Goal: Task Accomplishment & Management: Manage account settings

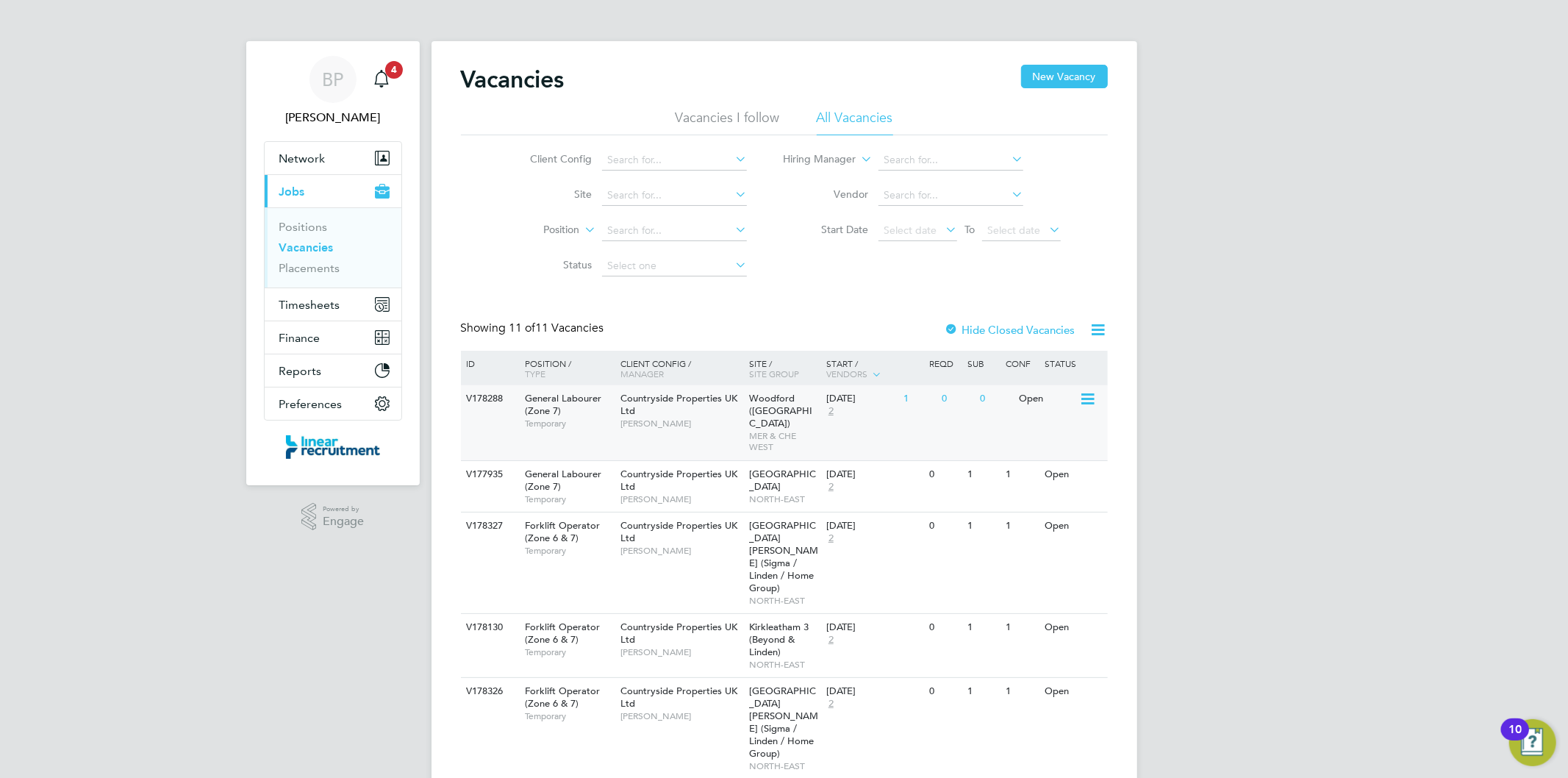
click at [651, 413] on div "Countryside Properties UK Ltd Tony Kavanagh" at bounding box center [681, 411] width 128 height 51
click at [382, 77] on icon "Main navigation" at bounding box center [381, 78] width 18 height 18
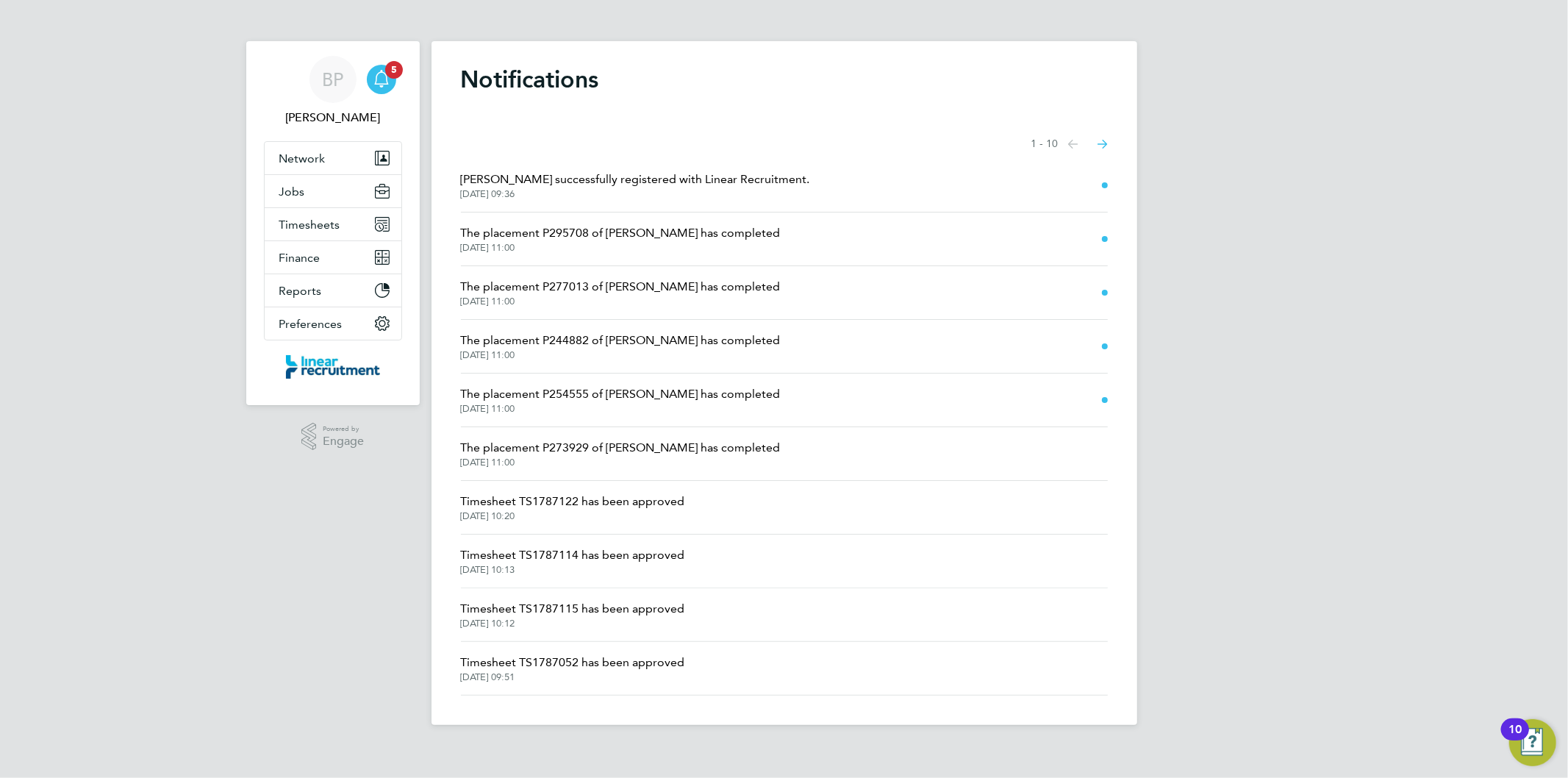
drag, startPoint x: 114, startPoint y: 189, endPoint x: 199, endPoint y: 204, distance: 86.3
click at [114, 188] on div "BP Bethan Parr Notifications 5 Applications: Network Team Members Businesses Si…" at bounding box center [784, 375] width 1568 height 749
click at [300, 215] on button "Timesheets" at bounding box center [333, 224] width 137 height 32
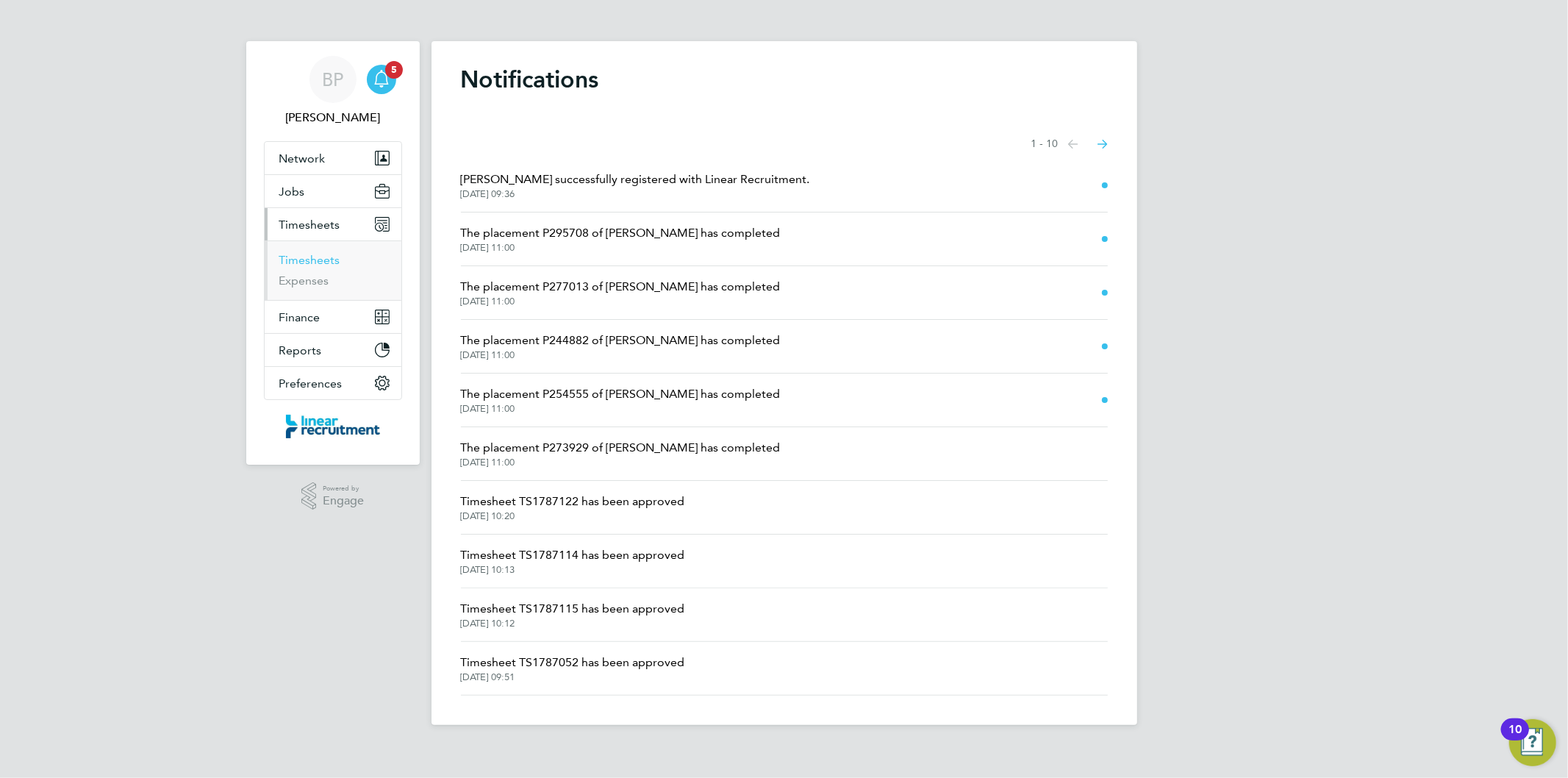
click at [317, 262] on link "Timesheets" at bounding box center [310, 260] width 61 height 14
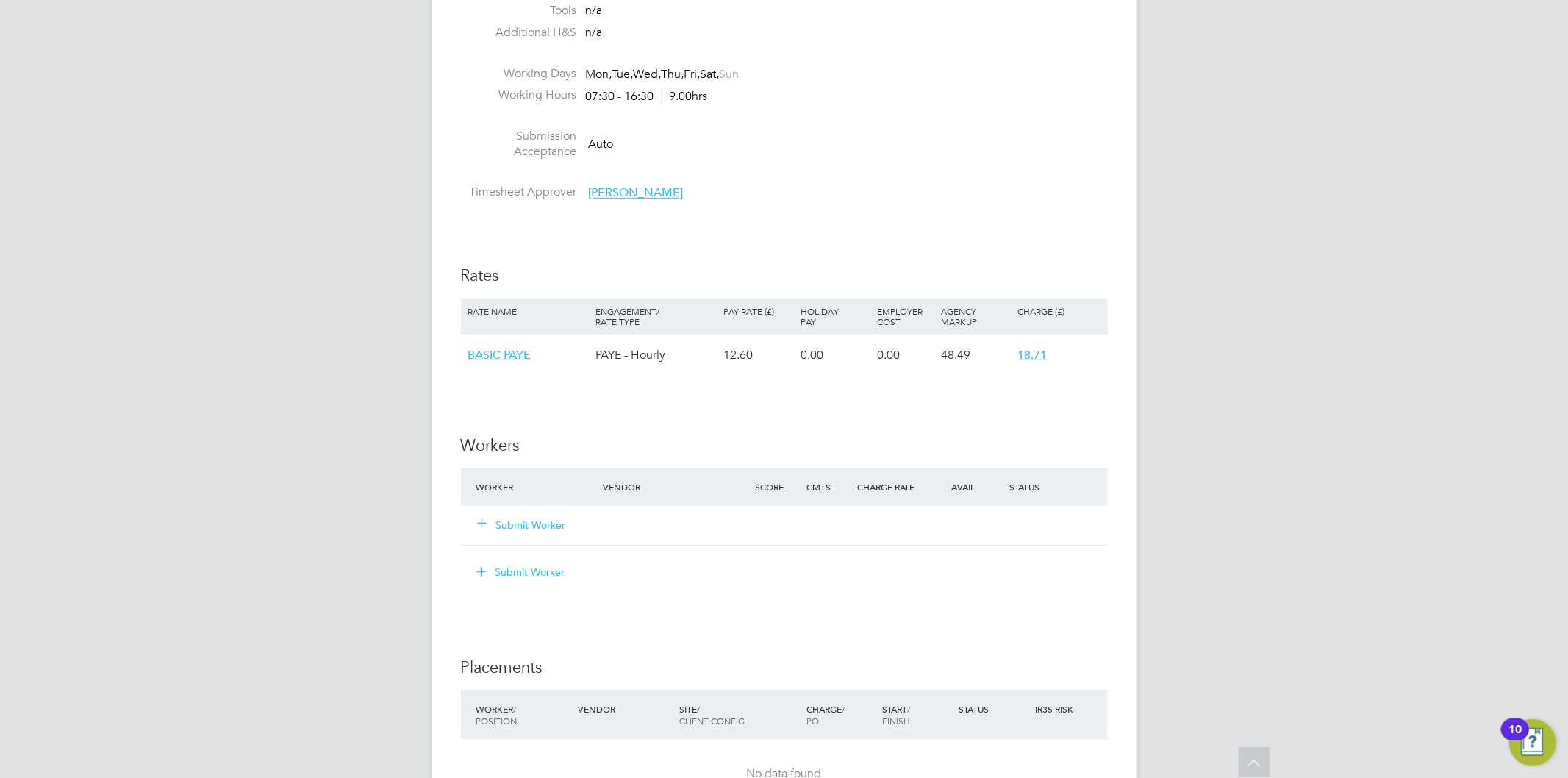
scroll to position [736, 0]
click at [526, 516] on button "Submit Worker" at bounding box center [522, 521] width 89 height 15
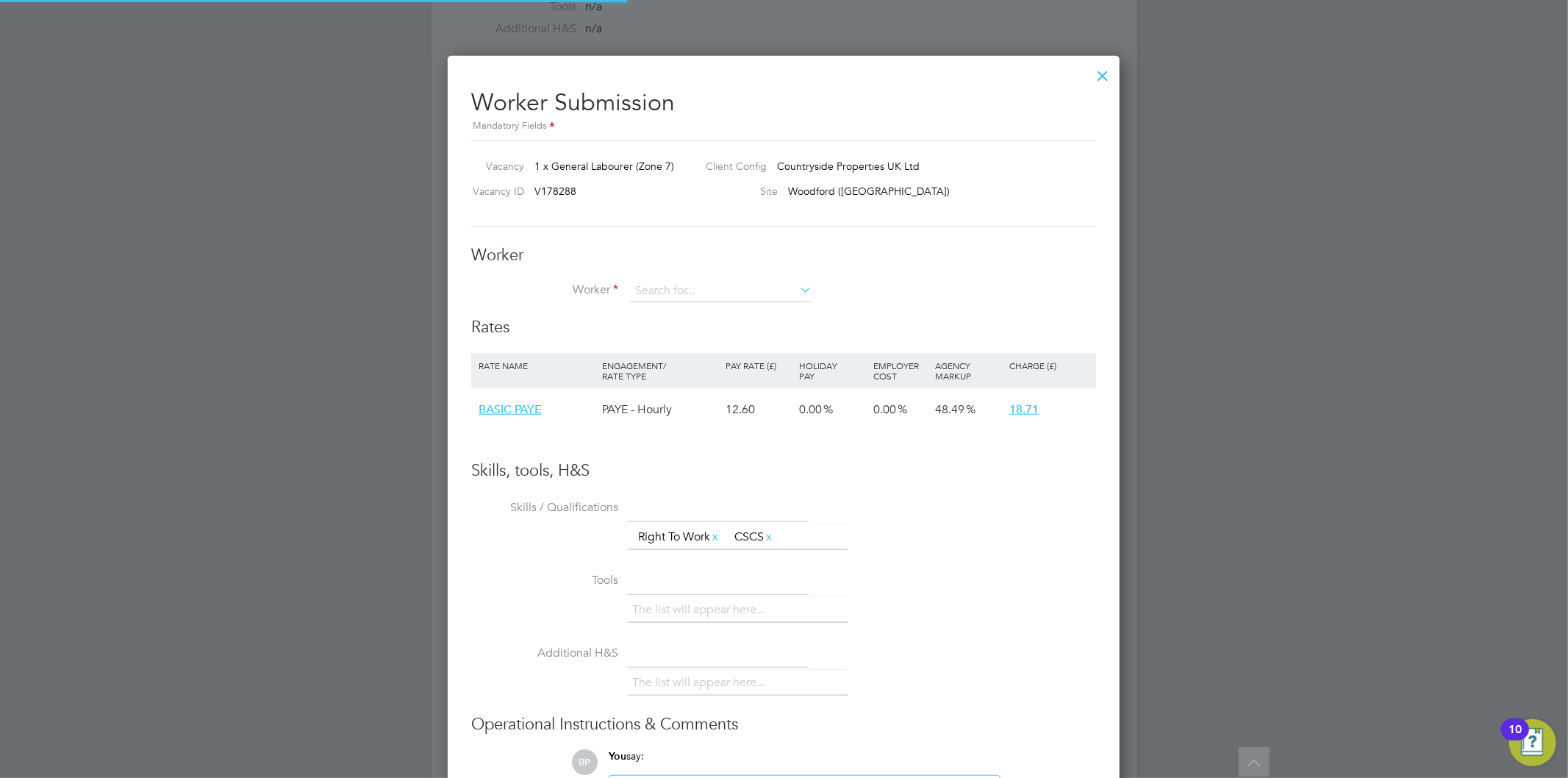
scroll to position [7, 8]
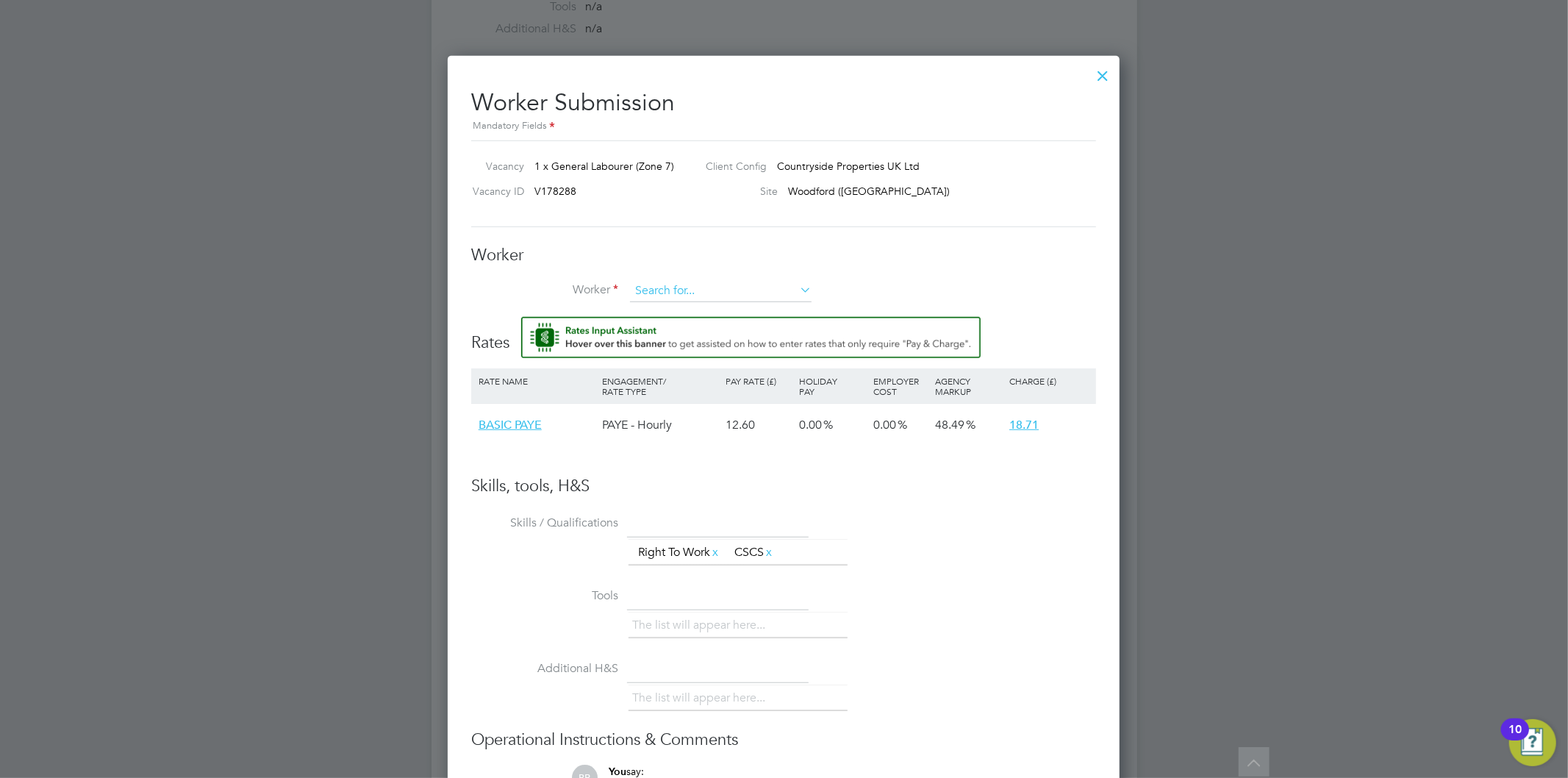
click at [761, 288] on input at bounding box center [721, 291] width 182 height 22
type input "[PERSON_NAME]"
click at [719, 331] on li "+ Add new" at bounding box center [721, 331] width 183 height 20
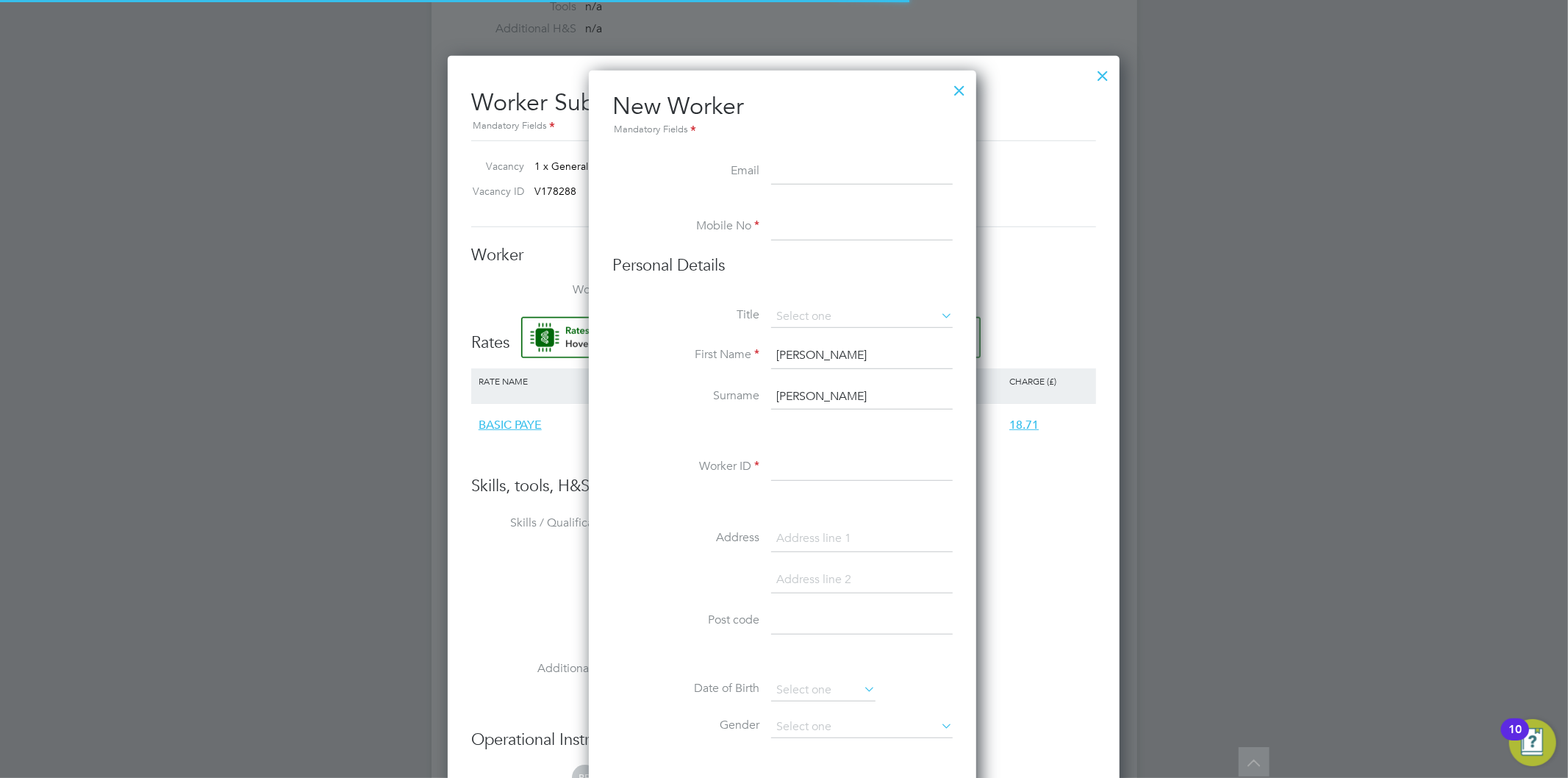
scroll to position [1250, 391]
paste input "lucaskav1234@gmail.com"
type input "lucaskav1234@gmail.com"
click at [806, 221] on input at bounding box center [862, 227] width 182 height 27
paste input "07957776575"
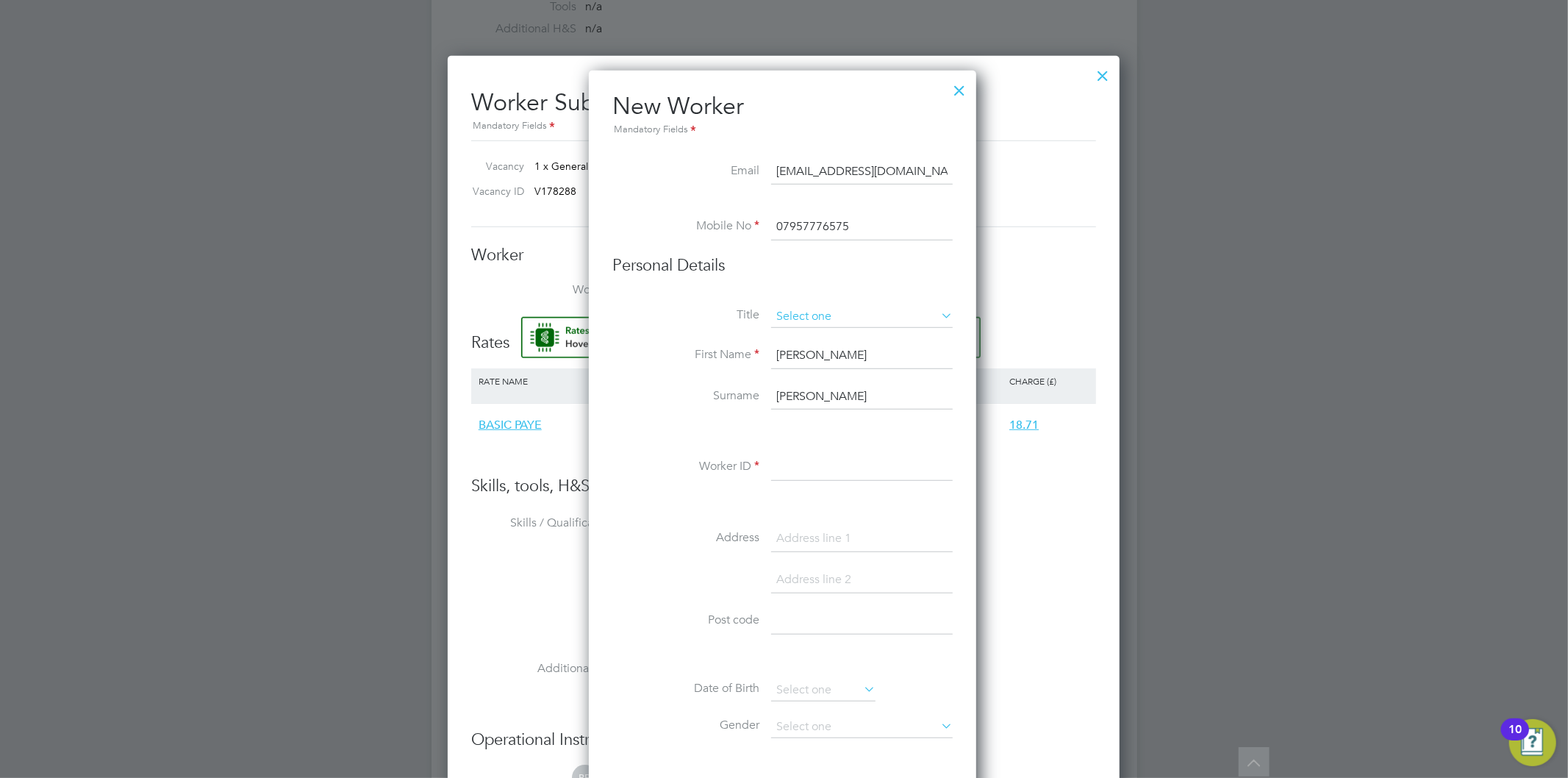
type input "07957776575"
click at [811, 313] on input at bounding box center [862, 317] width 182 height 22
click at [807, 335] on li "Mr" at bounding box center [862, 337] width 183 height 19
type input "Mr"
click at [812, 355] on input "Lucas" at bounding box center [862, 356] width 182 height 27
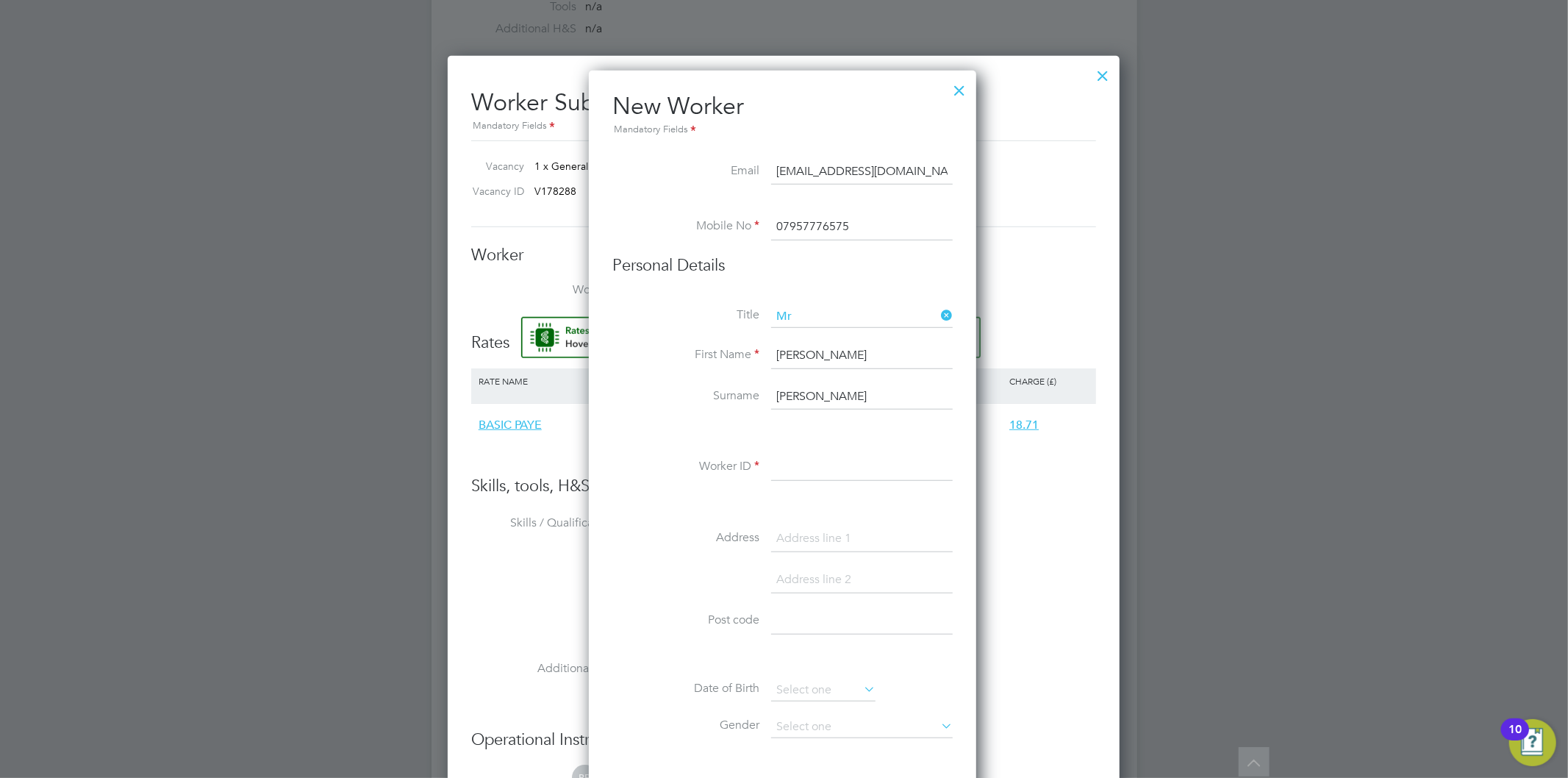
click at [811, 464] on input at bounding box center [862, 468] width 182 height 27
paste input "ICTU84YN"
type input "ICTU84YN"
click at [822, 543] on input at bounding box center [862, 539] width 182 height 27
paste input "52 Miners View"
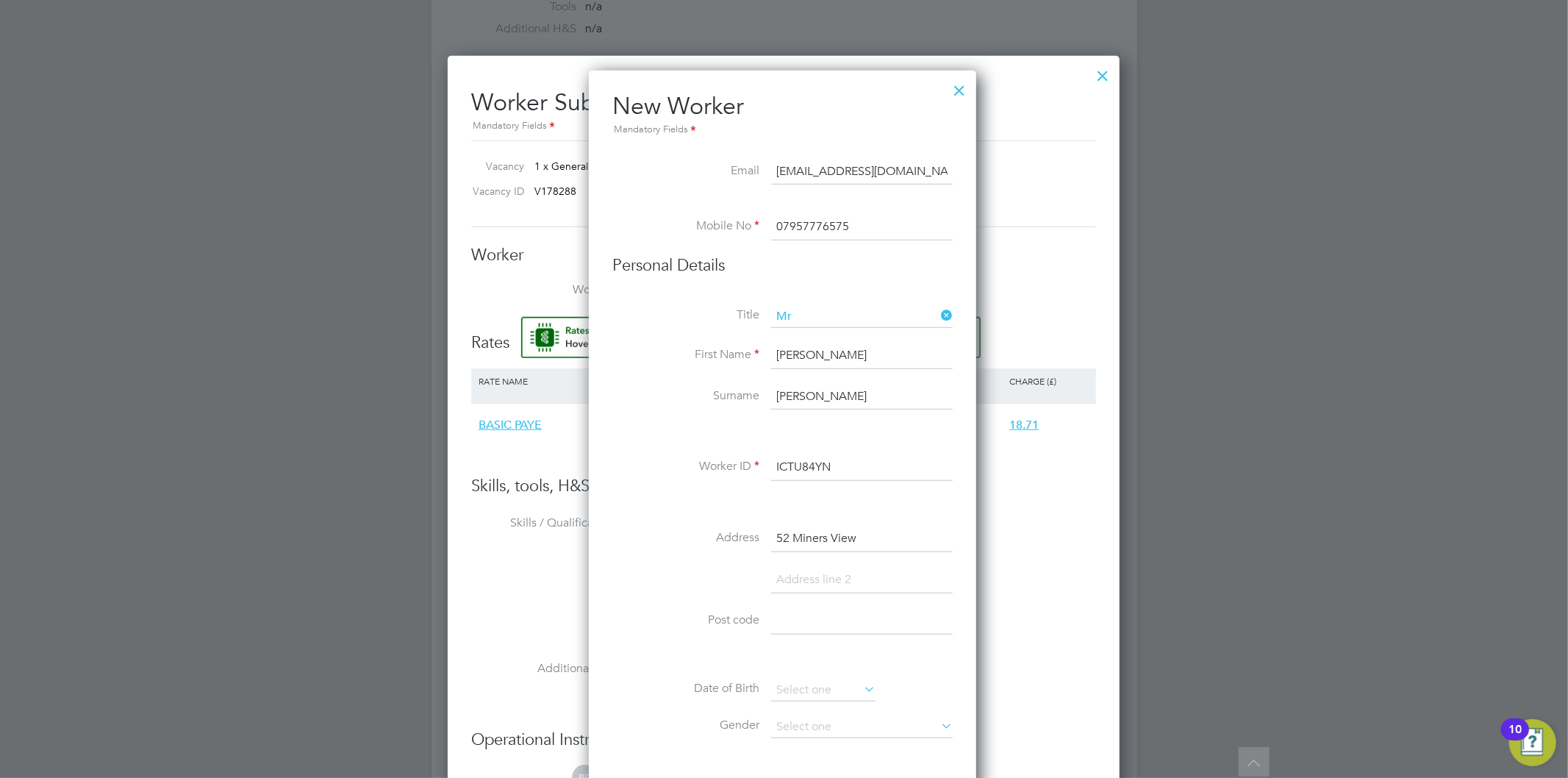
type input "52 Miners View"
click at [827, 582] on input at bounding box center [862, 581] width 182 height 27
paste input "Up Holland"
type input "Up Holland"
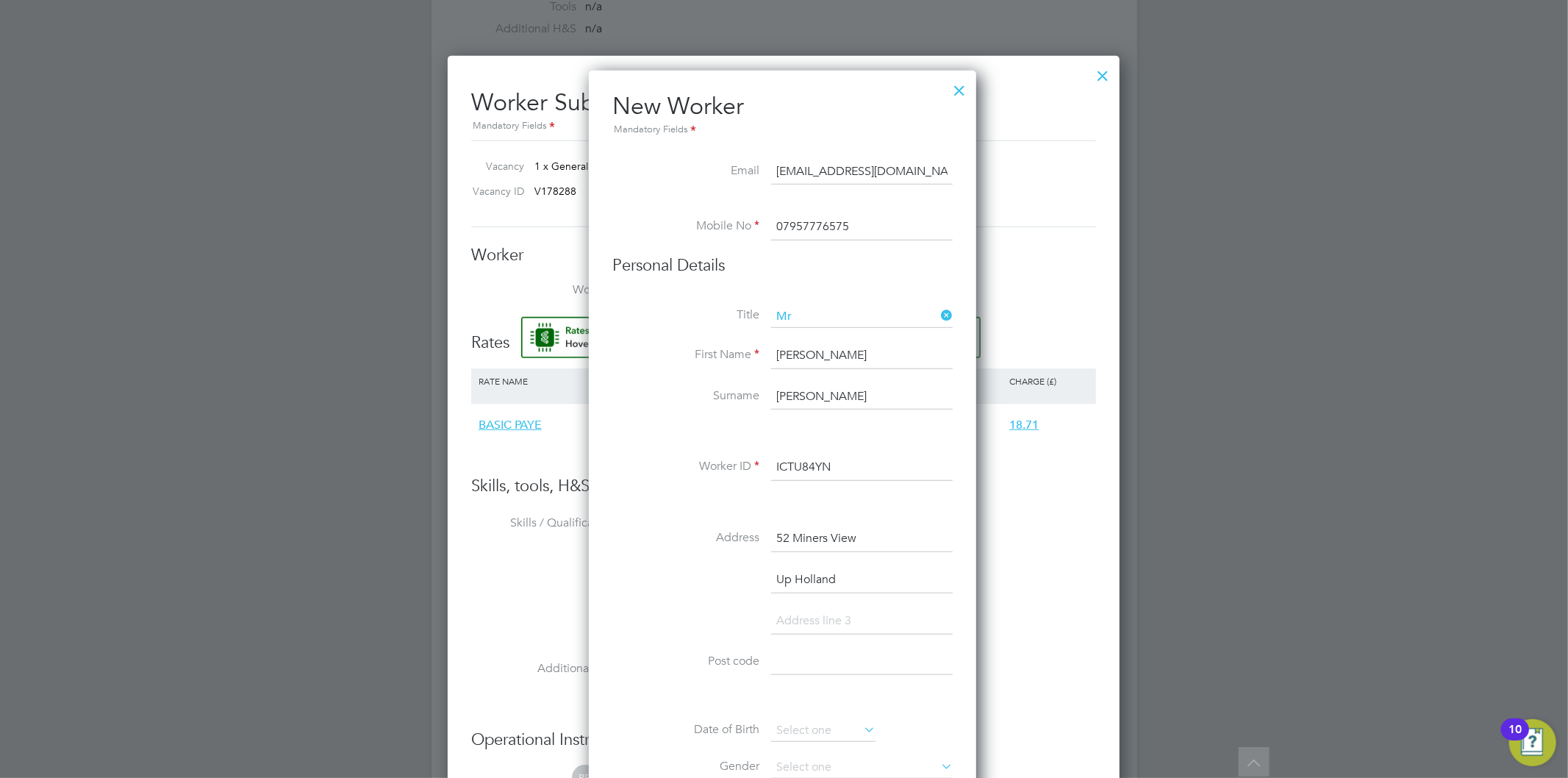
scroll to position [899, 0]
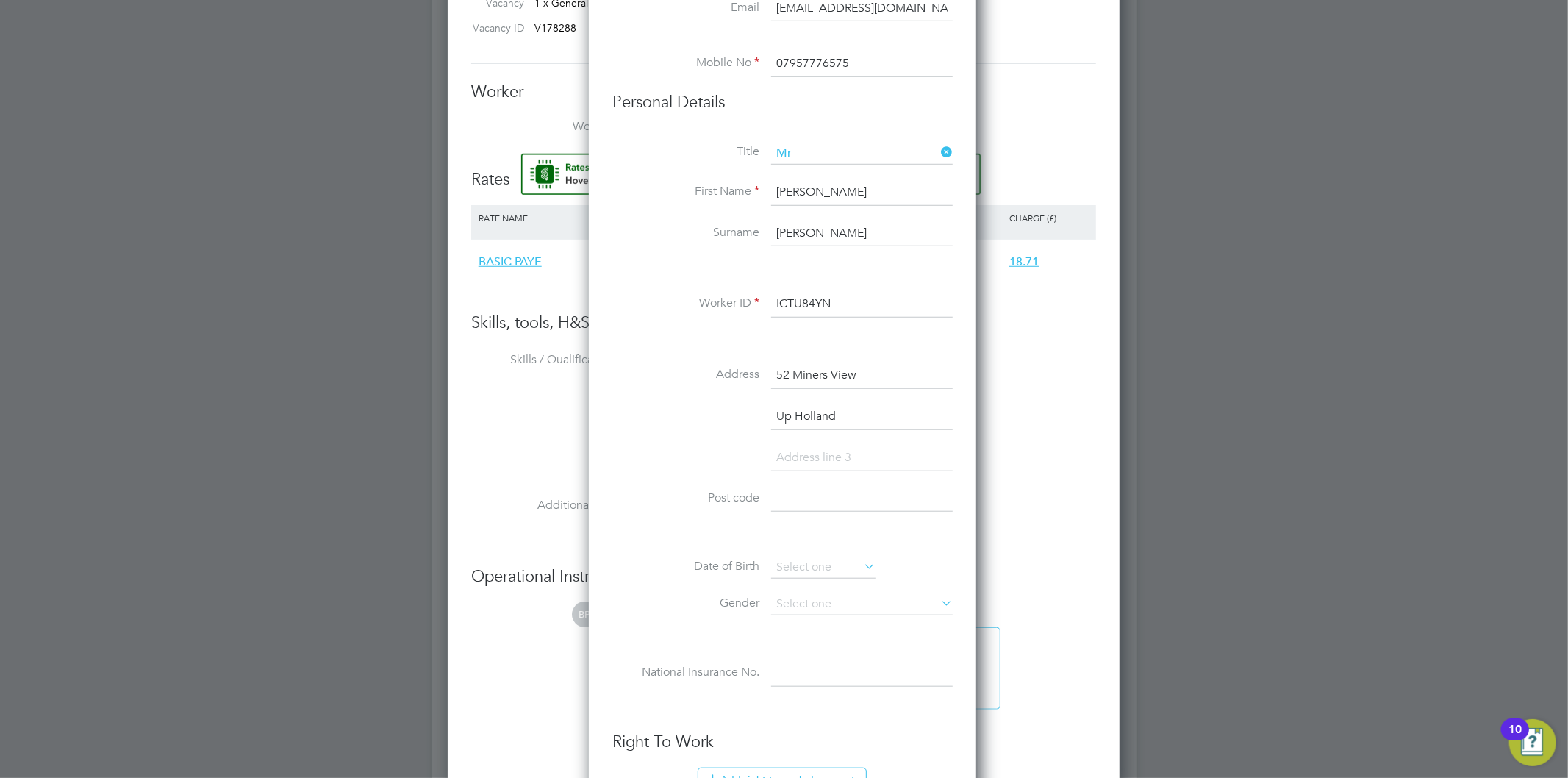
click at [810, 511] on input at bounding box center [862, 500] width 182 height 27
paste input "WN8 0AZ"
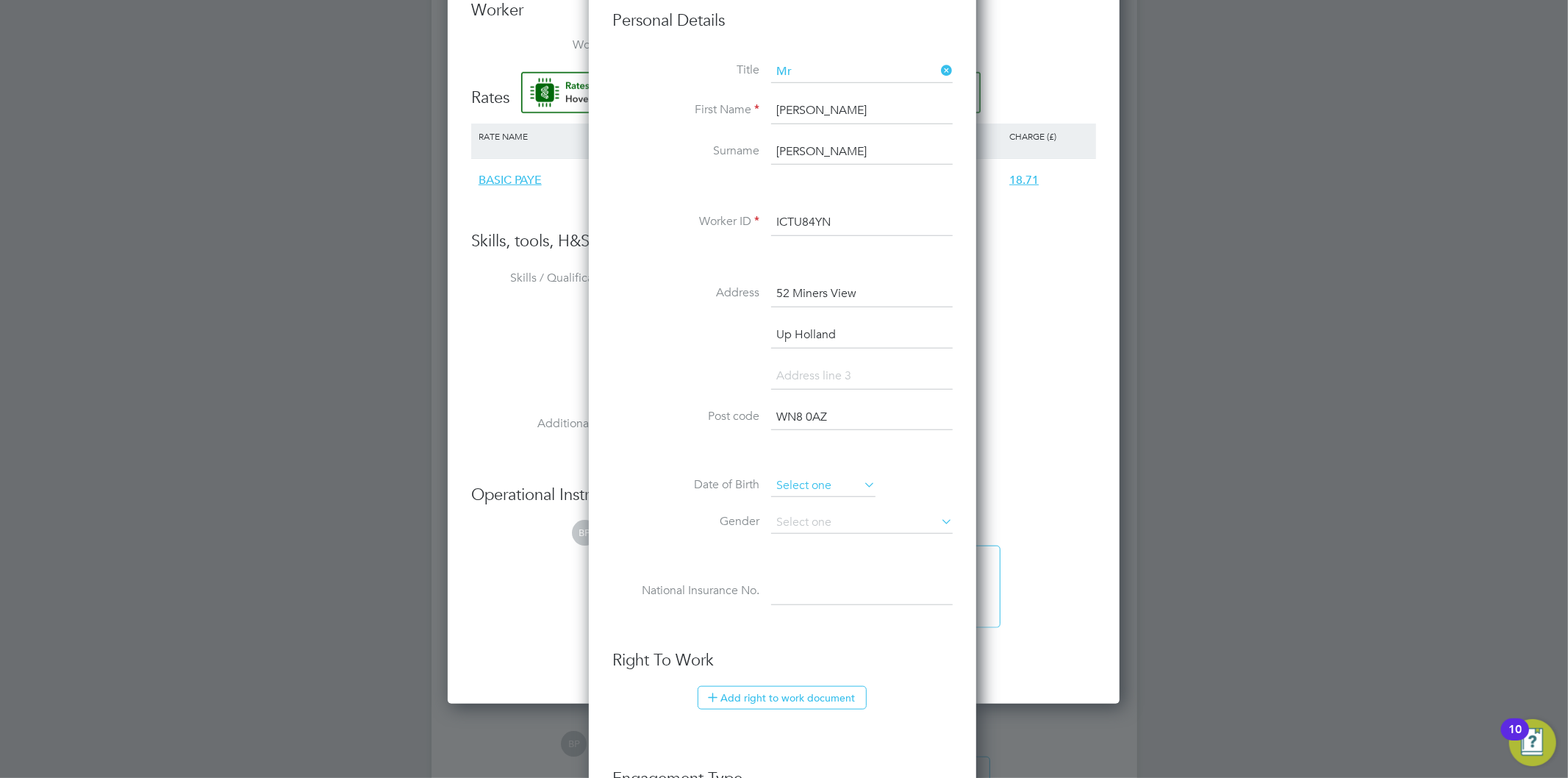
type input "WN8 0AZ"
click at [824, 487] on input at bounding box center [823, 486] width 104 height 22
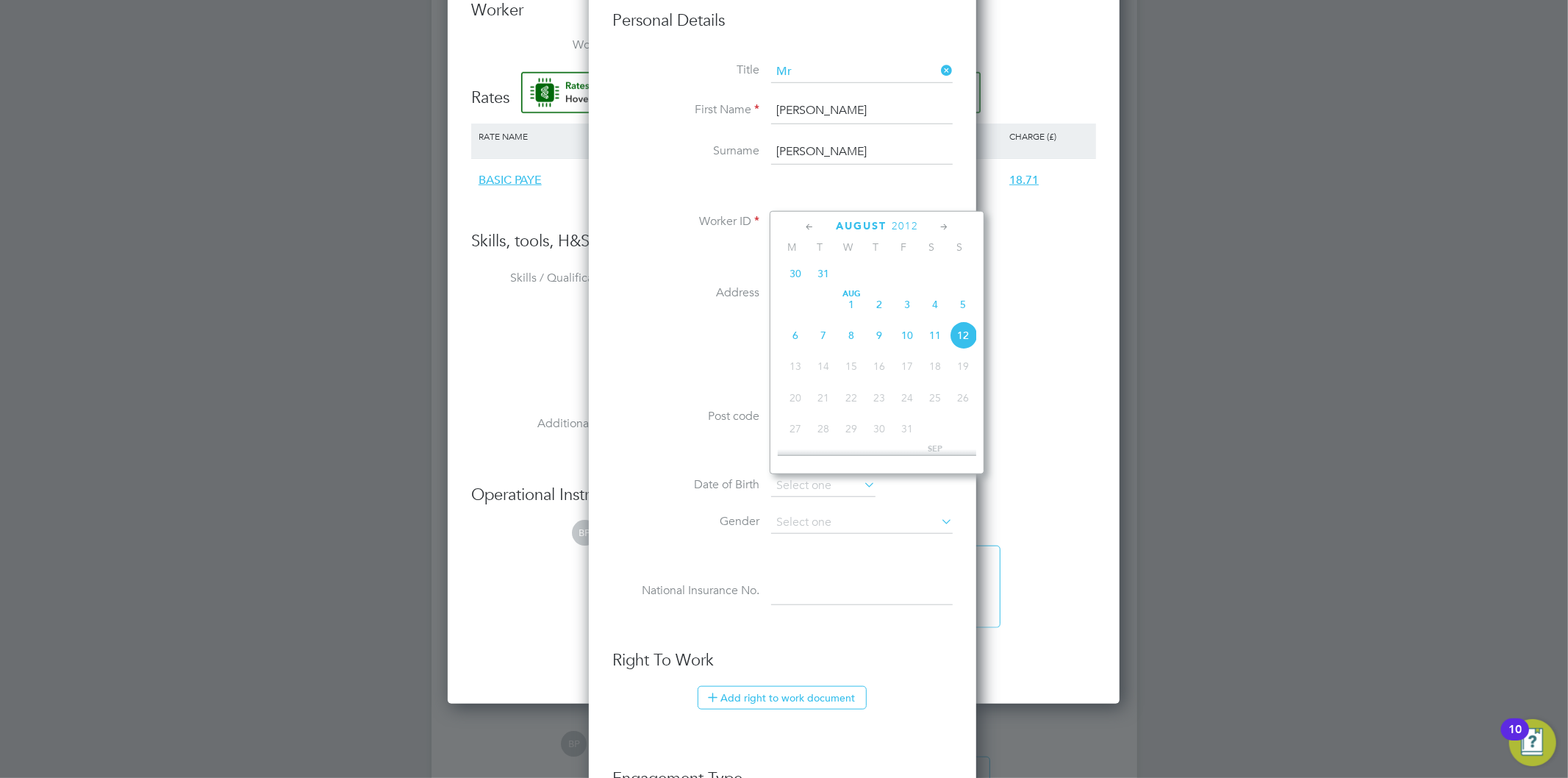
click at [912, 224] on span "2012" at bounding box center [905, 226] width 27 height 13
click at [878, 332] on span "2008" at bounding box center [880, 331] width 28 height 28
click at [940, 228] on icon at bounding box center [945, 227] width 14 height 16
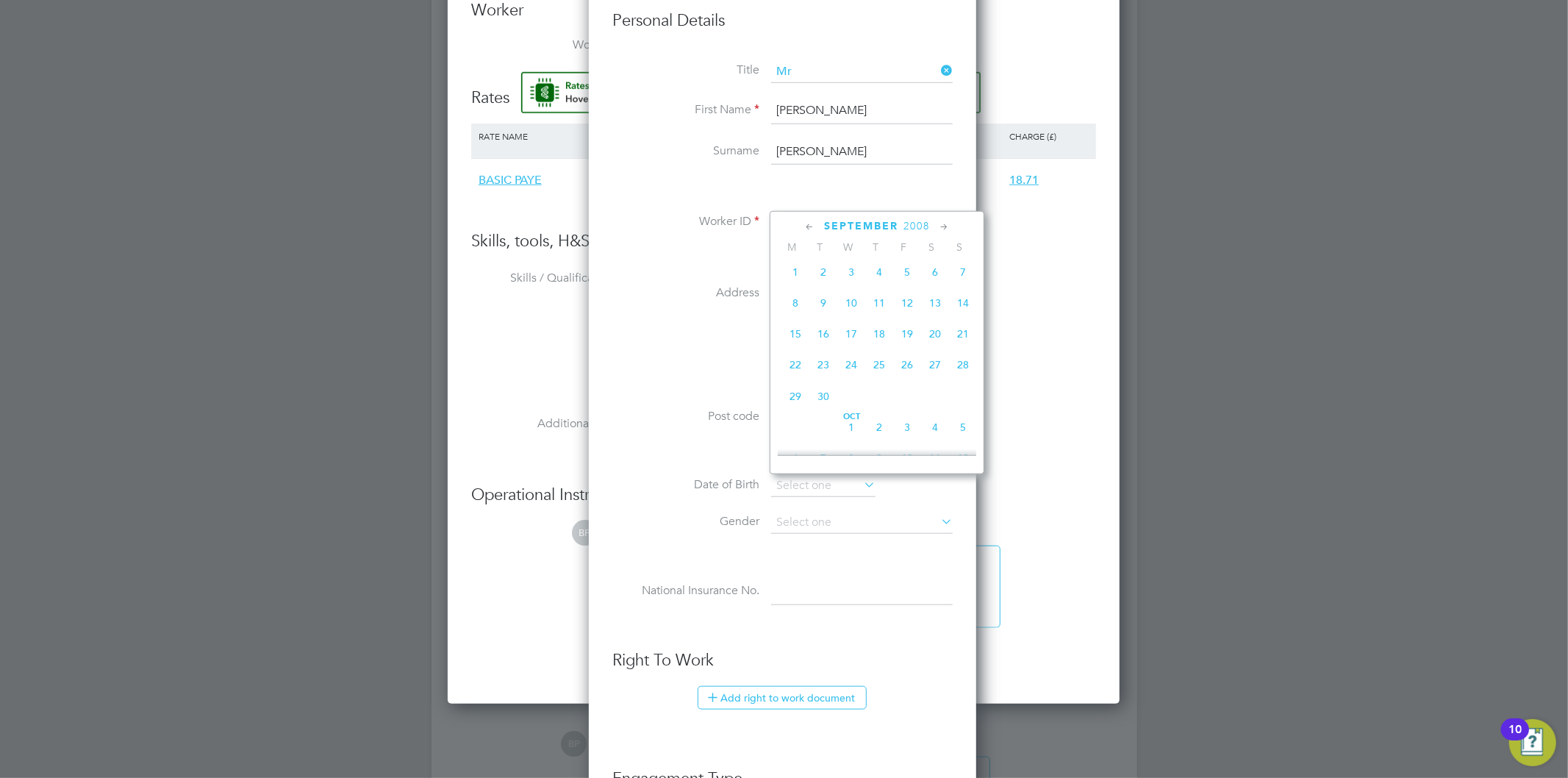
click at [940, 228] on icon at bounding box center [945, 227] width 14 height 16
click at [936, 311] on span "8" at bounding box center [935, 298] width 28 height 28
type input "08 Nov 2008"
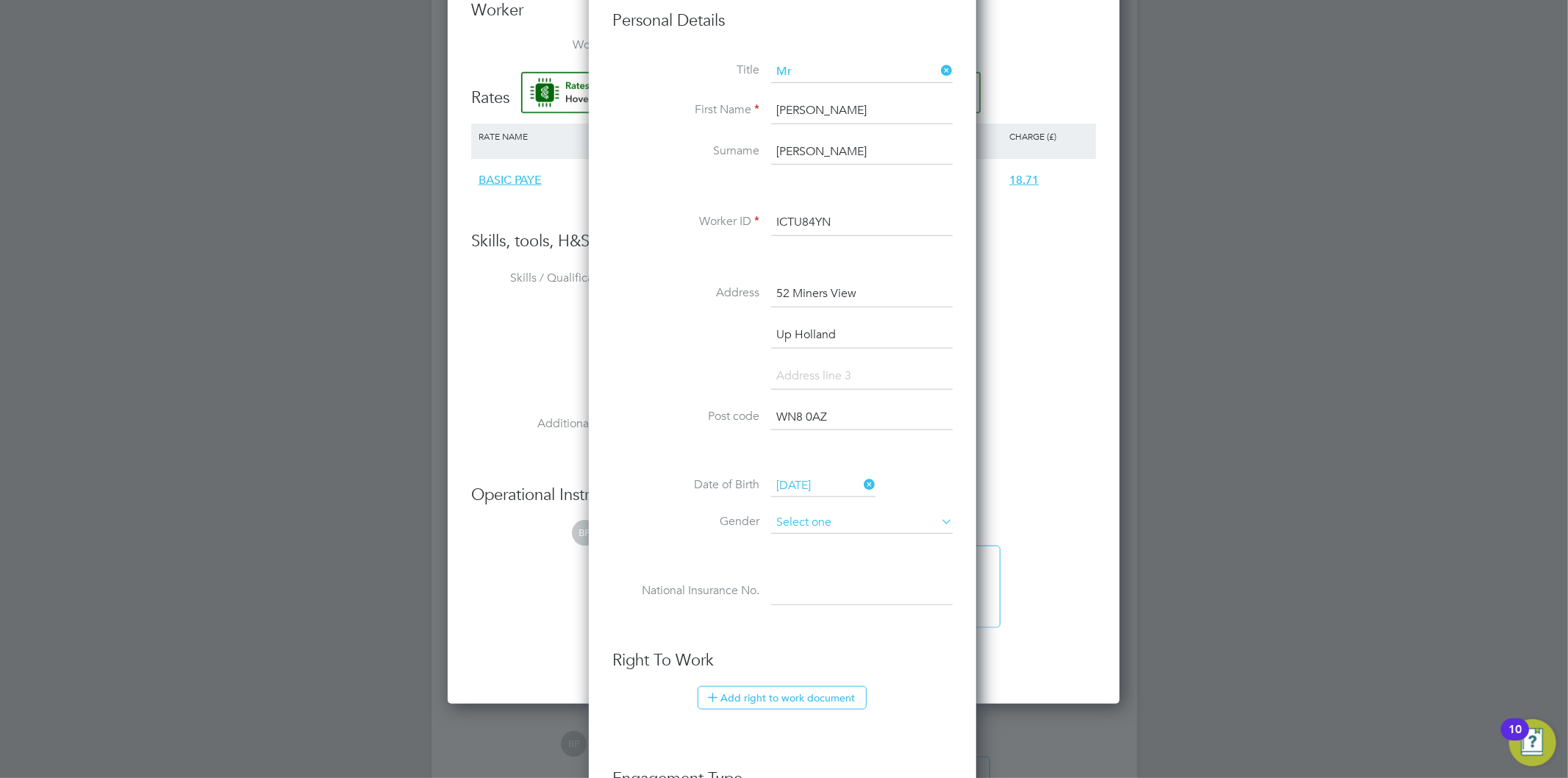
click at [827, 524] on input at bounding box center [862, 523] width 182 height 22
click at [821, 545] on li "Male" at bounding box center [862, 542] width 183 height 19
type input "Male"
click at [809, 592] on input at bounding box center [862, 592] width 182 height 27
paste input "PN227378C"
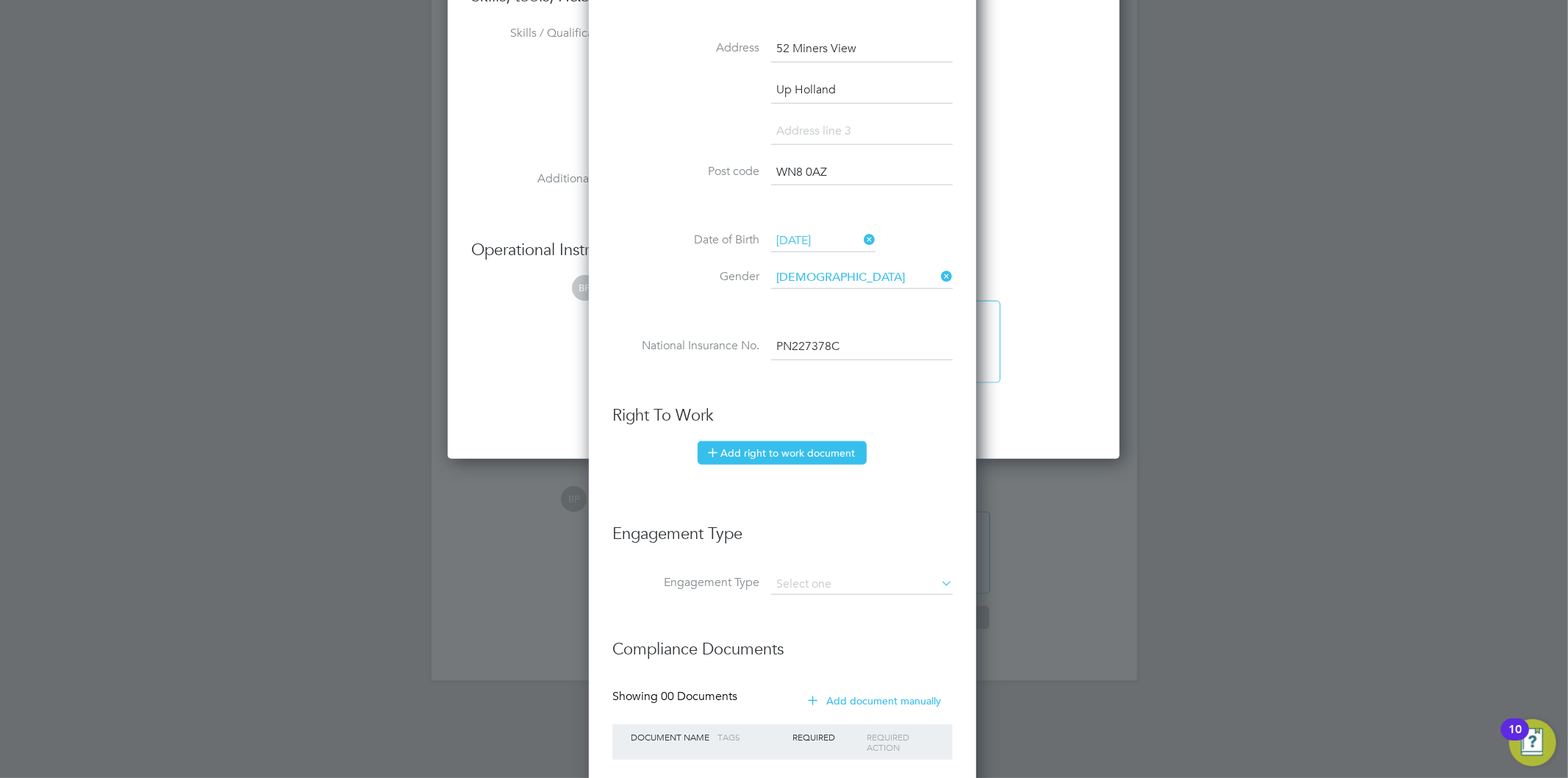
scroll to position [1307, 0]
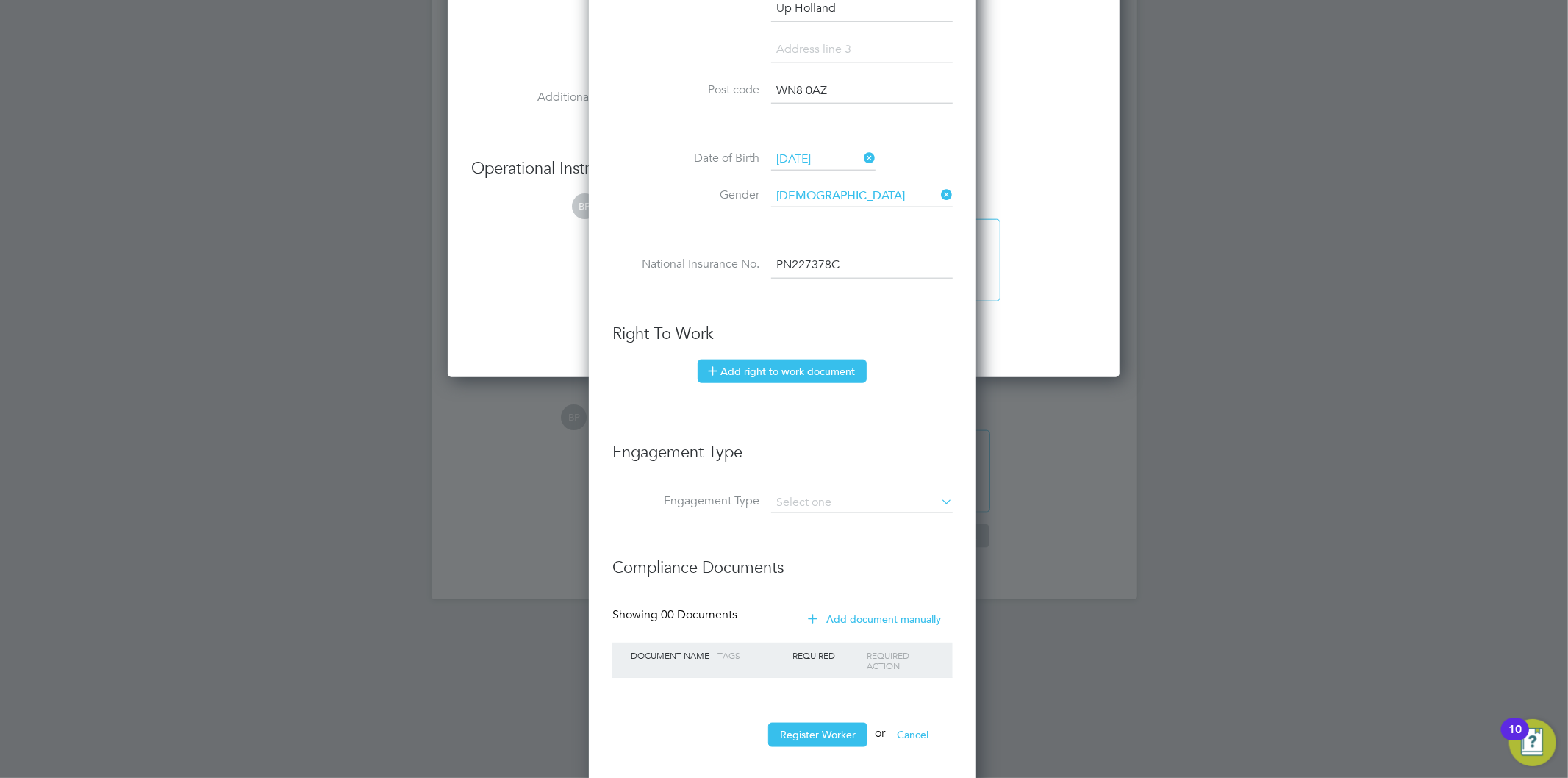
type input "PN 22 73 78 C"
click at [788, 378] on button "Add right to work document" at bounding box center [782, 371] width 169 height 24
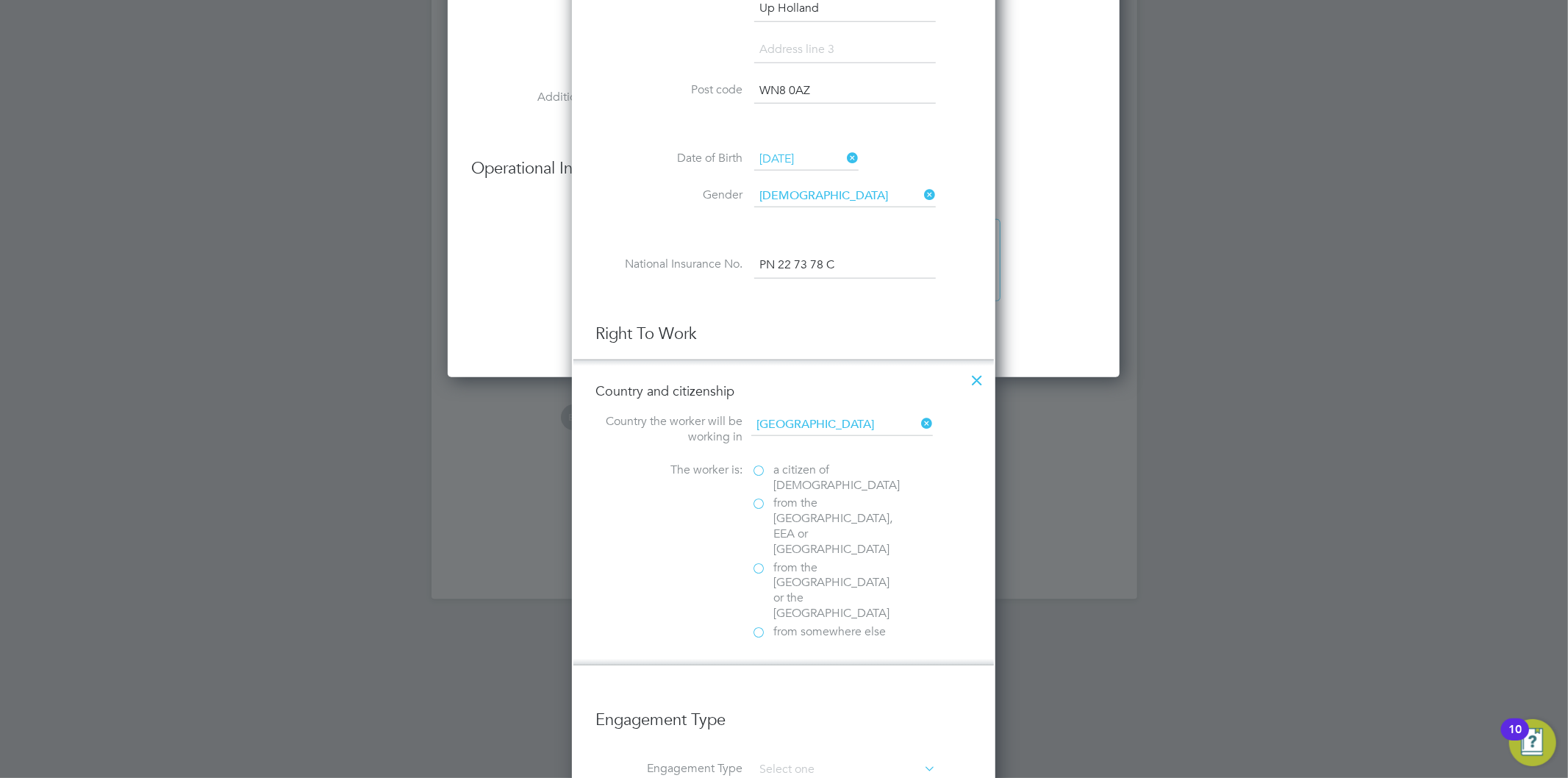
click at [761, 469] on label "a citizen of United Kingdom" at bounding box center [825, 478] width 147 height 31
click at [0, 0] on input "a citizen of United Kingdom" at bounding box center [0, 0] width 0 height 0
click at [759, 690] on div at bounding box center [758, 697] width 15 height 15
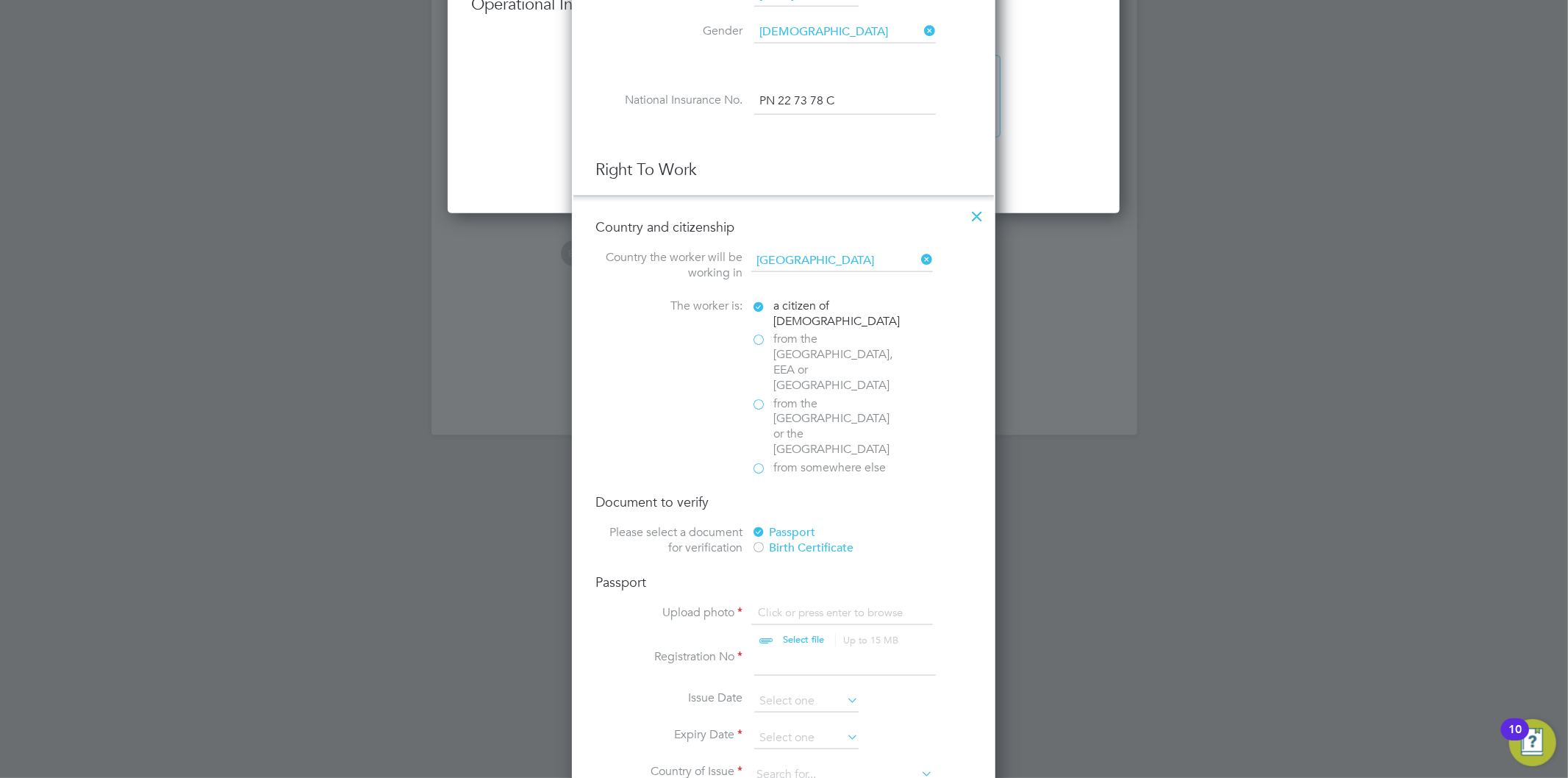
click at [807, 606] on input "file" at bounding box center [818, 628] width 231 height 44
type input "C:\fakepath\LK Passport.jpg"
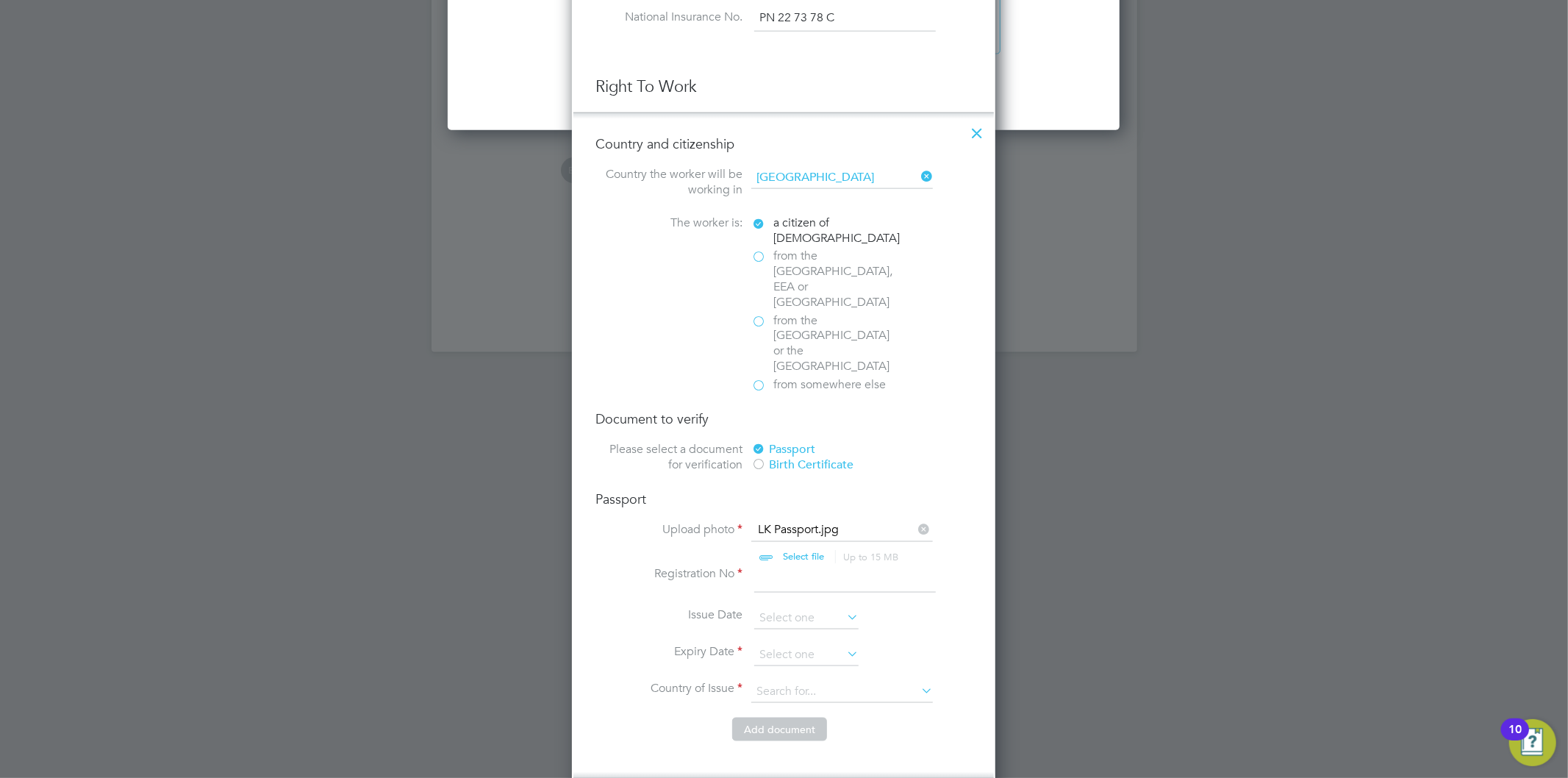
scroll to position [1634, 0]
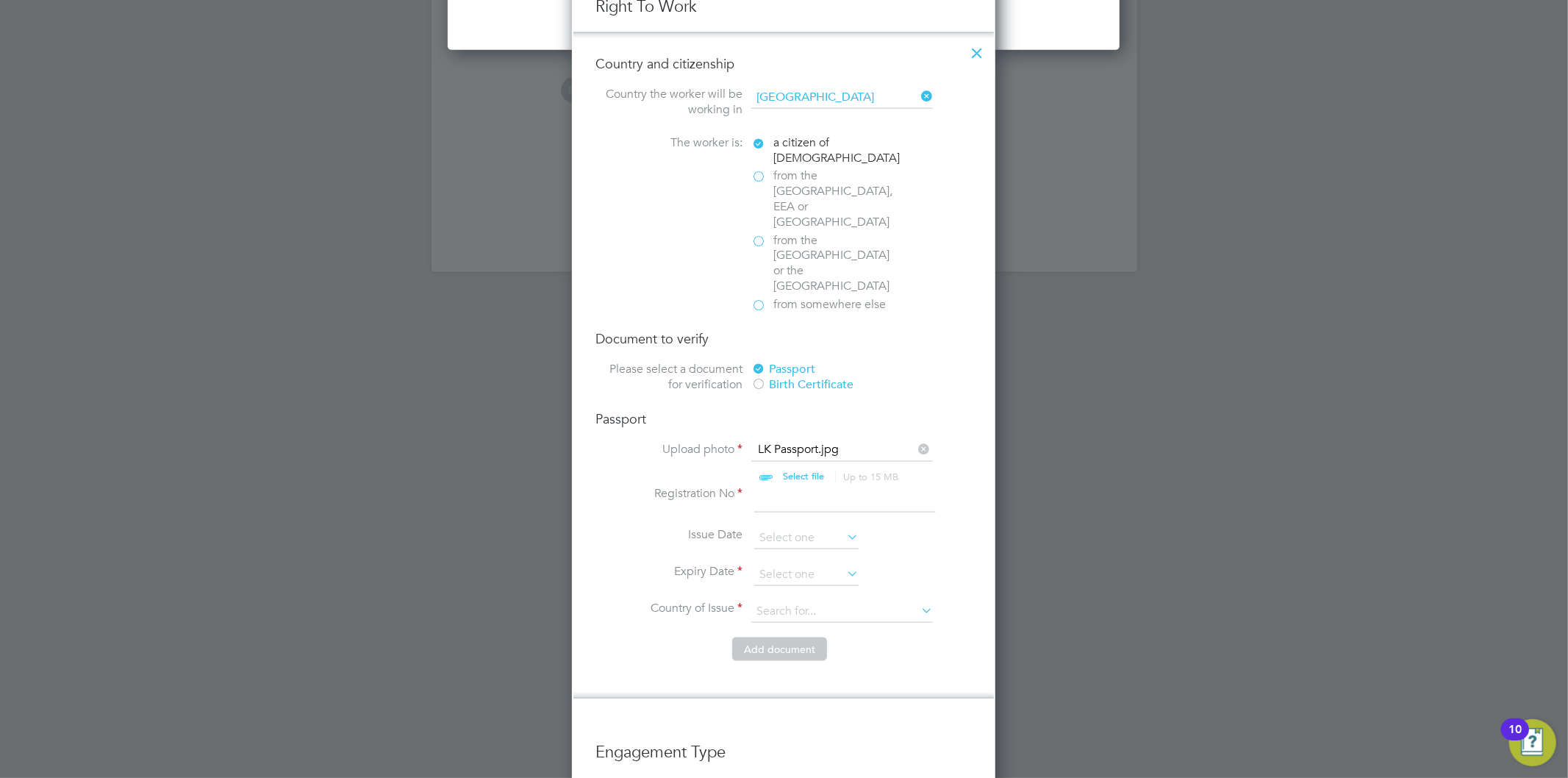
click at [802, 487] on input at bounding box center [845, 500] width 182 height 27
type input "1"
click at [782, 564] on input at bounding box center [806, 575] width 104 height 22
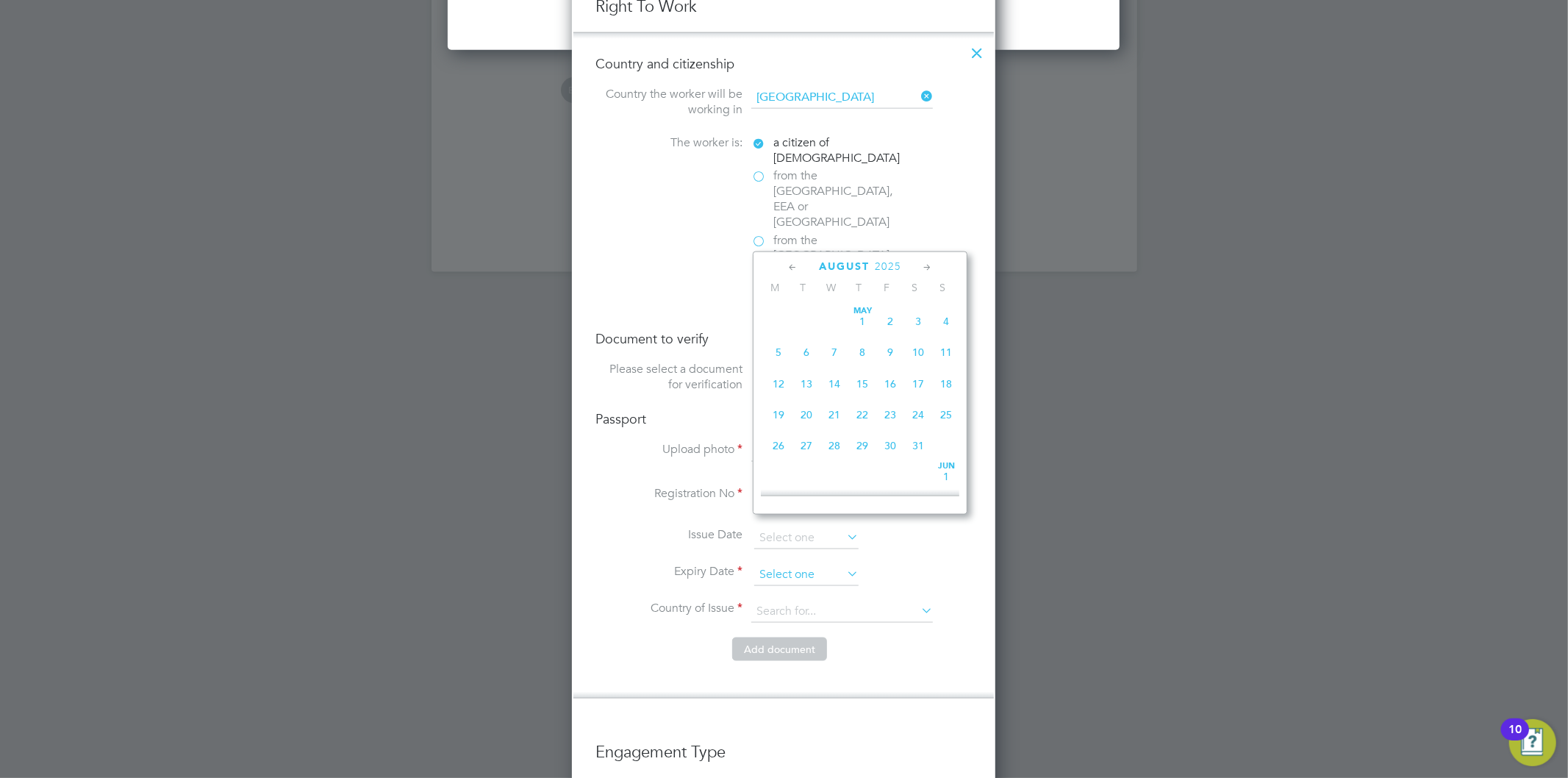
scroll to position [504, 0]
click at [890, 267] on span "2025" at bounding box center [888, 266] width 27 height 13
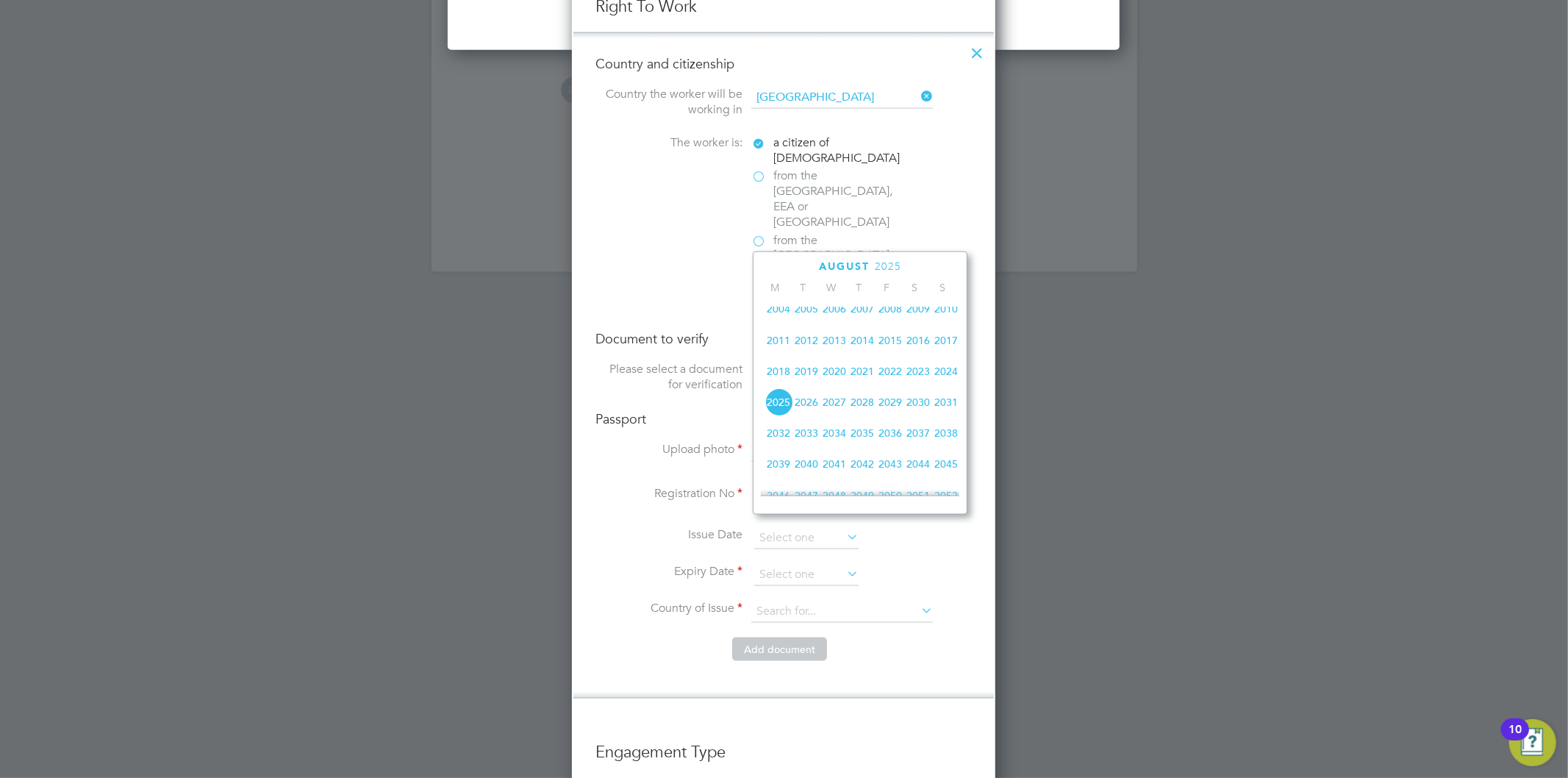
click at [884, 410] on span "2029" at bounding box center [891, 403] width 28 height 28
click at [787, 269] on icon at bounding box center [793, 267] width 14 height 16
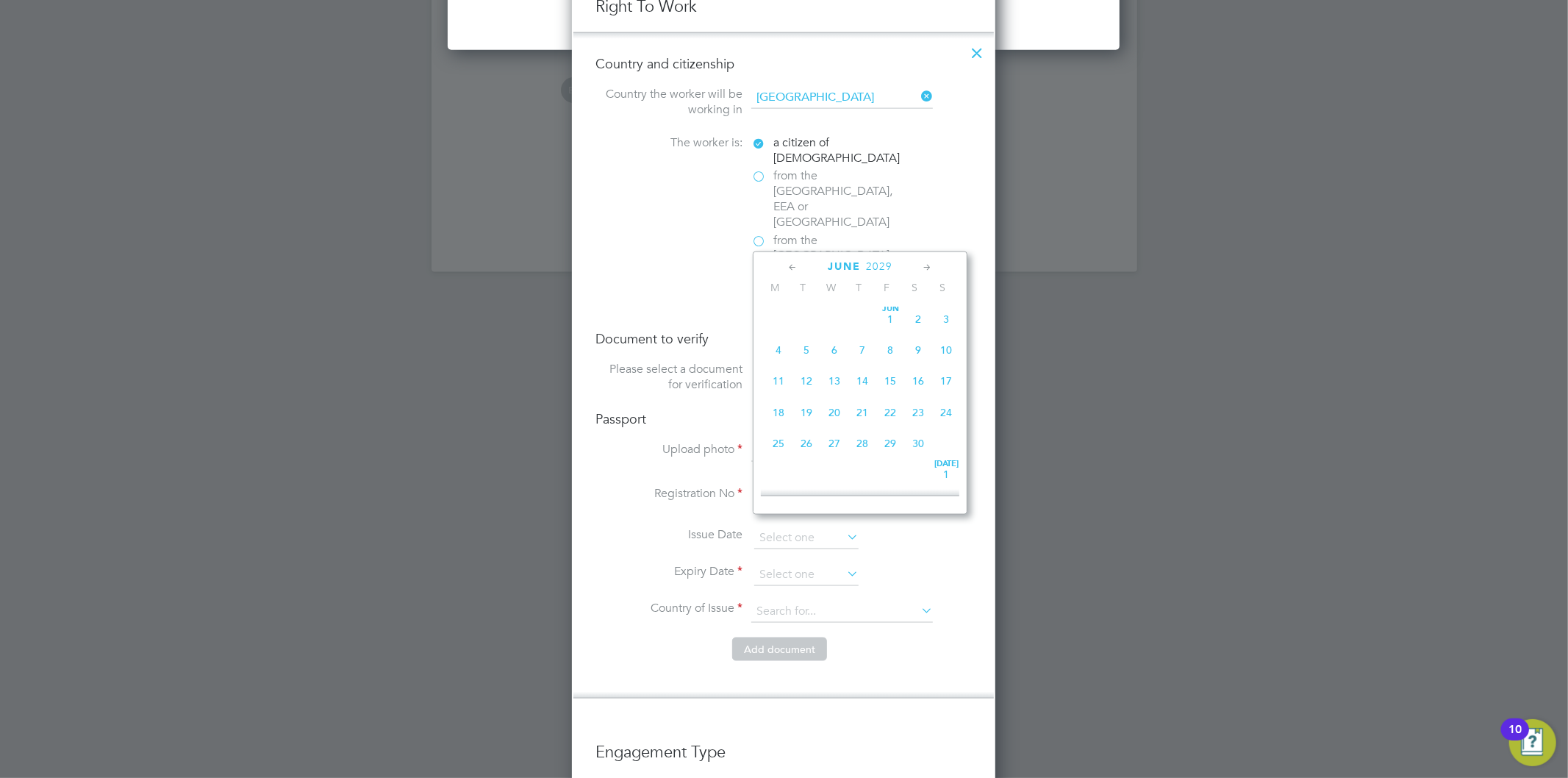
click at [789, 269] on icon at bounding box center [793, 267] width 14 height 16
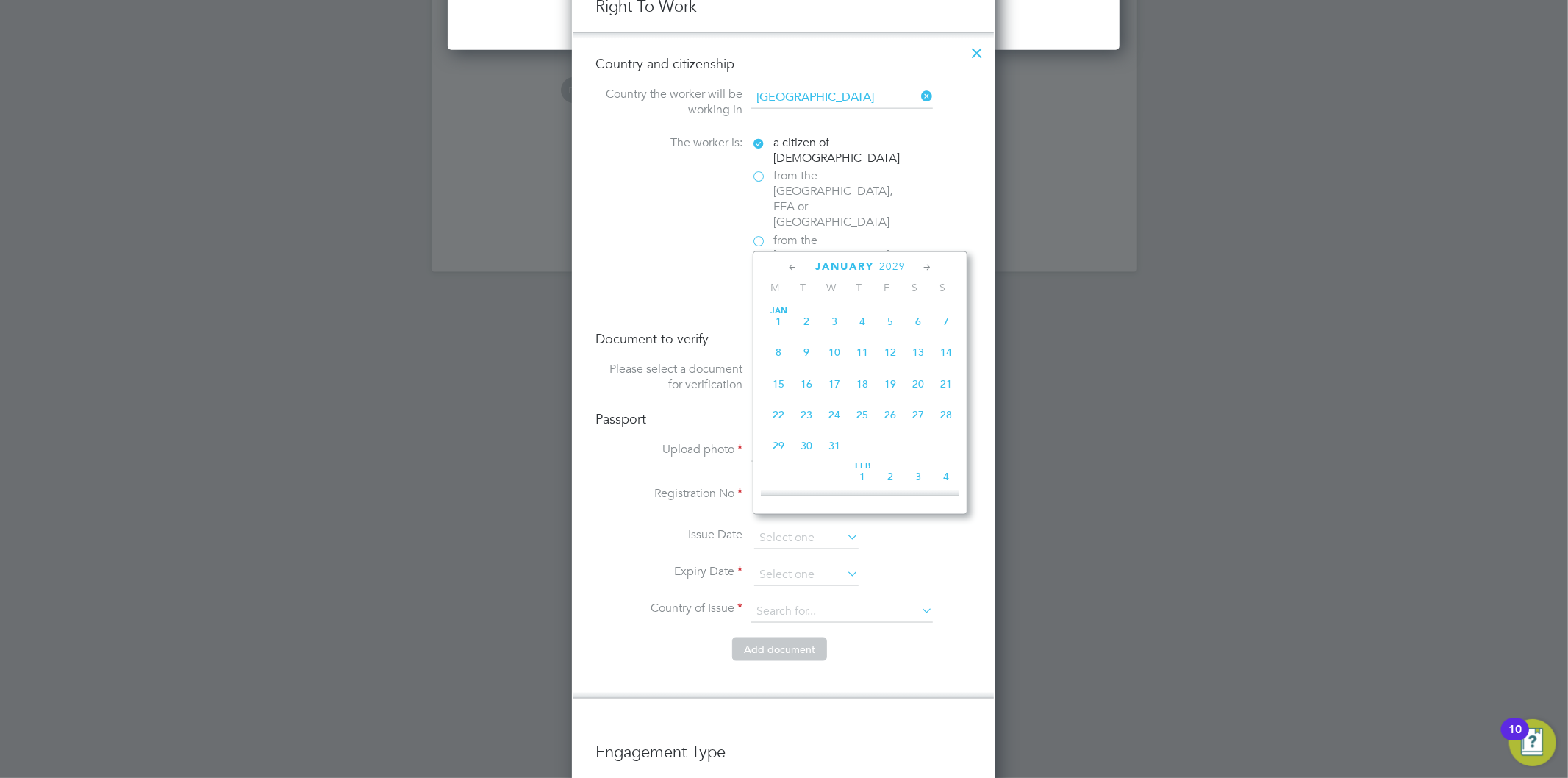
click at [928, 269] on icon at bounding box center [927, 267] width 14 height 16
click at [807, 447] on span "27" at bounding box center [807, 443] width 28 height 28
type input "27 Feb 2029"
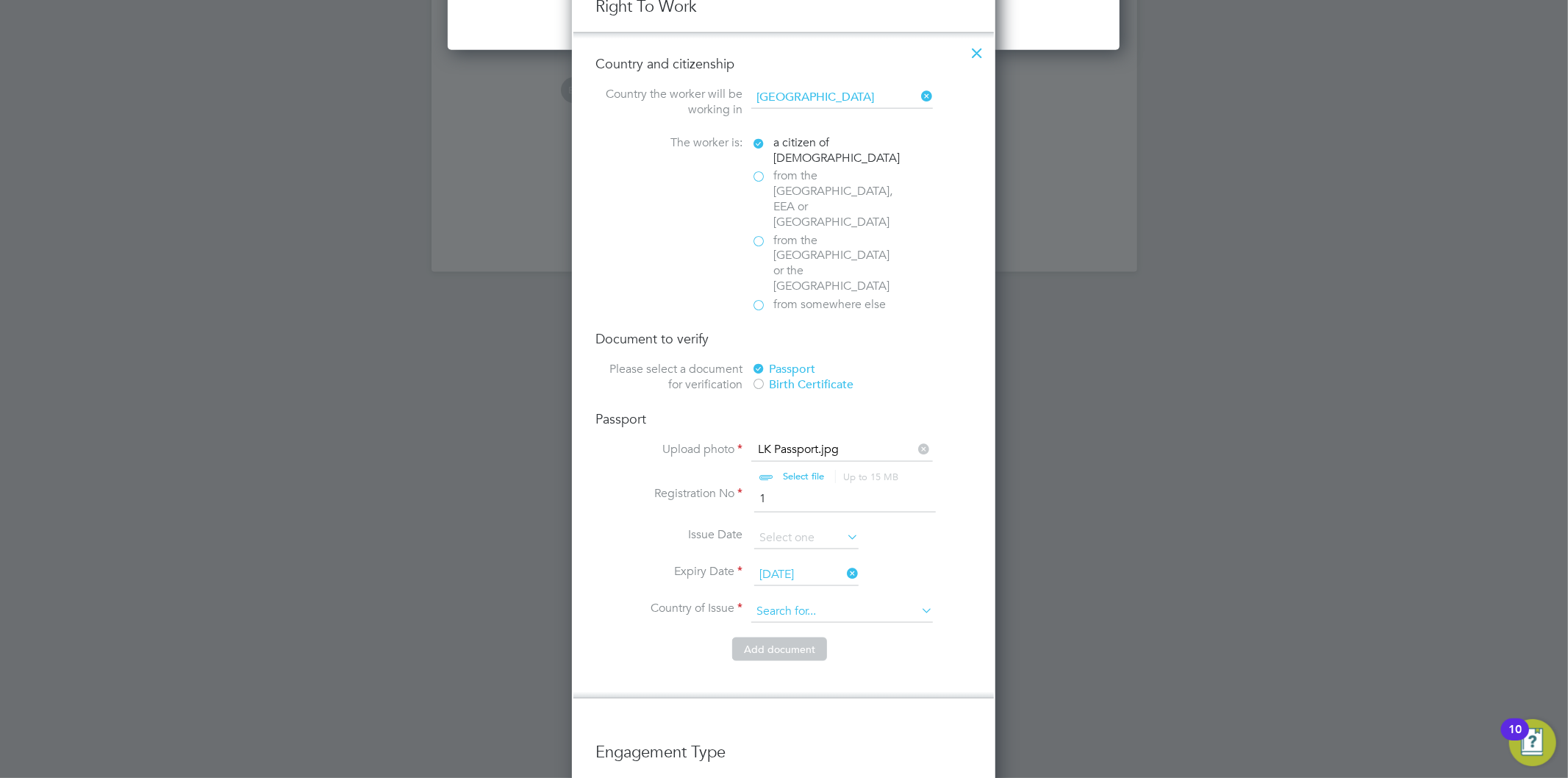
click at [873, 601] on input at bounding box center [842, 612] width 182 height 22
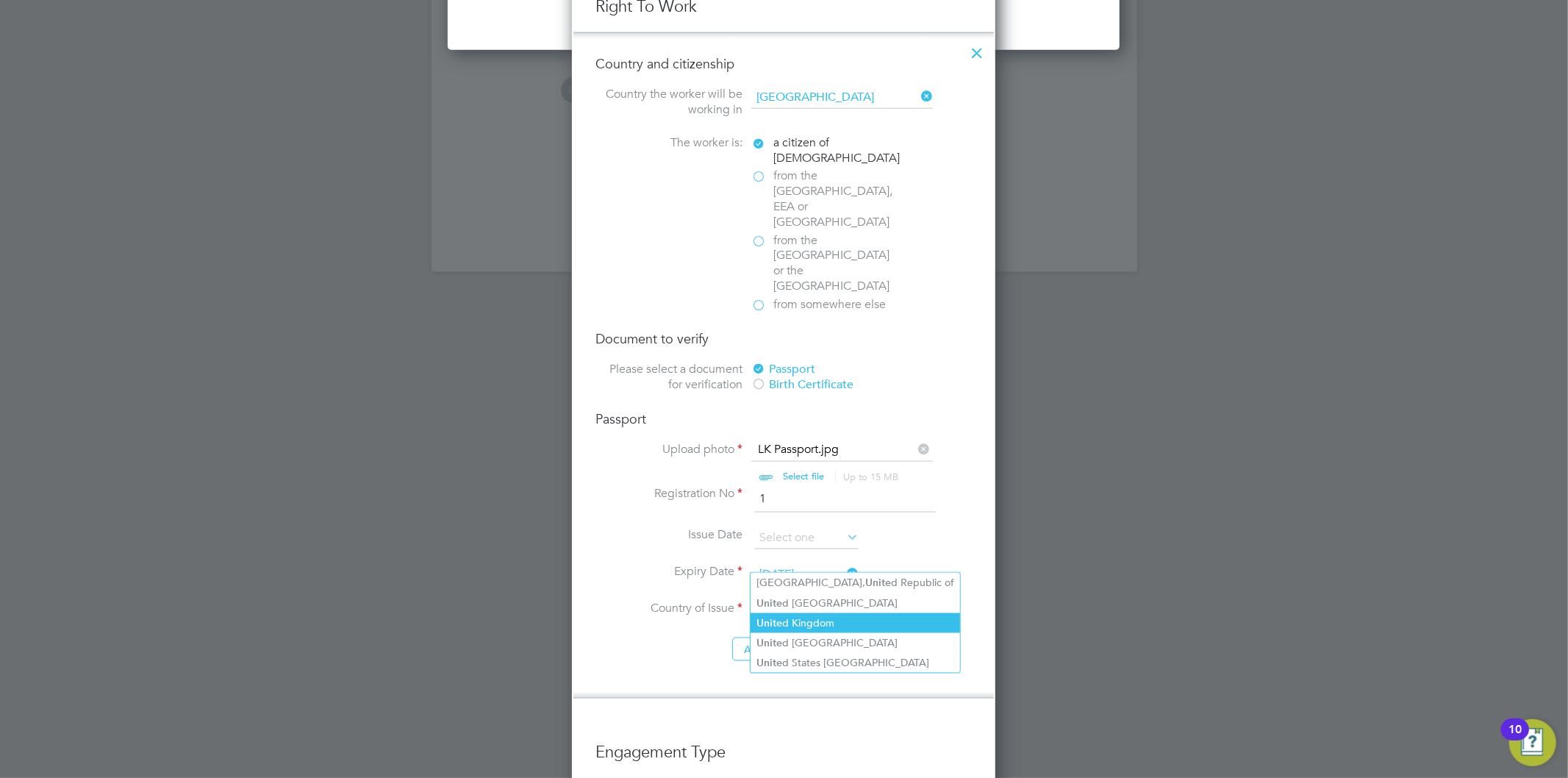
click at [839, 626] on li "Unite d Kingdom" at bounding box center [856, 623] width 210 height 20
type input "United Kingdom"
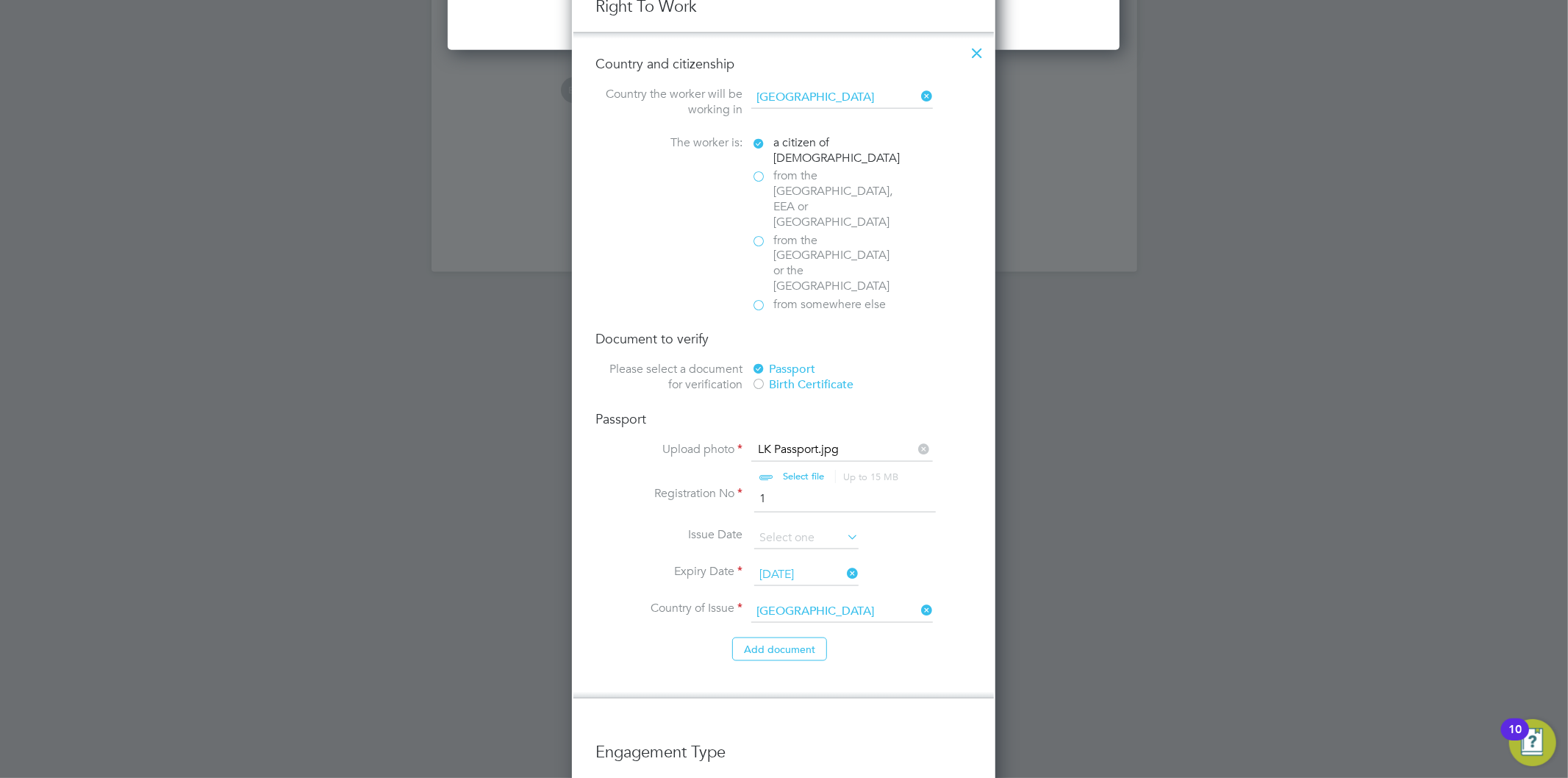
scroll to position [1716, 0]
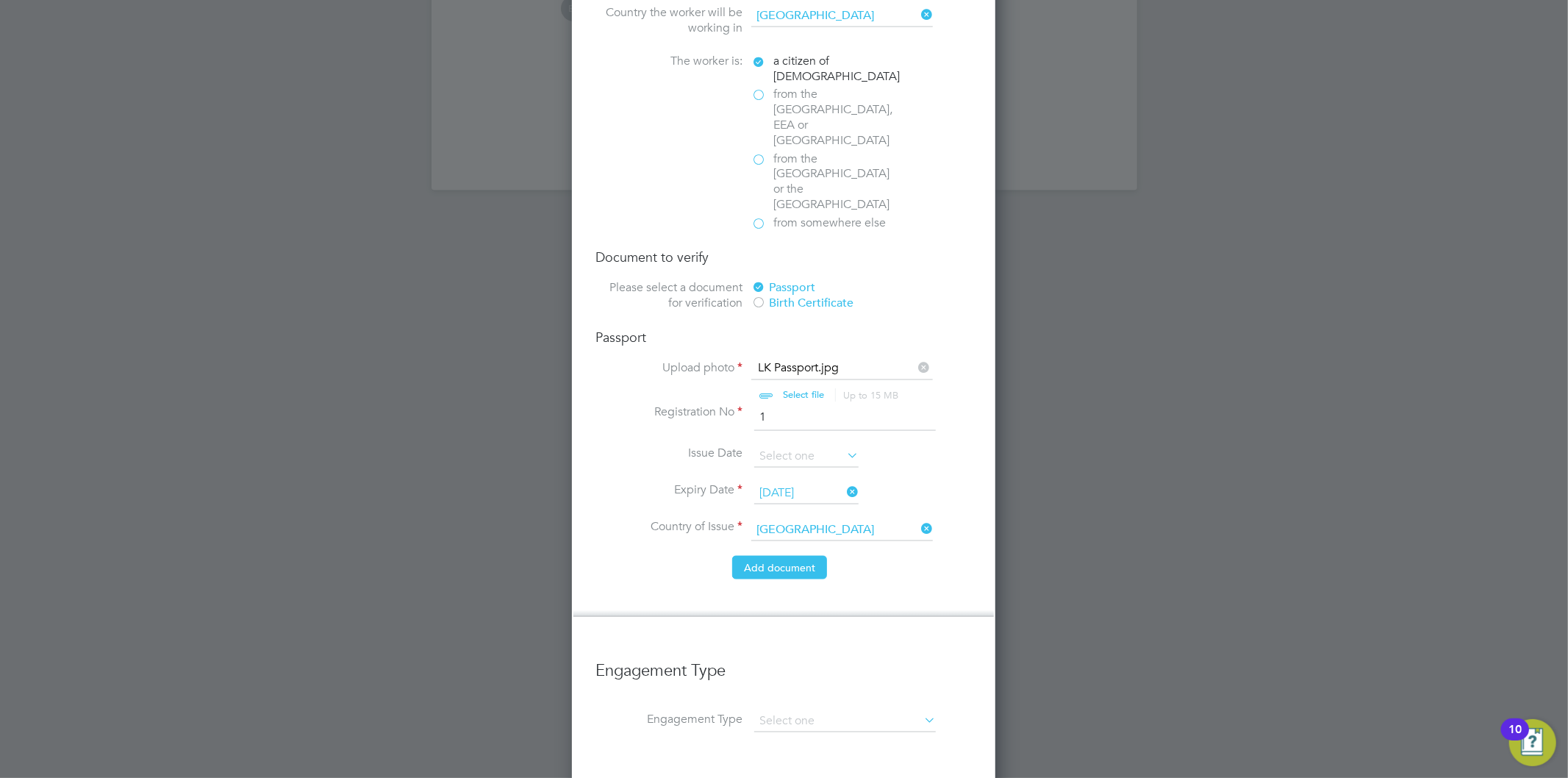
click at [799, 556] on button "Add document" at bounding box center [779, 568] width 95 height 24
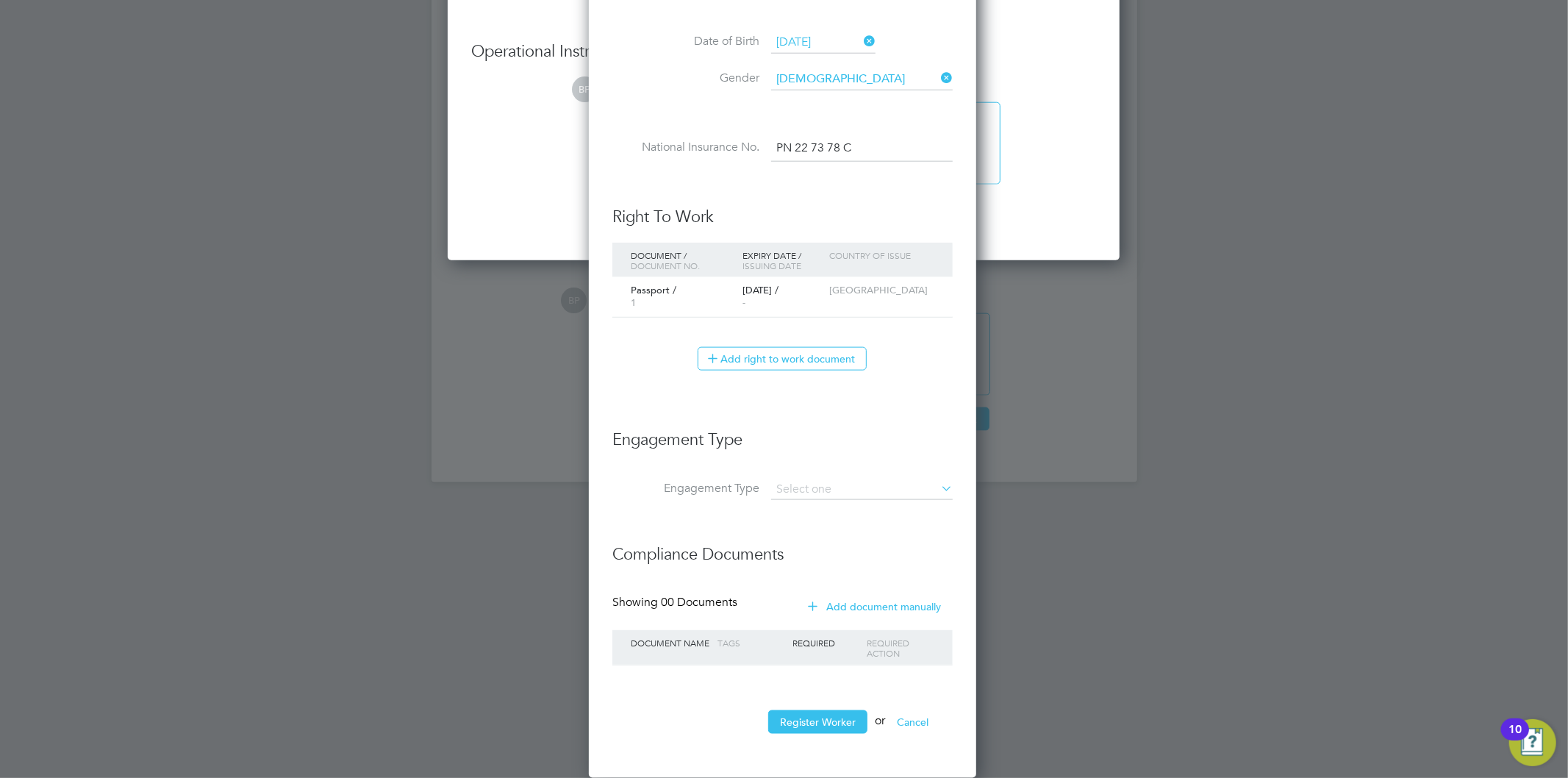
scroll to position [1395, 391]
click at [854, 487] on input at bounding box center [862, 491] width 182 height 20
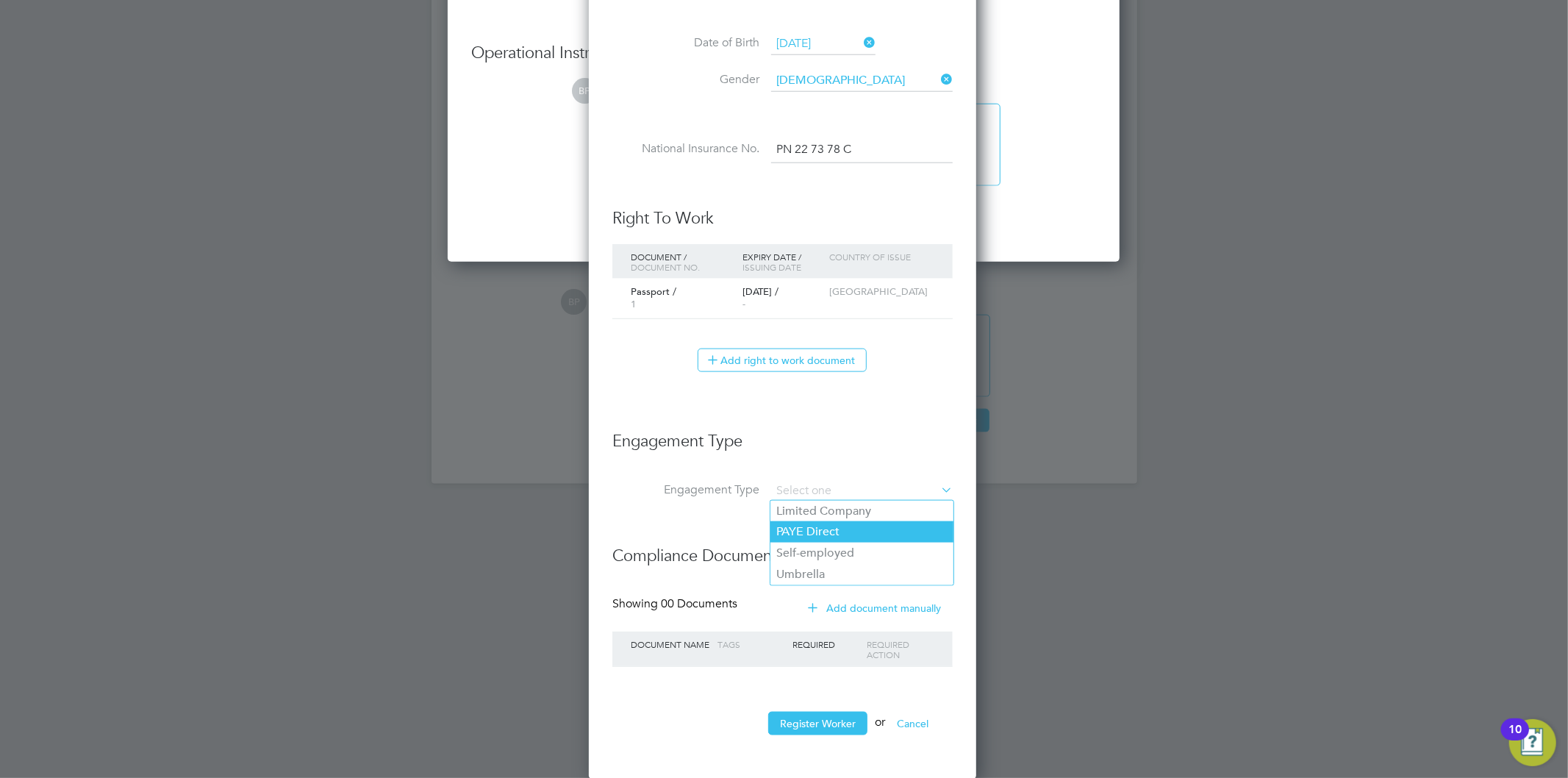
click at [844, 530] on li "PAYE Direct" at bounding box center [862, 532] width 183 height 21
type input "PAYE Direct"
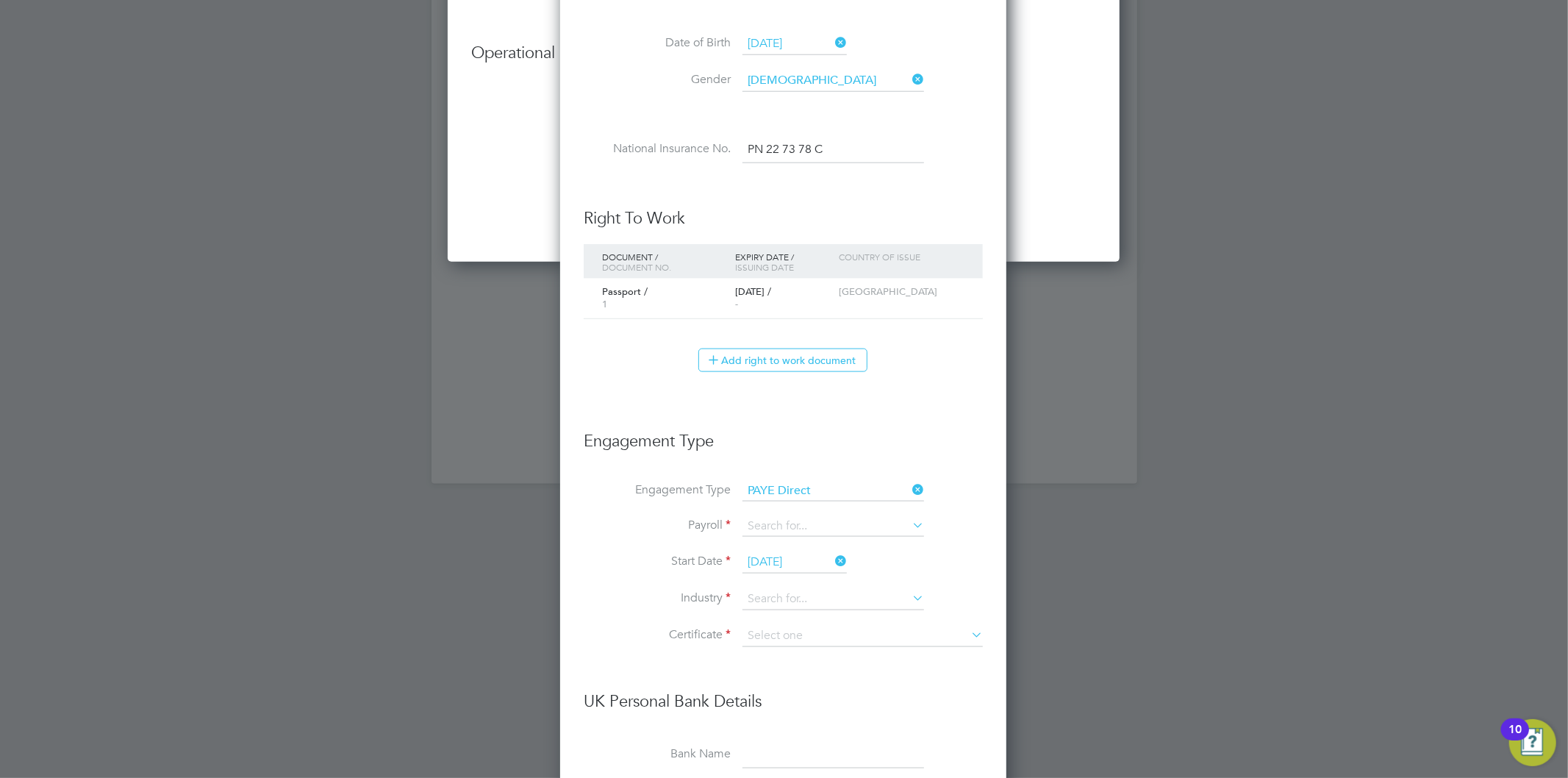
scroll to position [1586, 0]
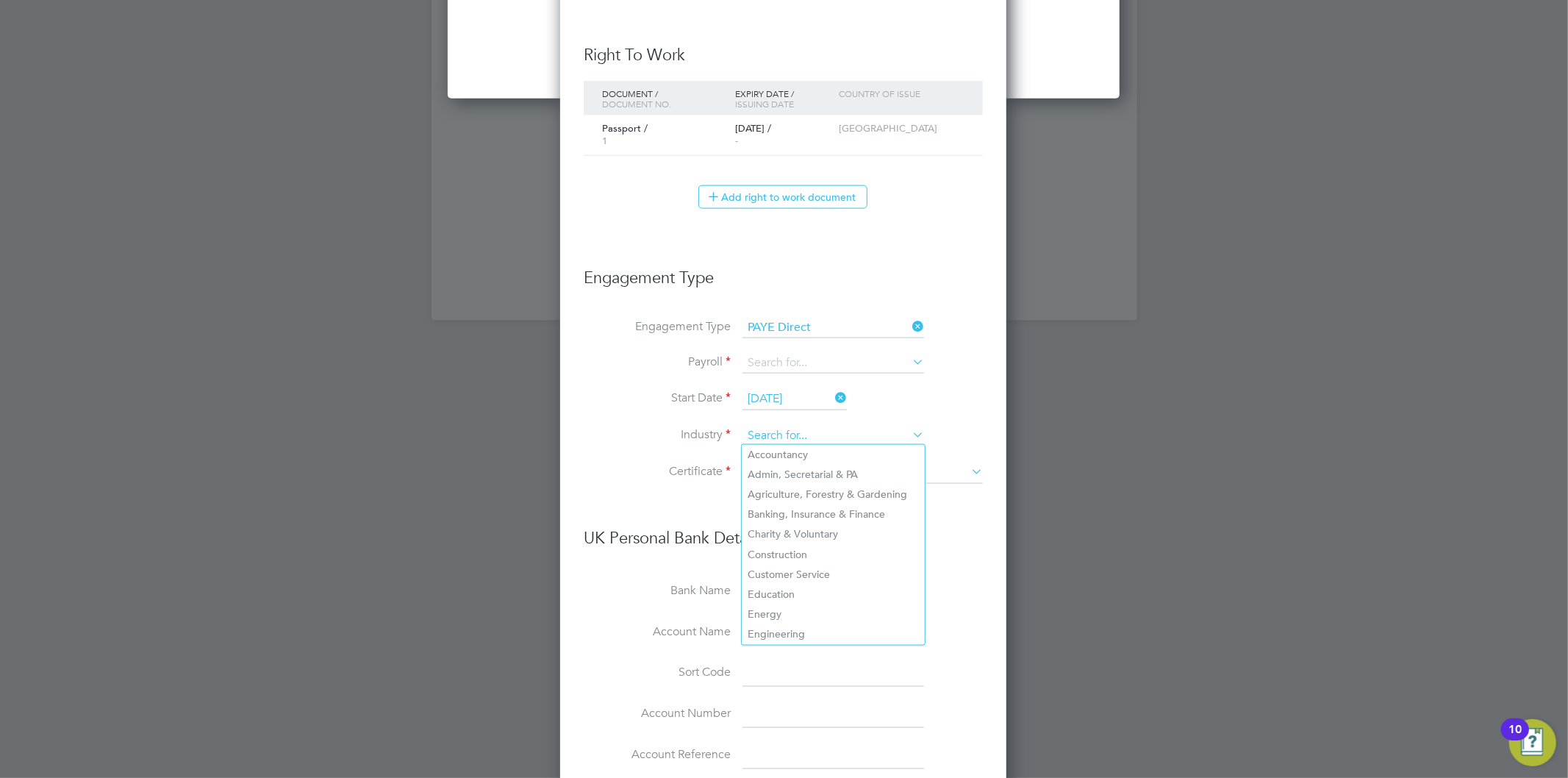
click at [822, 429] on input at bounding box center [833, 436] width 182 height 22
click at [840, 364] on input at bounding box center [833, 364] width 182 height 20
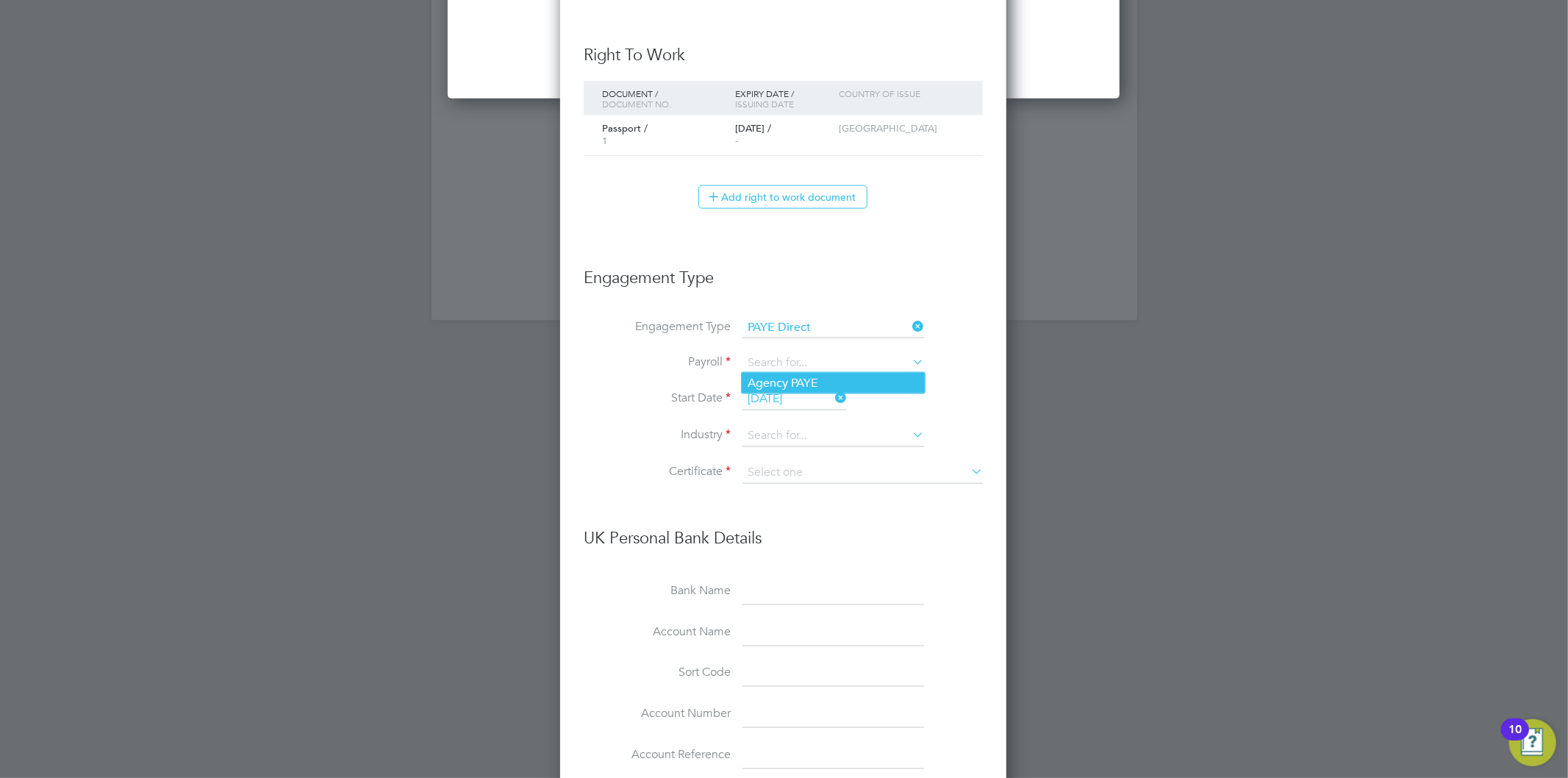
click at [829, 380] on li "Agency PAYE" at bounding box center [833, 383] width 183 height 21
type input "Agency PAYE"
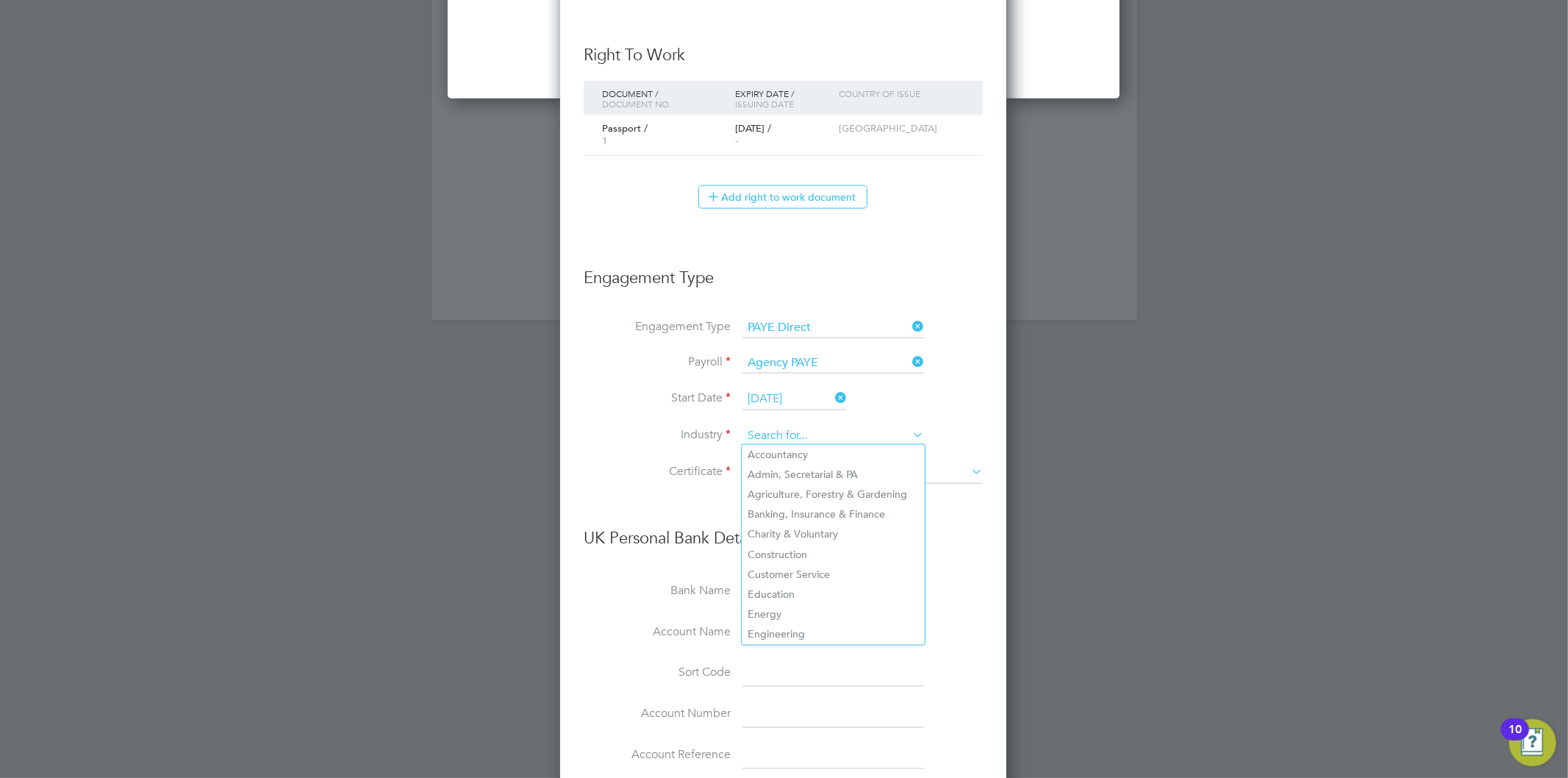
click at [829, 434] on input at bounding box center [833, 436] width 182 height 22
click at [822, 547] on li "Construction" at bounding box center [833, 555] width 183 height 20
type input "Construction"
click at [801, 475] on input at bounding box center [862, 473] width 240 height 22
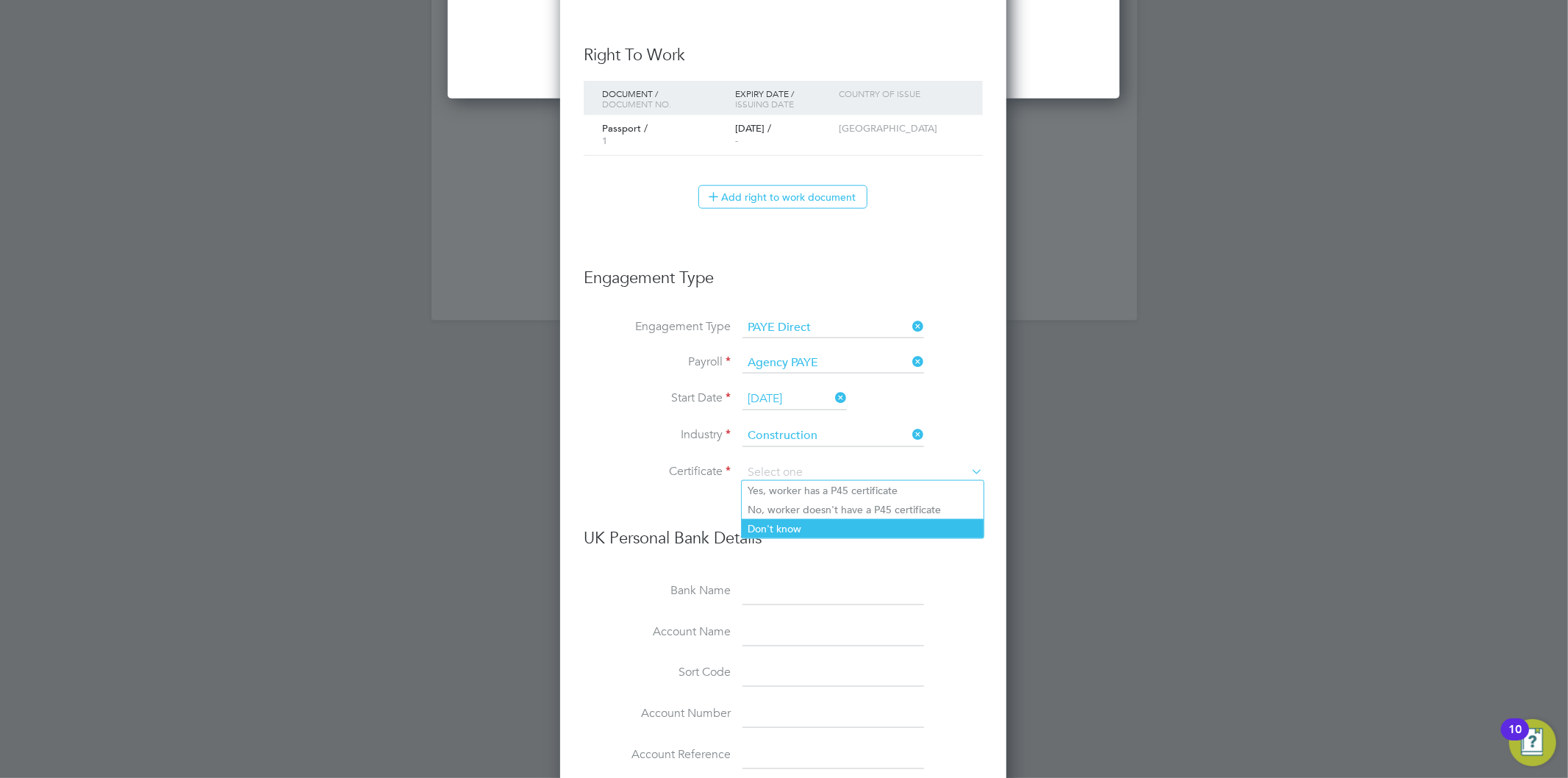
click at [826, 525] on li "Don't know" at bounding box center [862, 529] width 242 height 19
type input "Don't know"
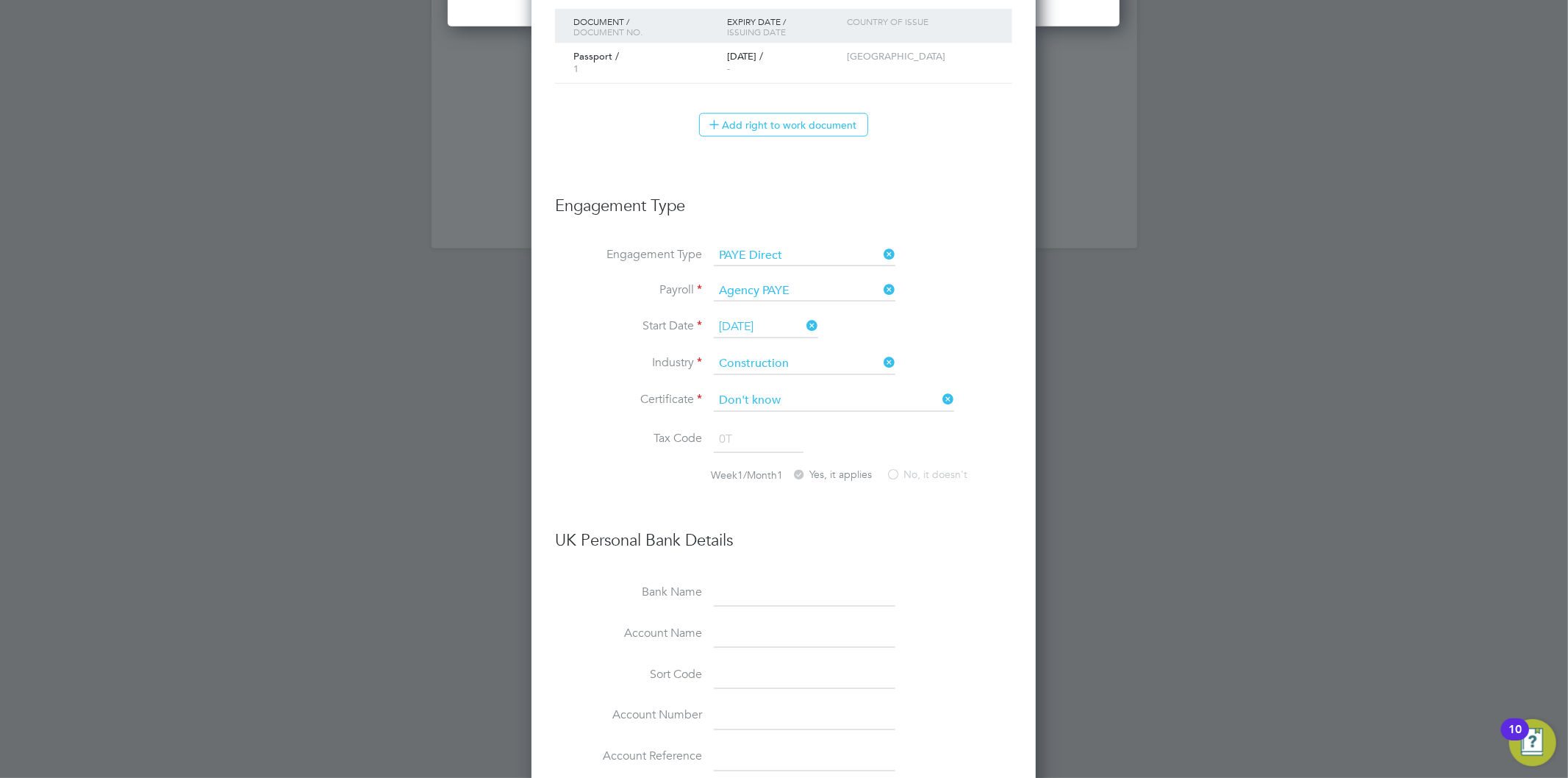
scroll to position [1749, 0]
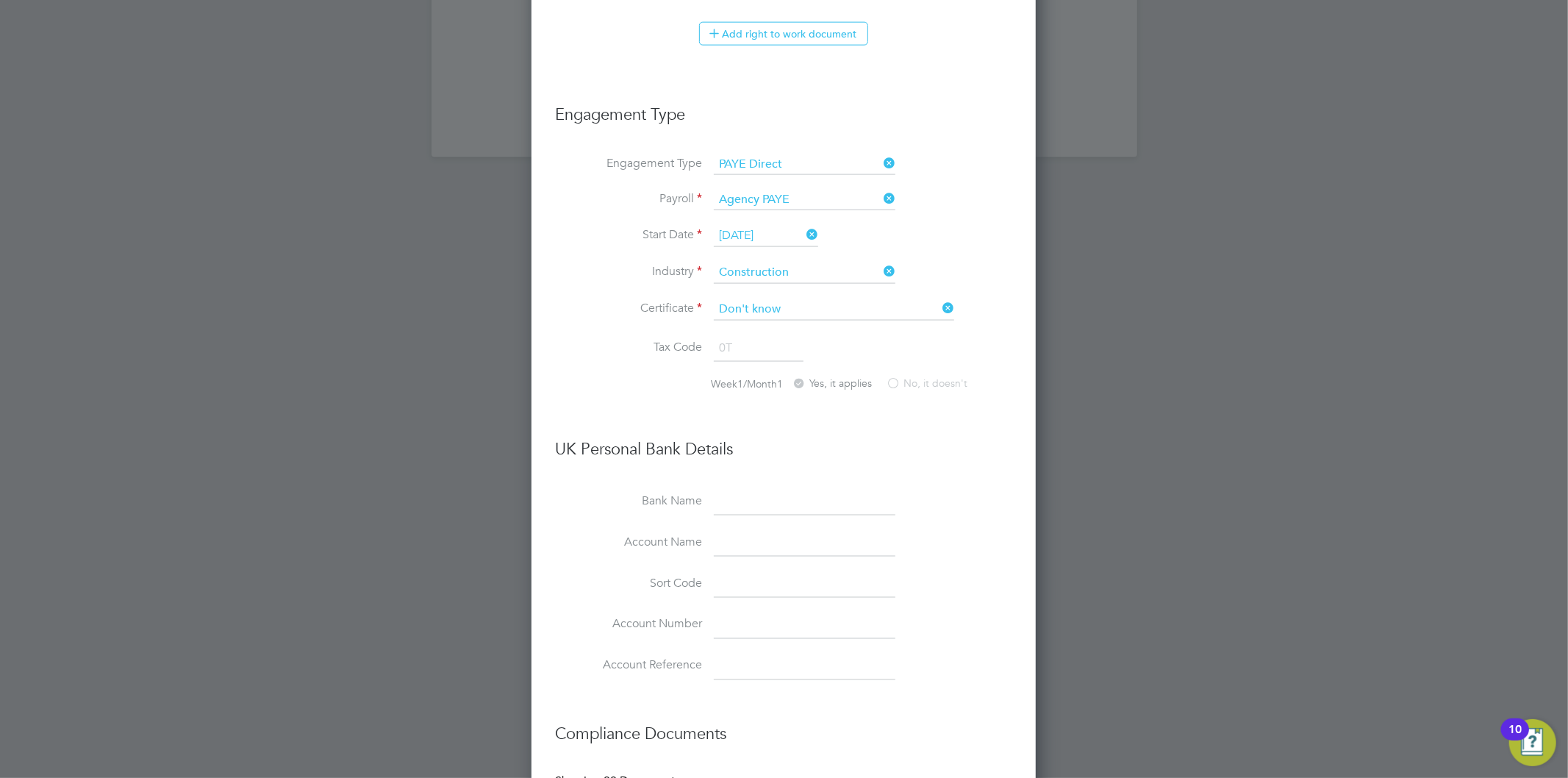
click at [765, 502] on input at bounding box center [805, 503] width 182 height 27
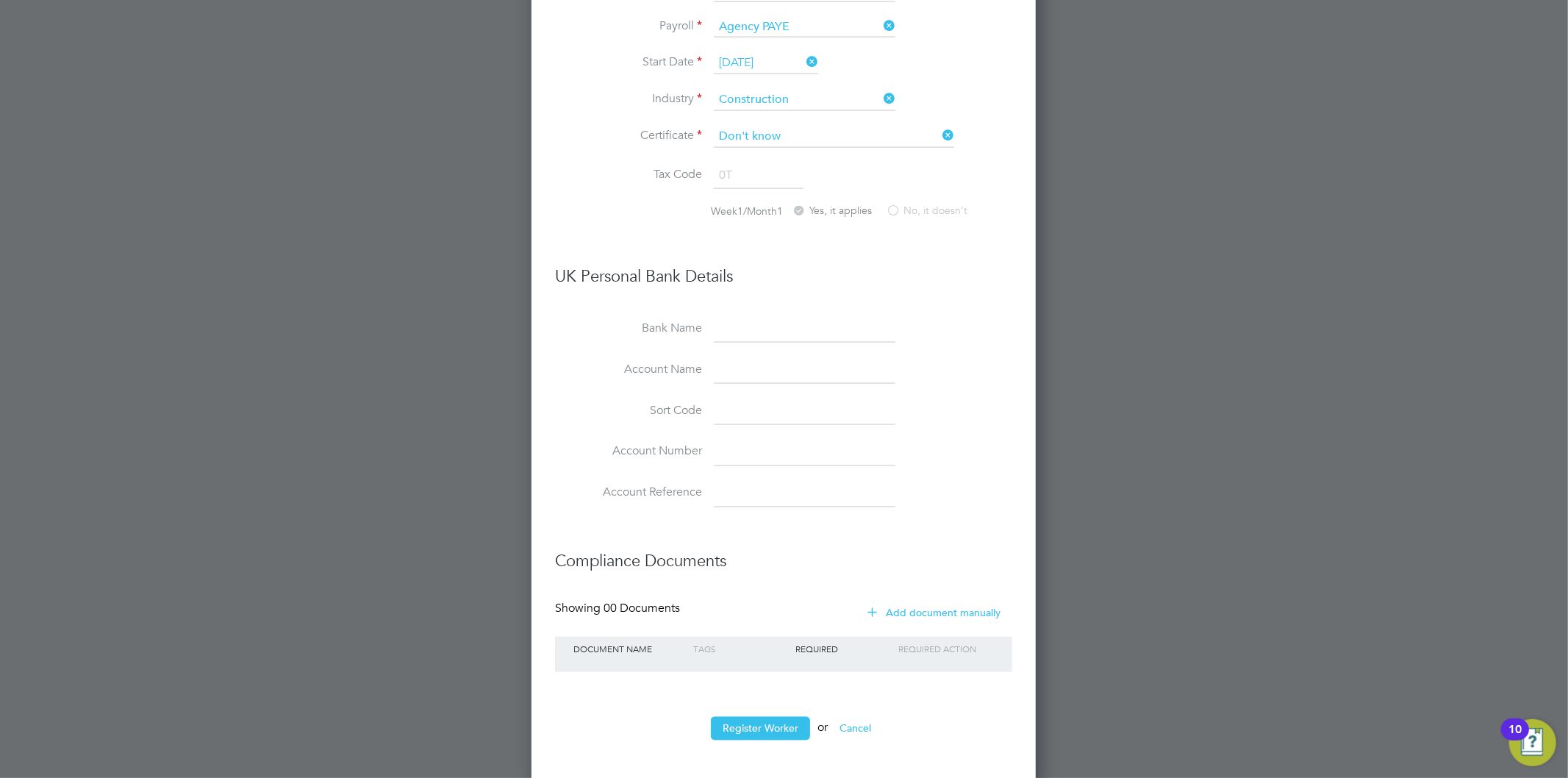
scroll to position [1924, 0]
click at [762, 715] on button "Register Worker" at bounding box center [761, 727] width 99 height 24
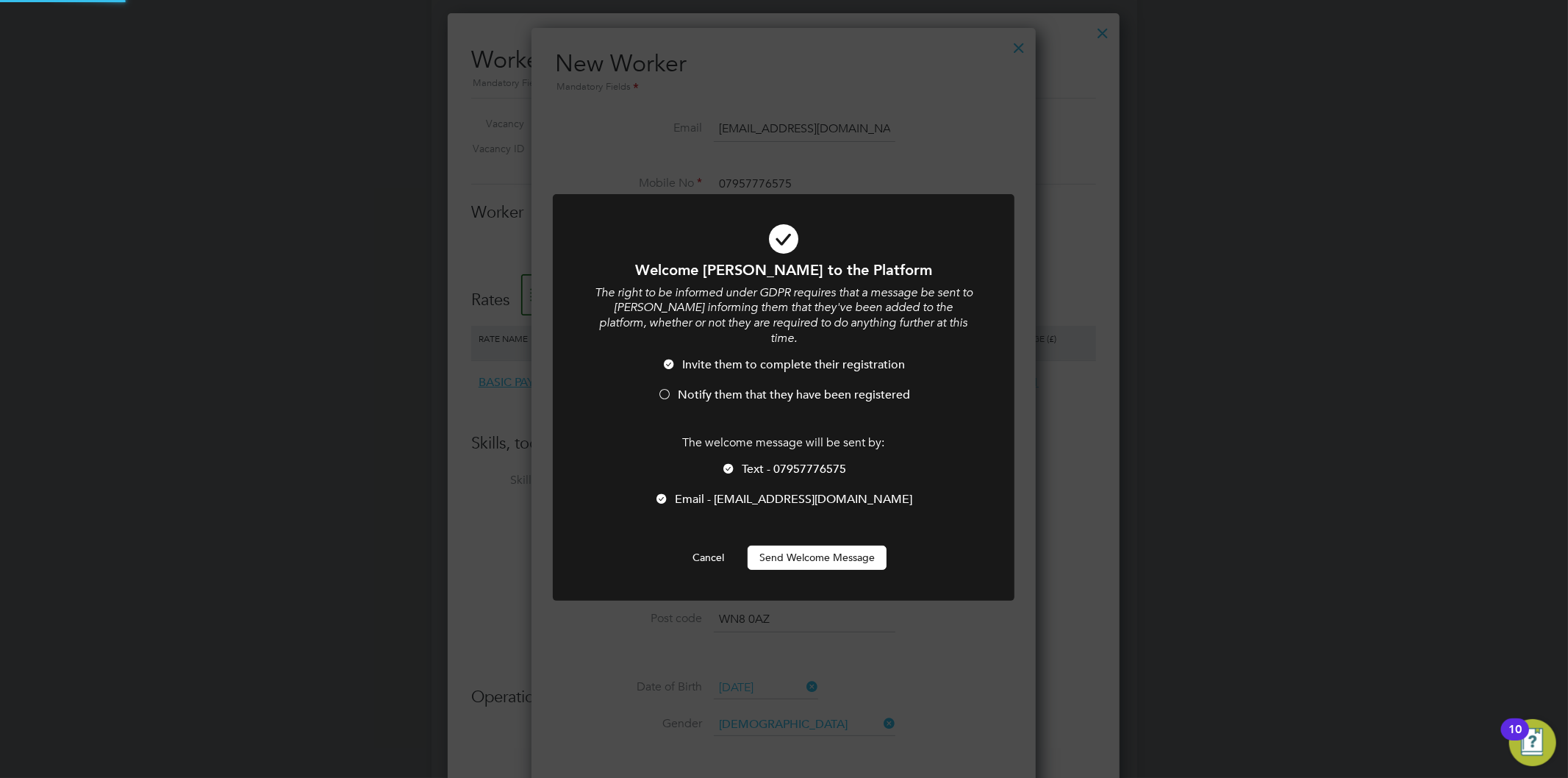
scroll to position [0, 0]
click at [825, 547] on button "Send Welcome Message" at bounding box center [817, 558] width 139 height 24
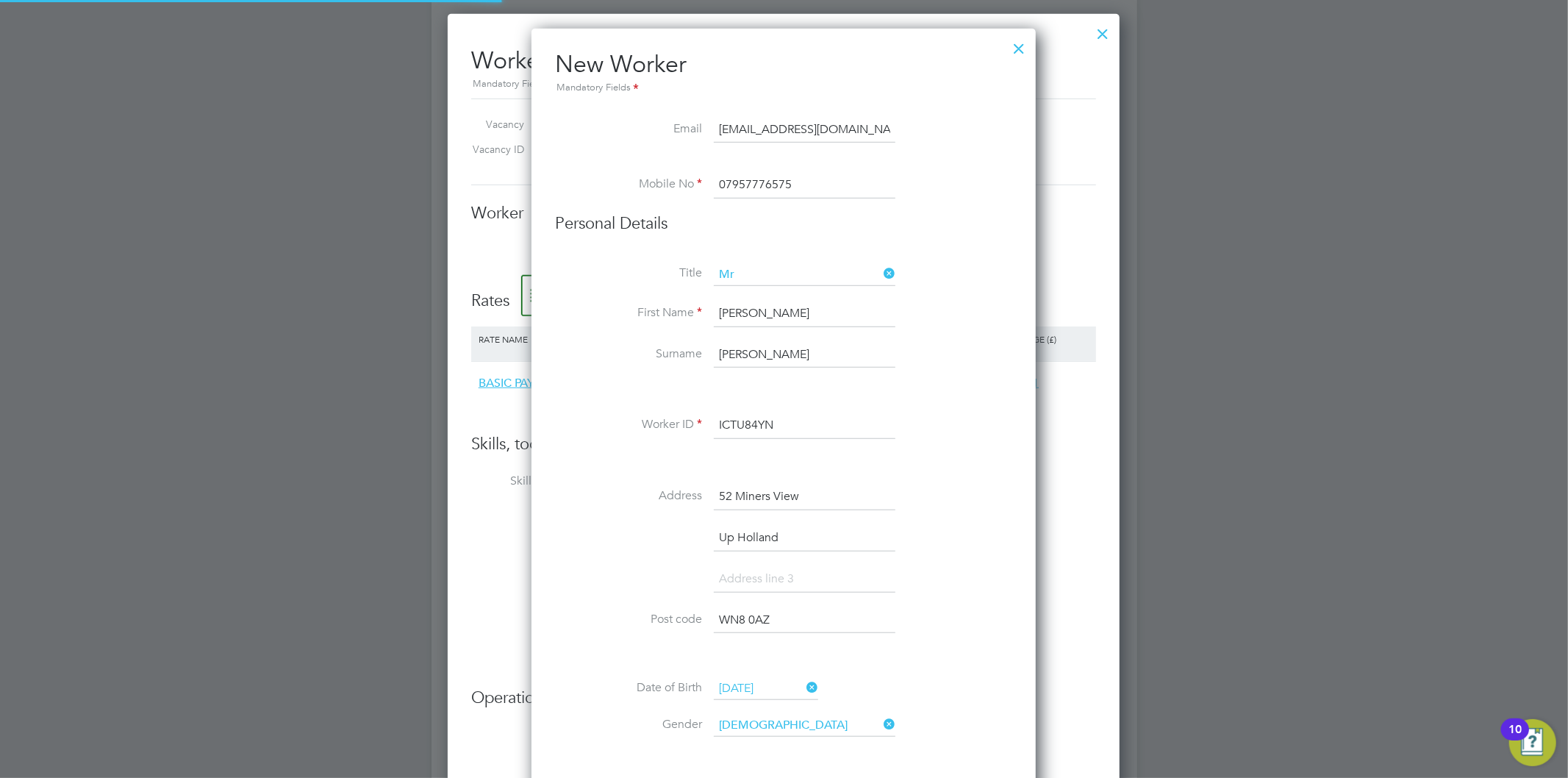
type input "Lucas Kavanagh (ICTU84YN)"
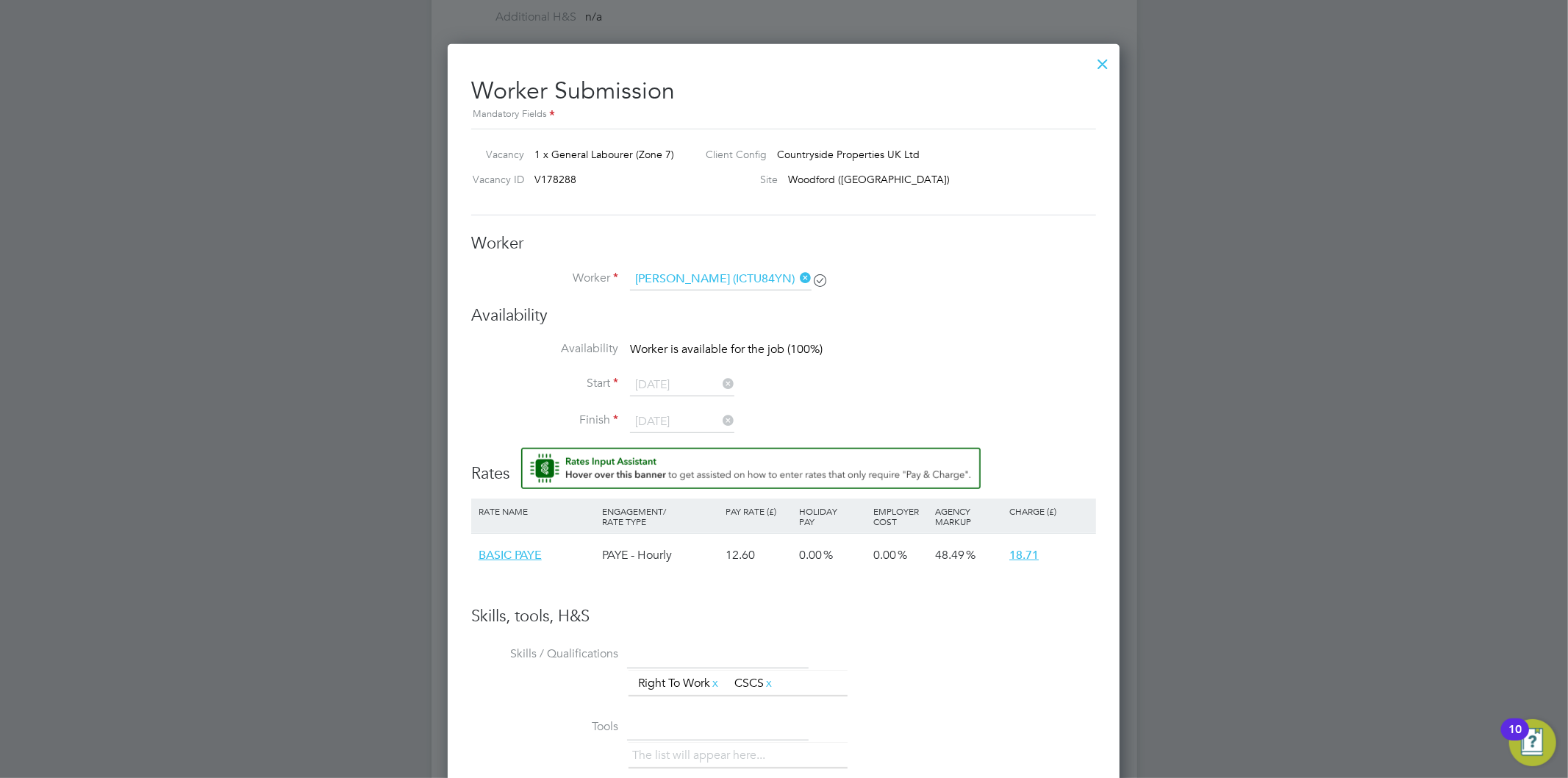
scroll to position [817, 0]
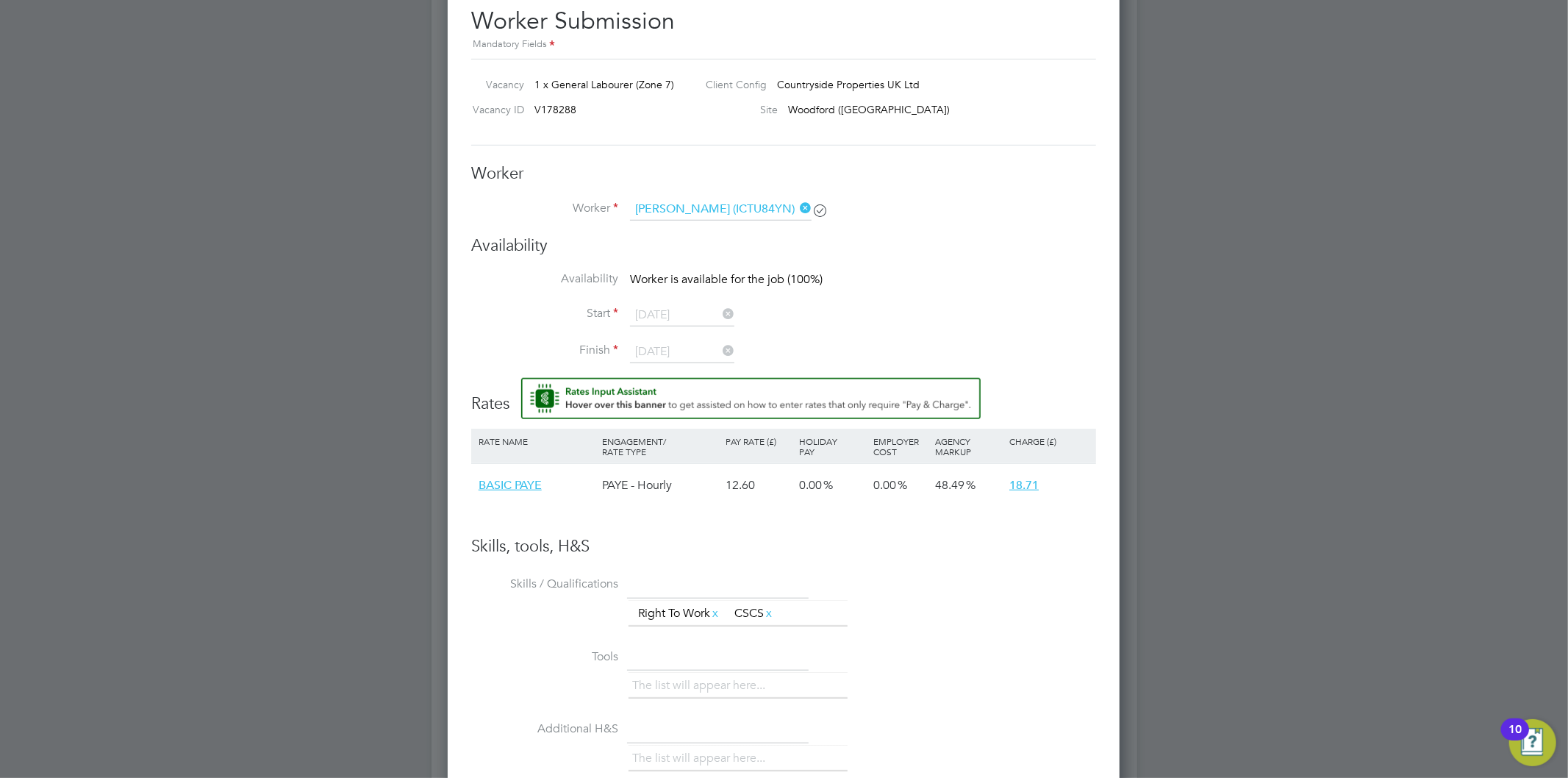
click at [797, 208] on icon at bounding box center [797, 208] width 0 height 20
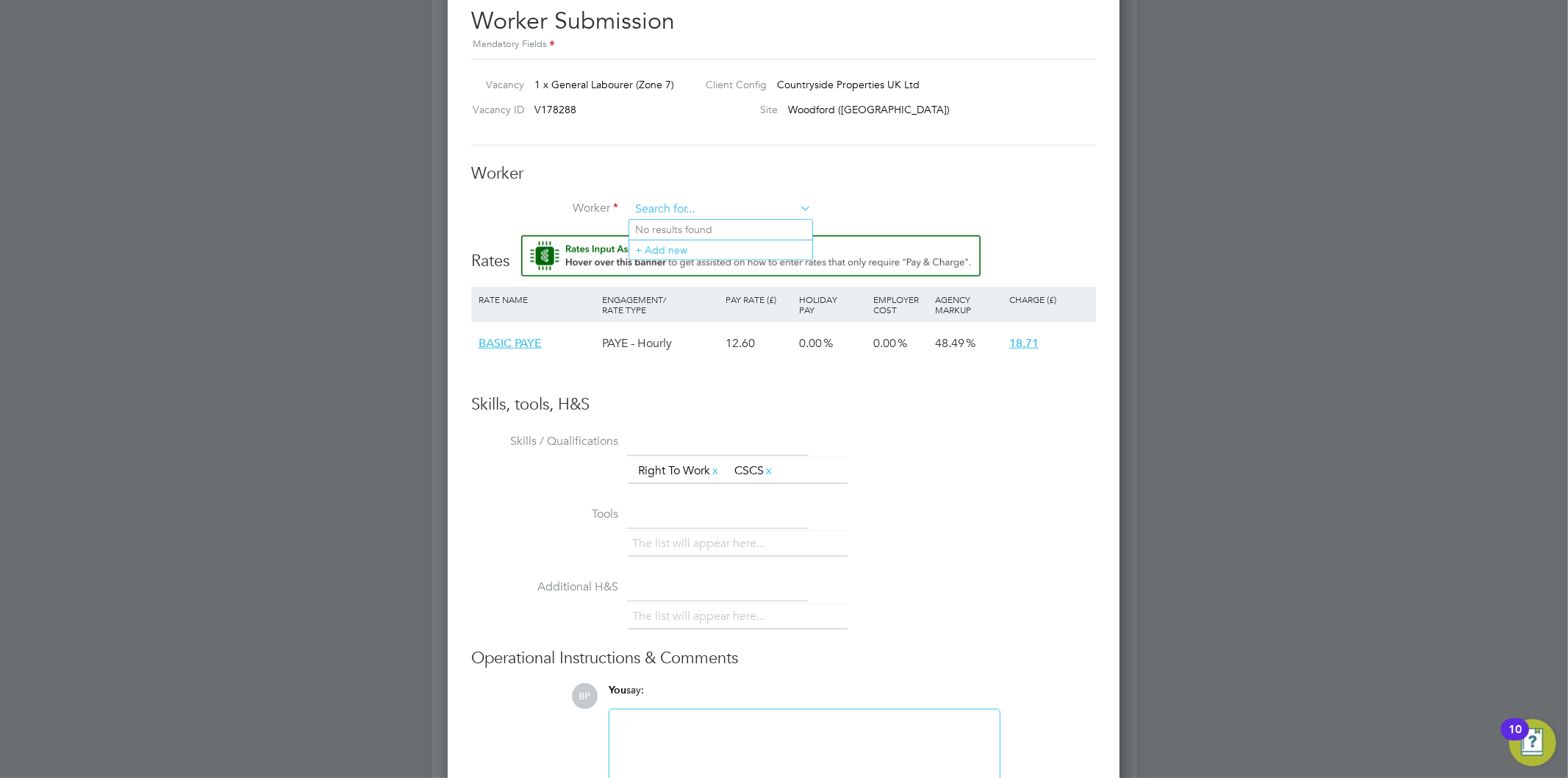
click at [721, 211] on input at bounding box center [721, 209] width 182 height 22
click at [719, 230] on li "Lucas Kav anagh (ICTU84YN)" at bounding box center [761, 230] width 262 height 20
type input "Lucas Kavanagh (ICTU84YN)"
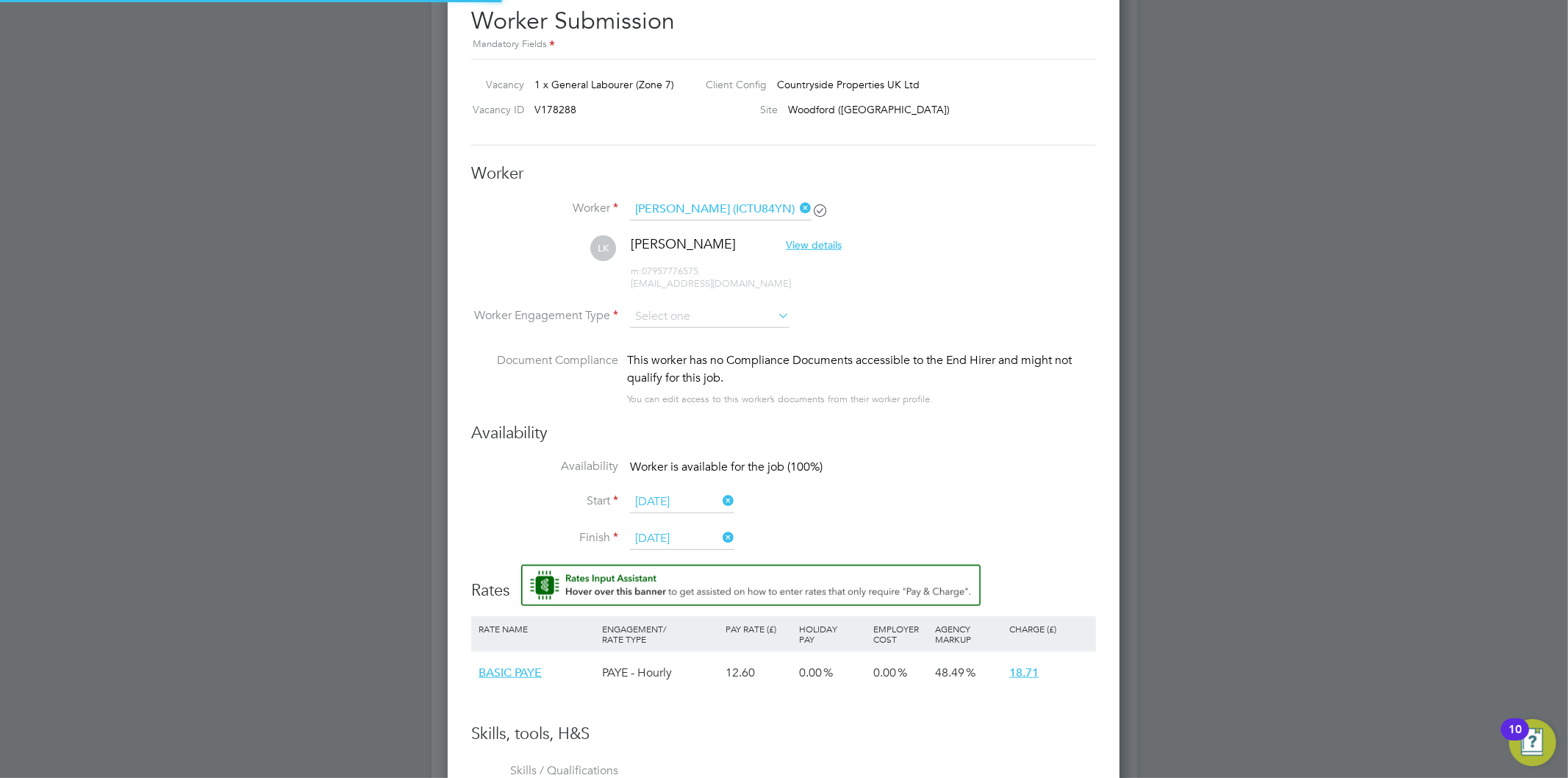
scroll to position [1221, 673]
click at [716, 320] on input at bounding box center [710, 317] width 160 height 22
click at [703, 356] on li "PAYE" at bounding box center [710, 355] width 161 height 19
type input "PAYE"
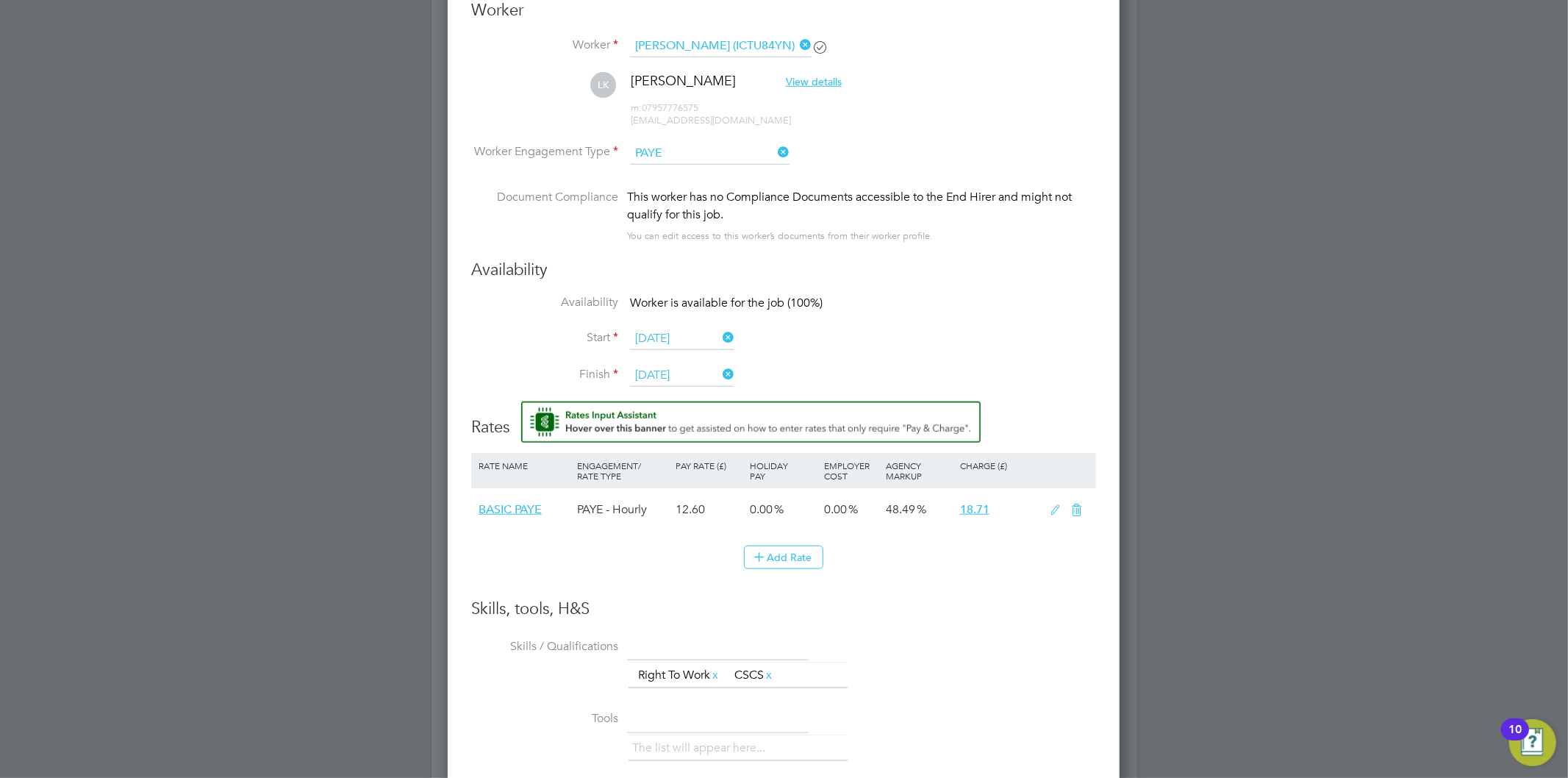
click at [761, 358] on li "Start 06 Aug 2025" at bounding box center [784, 346] width 625 height 37
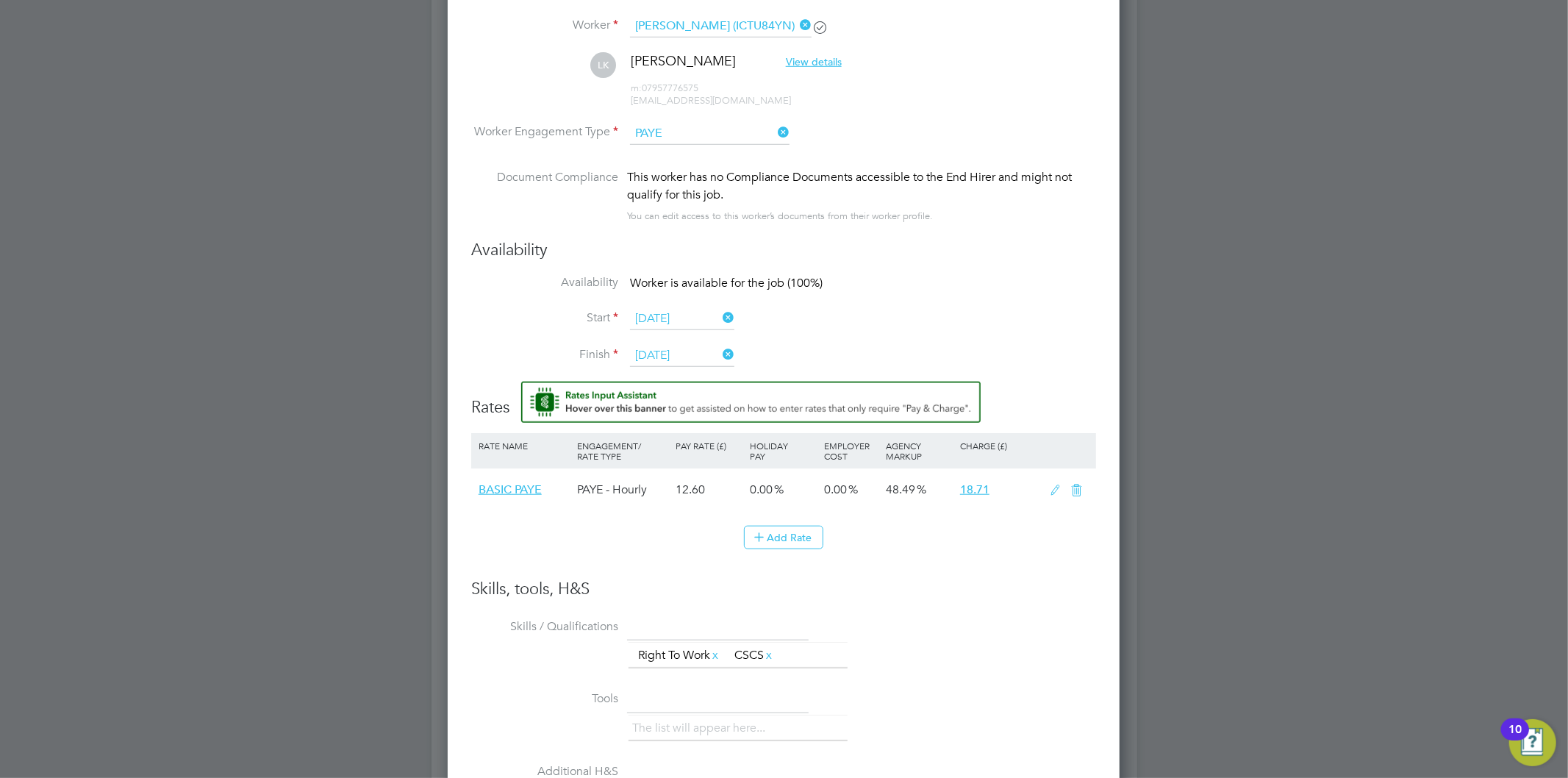
scroll to position [1062, 0]
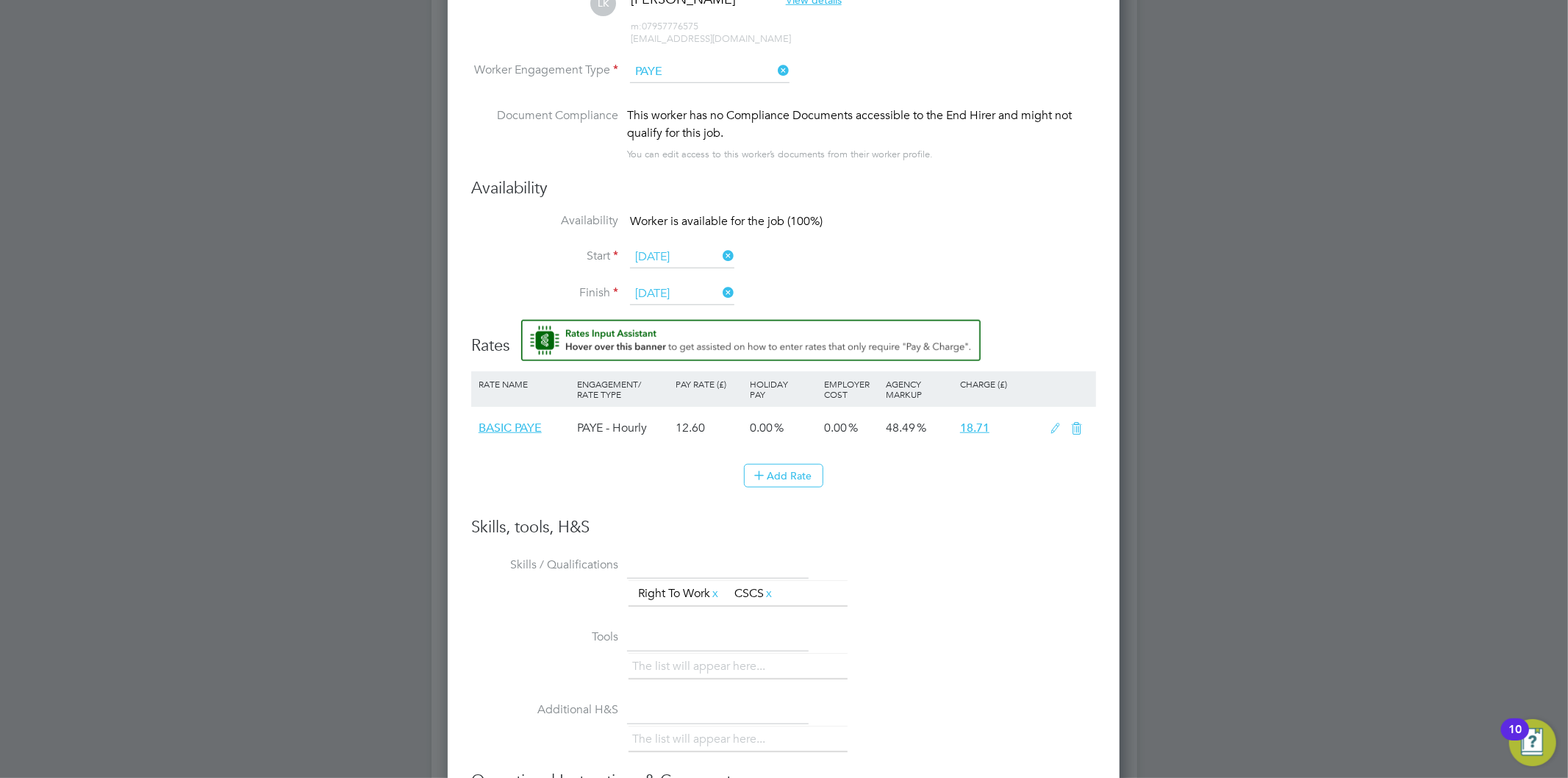
click at [1054, 423] on icon at bounding box center [1056, 429] width 18 height 12
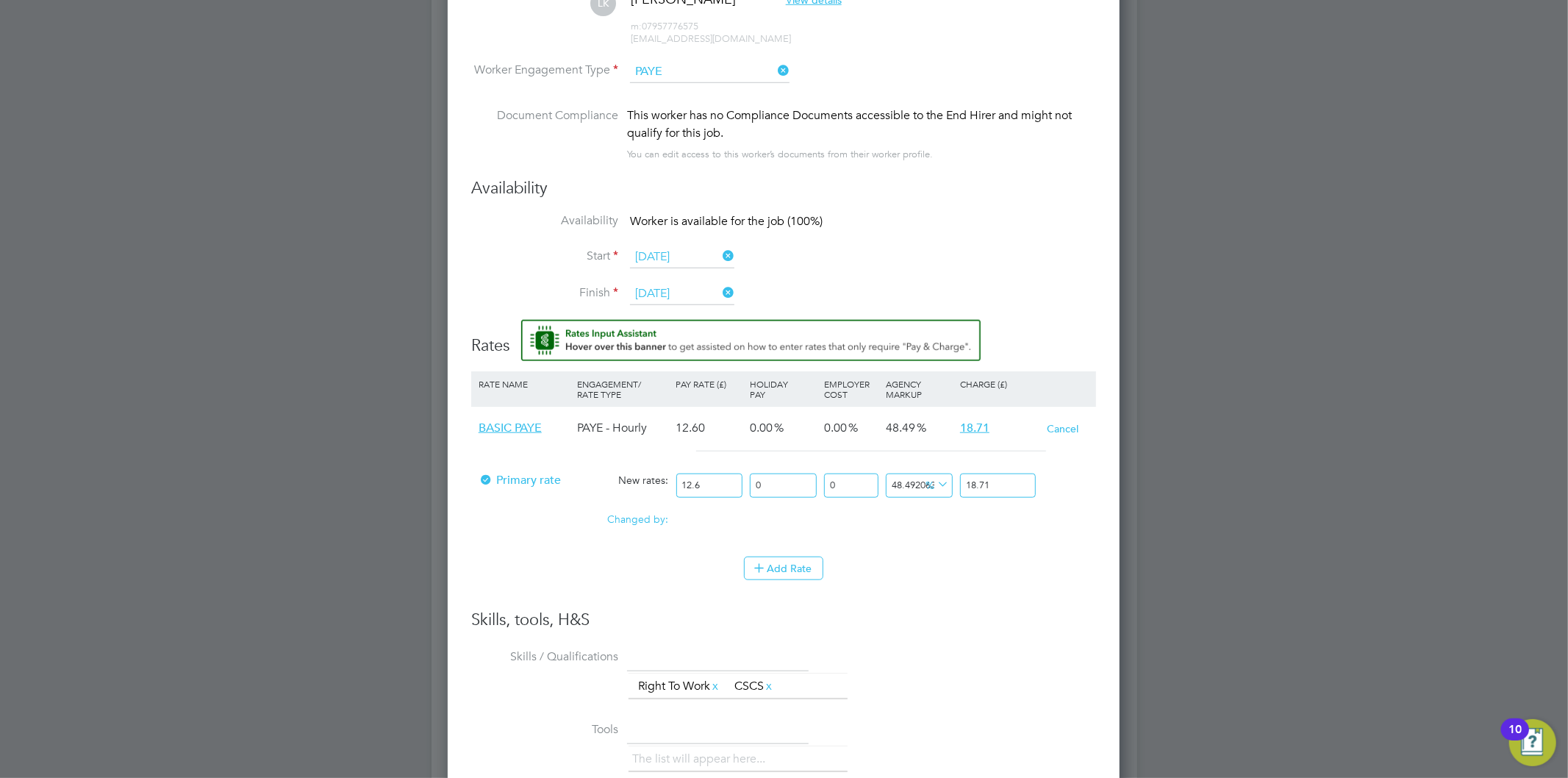
drag, startPoint x: 727, startPoint y: 487, endPoint x: 641, endPoint y: 489, distance: 86.0
click at [641, 489] on div "Primary rate New rates: 12.6 0 n/a 0 n/a 48.492063492063494 0 % 18.71" at bounding box center [784, 486] width 625 height 39
type input "1"
type input "1.484920634920635"
type input "12"
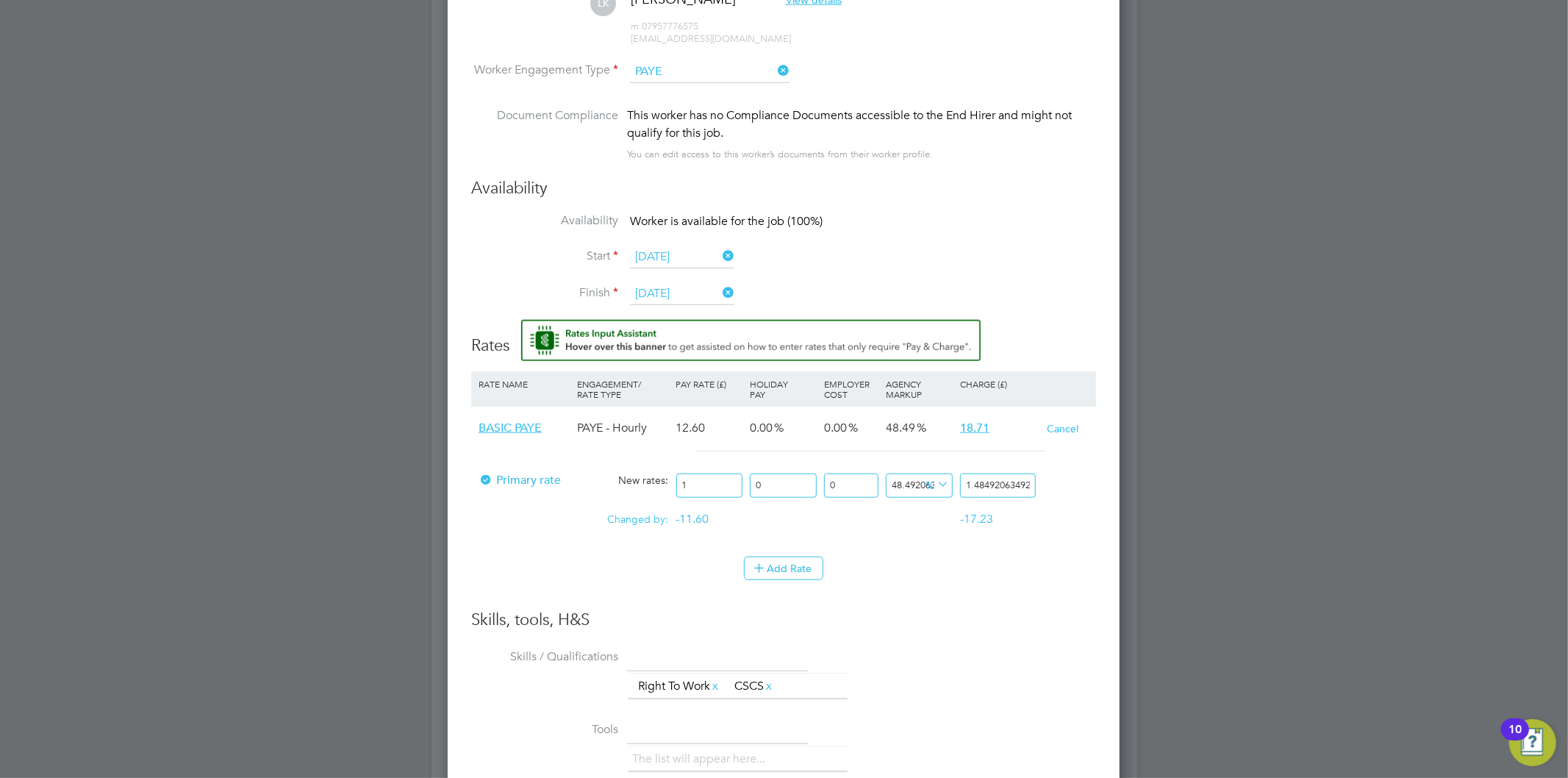
type input "17.81904761904762"
type input "12.5"
type input "18.561507936507937"
type input "12.55"
type input "18.63575396825397"
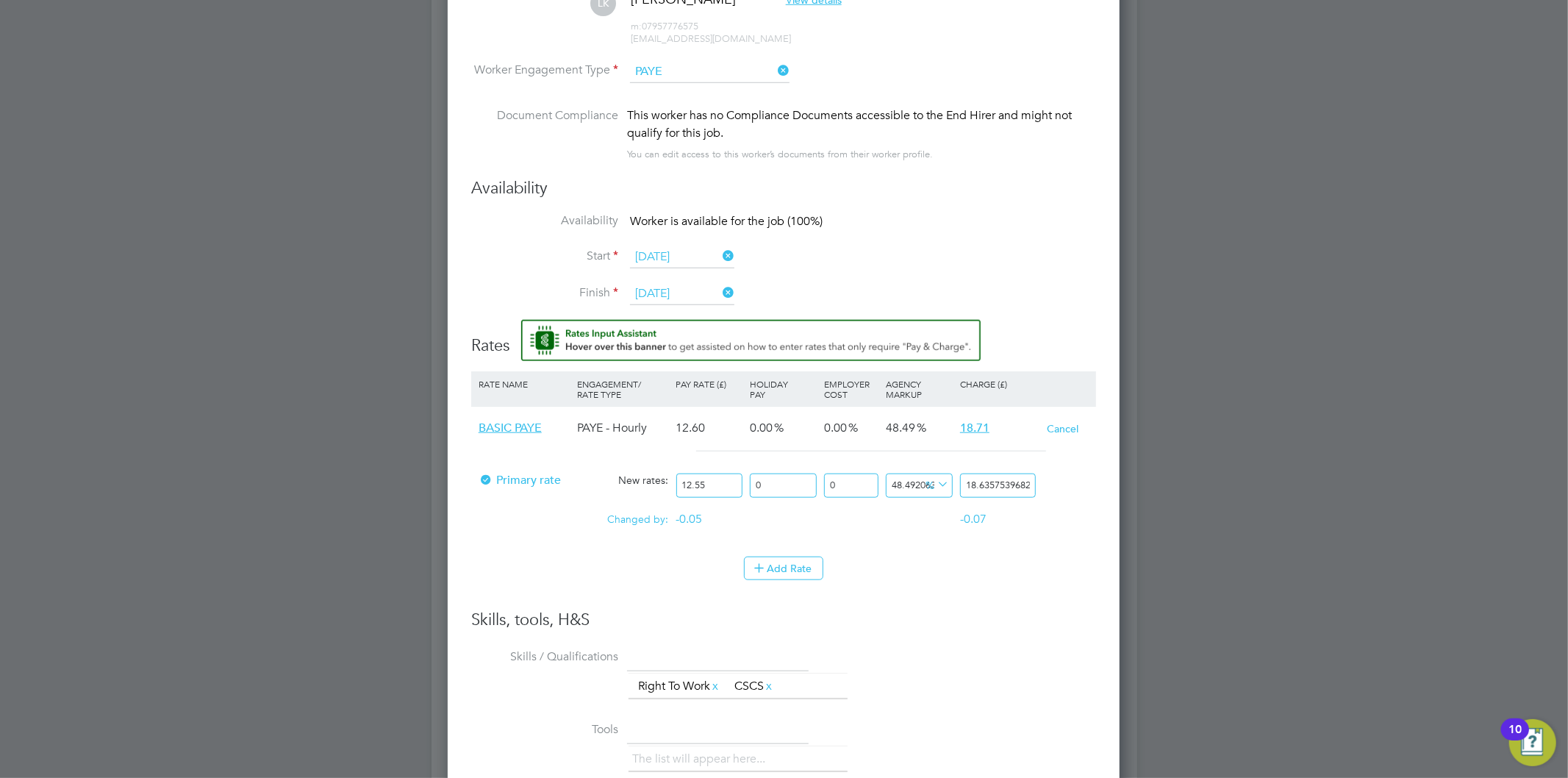
type input "12.55"
drag, startPoint x: 962, startPoint y: 483, endPoint x: 1122, endPoint y: 504, distance: 161.4
type input "-92.03187250996017"
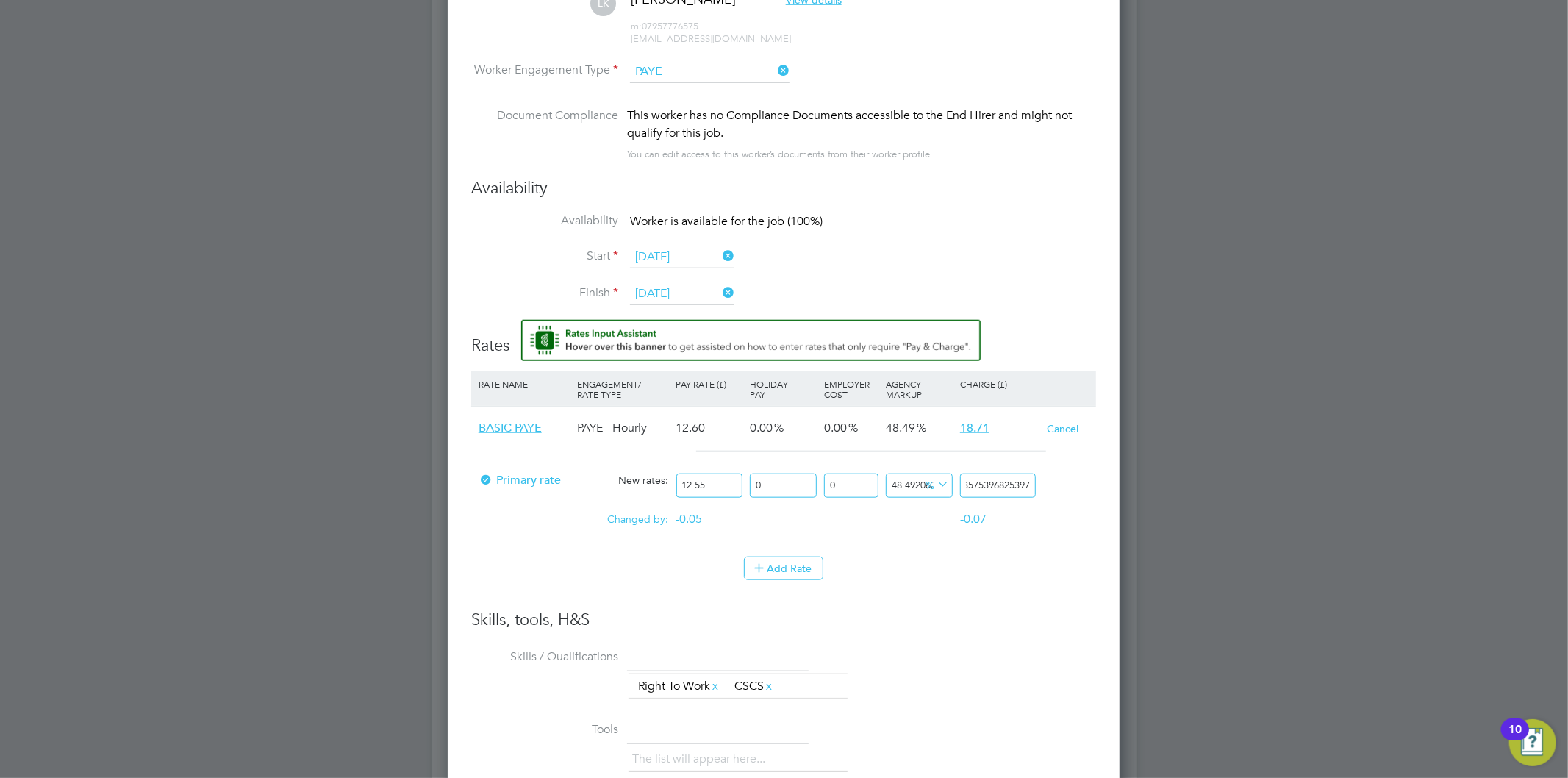
type input "1"
type input "43.42629482071713"
type input "18"
type input "49.00398406374502"
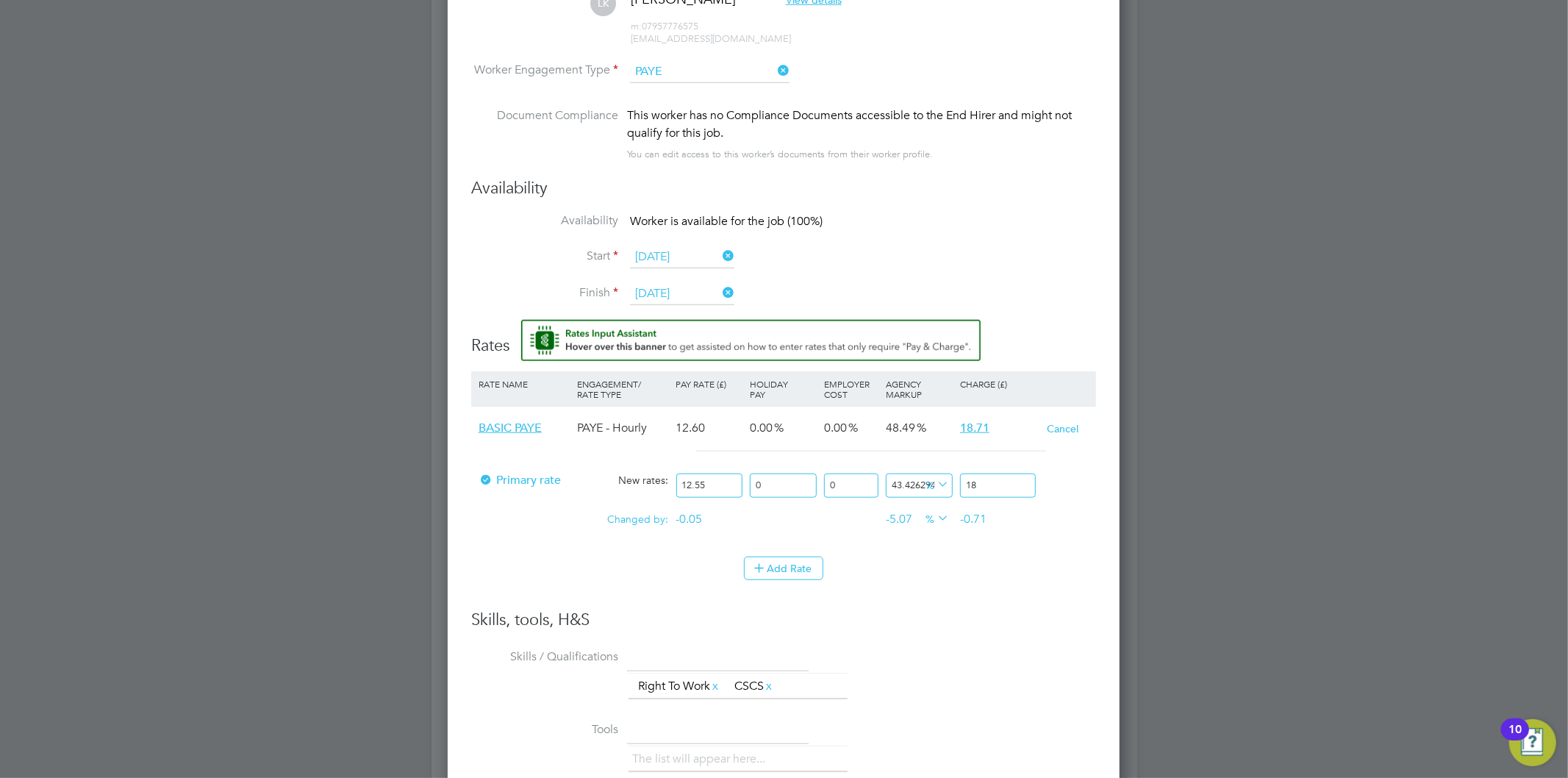
type input "18.7"
type input "49.08366533864542"
type input "18.71"
click at [1023, 591] on li "Add Rate" at bounding box center [784, 576] width 625 height 38
click at [799, 562] on button "Add Rate" at bounding box center [783, 569] width 79 height 24
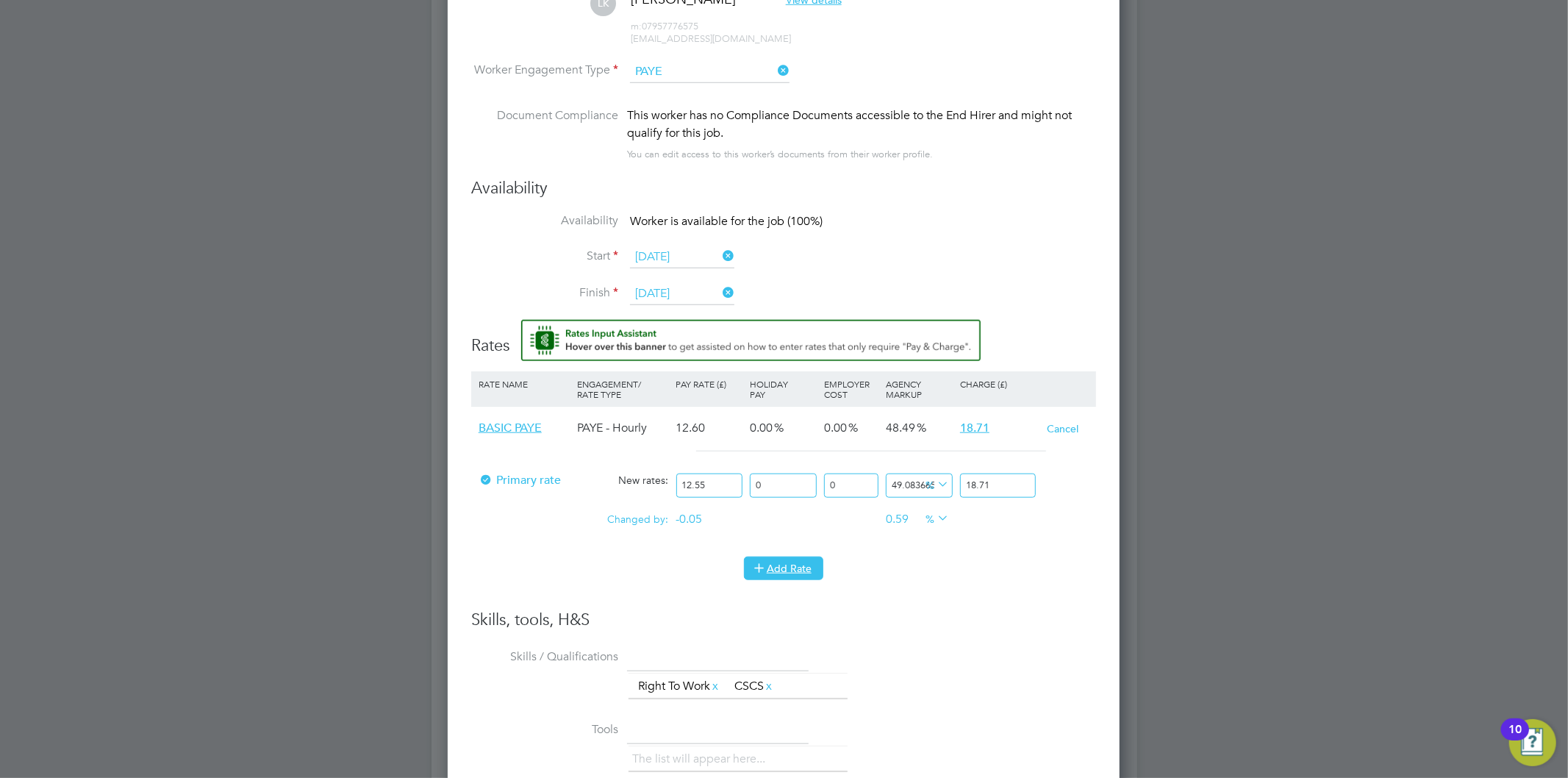
scroll to position [1496, 673]
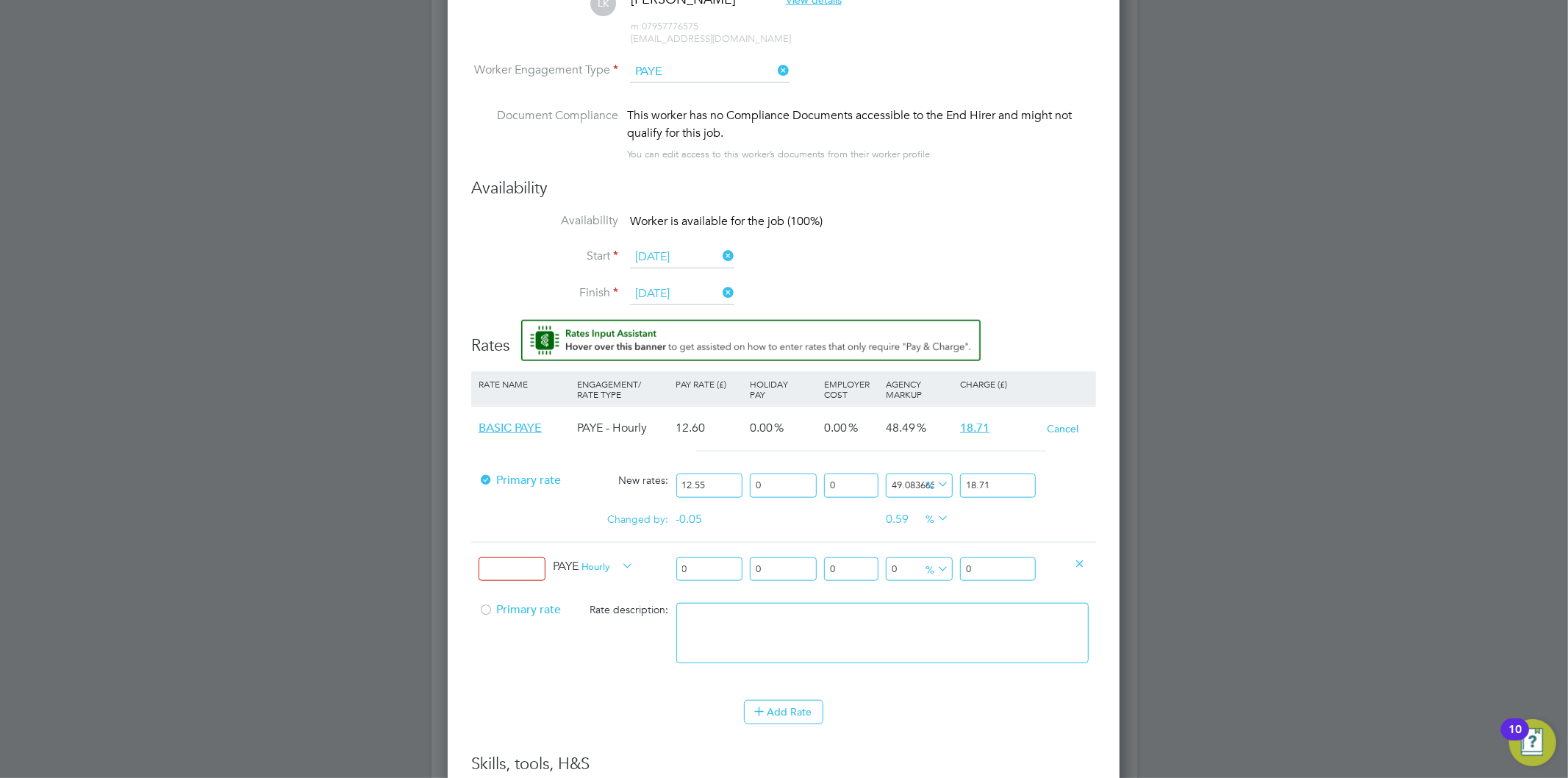
click at [1081, 563] on icon at bounding box center [1080, 563] width 11 height 11
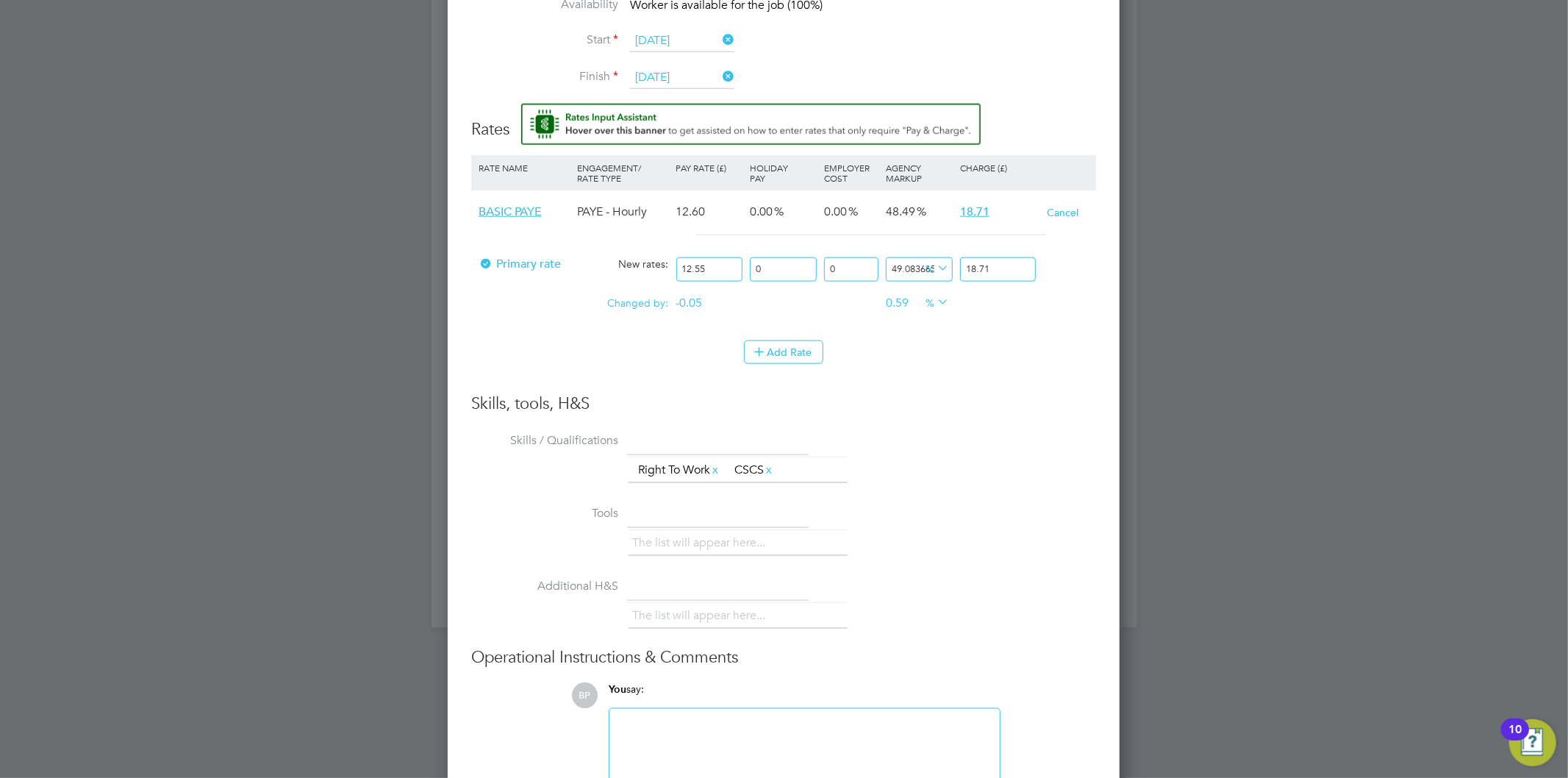
scroll to position [1307, 0]
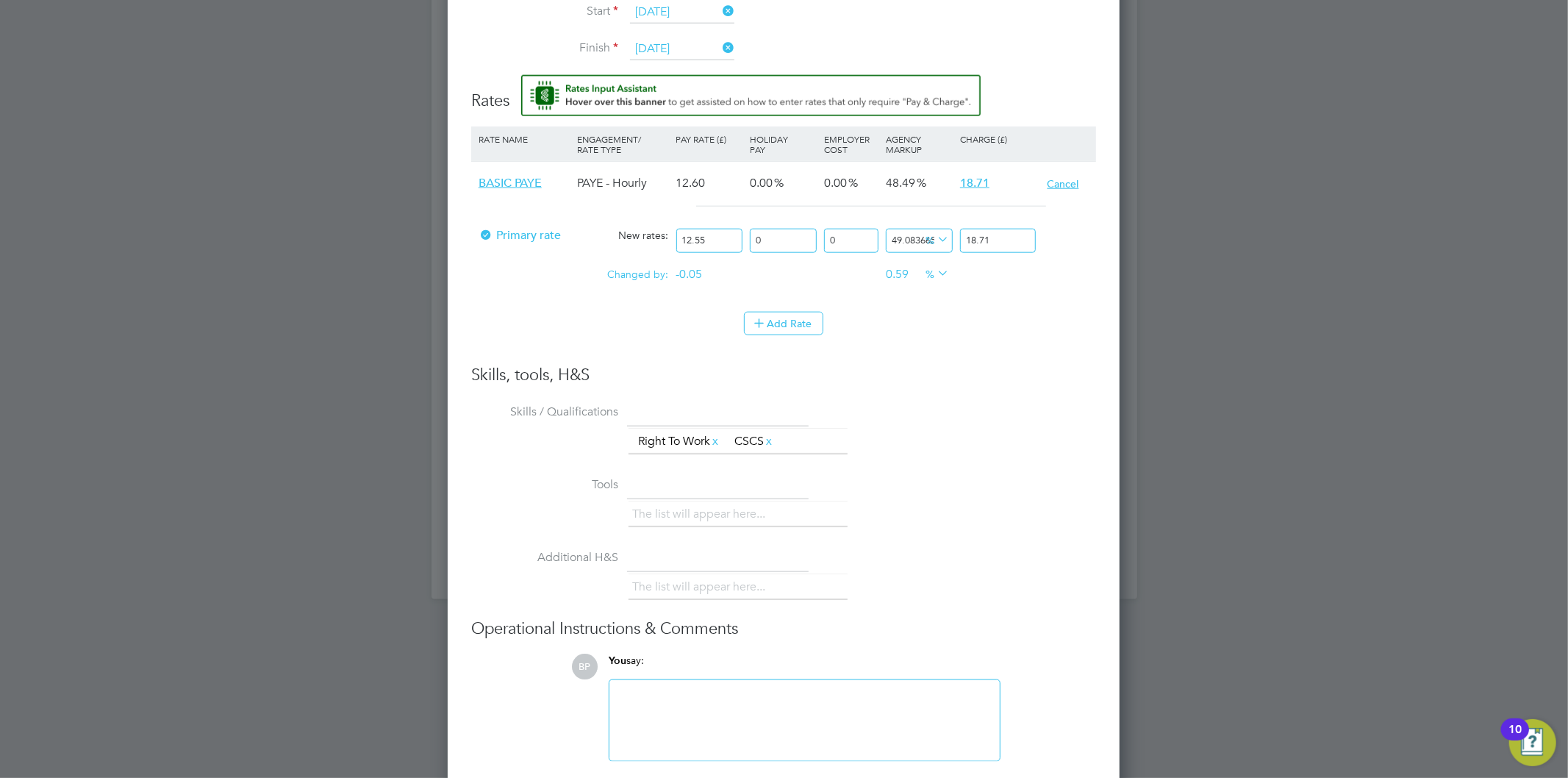
click at [1057, 181] on button "Cancel" at bounding box center [1064, 183] width 33 height 15
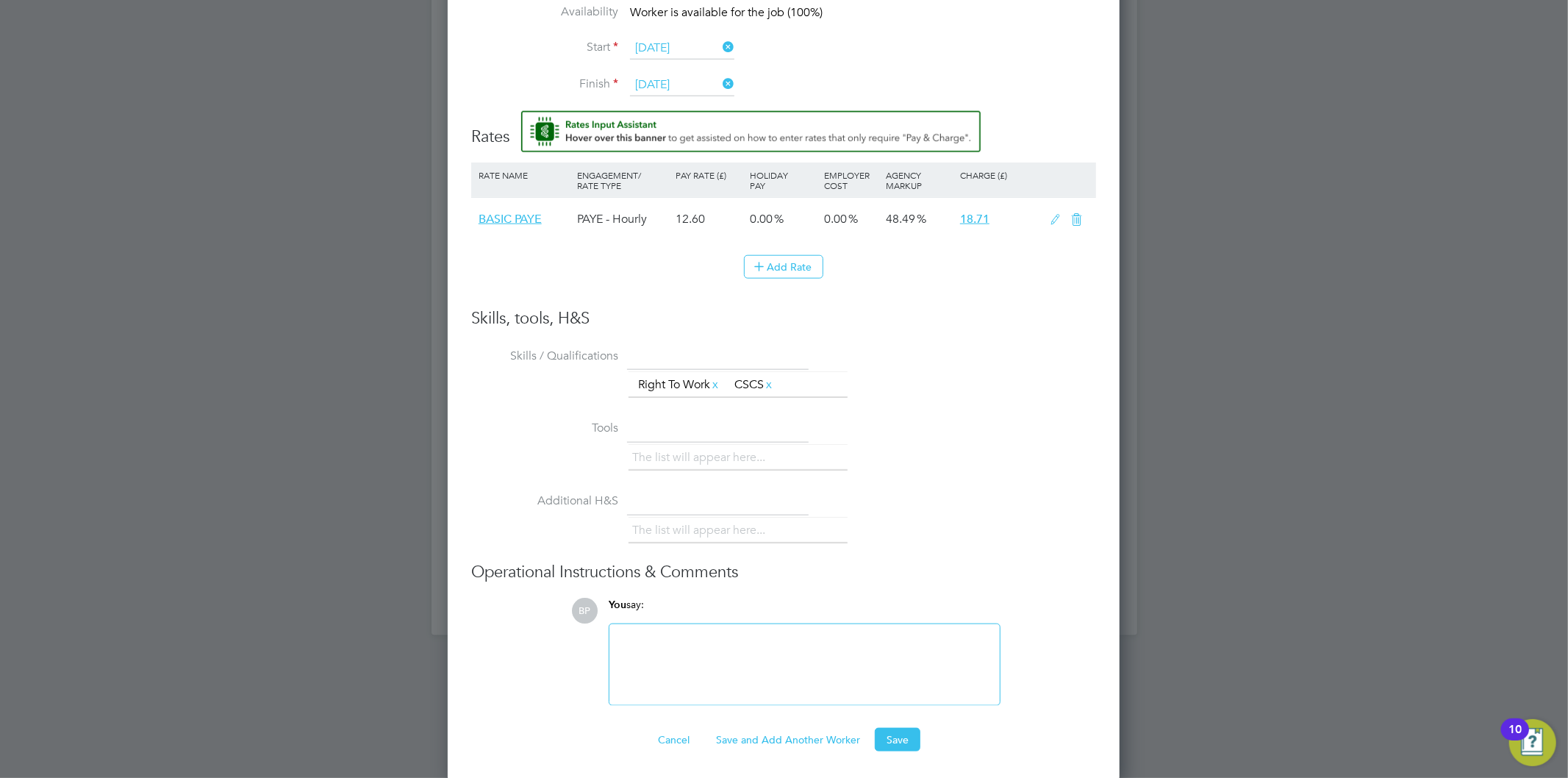
scroll to position [1259, 673]
click at [1053, 214] on icon at bounding box center [1056, 219] width 18 height 12
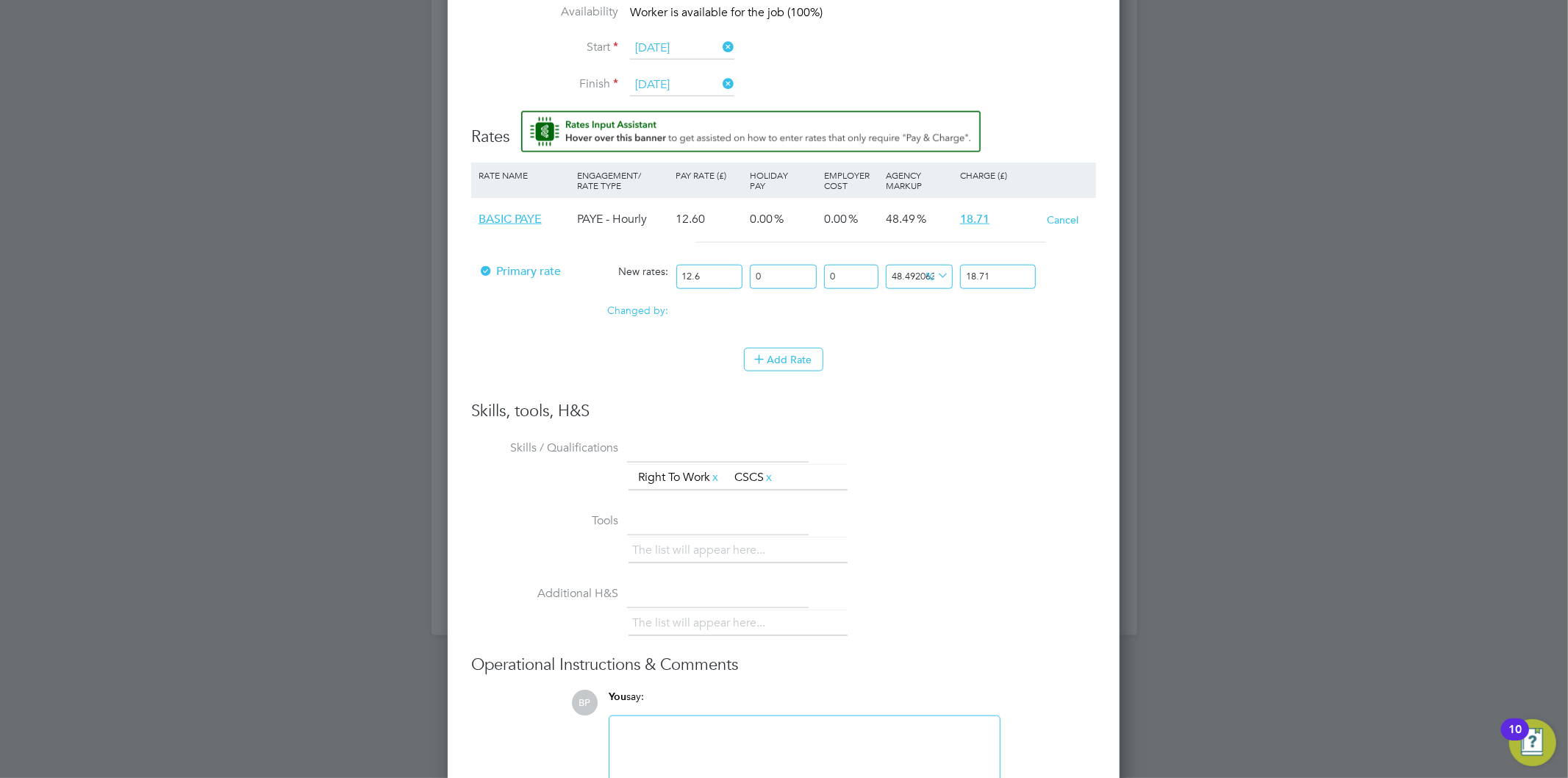
scroll to position [1352, 673]
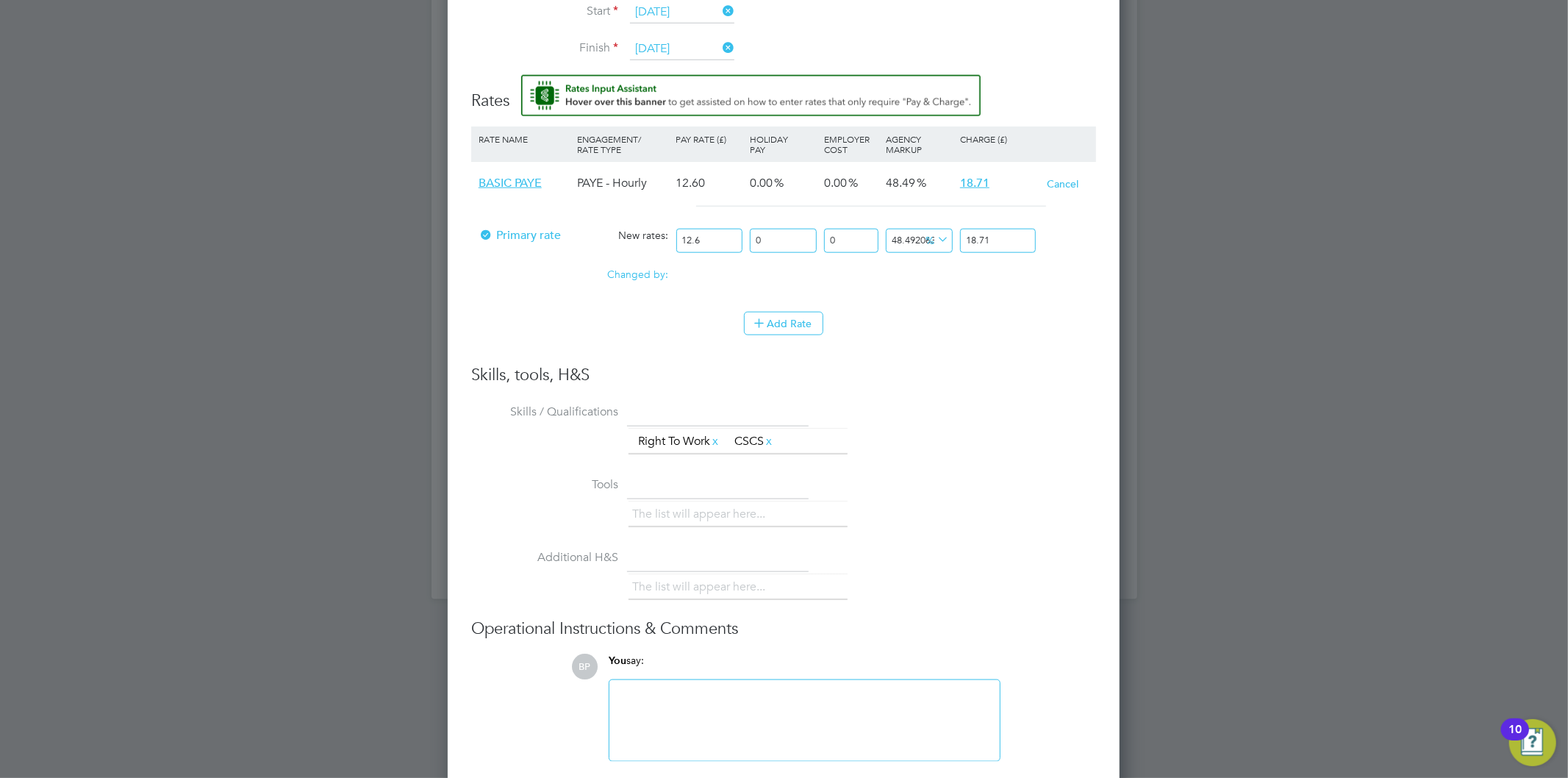
drag, startPoint x: 731, startPoint y: 237, endPoint x: 666, endPoint y: 241, distance: 65.1
click at [666, 241] on div "Primary rate New rates: 12.6 0 n/a 0 n/a 48.492063492063494 6.11 % 18.71" at bounding box center [784, 241] width 625 height 39
type input "1"
type input "1.484920634920635"
type input "12"
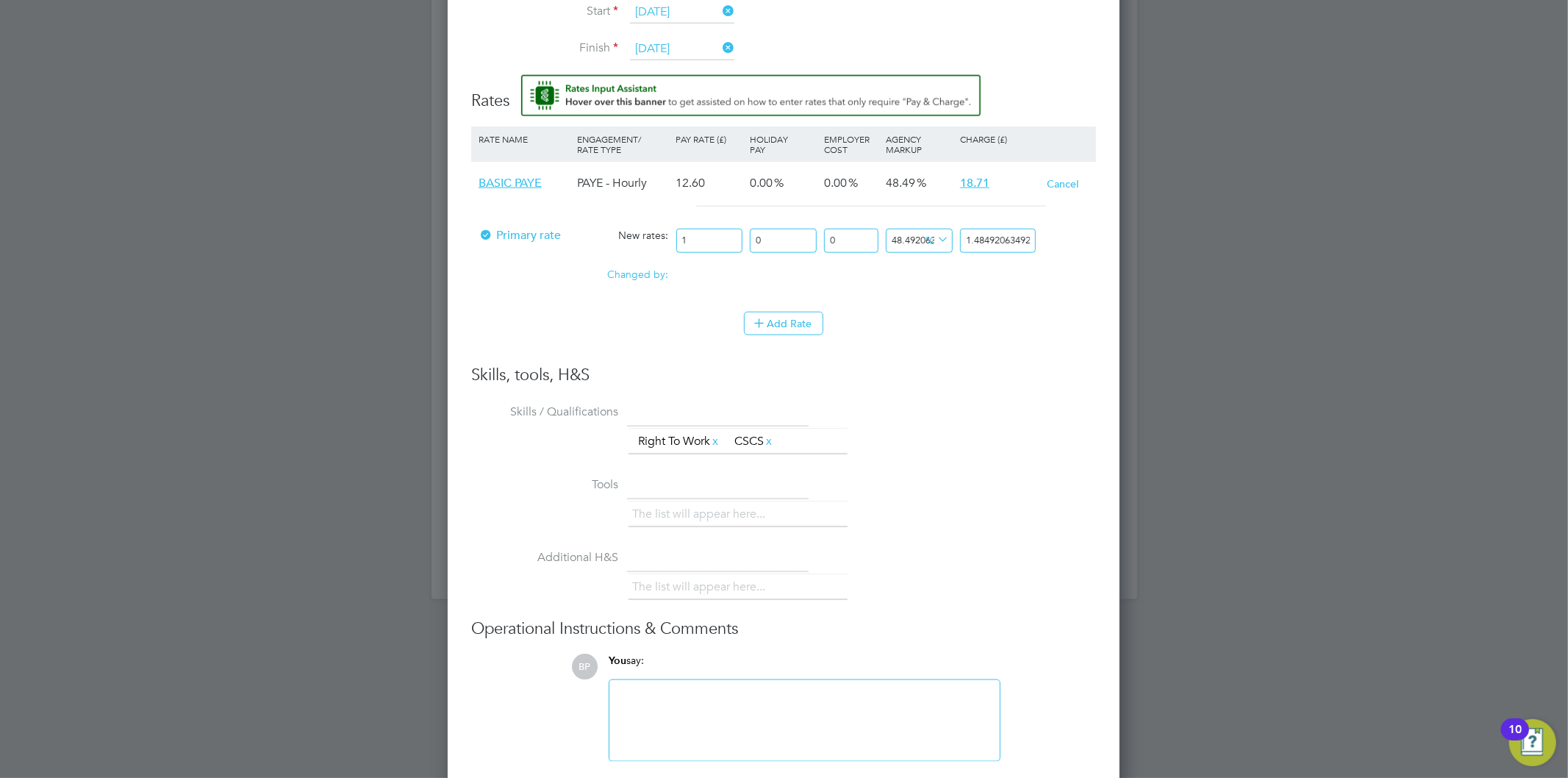
type input "17.81904761904762"
type input "12.5"
type input "18.561507936507937"
type input "12.55"
type input "18.63575396825397"
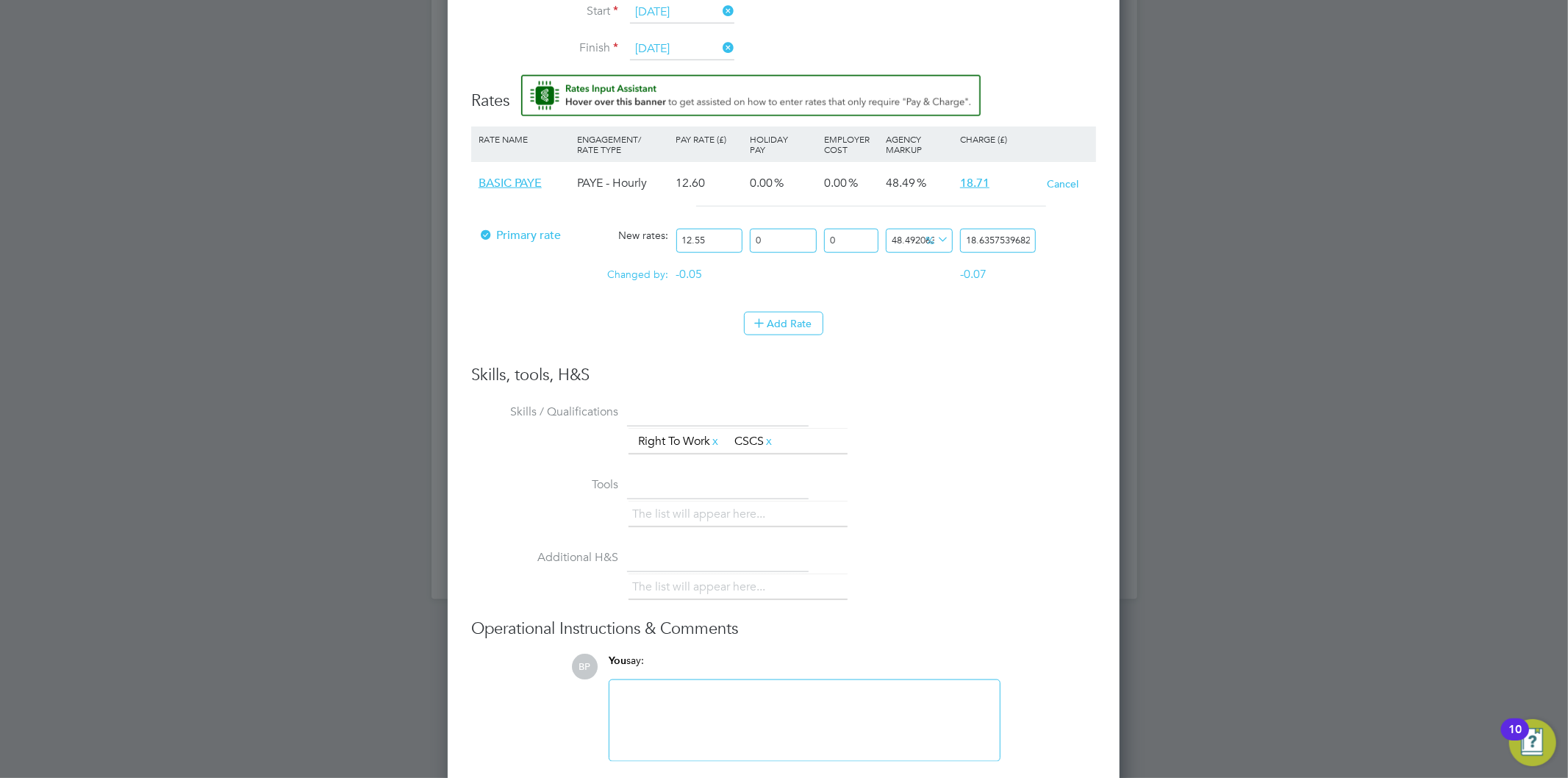
type input "12.55"
drag, startPoint x: 966, startPoint y: 237, endPoint x: 1128, endPoint y: 240, distance: 162.0
type input "-92.03187250996017"
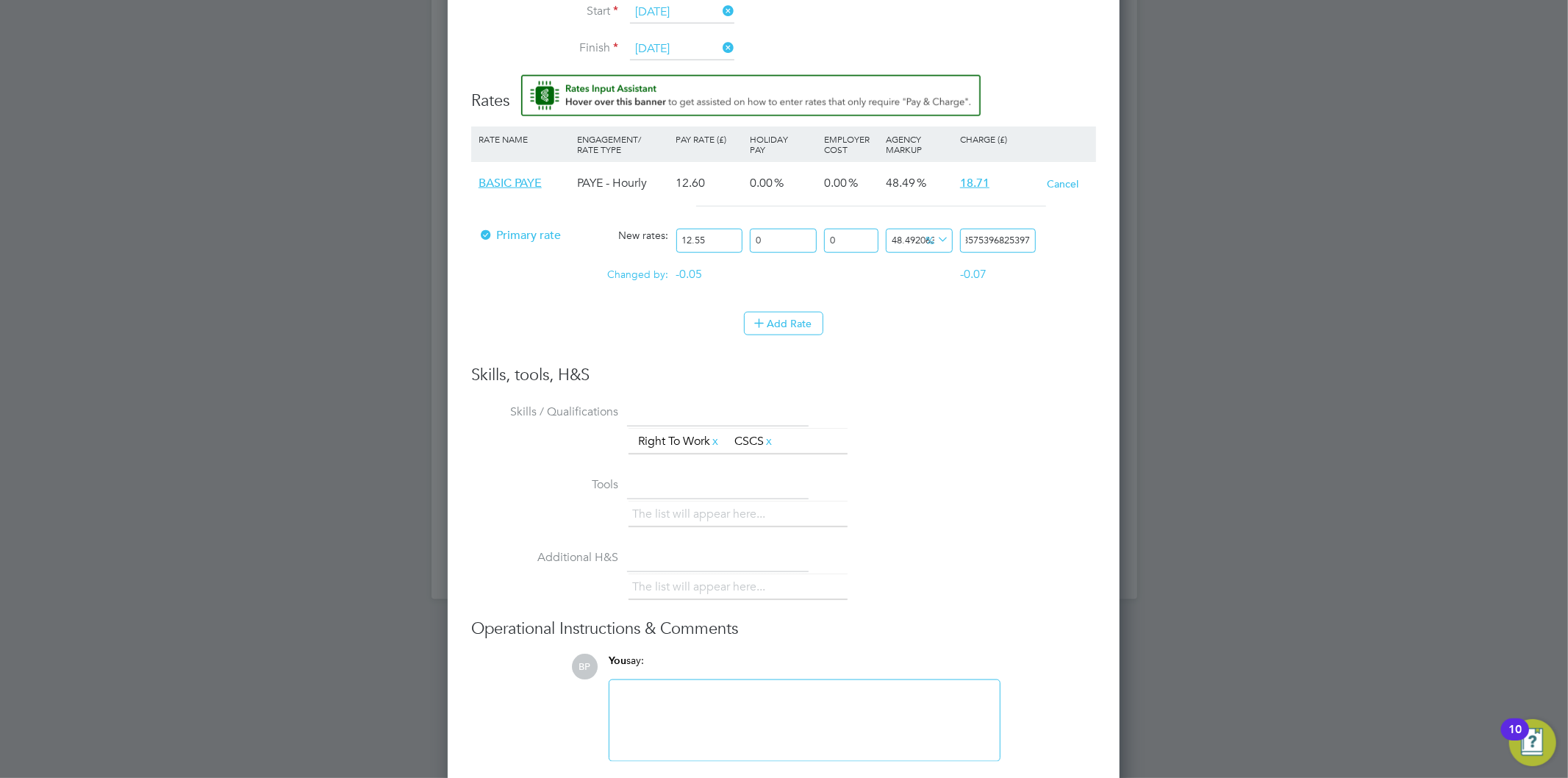
type input "1"
type input "43.42629482071713"
type input "18"
type input "49.00398406374502"
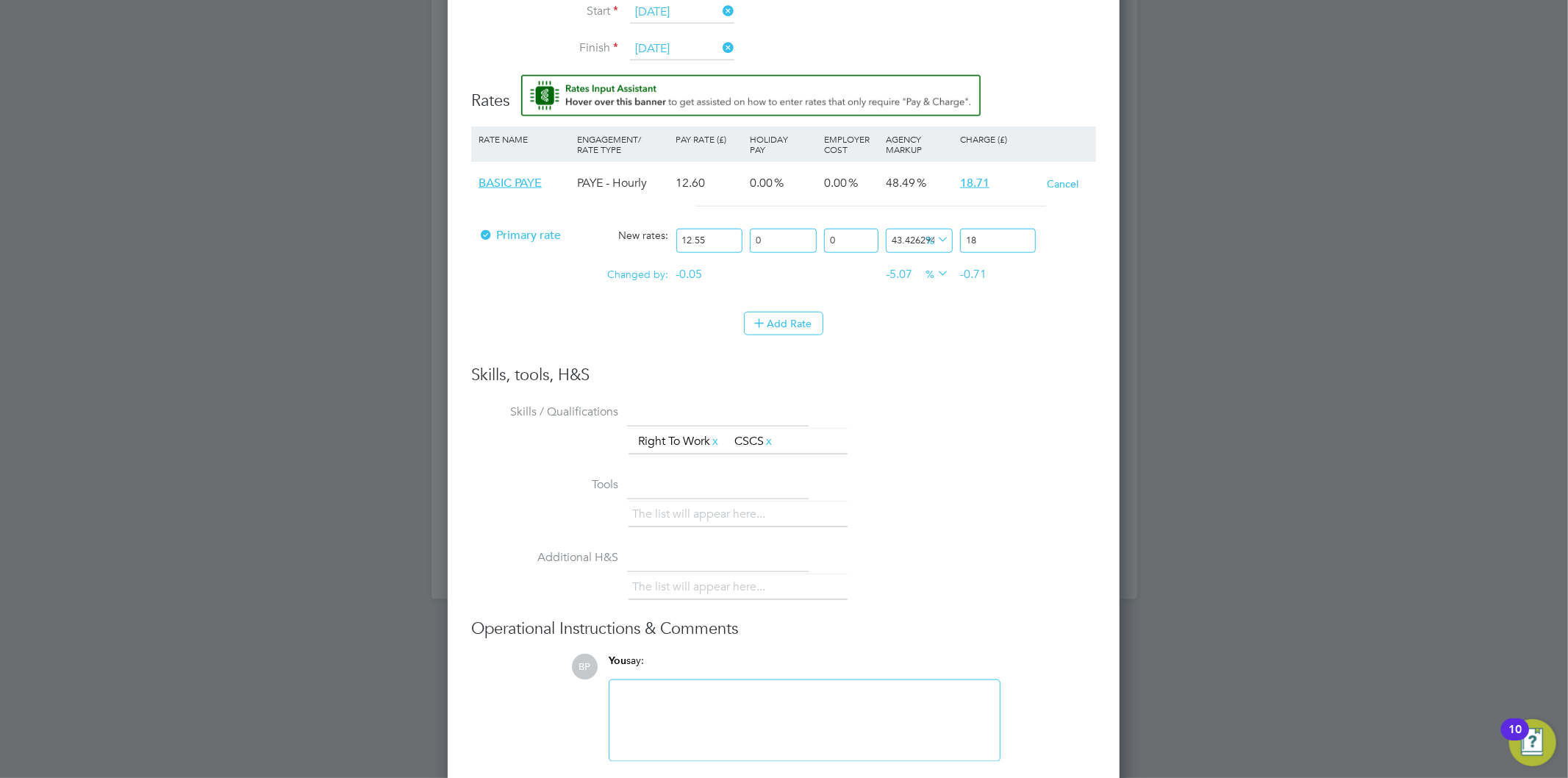
type input "18.7"
type input "49.08366533864542"
type input "18.71"
click at [983, 425] on li "Skills / Qualifications The list will appear here... Right To Work x CSCS x" at bounding box center [784, 436] width 625 height 73
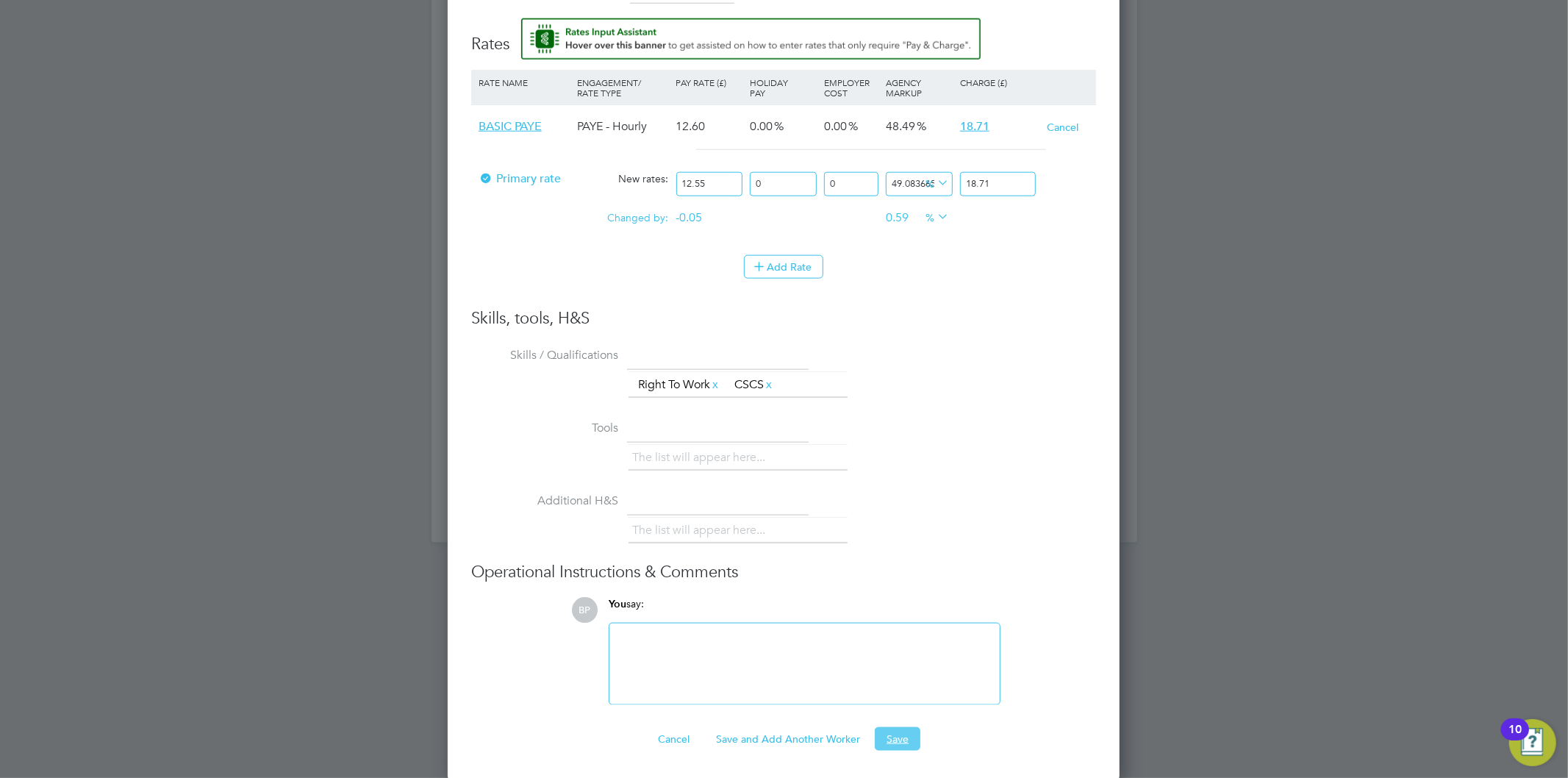
click at [890, 744] on button "Save" at bounding box center [898, 739] width 45 height 24
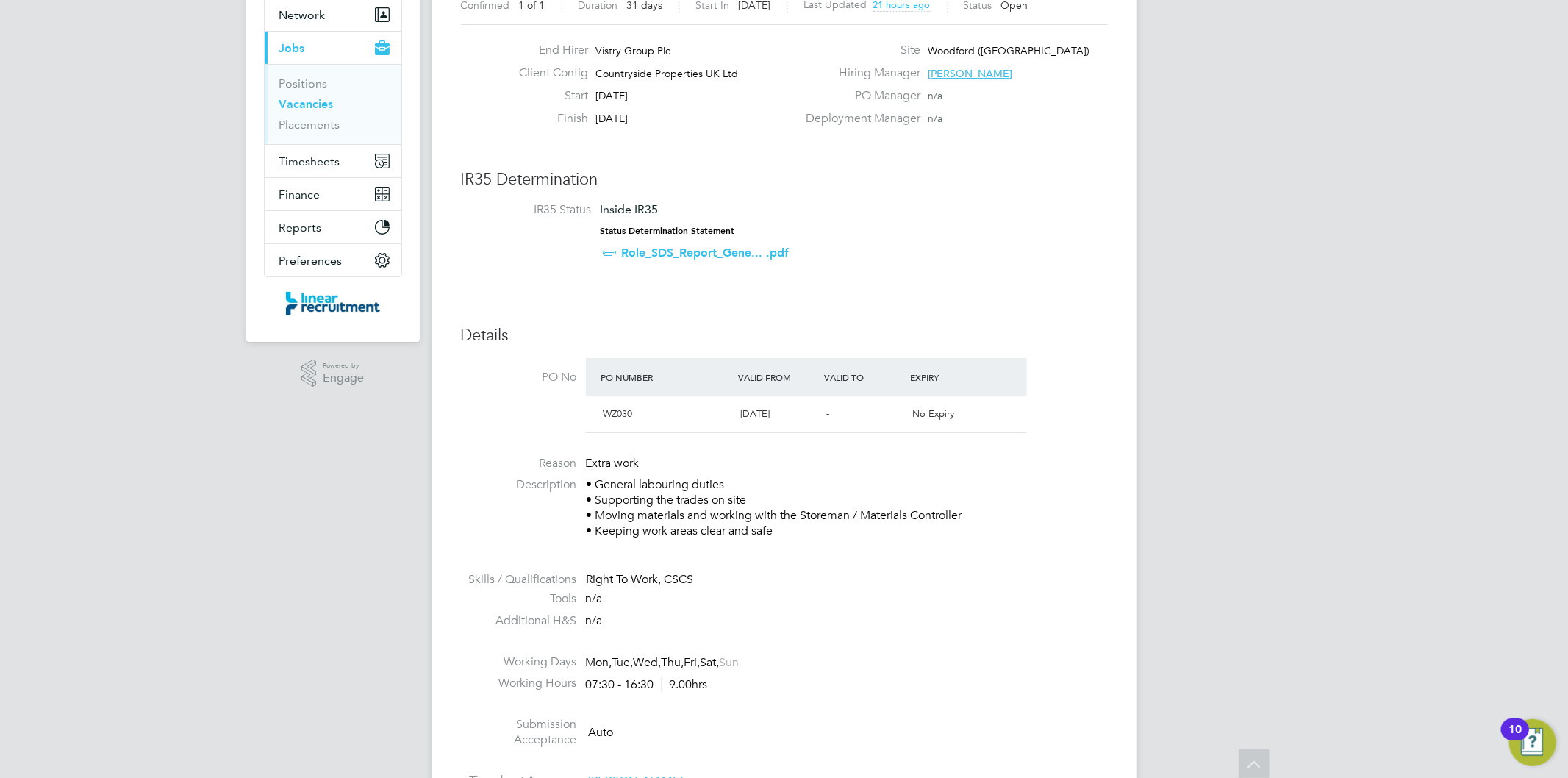
scroll to position [0, 0]
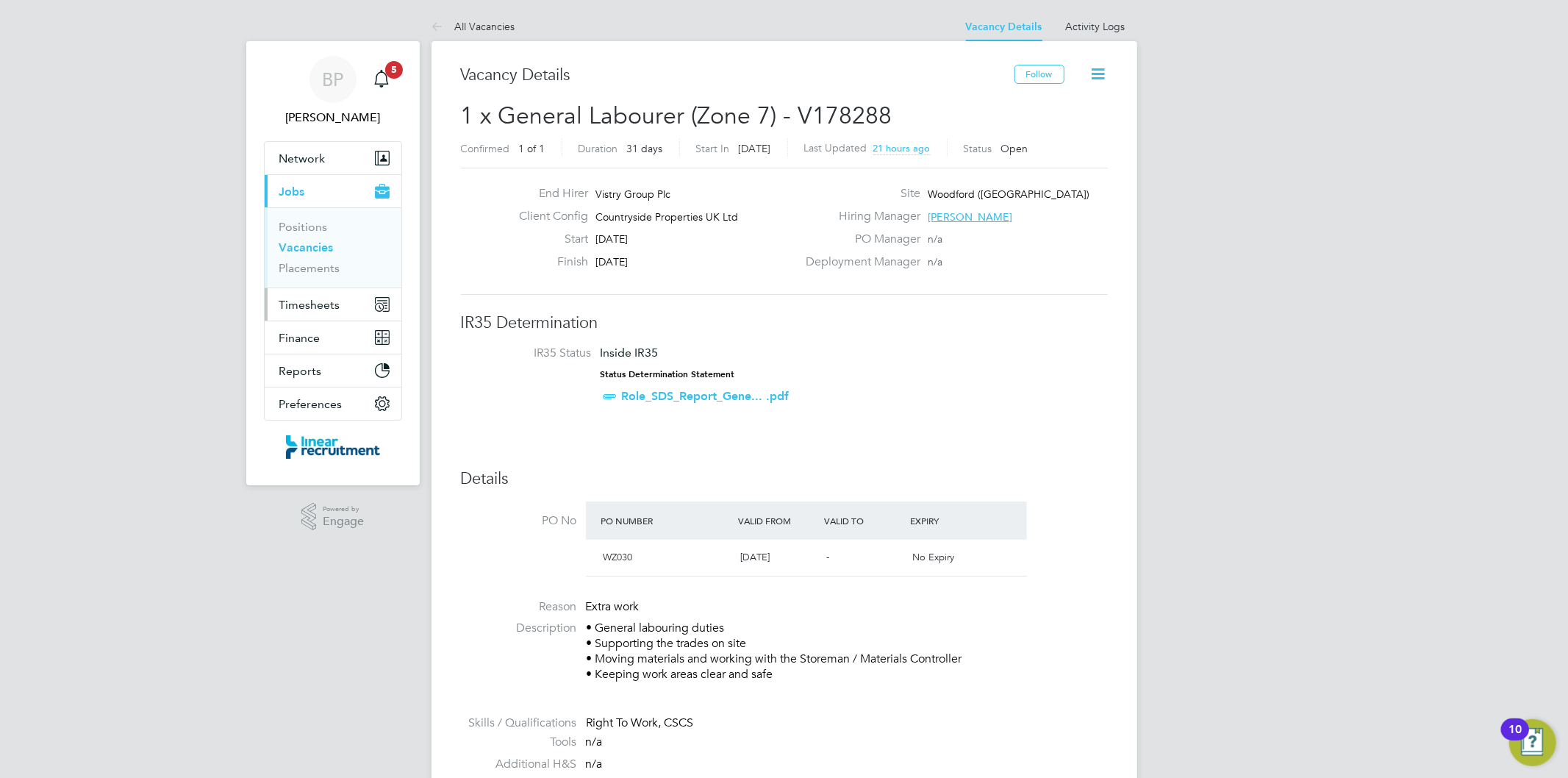
click at [327, 302] on span "Timesheets" at bounding box center [310, 305] width 61 height 14
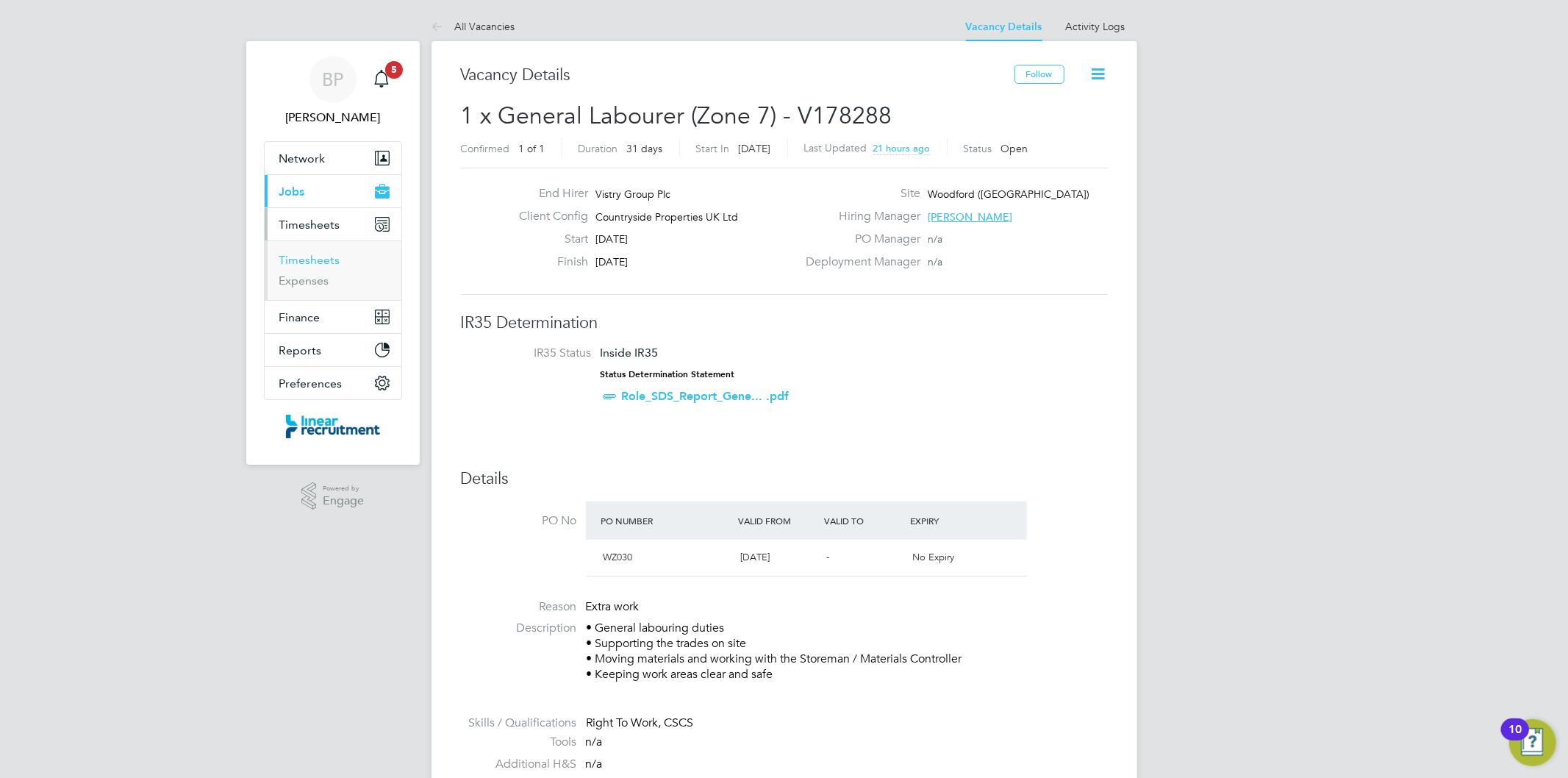
click at [330, 259] on link "Timesheets" at bounding box center [310, 260] width 61 height 14
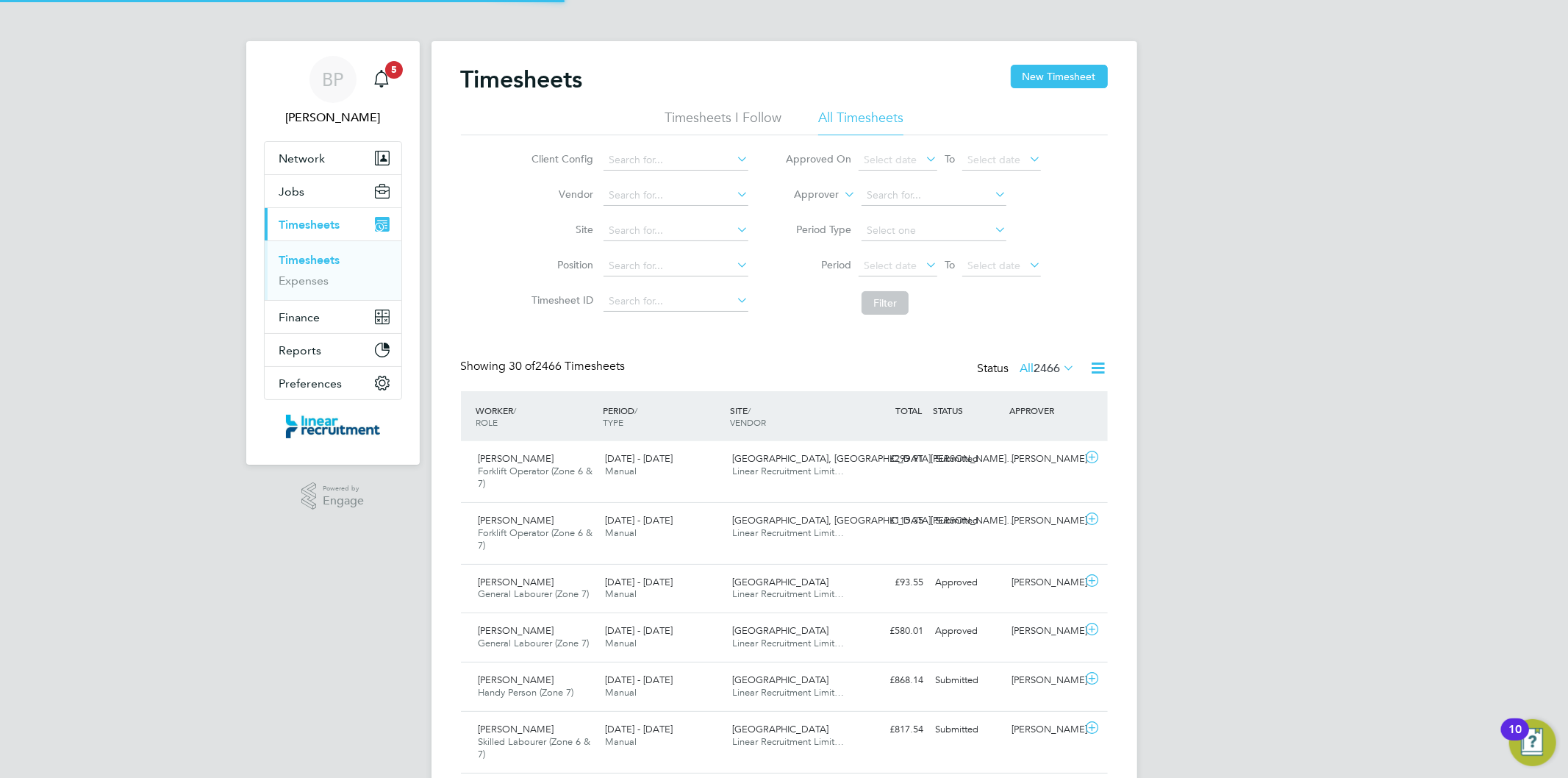
scroll to position [7, 8]
click at [316, 191] on button "Jobs" at bounding box center [333, 190] width 137 height 32
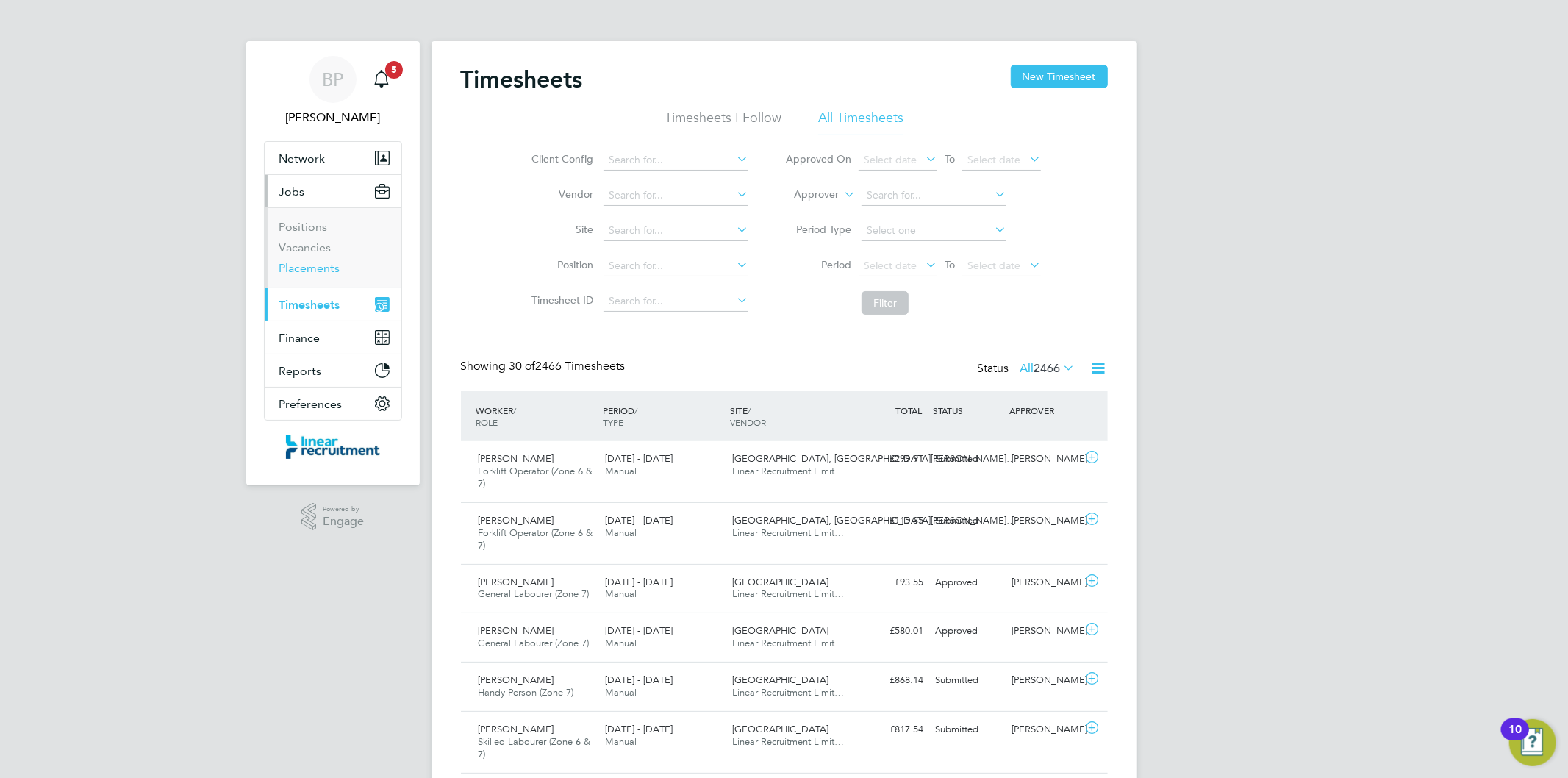
click at [319, 263] on link "Placements" at bounding box center [310, 268] width 61 height 14
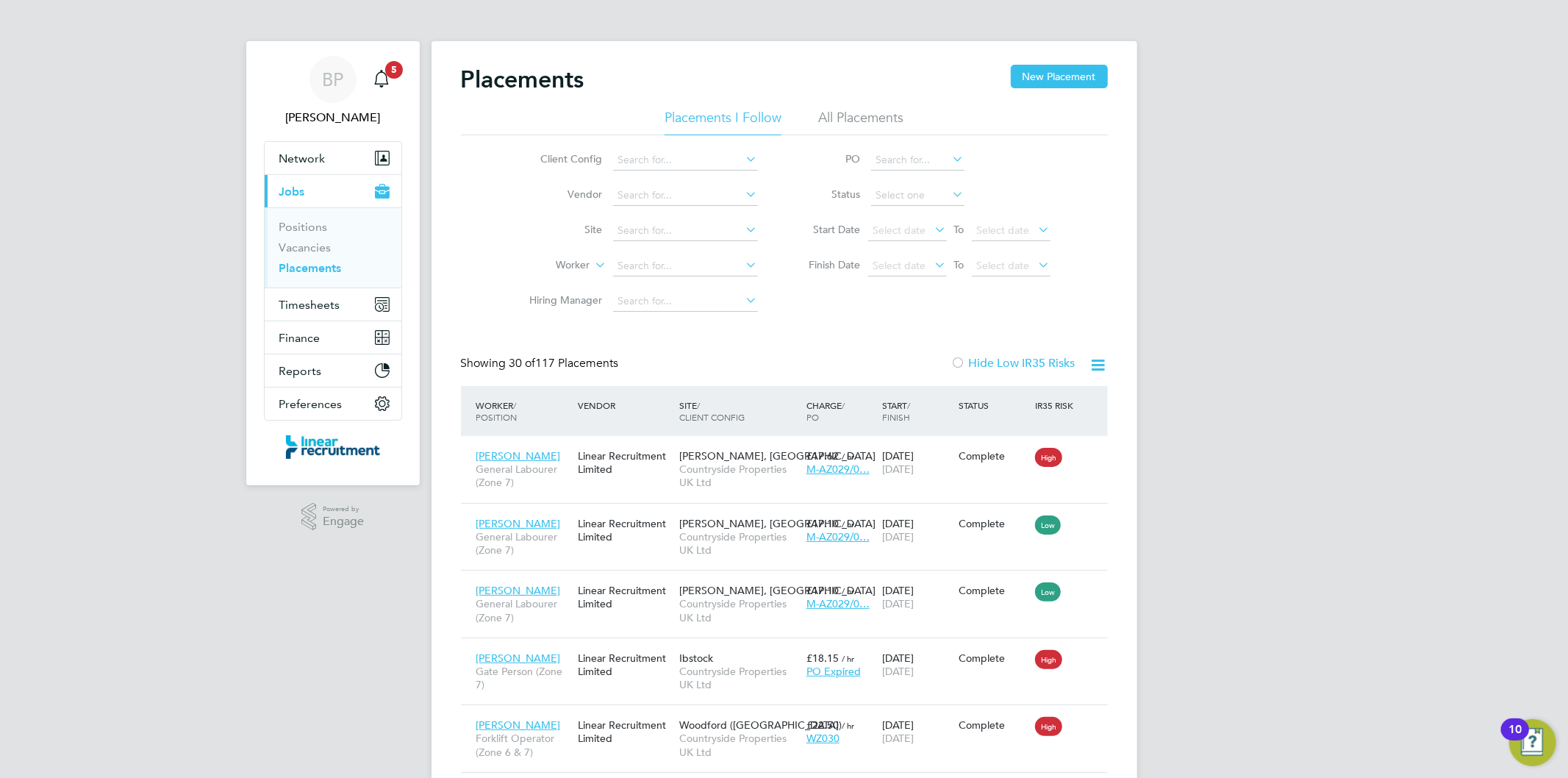
click at [664, 277] on li "Worker" at bounding box center [638, 266] width 276 height 35
click at [664, 270] on input at bounding box center [685, 266] width 145 height 20
click at [328, 163] on button "Network" at bounding box center [333, 157] width 137 height 32
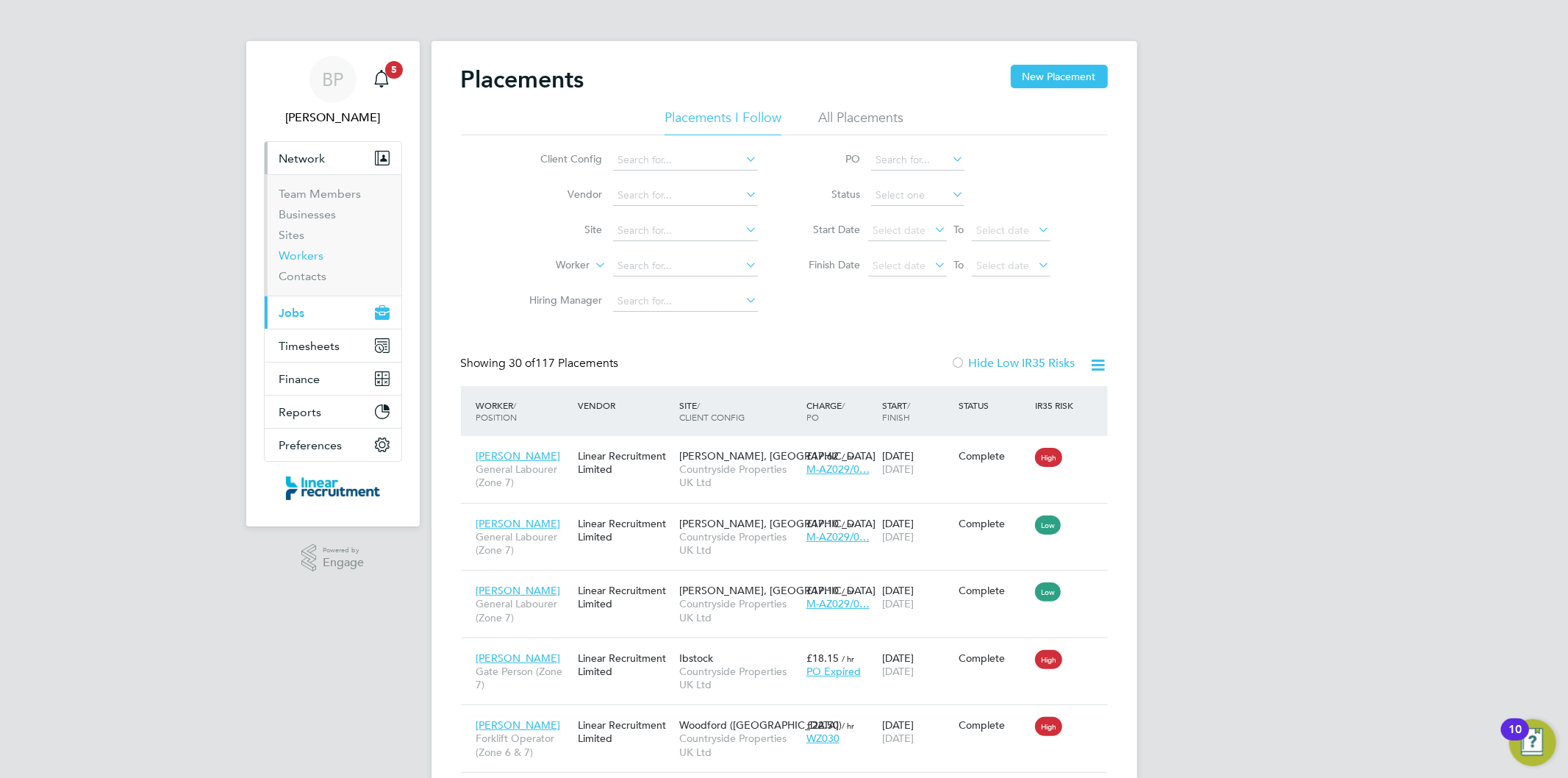
click at [313, 254] on link "Workers" at bounding box center [302, 255] width 45 height 14
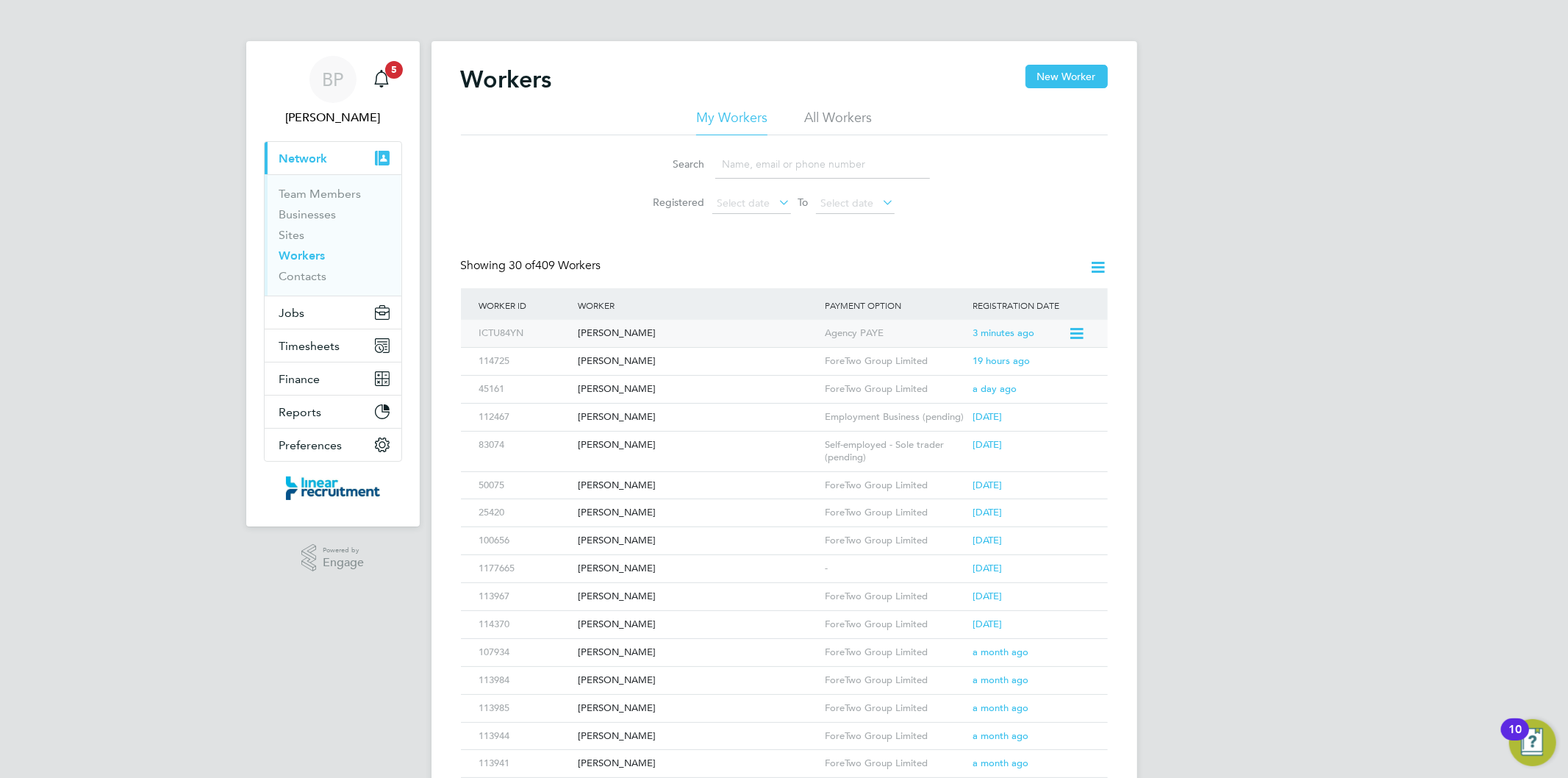
click at [1077, 327] on icon at bounding box center [1075, 334] width 15 height 18
click at [829, 334] on div "Agency PAYE" at bounding box center [896, 333] width 149 height 27
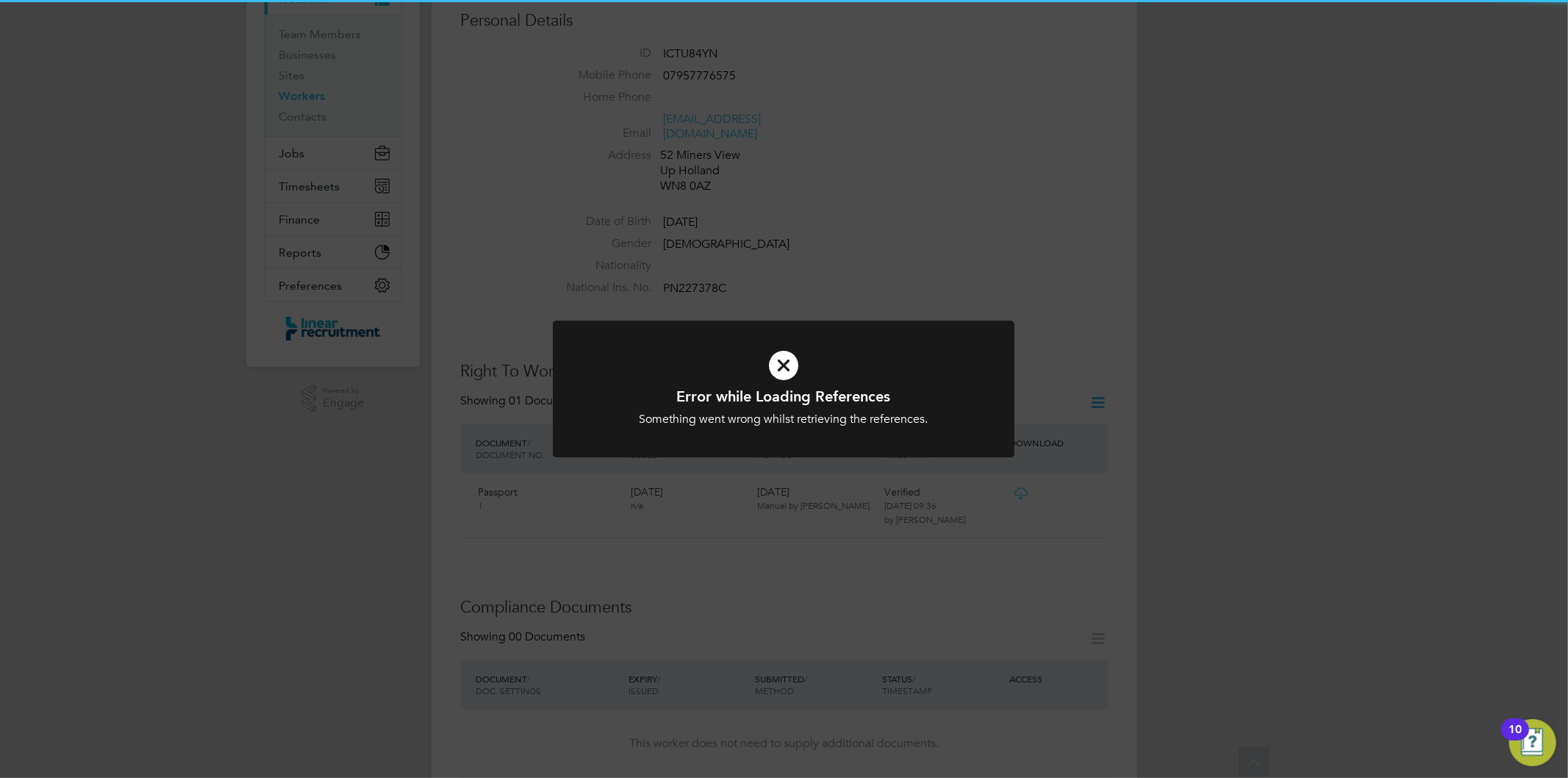
scroll to position [245, 0]
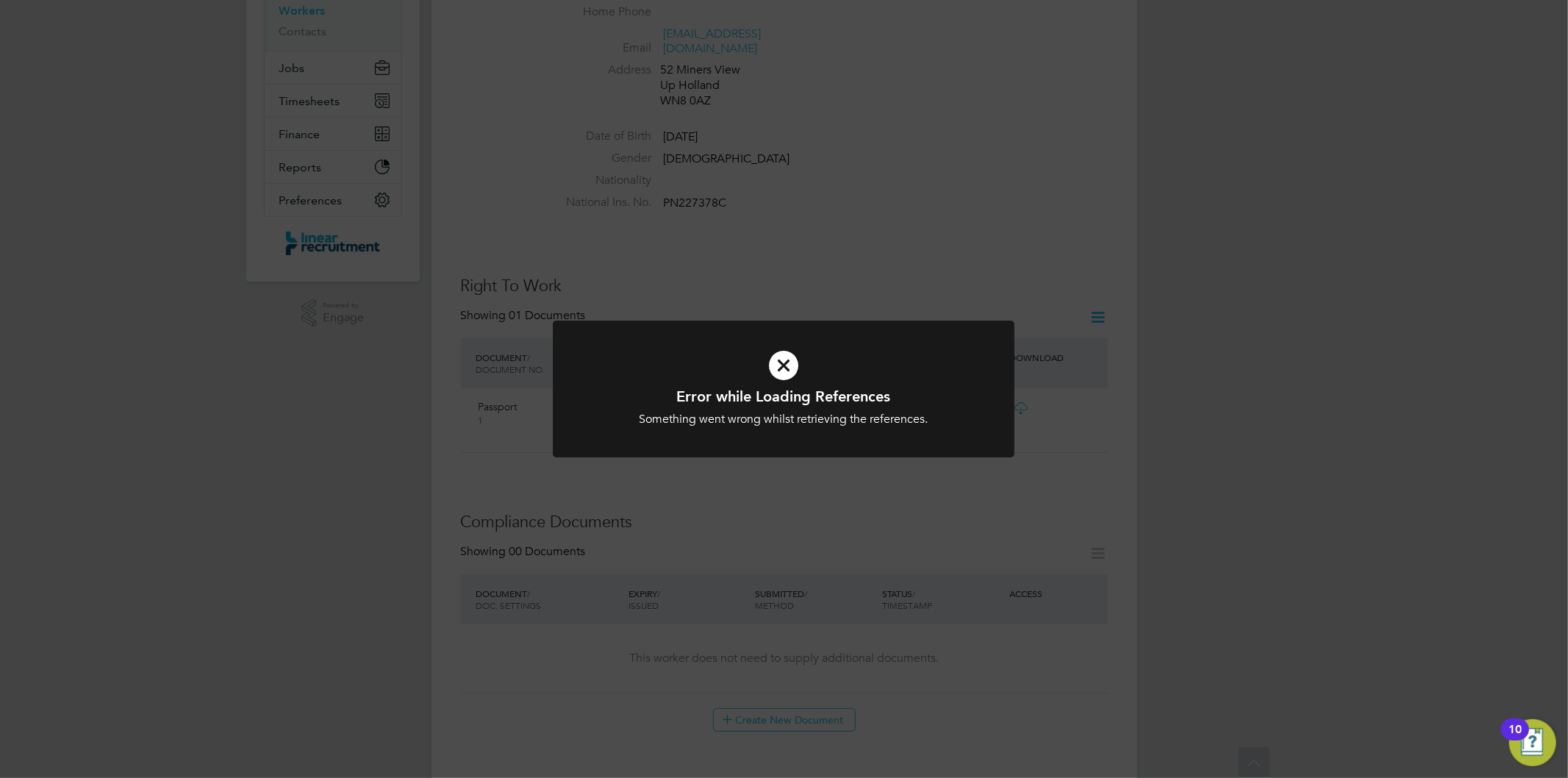
click at [912, 230] on div "Error while Loading References Something went wrong whilst retrieving the refer…" at bounding box center [784, 389] width 1568 height 778
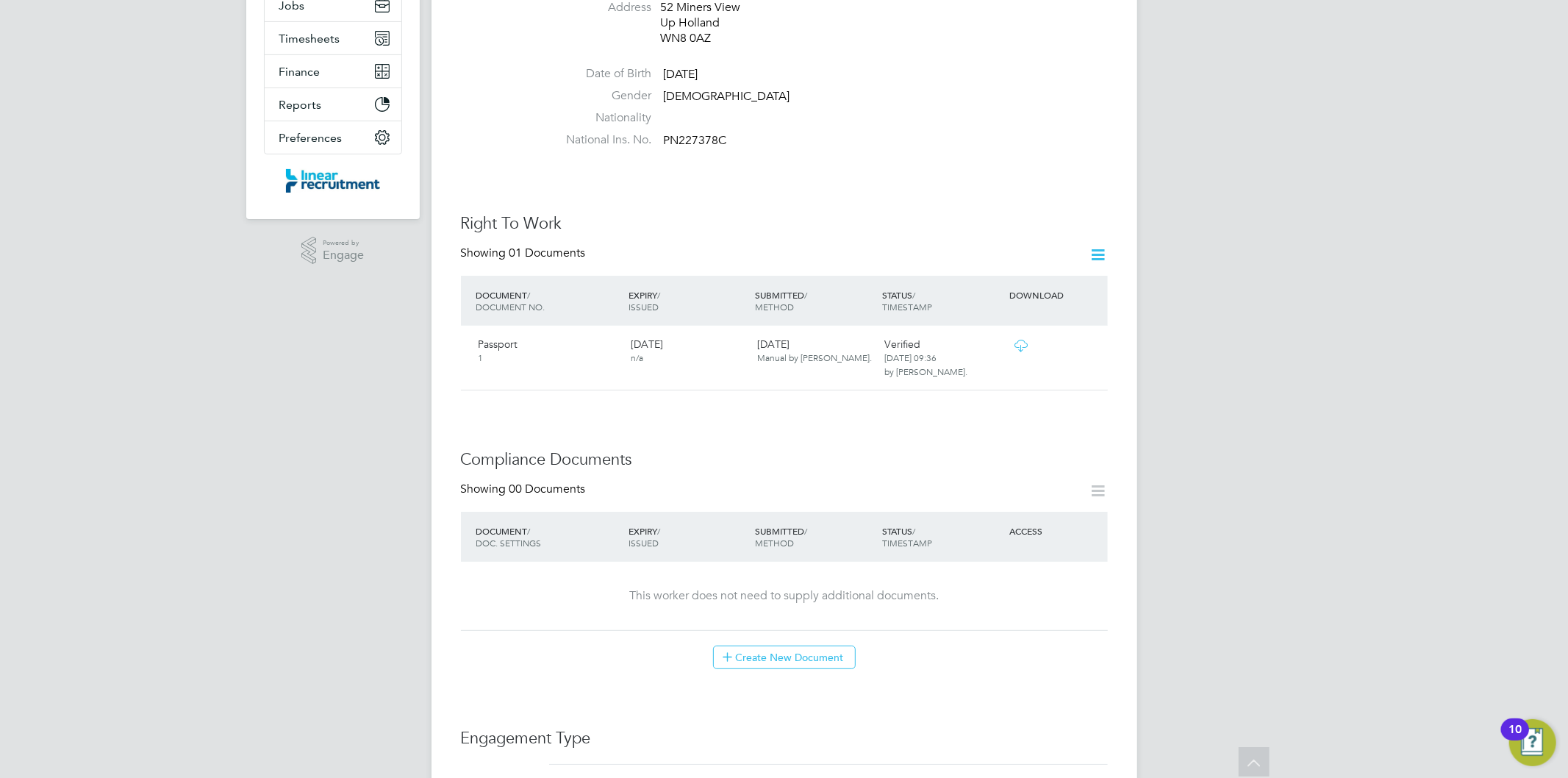
scroll to position [408, 0]
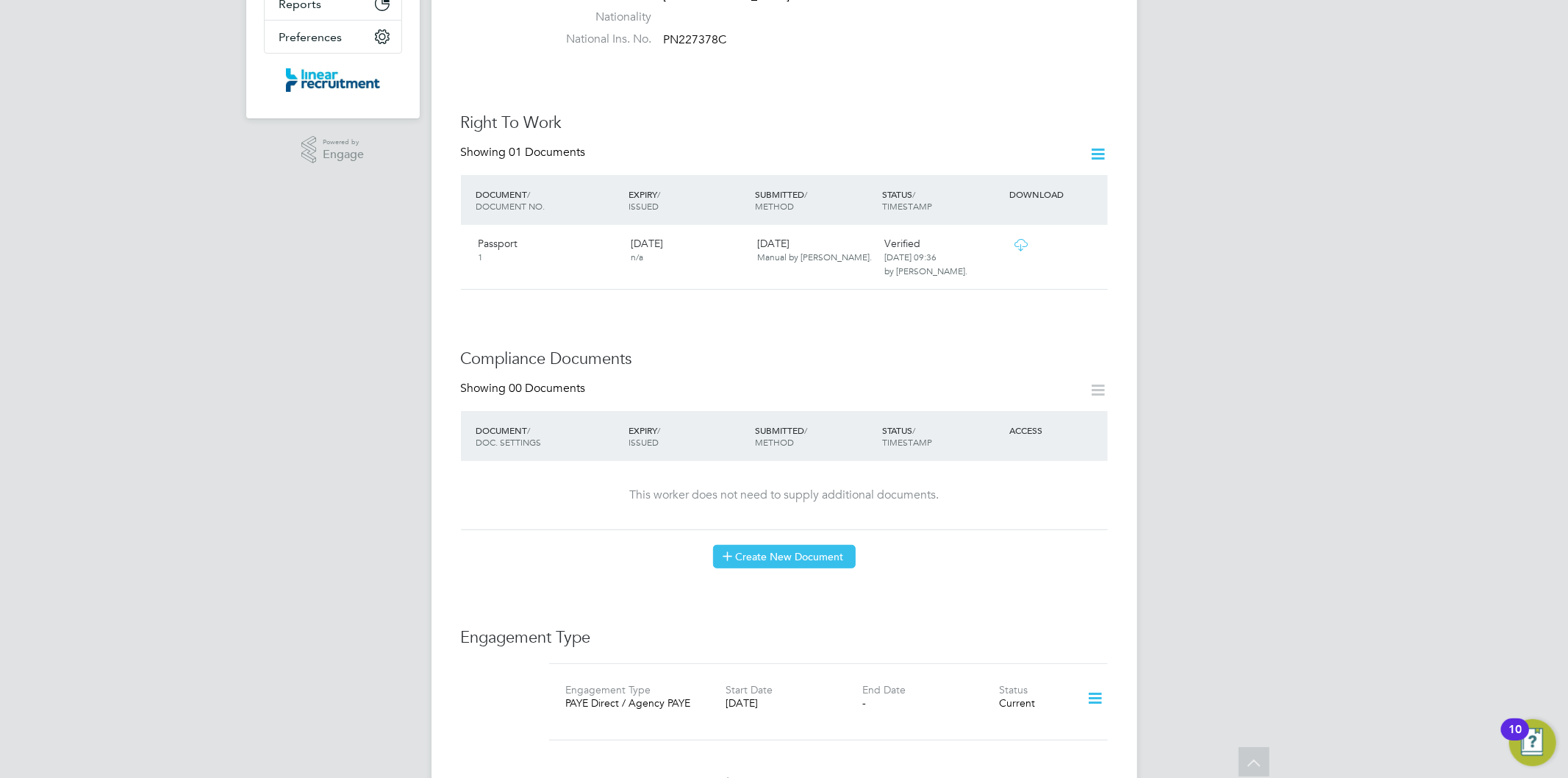
click at [814, 545] on button "Create New Document" at bounding box center [785, 557] width 143 height 24
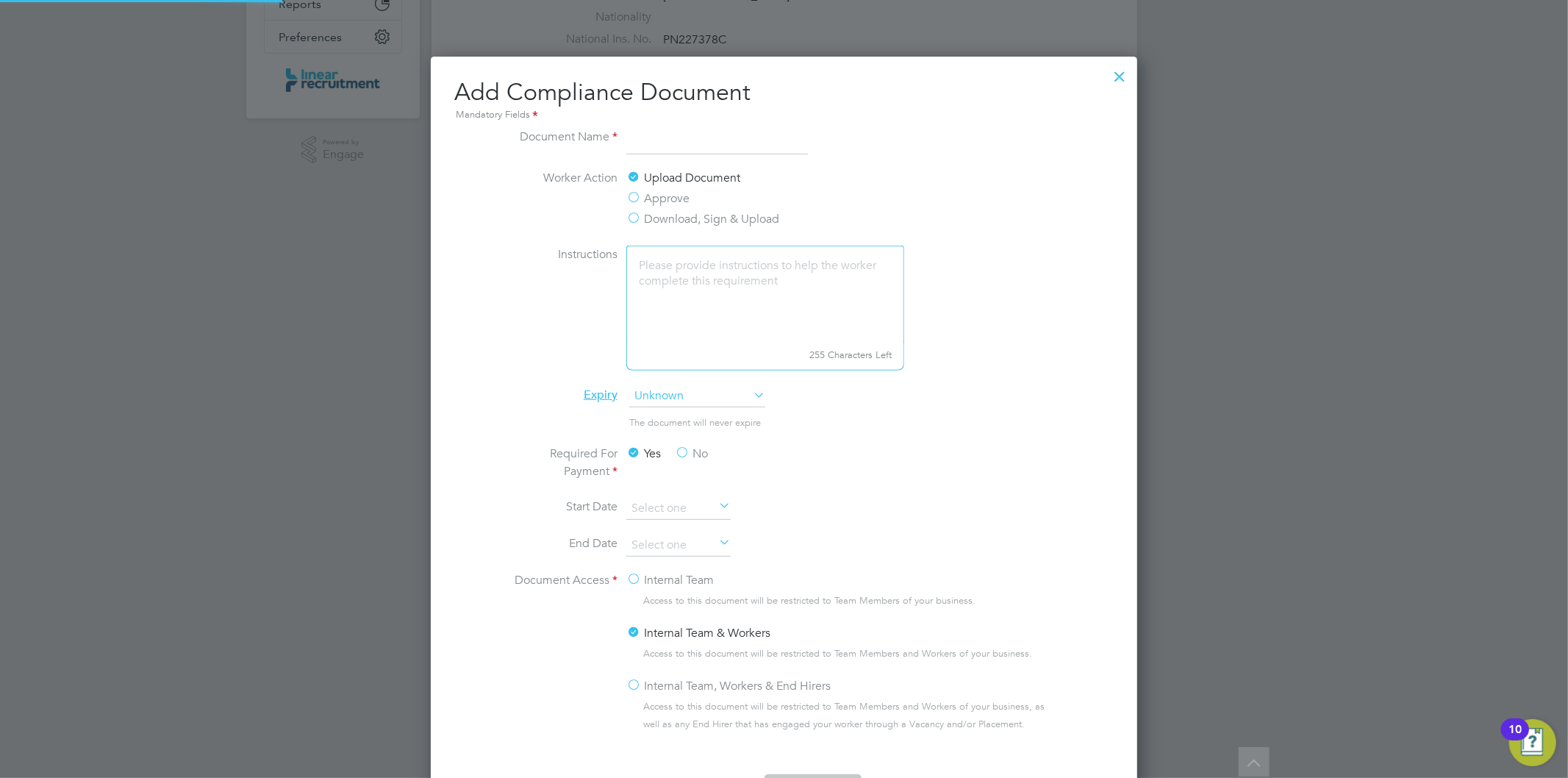
scroll to position [770, 707]
click at [663, 150] on input at bounding box center [717, 141] width 182 height 27
type input "CITB Test"
click at [635, 197] on label "Approve" at bounding box center [658, 198] width 63 height 18
click at [0, 0] on input "Approve" at bounding box center [0, 0] width 0 height 0
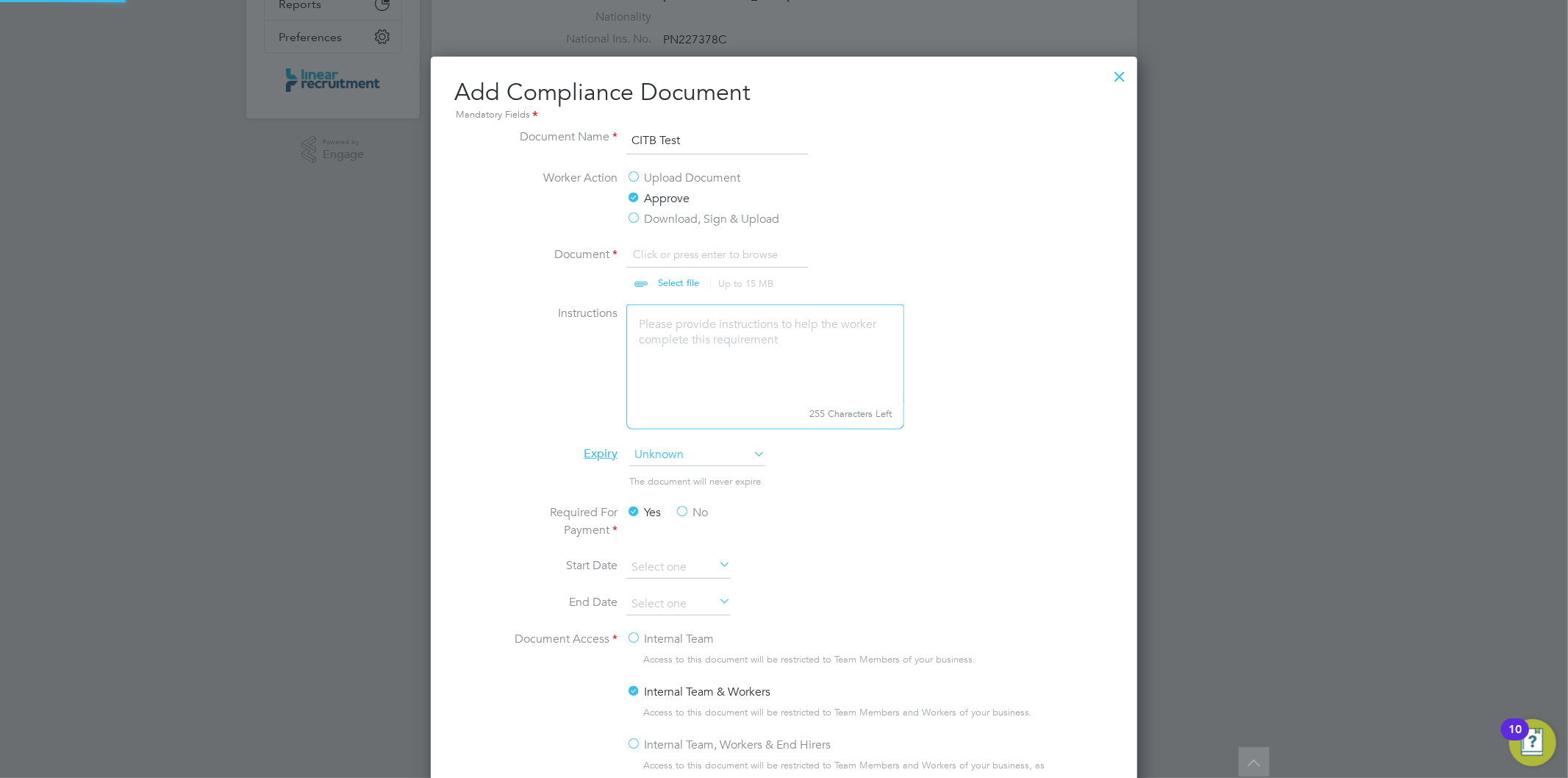
scroll to position [23, 182]
click at [667, 276] on input "file" at bounding box center [692, 268] width 231 height 44
type input "C:\fakepath\LK CITB.jpg"
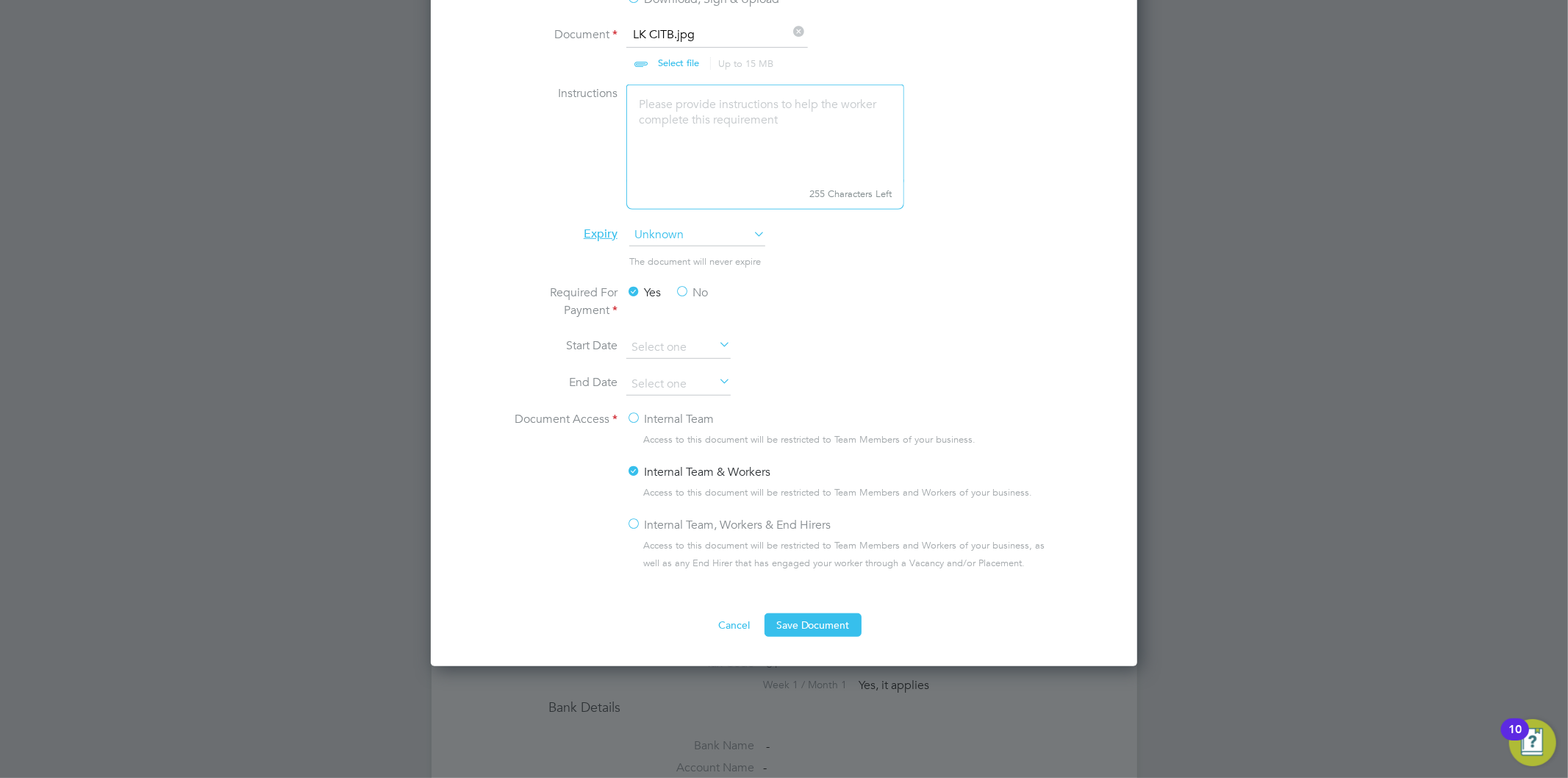
scroll to position [653, 0]
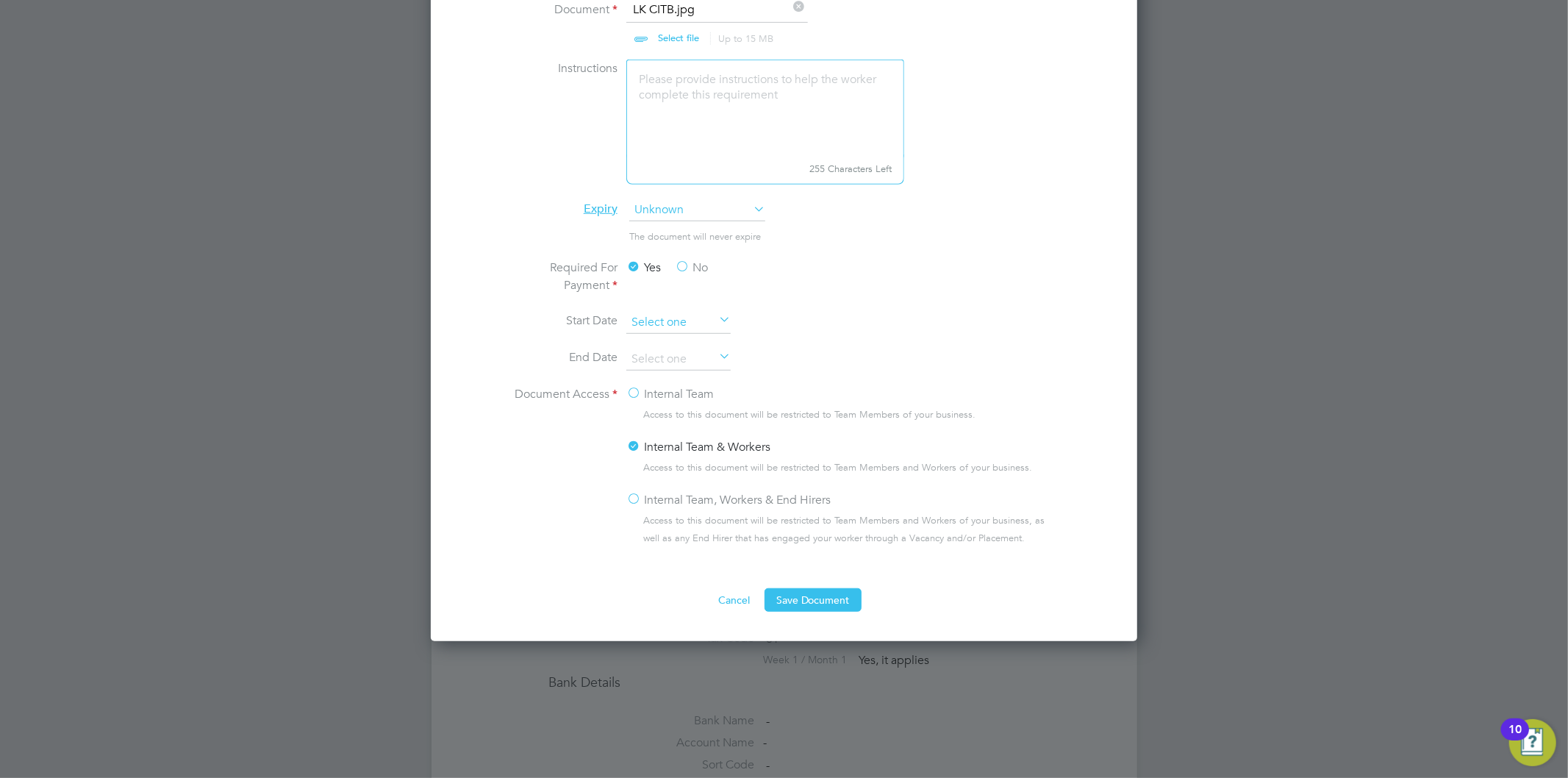
click at [674, 320] on input at bounding box center [678, 323] width 104 height 22
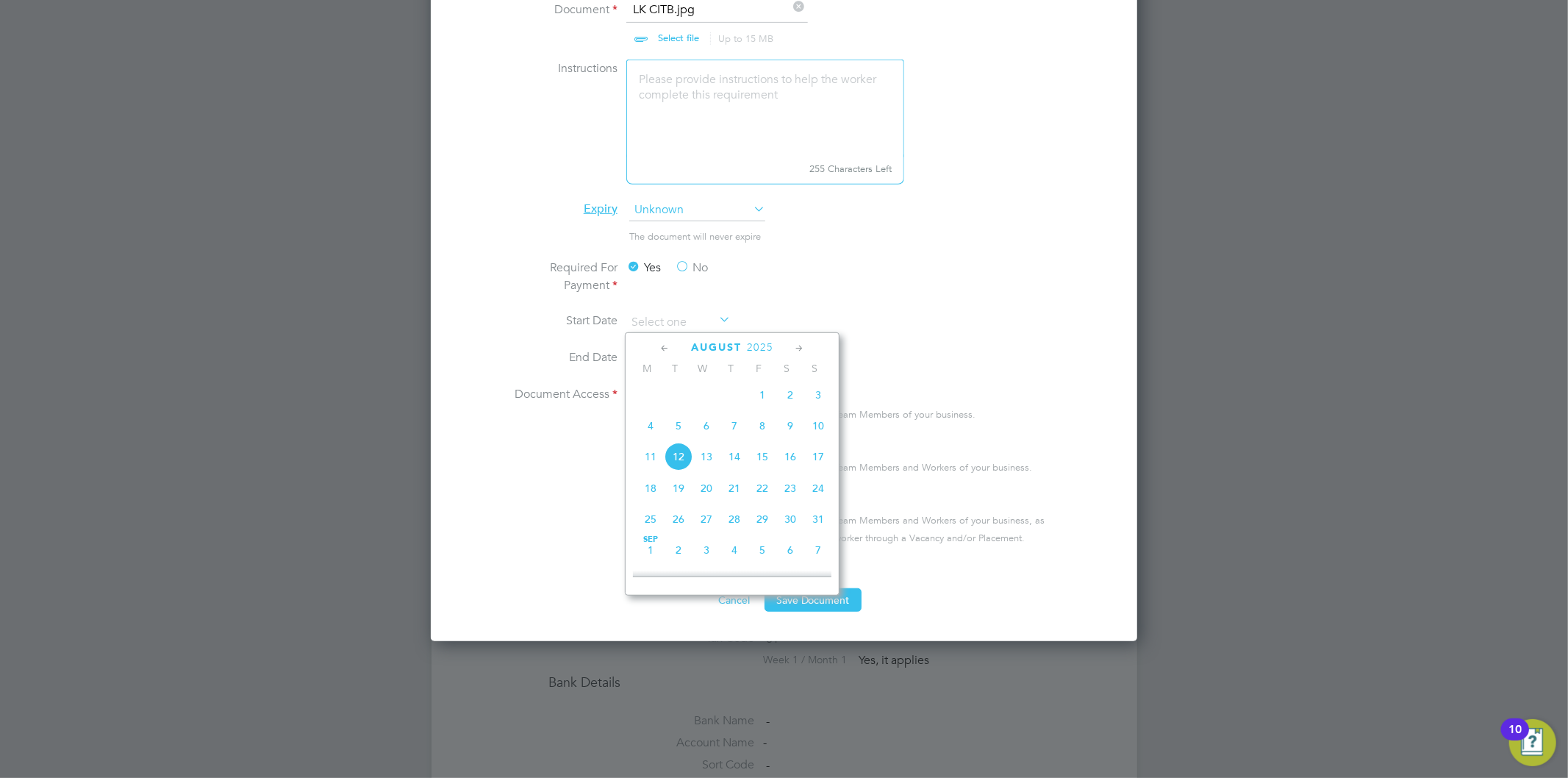
click at [973, 281] on li "Required For Payment Yes No" at bounding box center [784, 285] width 554 height 53
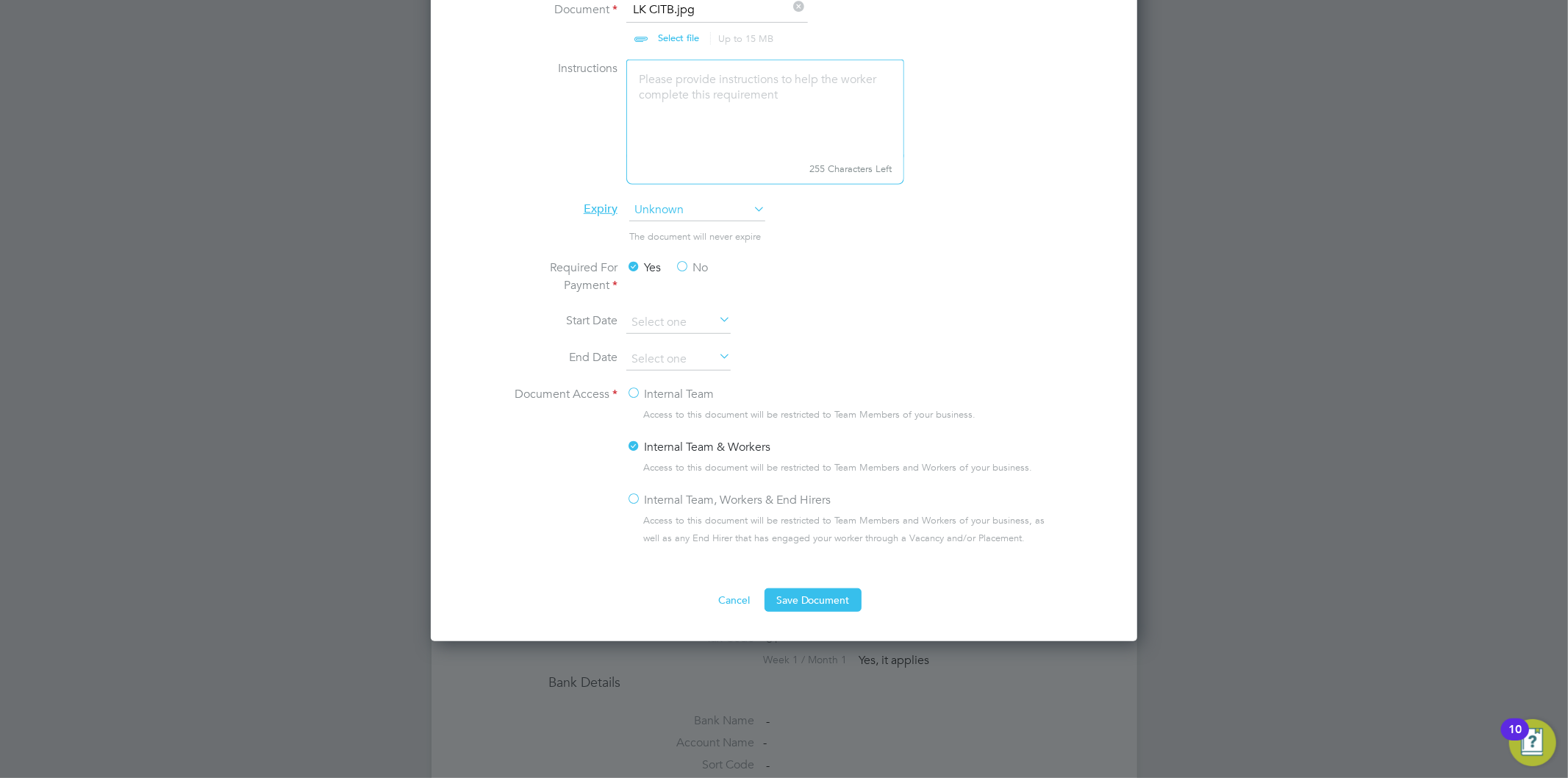
click at [692, 213] on span "Unknown" at bounding box center [698, 210] width 136 height 22
click at [692, 306] on li "Specific date" at bounding box center [698, 308] width 138 height 19
click at [685, 359] on input at bounding box center [678, 360] width 104 height 22
click at [766, 96] on span "2025" at bounding box center [761, 99] width 27 height 13
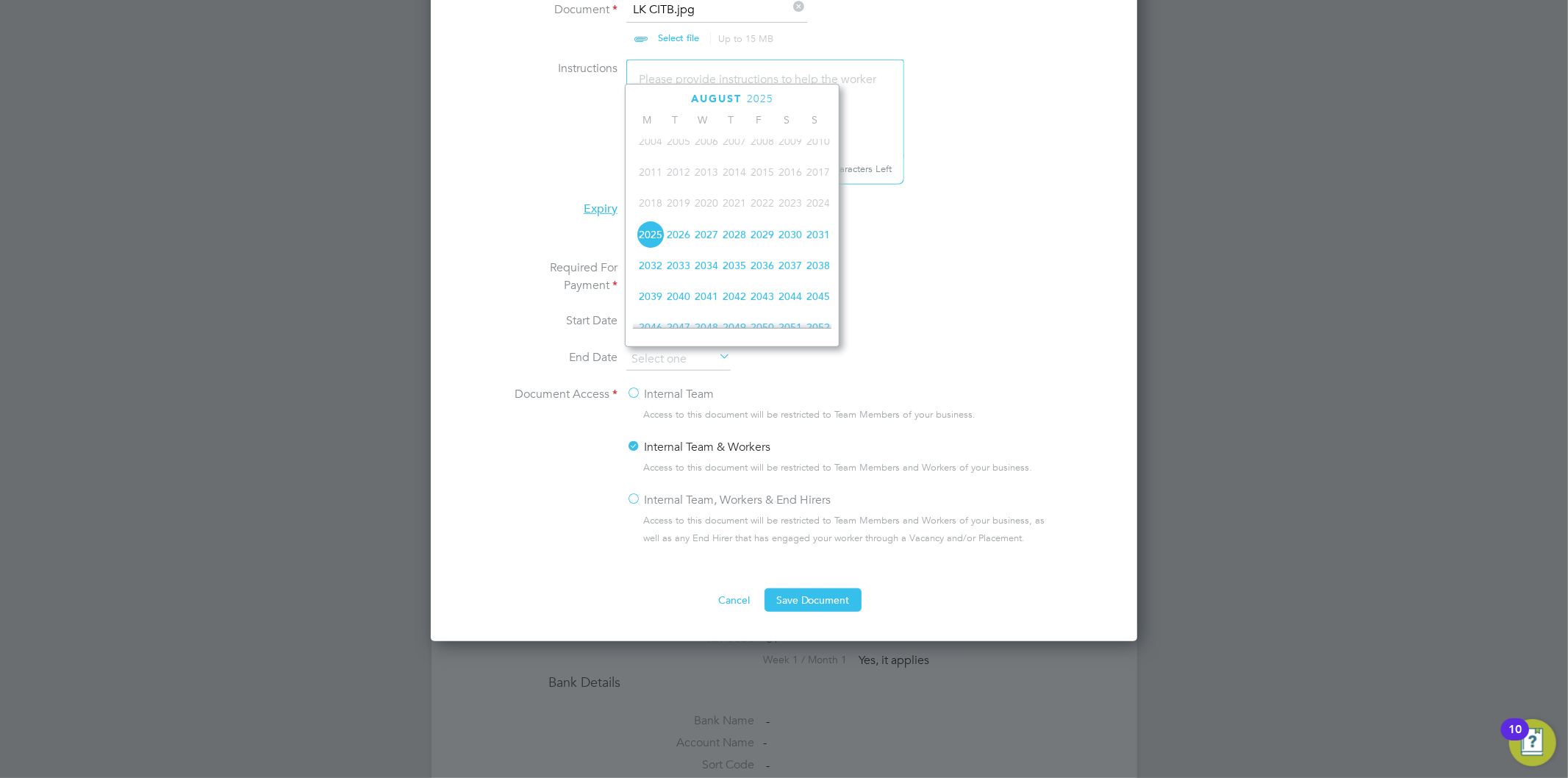
click at [688, 235] on span "2026" at bounding box center [679, 235] width 28 height 28
click at [710, 208] on span "29" at bounding box center [706, 203] width 28 height 28
type input "29 Jul 2026"
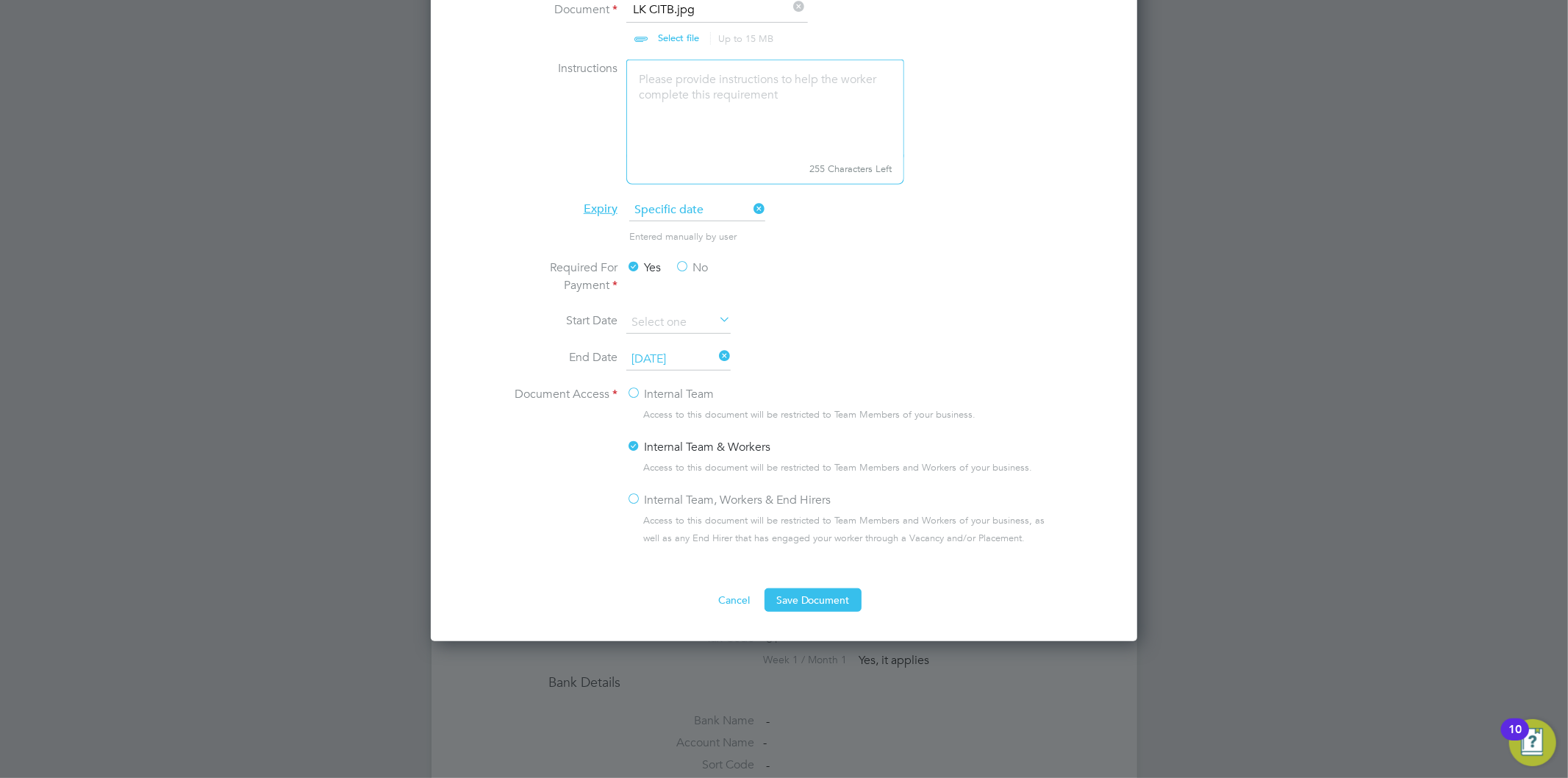
click at [659, 498] on label "Internal Team, Workers & End Hirers" at bounding box center [728, 500] width 204 height 18
click at [0, 0] on input "Internal Team, Workers & End Hirers" at bounding box center [0, 0] width 0 height 0
click at [822, 593] on button "Save Document" at bounding box center [813, 600] width 97 height 24
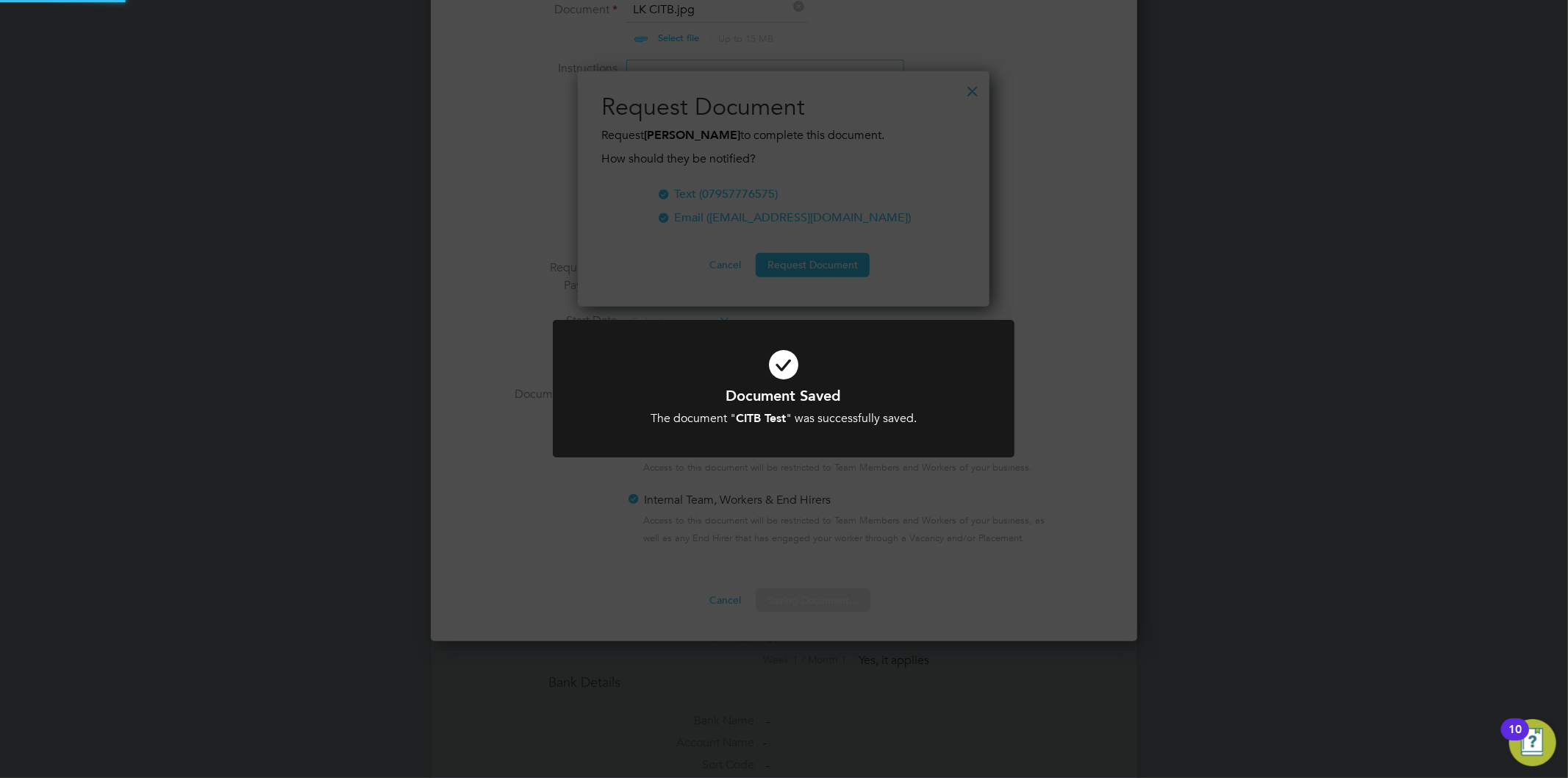
scroll to position [236, 413]
click at [887, 265] on div "Document Saved The document " CITB Test " was successfully saved. Cancel Okay" at bounding box center [784, 389] width 1568 height 778
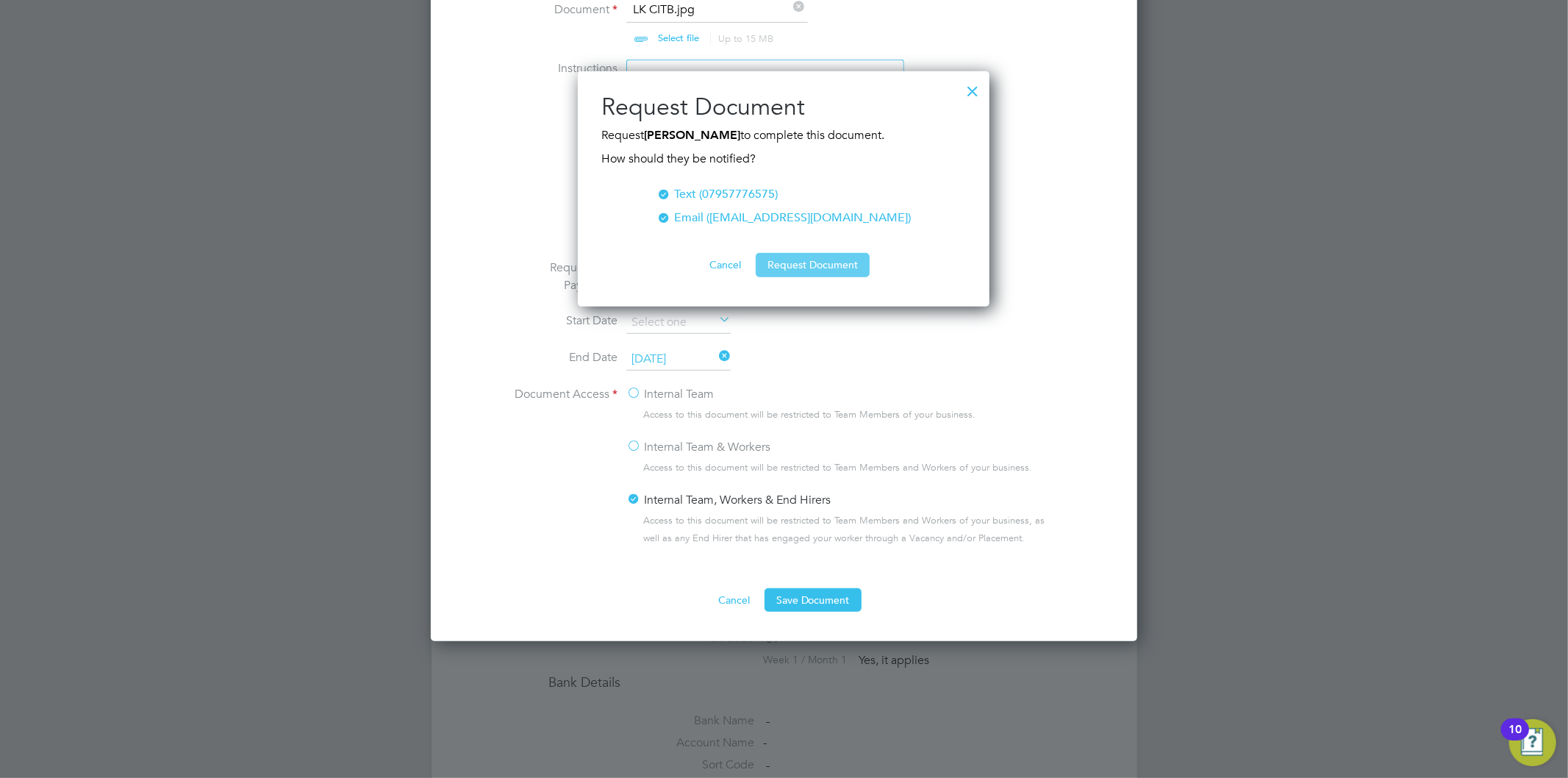
click at [827, 262] on button "Request Document" at bounding box center [813, 265] width 114 height 24
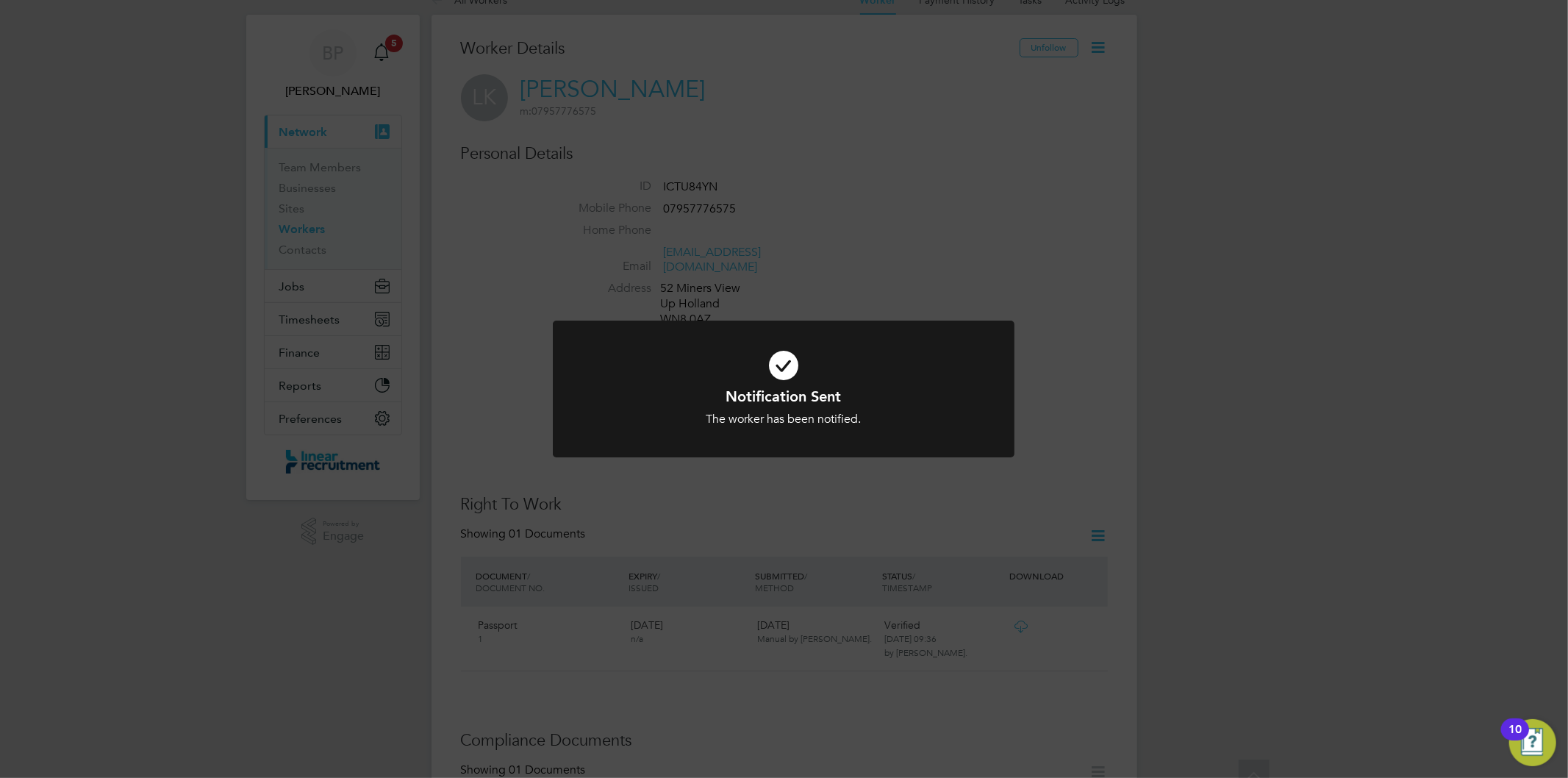
scroll to position [0, 0]
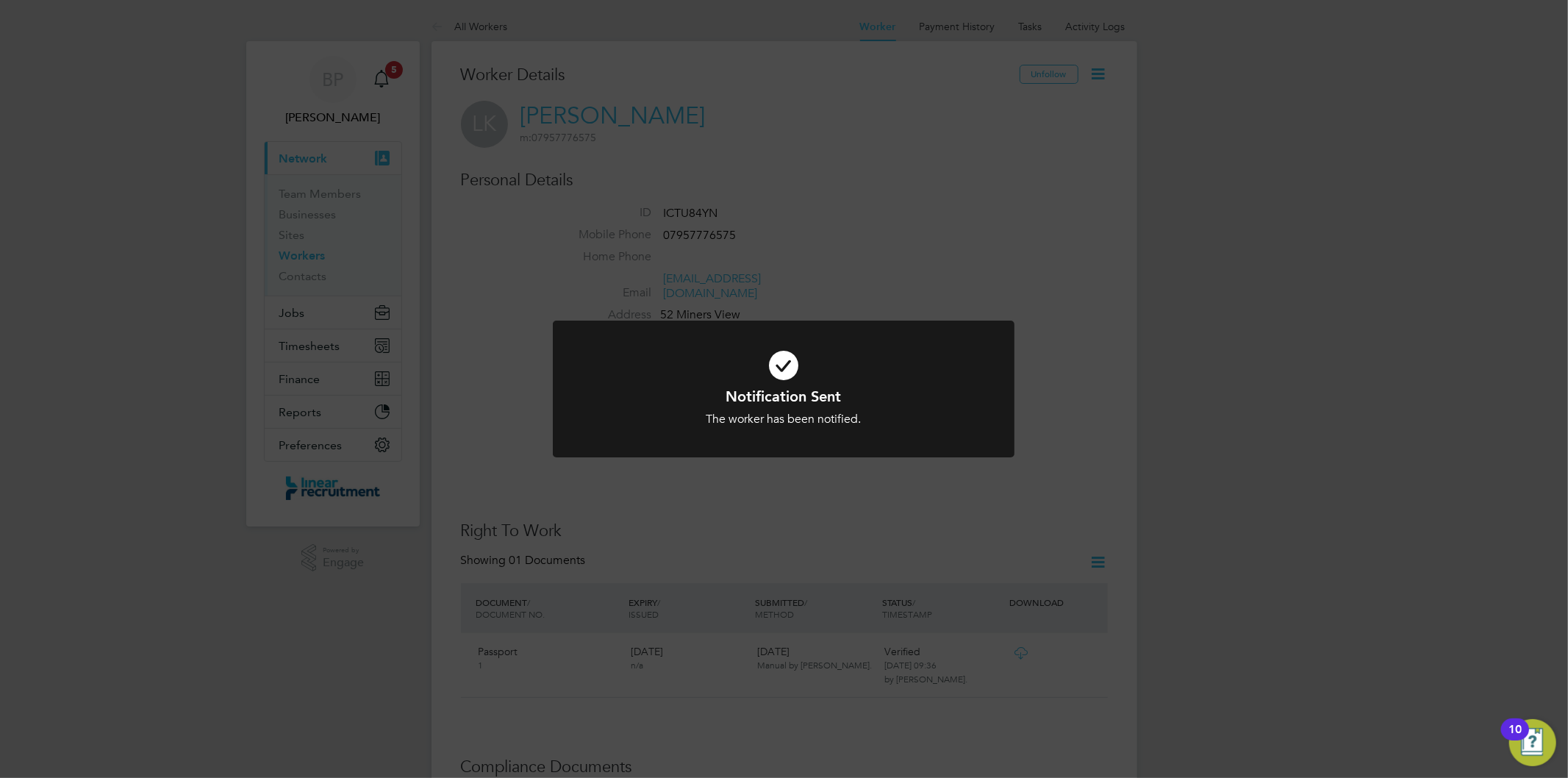
click at [359, 340] on div "Notification Sent The worker has been notified. Cancel Okay" at bounding box center [784, 389] width 1568 height 778
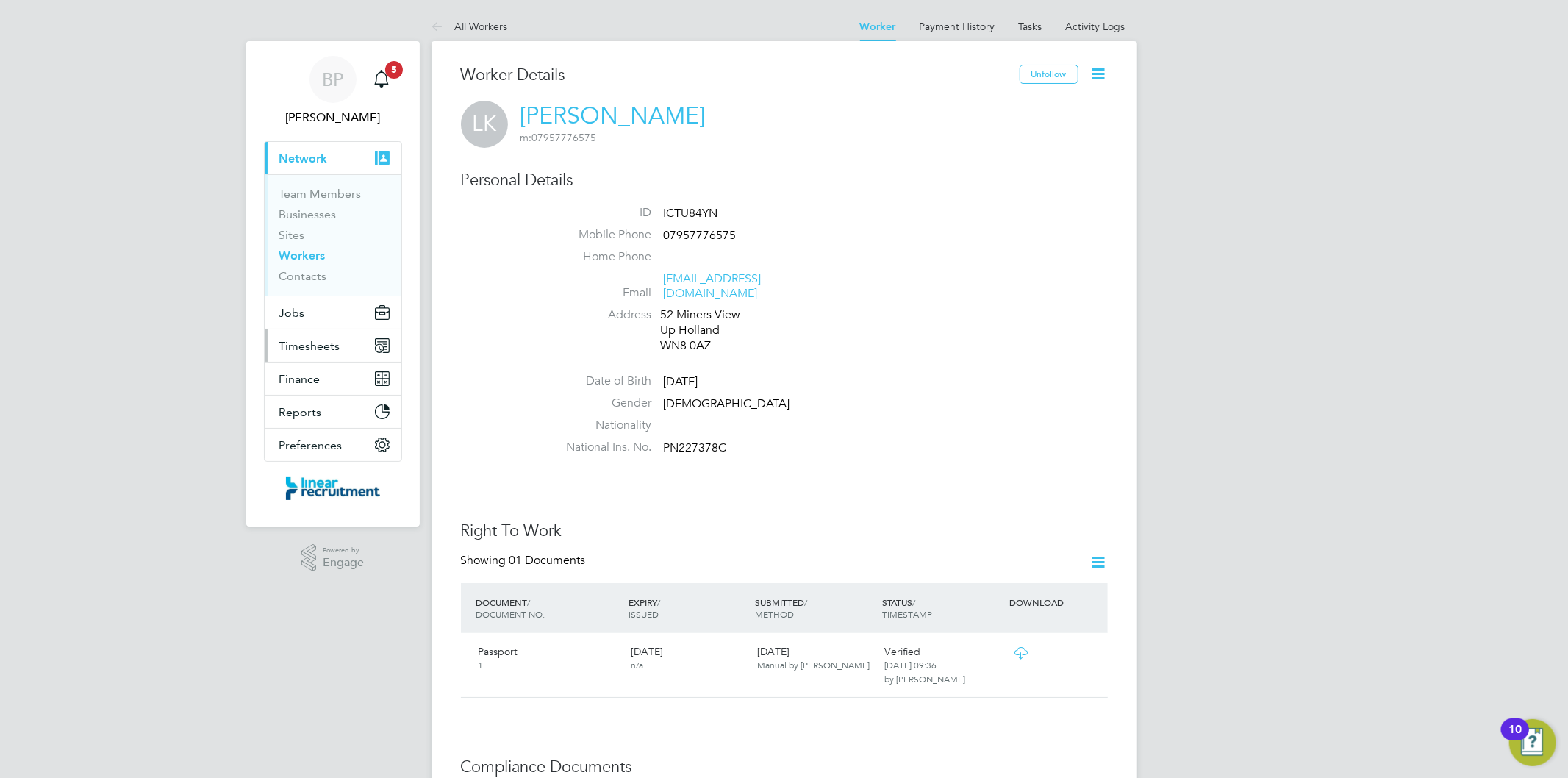
click at [336, 346] on span "Timesheets" at bounding box center [310, 346] width 61 height 14
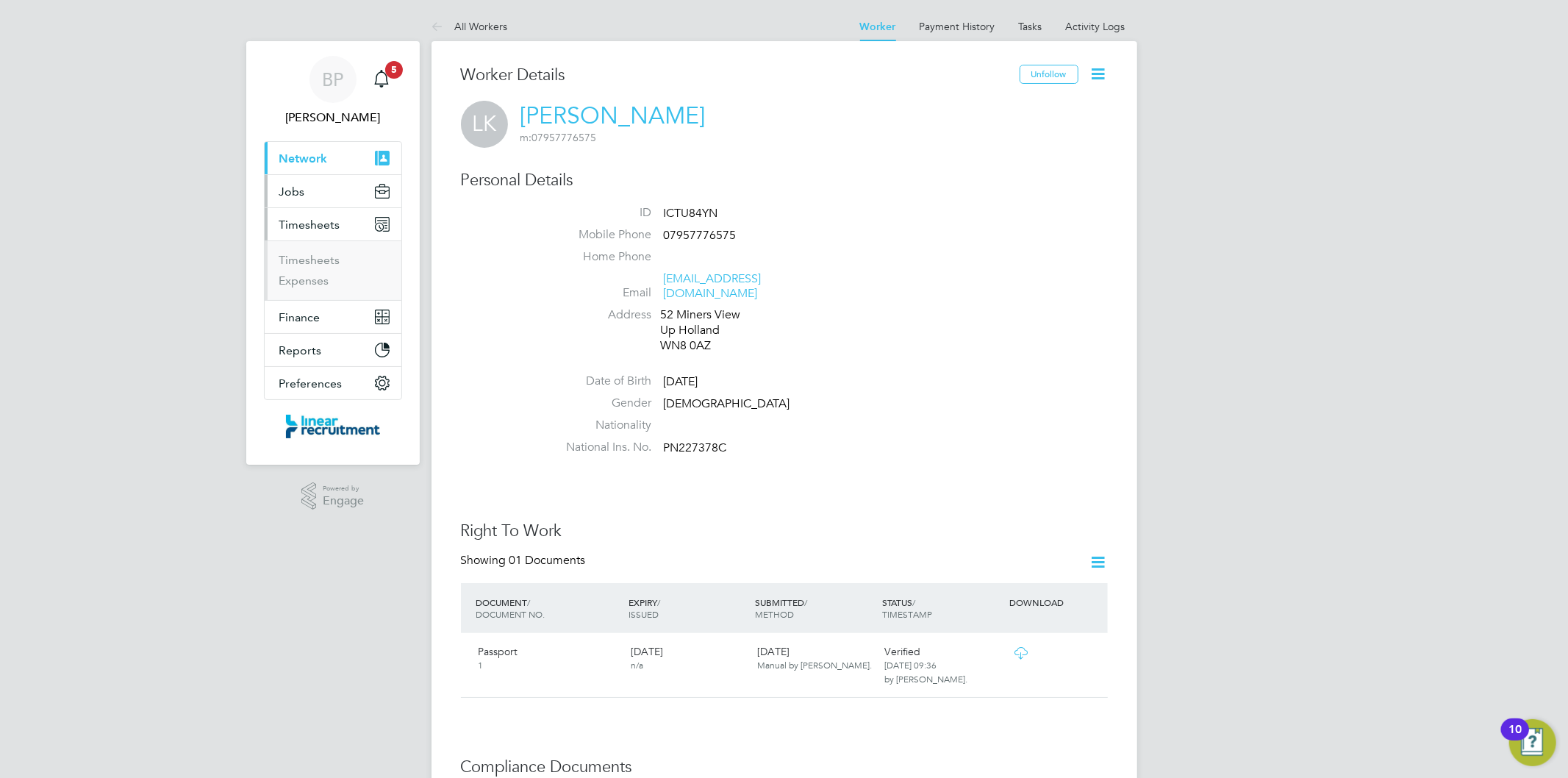
click at [309, 187] on button "Jobs" at bounding box center [333, 190] width 137 height 32
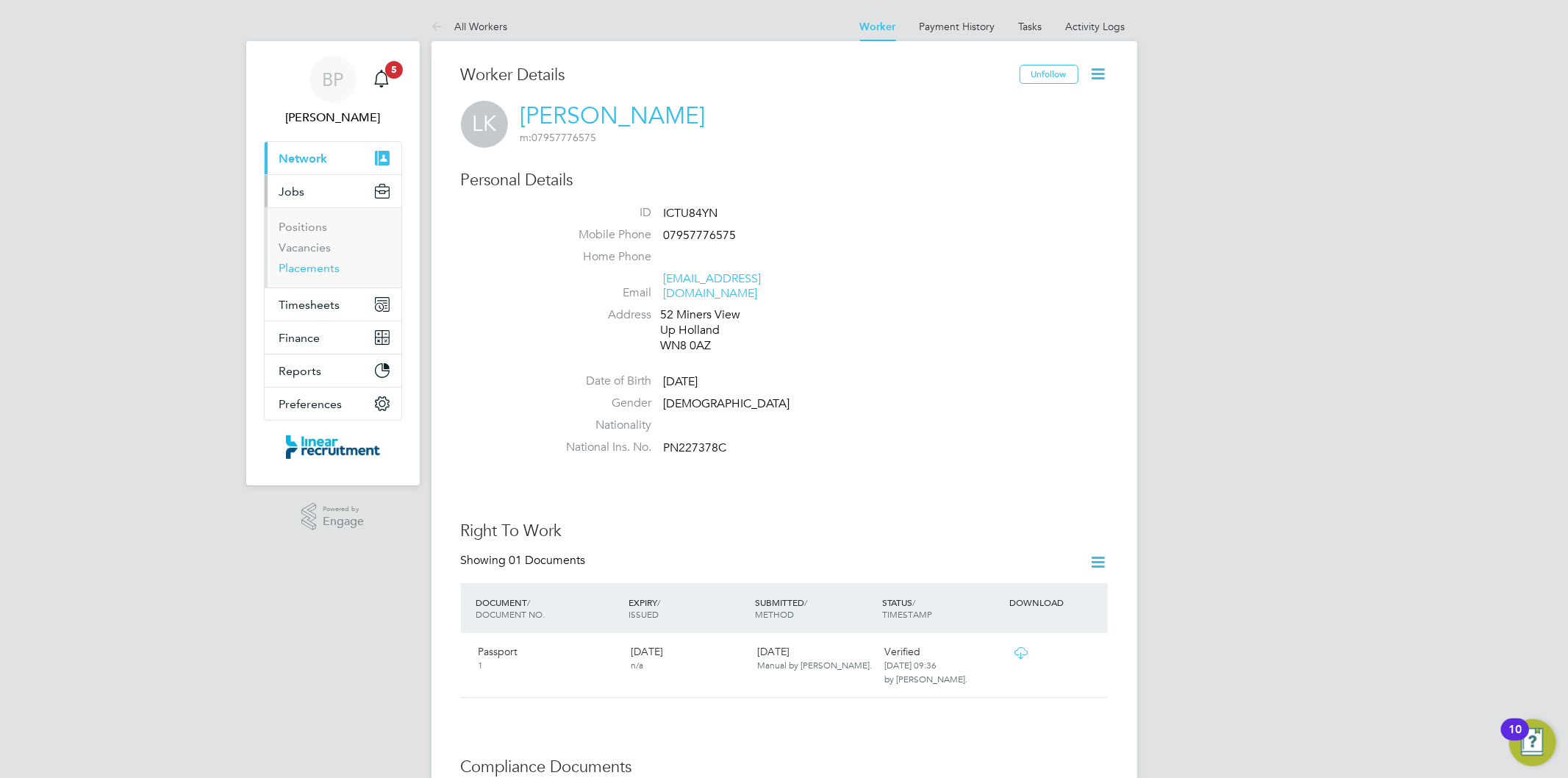
click at [322, 268] on link "Placements" at bounding box center [310, 268] width 61 height 14
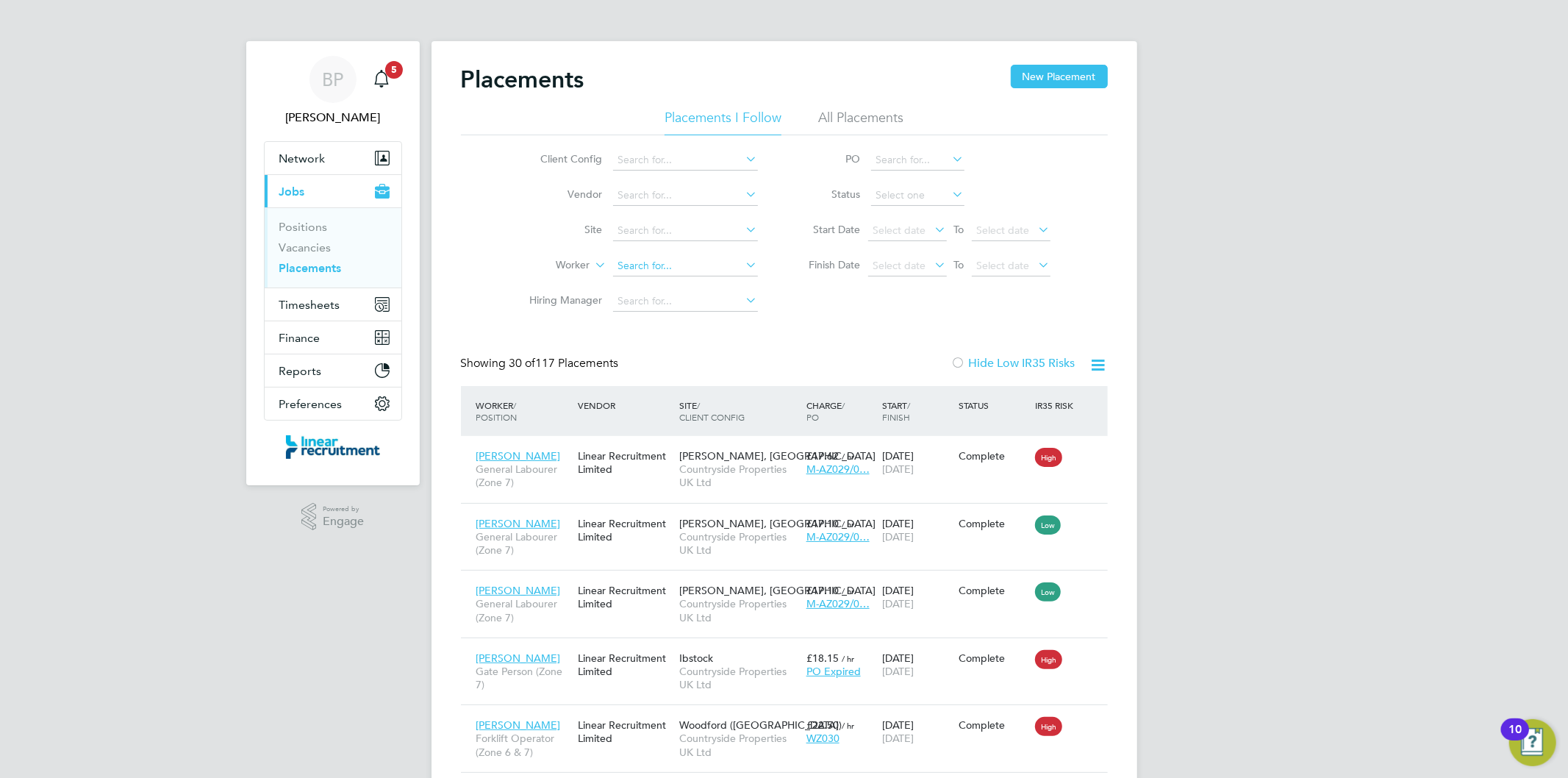
click at [660, 266] on input at bounding box center [685, 266] width 145 height 20
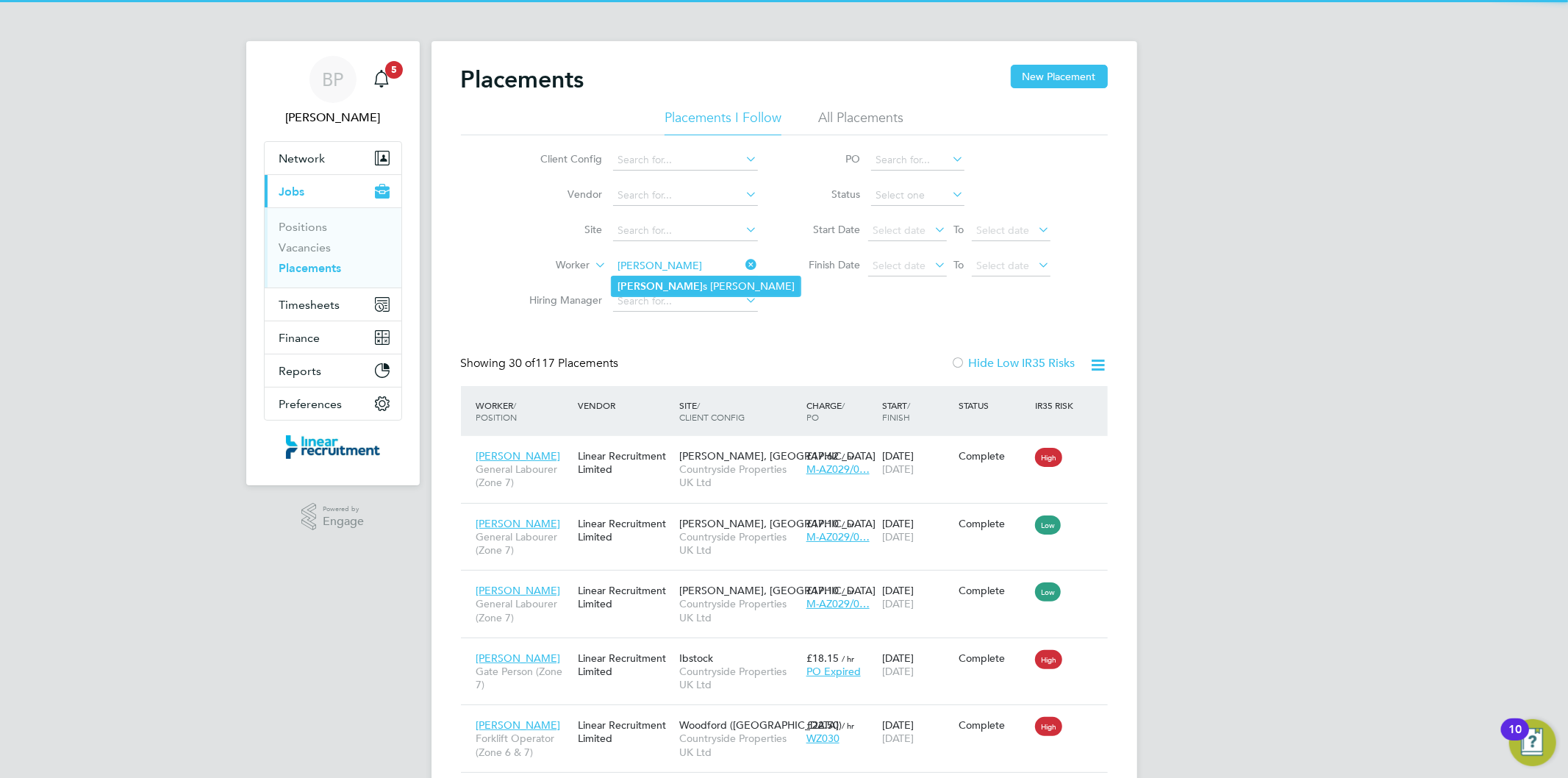
click at [660, 292] on li "Luca s Kavanagh" at bounding box center [706, 286] width 189 height 20
type input "[PERSON_NAME]"
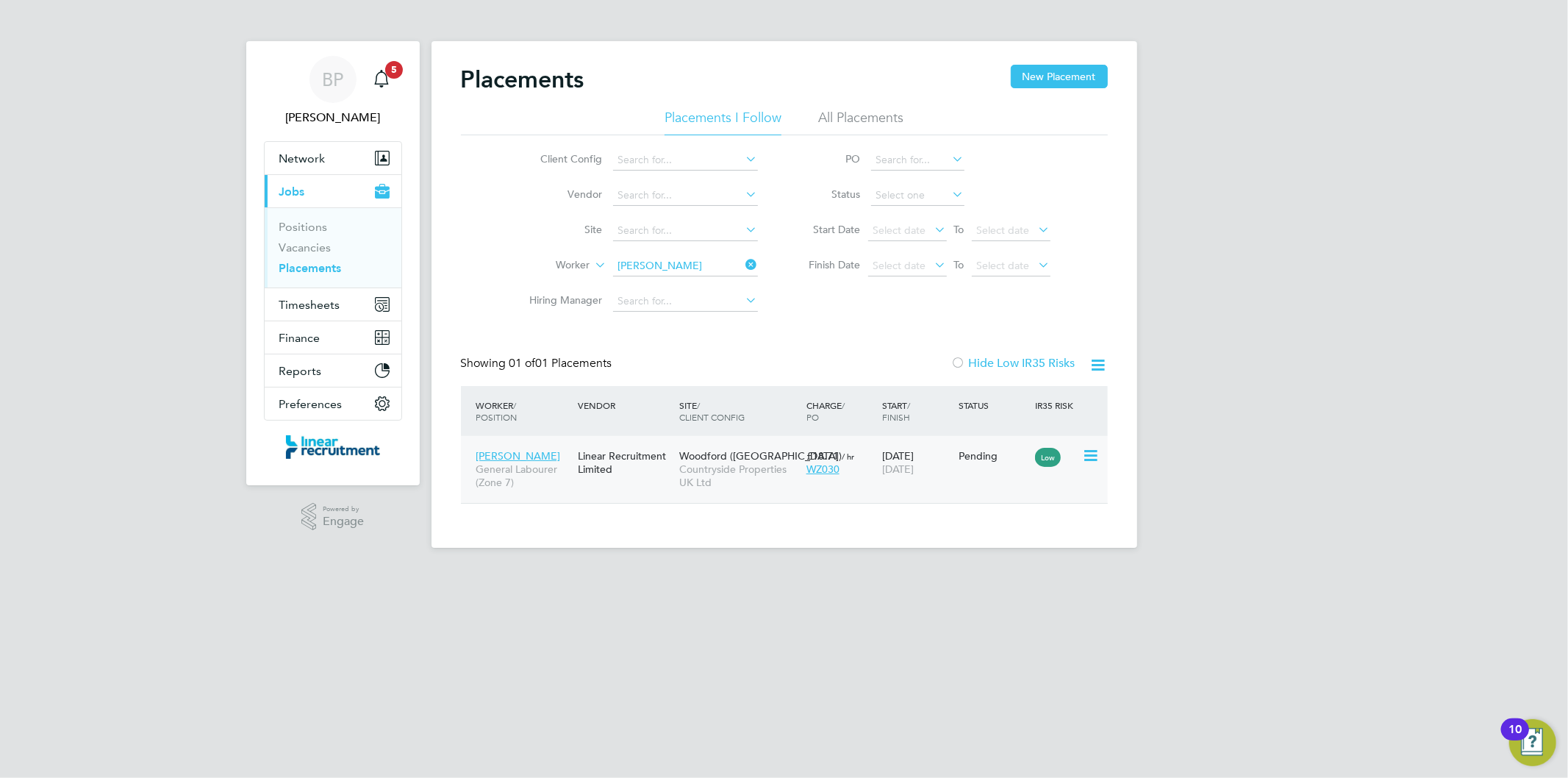
click at [912, 449] on div "06 Aug 2025 05 Sep 2025" at bounding box center [917, 462] width 77 height 42
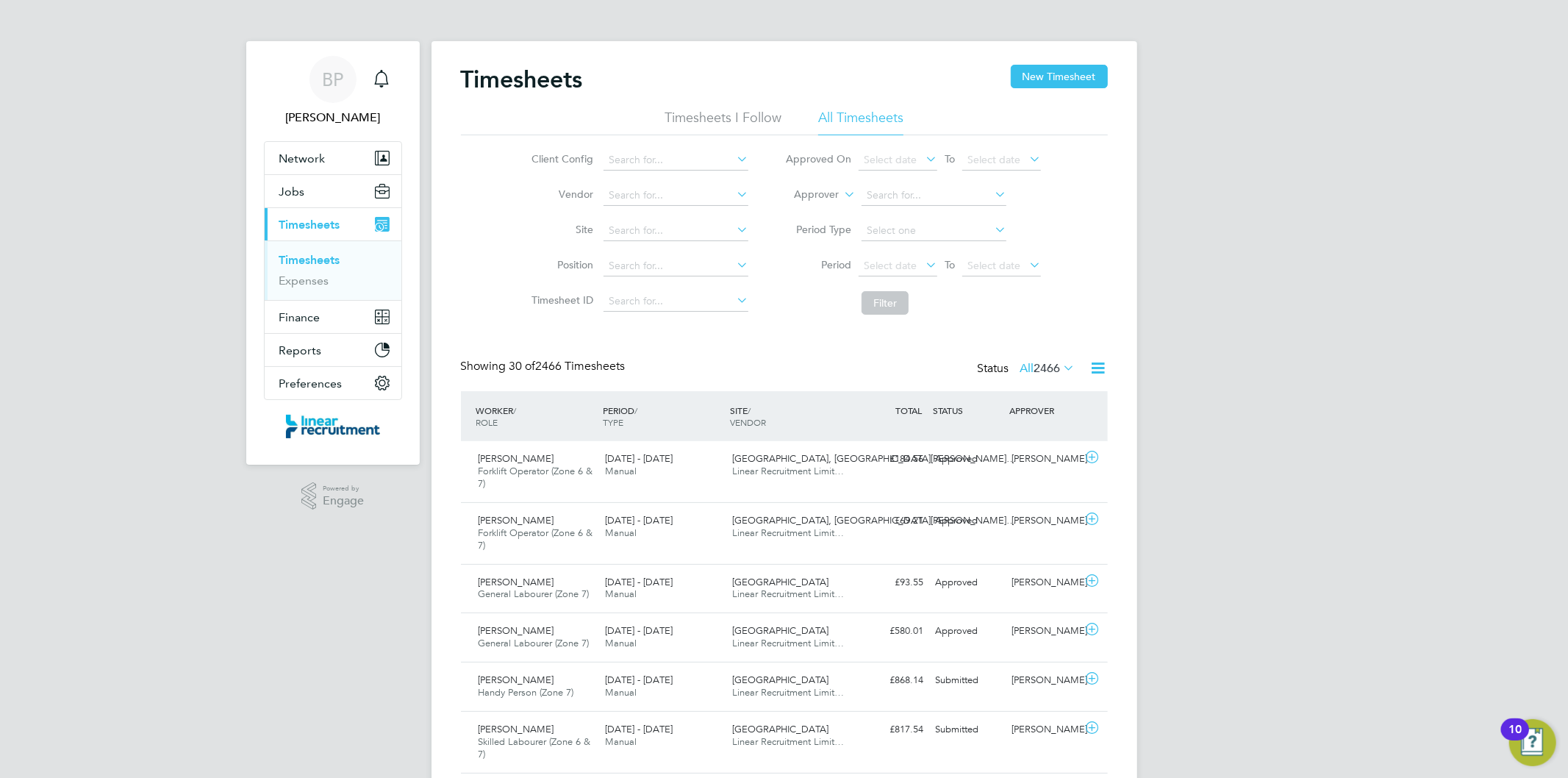
click at [327, 258] on link "Timesheets" at bounding box center [310, 260] width 61 height 14
click at [355, 197] on button "Jobs" at bounding box center [333, 190] width 137 height 32
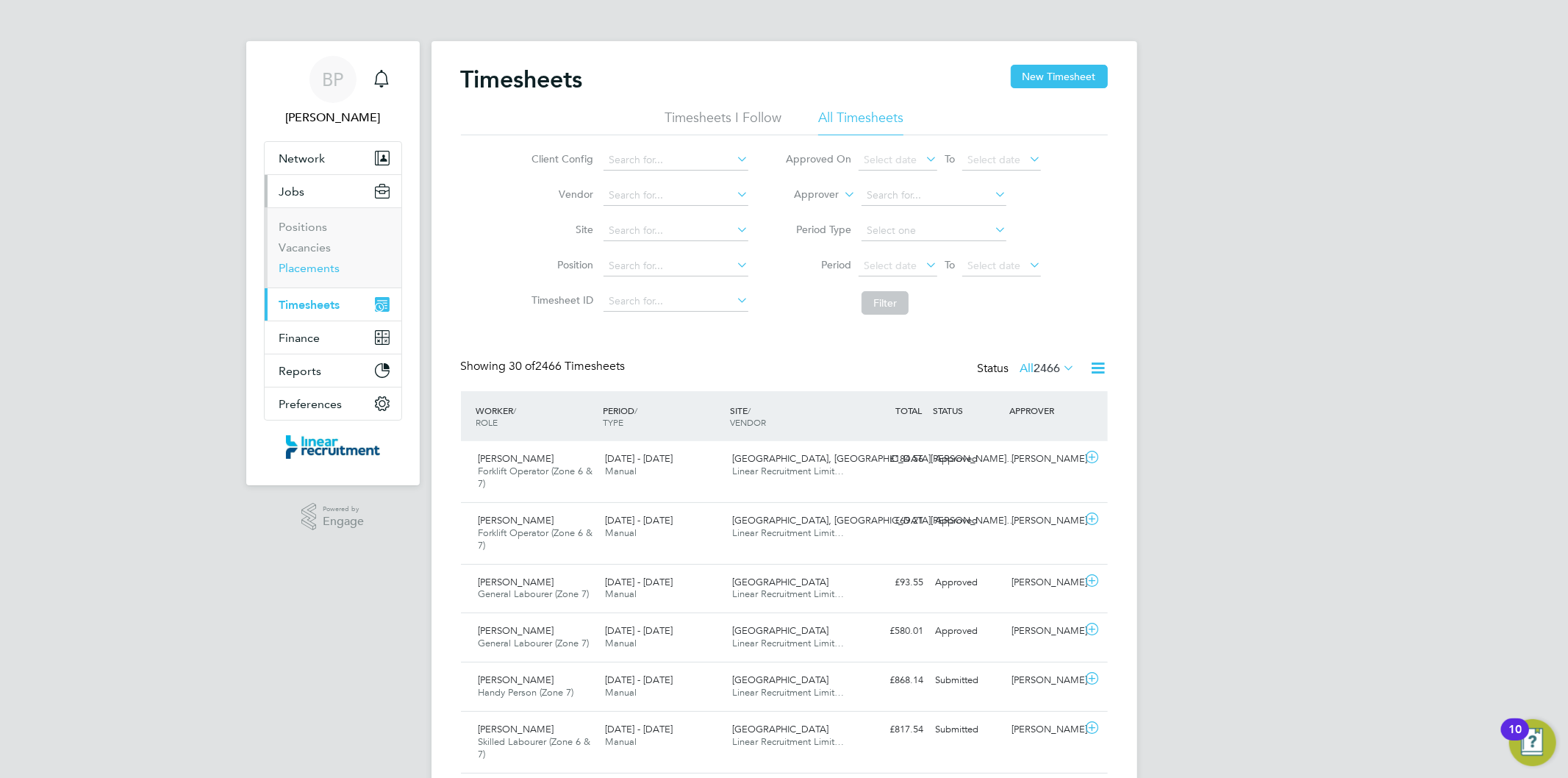
click at [327, 266] on link "Placements" at bounding box center [310, 268] width 61 height 14
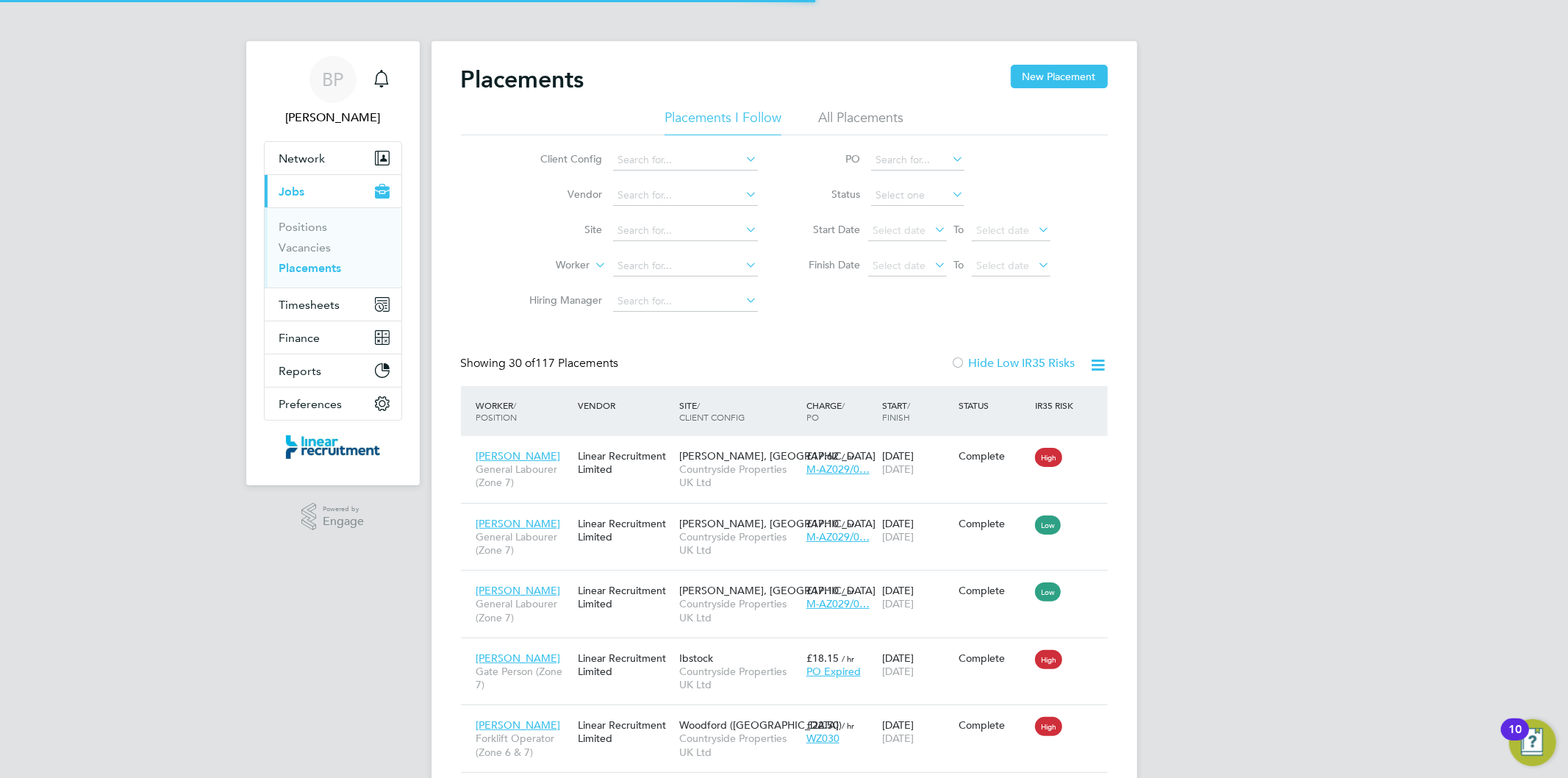
scroll to position [55, 128]
click at [685, 267] on input at bounding box center [685, 266] width 145 height 20
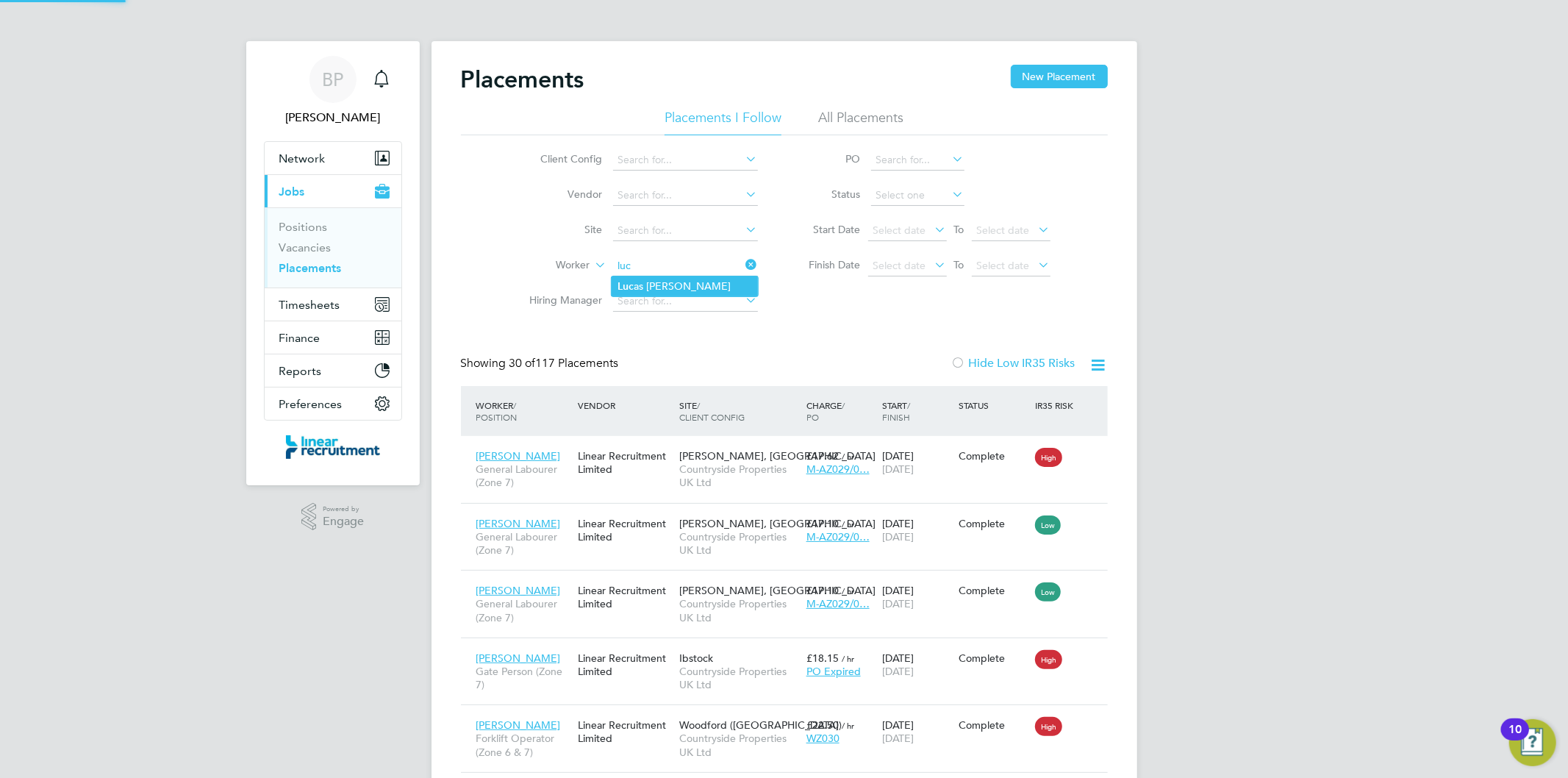
click at [671, 287] on li "[PERSON_NAME] as [PERSON_NAME]" at bounding box center [685, 286] width 146 height 20
type input "[PERSON_NAME]"
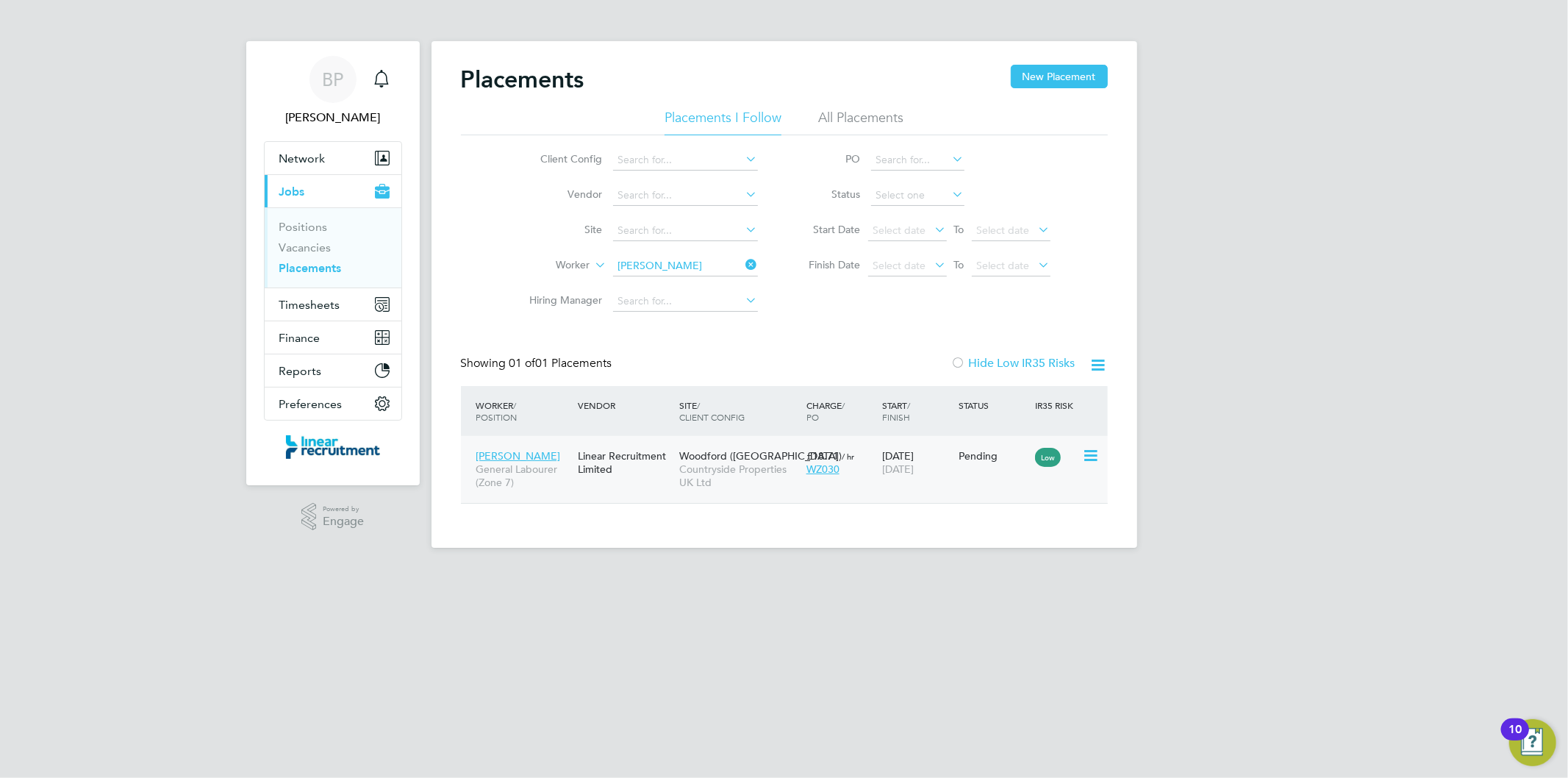
click at [1090, 452] on icon at bounding box center [1089, 456] width 15 height 18
click at [1013, 547] on li "Start" at bounding box center [1044, 547] width 104 height 20
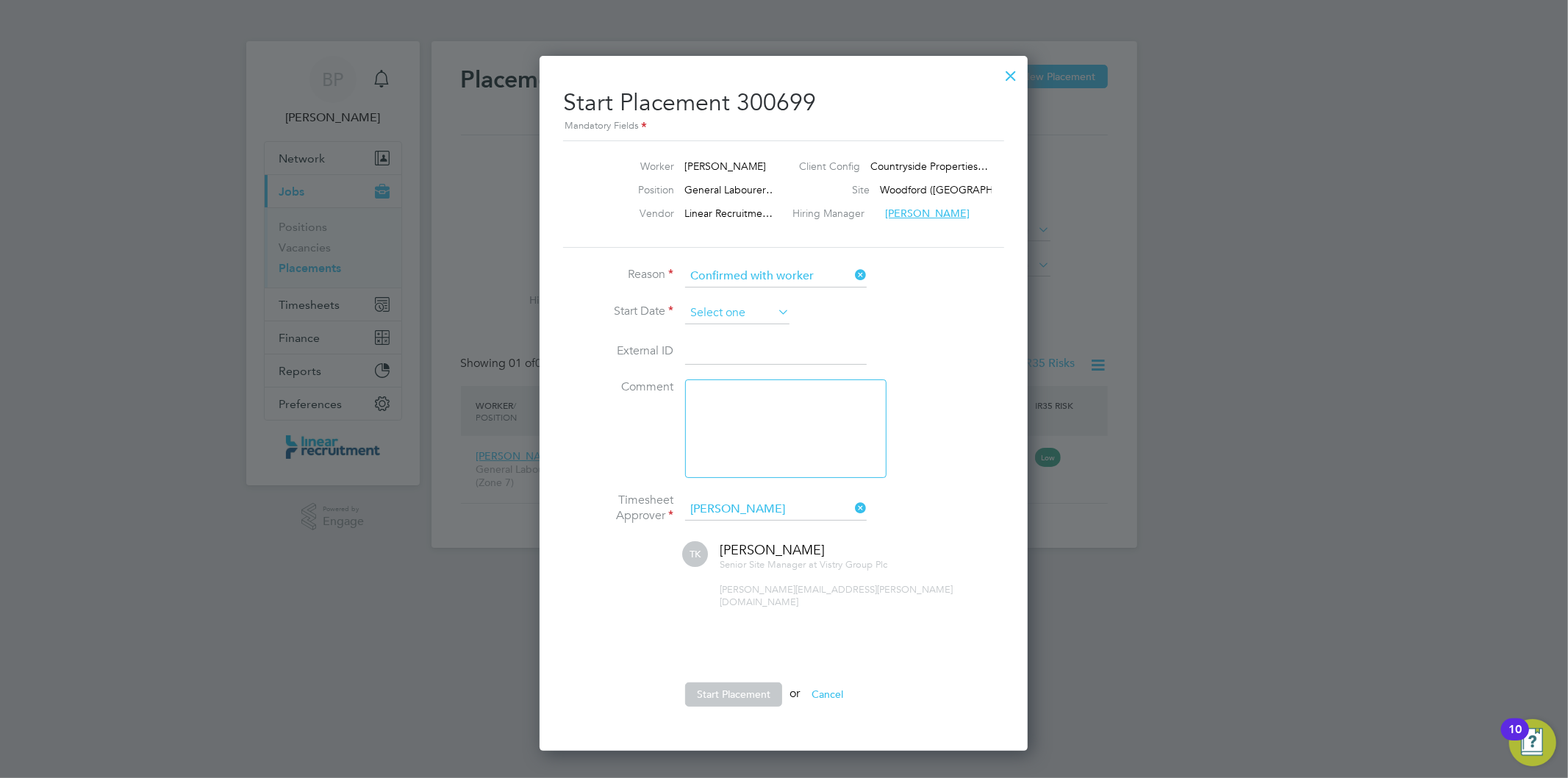
click at [736, 314] on input at bounding box center [737, 313] width 104 height 22
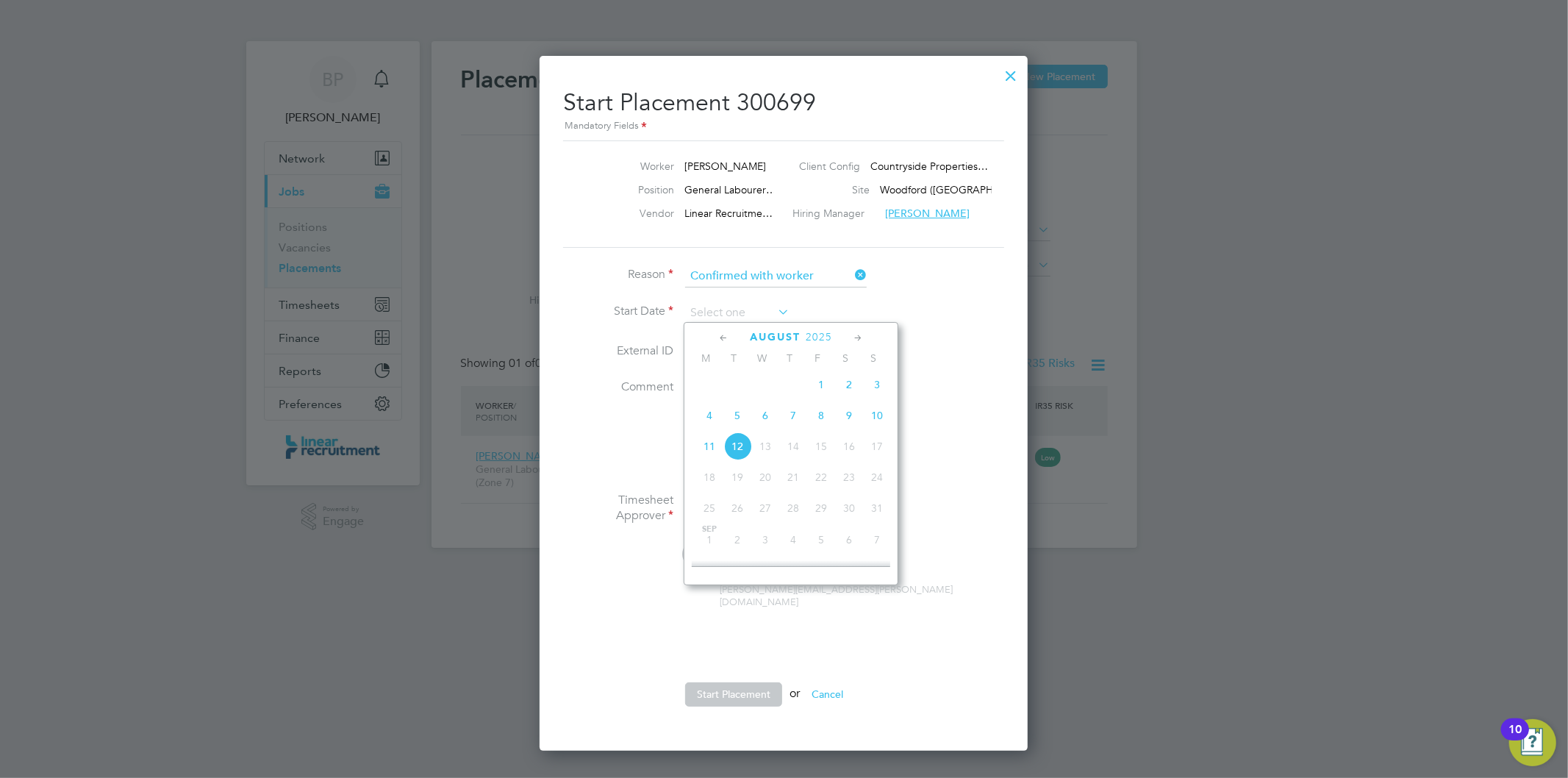
click at [771, 422] on span "6" at bounding box center [765, 416] width 28 height 28
type input "[DATE]"
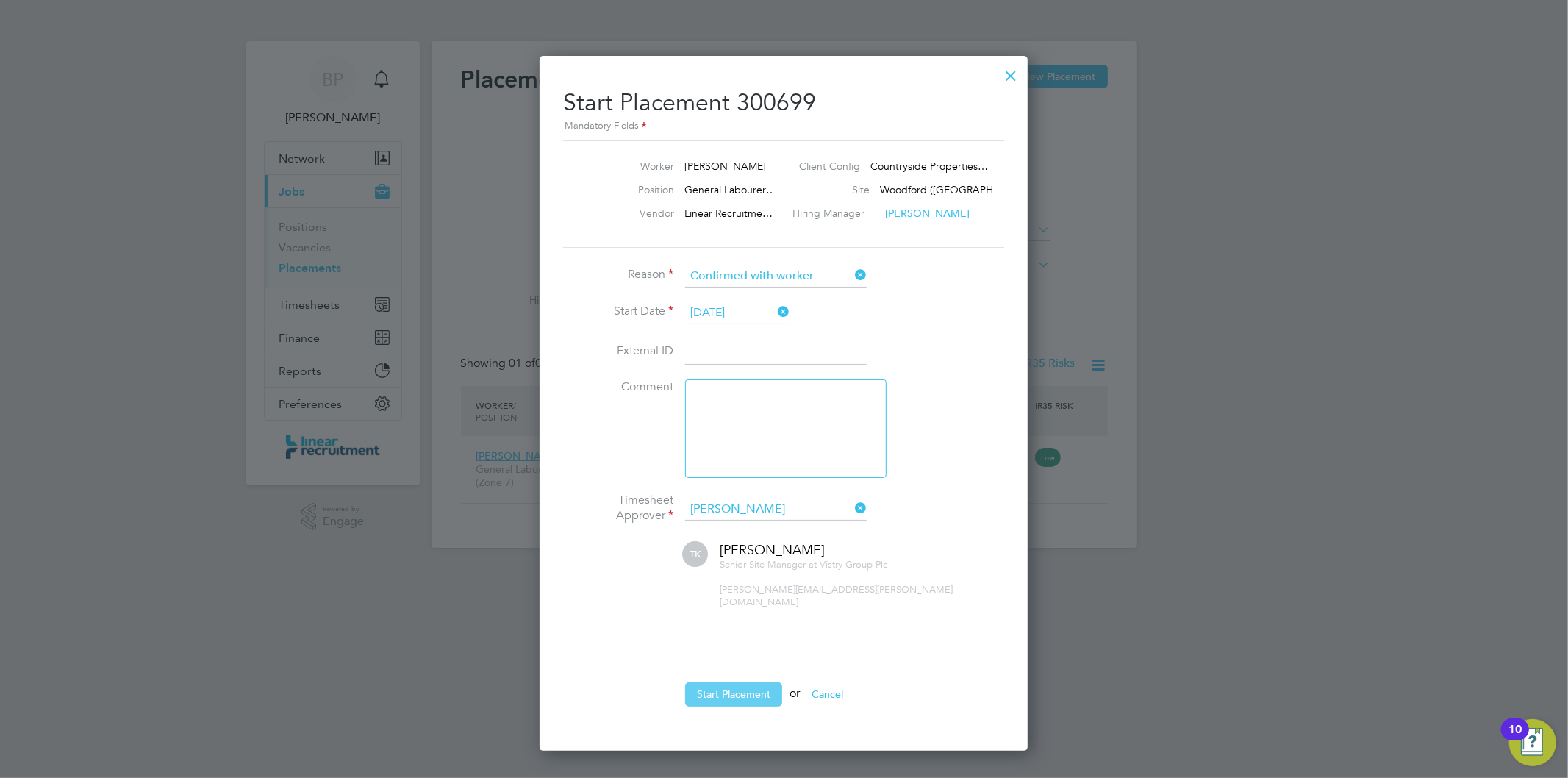
click at [751, 682] on button "Start Placement" at bounding box center [734, 694] width 97 height 24
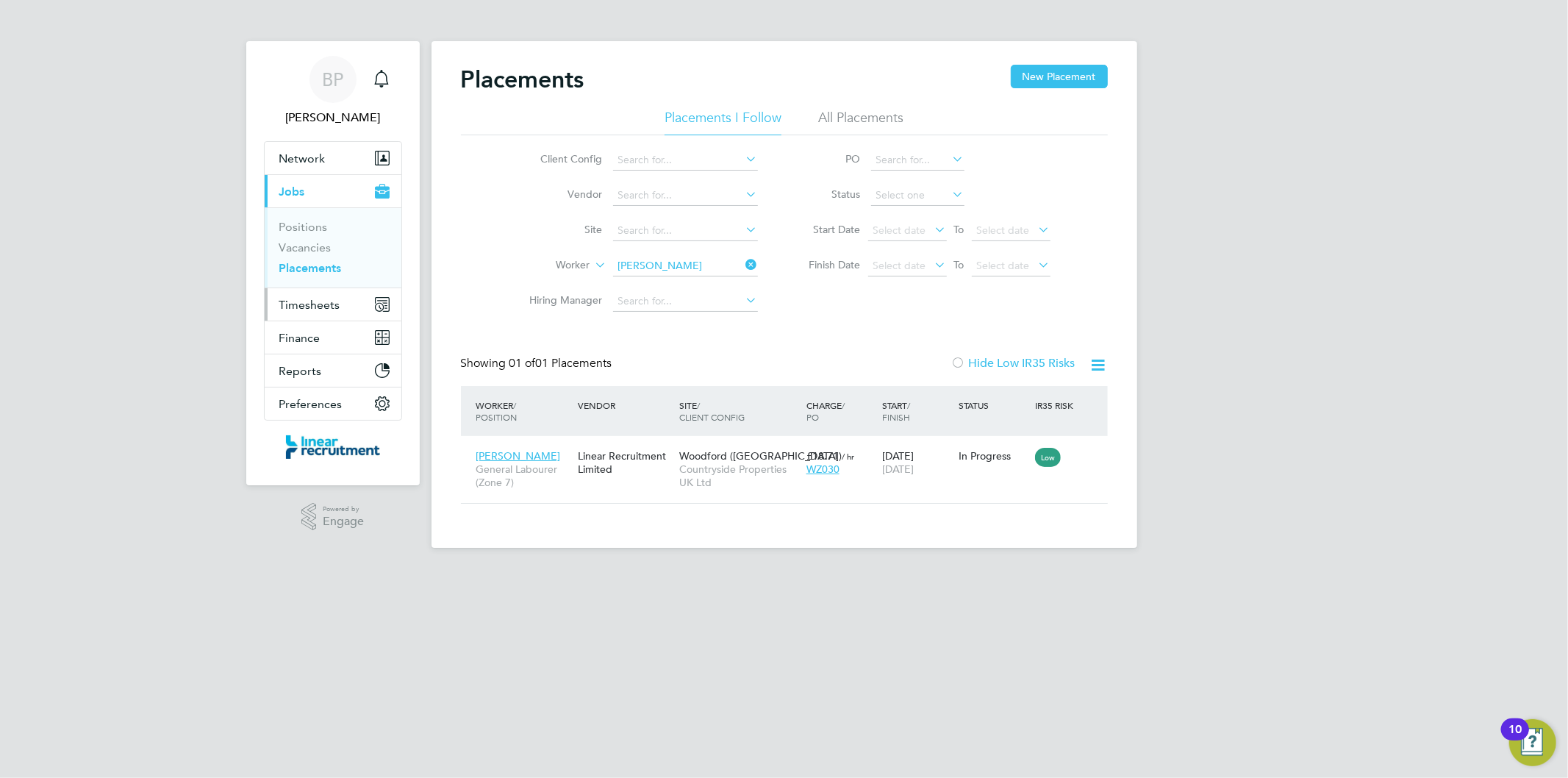
click at [316, 307] on span "Timesheets" at bounding box center [310, 305] width 61 height 14
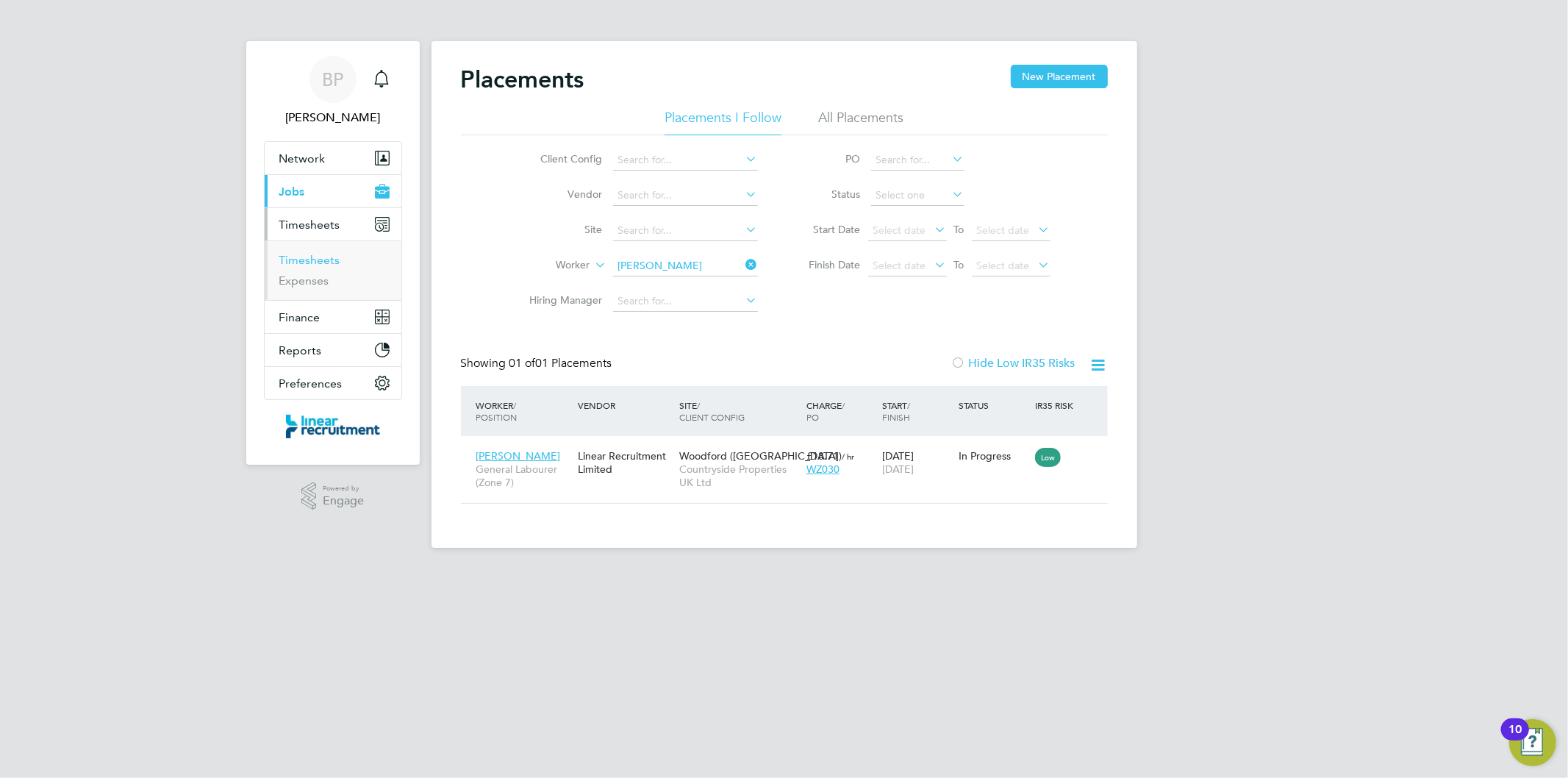
click at [313, 259] on link "Timesheets" at bounding box center [310, 260] width 61 height 14
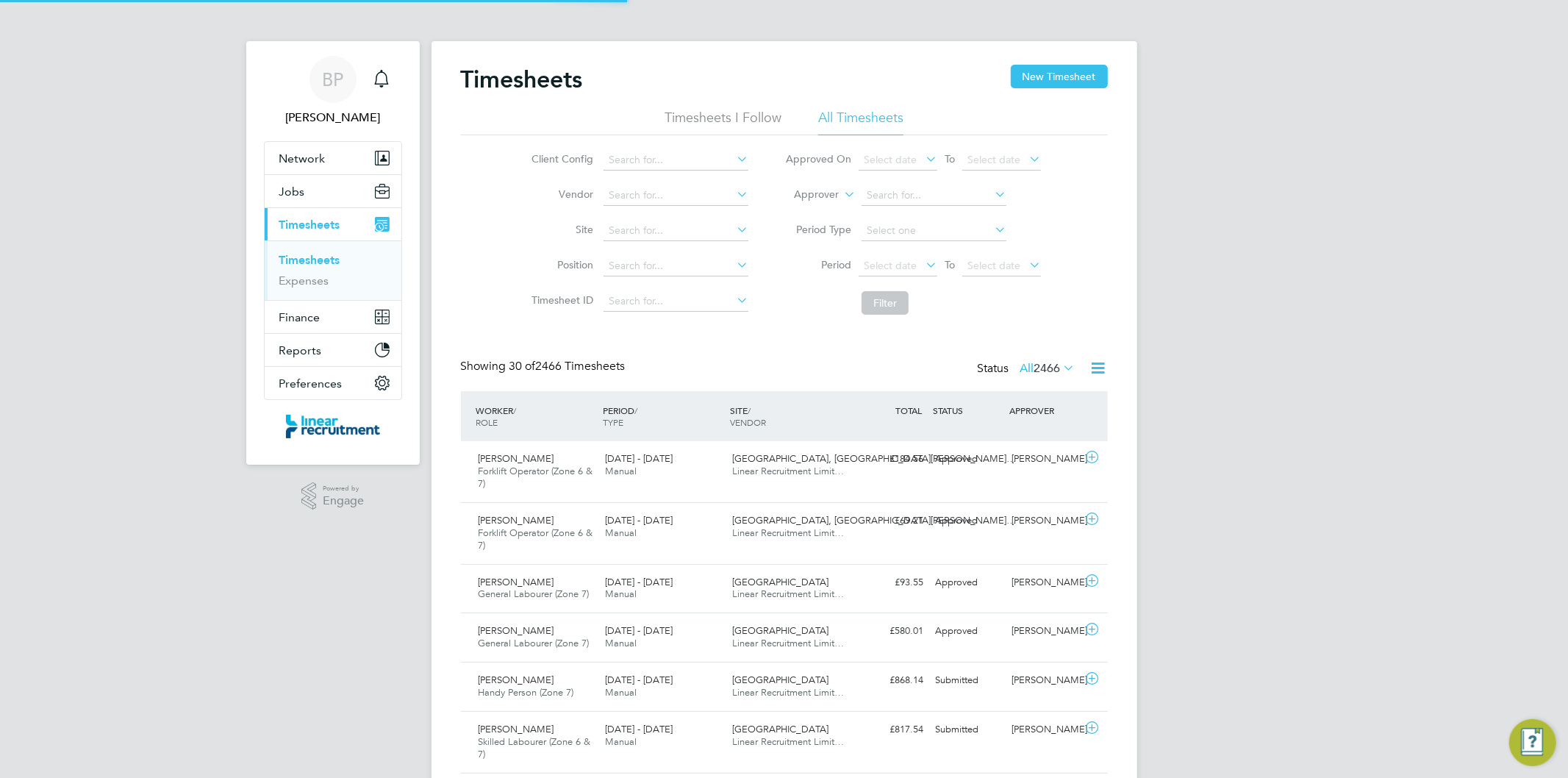
scroll to position [37, 128]
click at [330, 262] on link "Timesheets" at bounding box center [310, 260] width 61 height 14
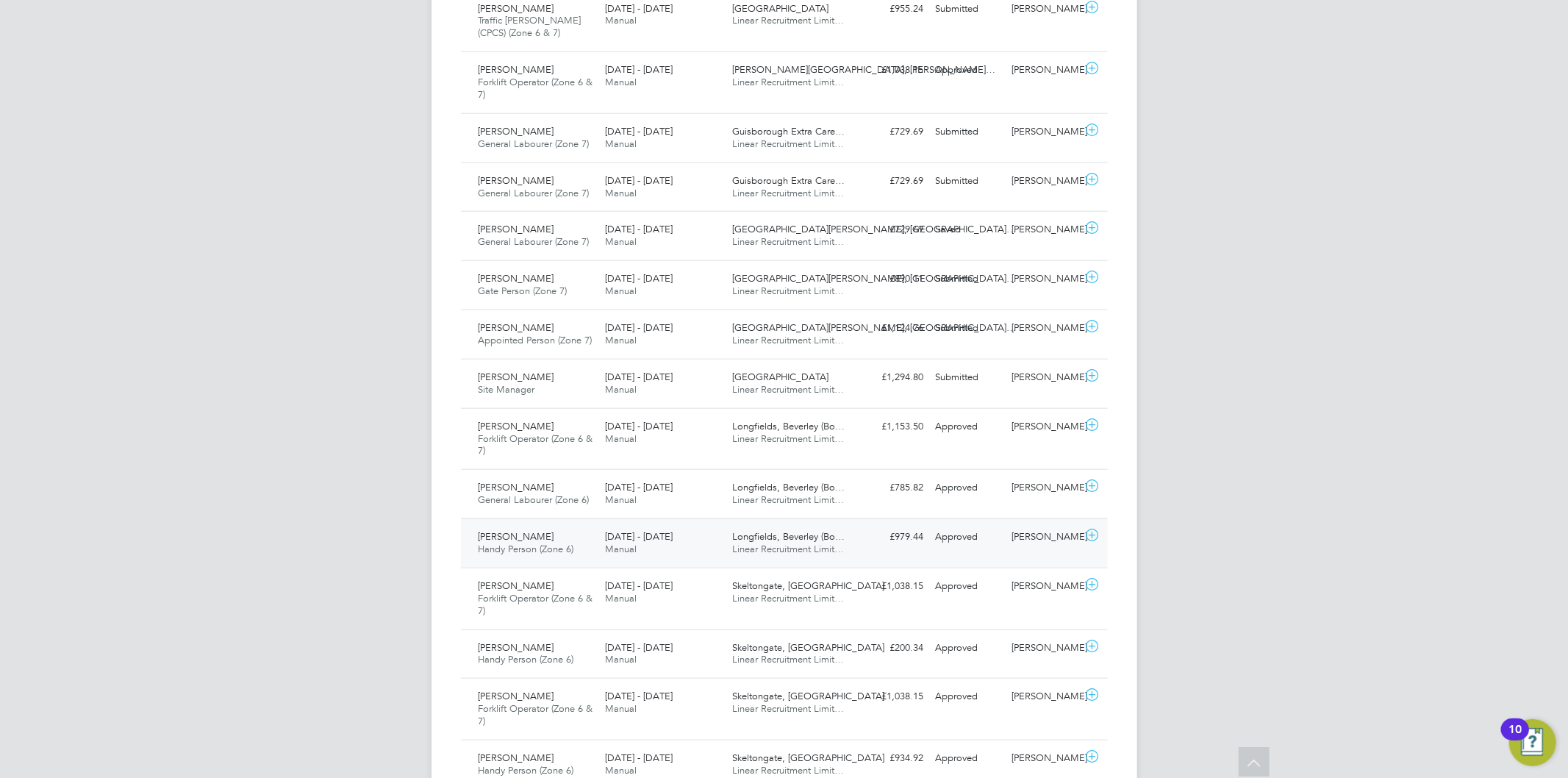
scroll to position [1358, 0]
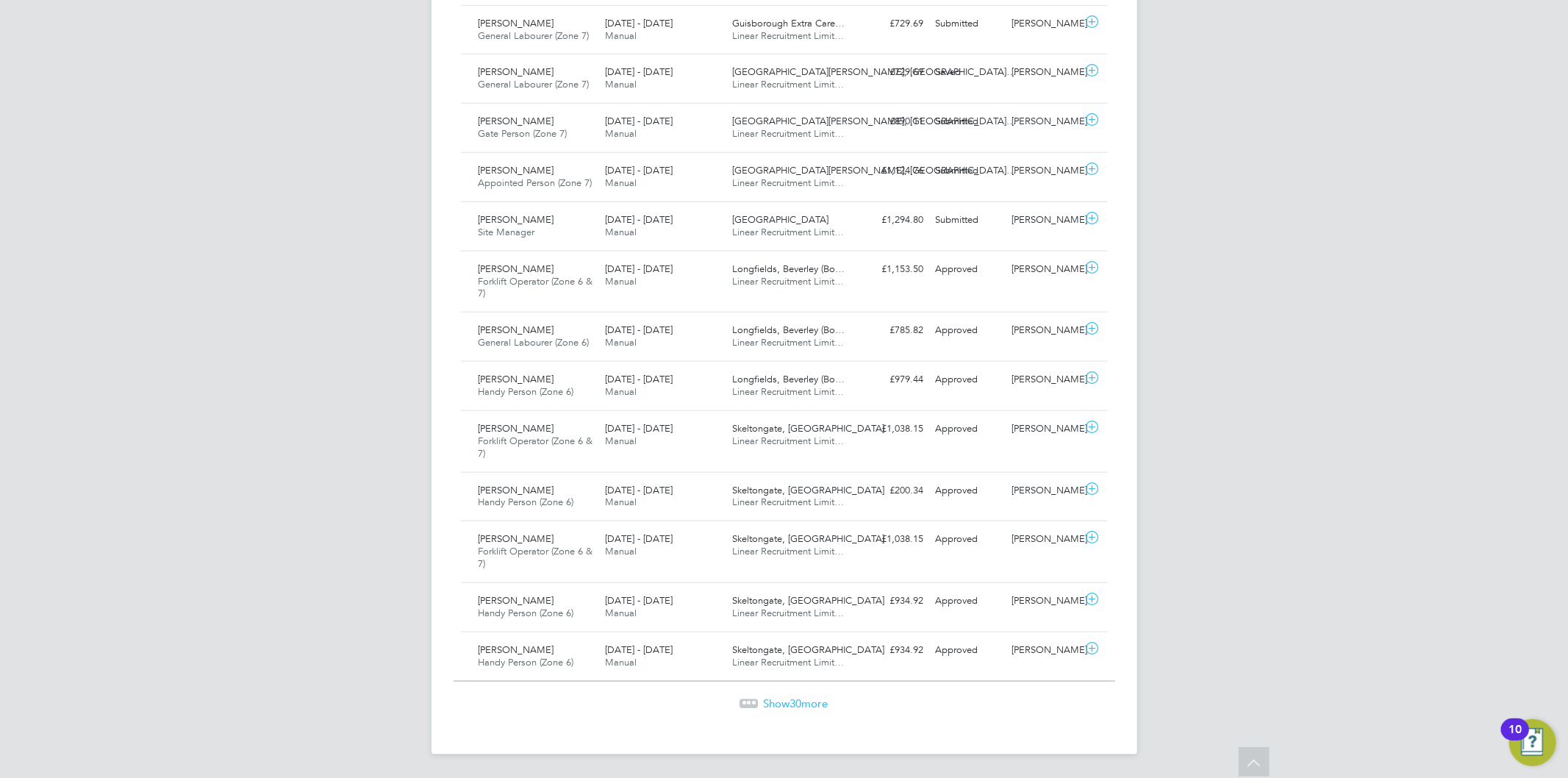
click at [787, 701] on span "Show 30 more" at bounding box center [796, 704] width 65 height 14
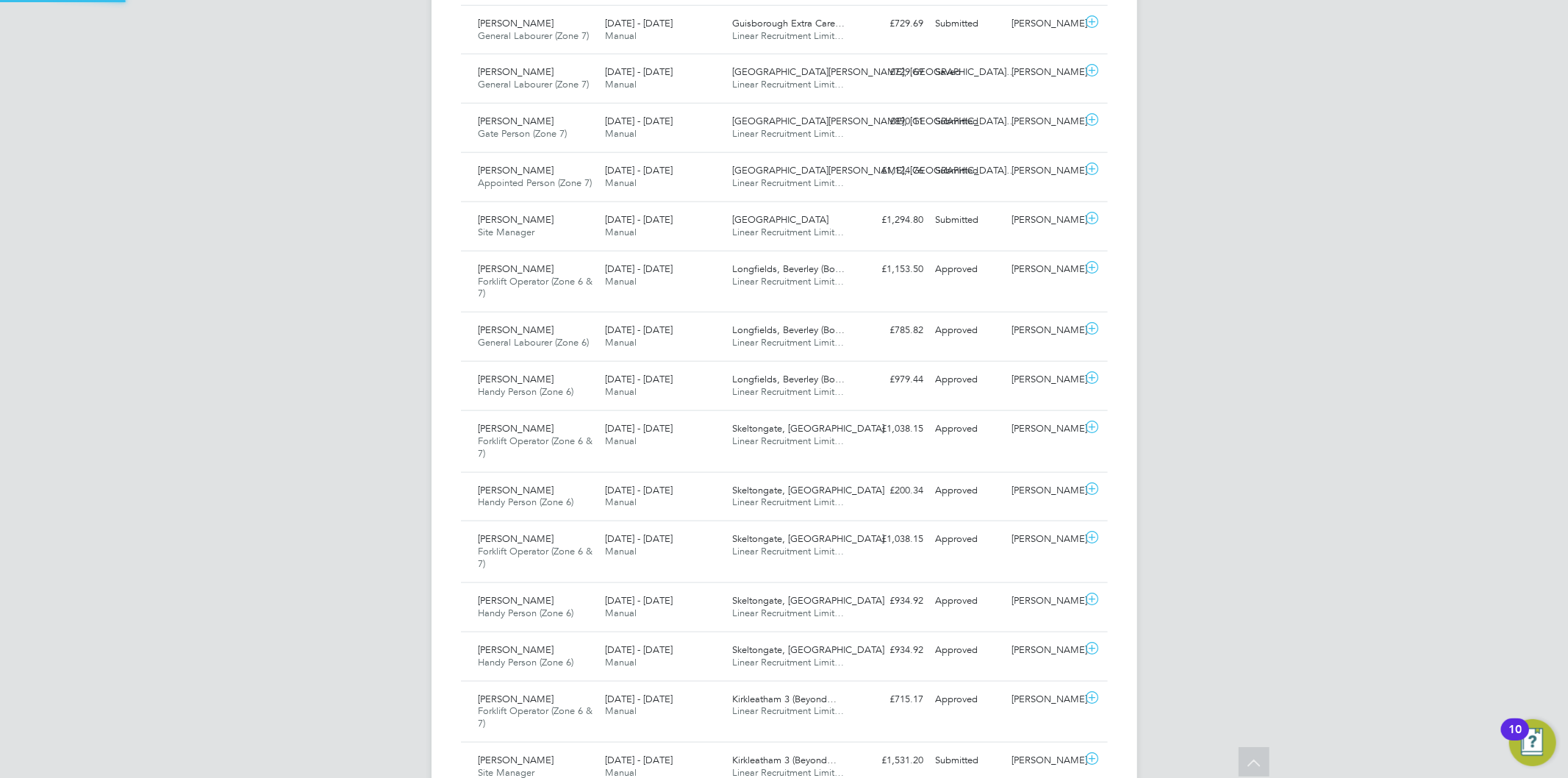
scroll to position [37, 128]
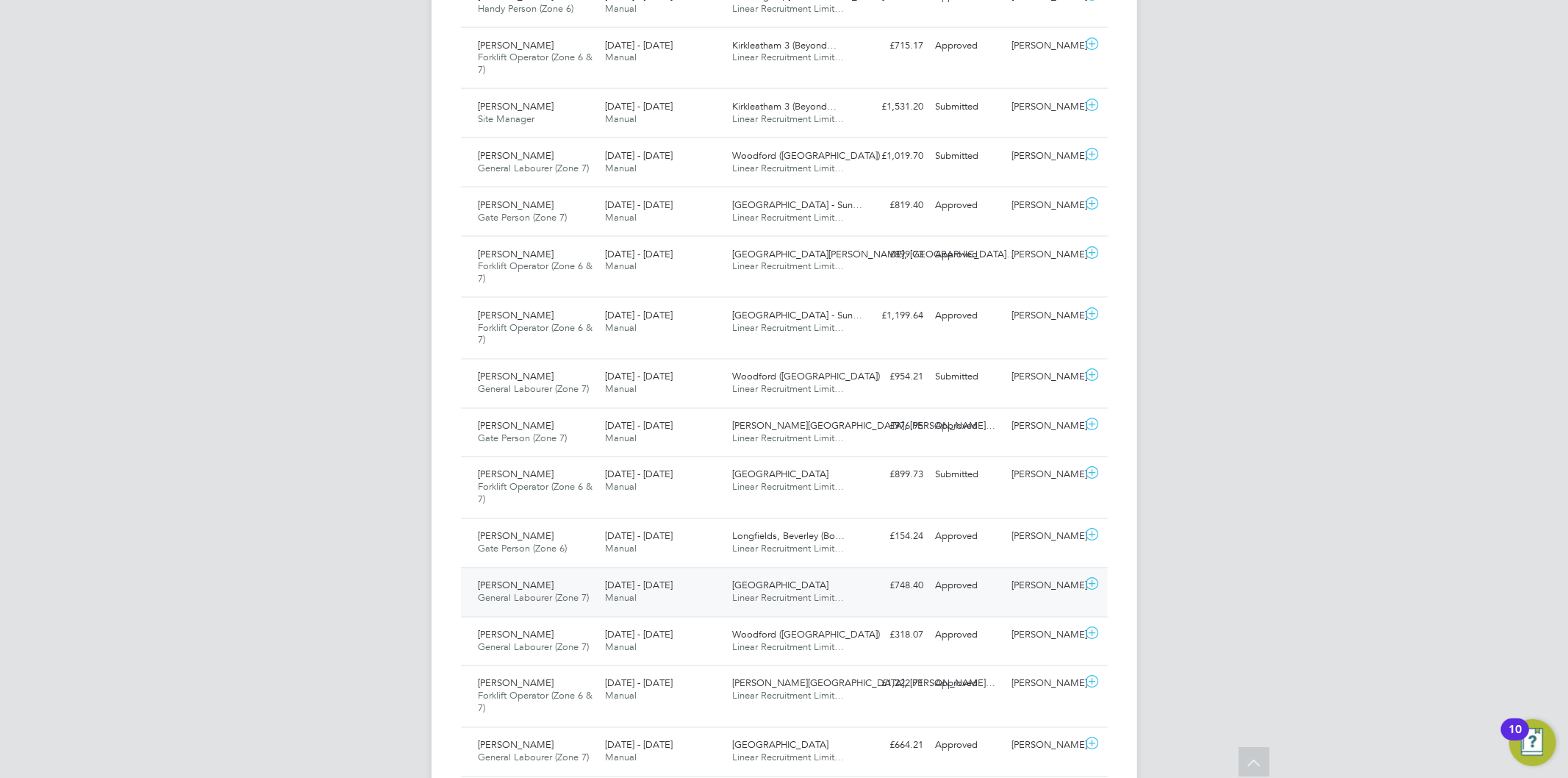
click at [712, 586] on div "[DATE] - [DATE] Manual" at bounding box center [663, 592] width 127 height 37
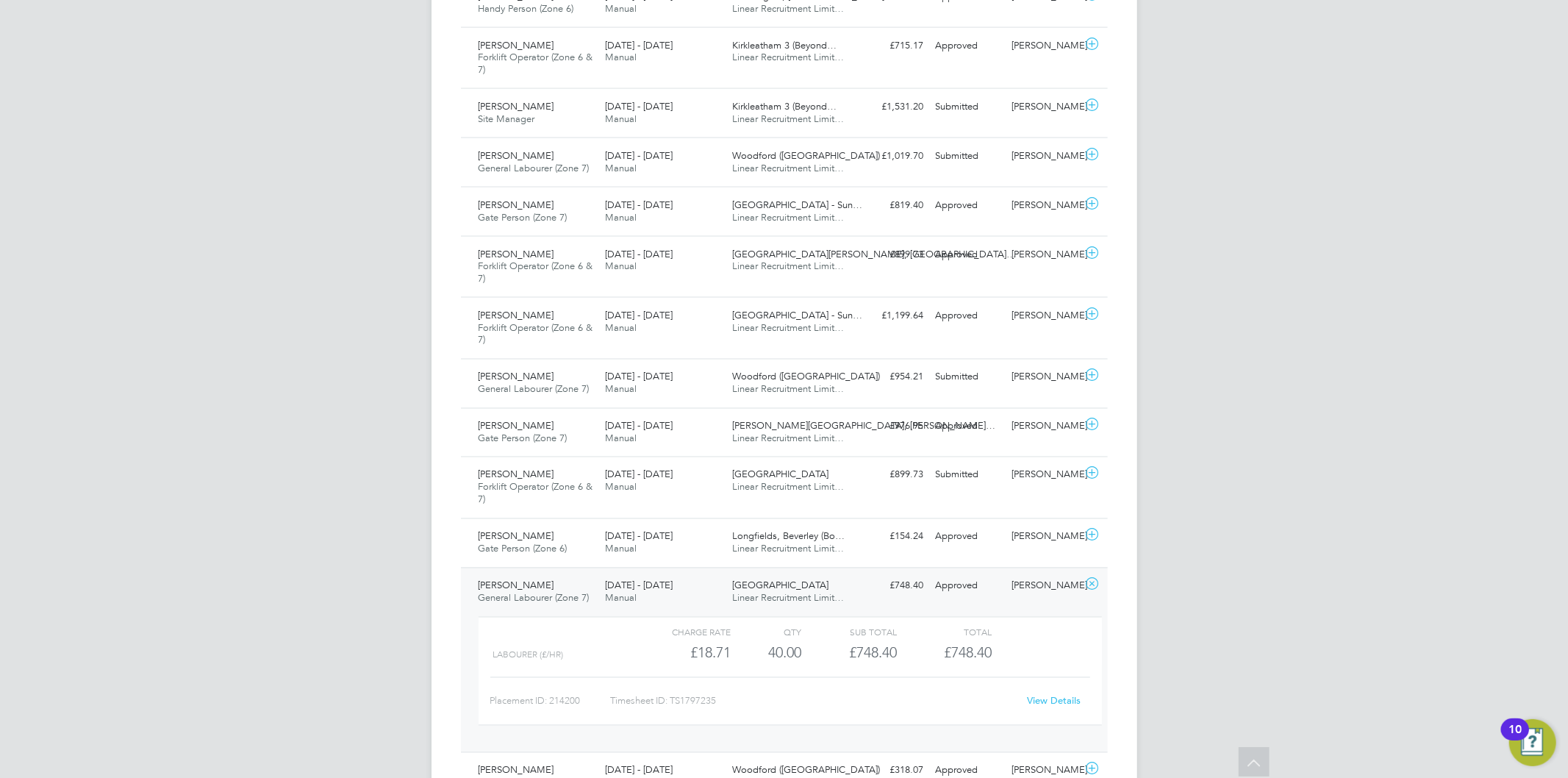
click at [1046, 702] on link "View Details" at bounding box center [1053, 701] width 54 height 13
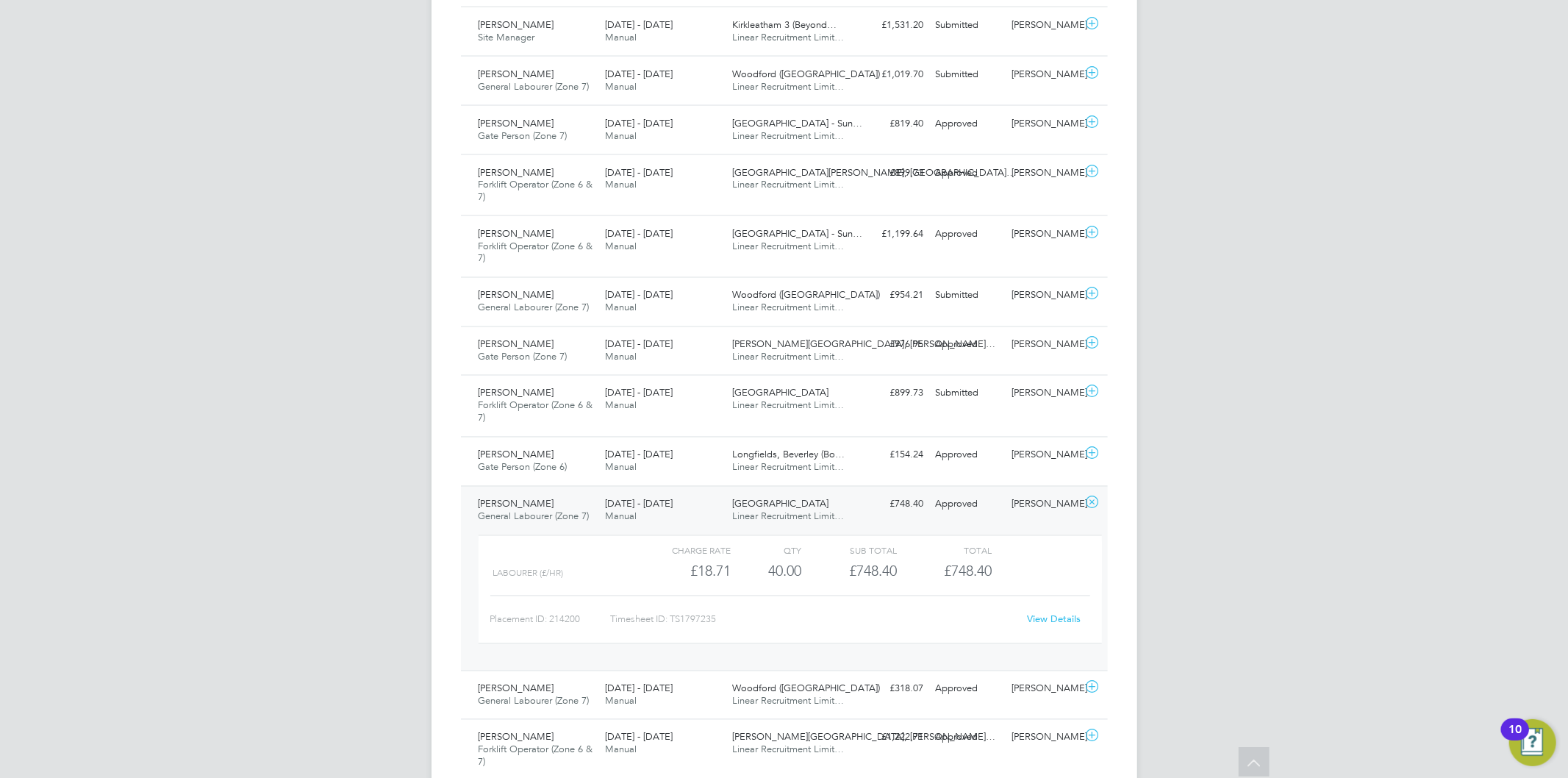
click at [844, 502] on div "Heath Farm Linear Recruitment Limit…" at bounding box center [790, 511] width 127 height 37
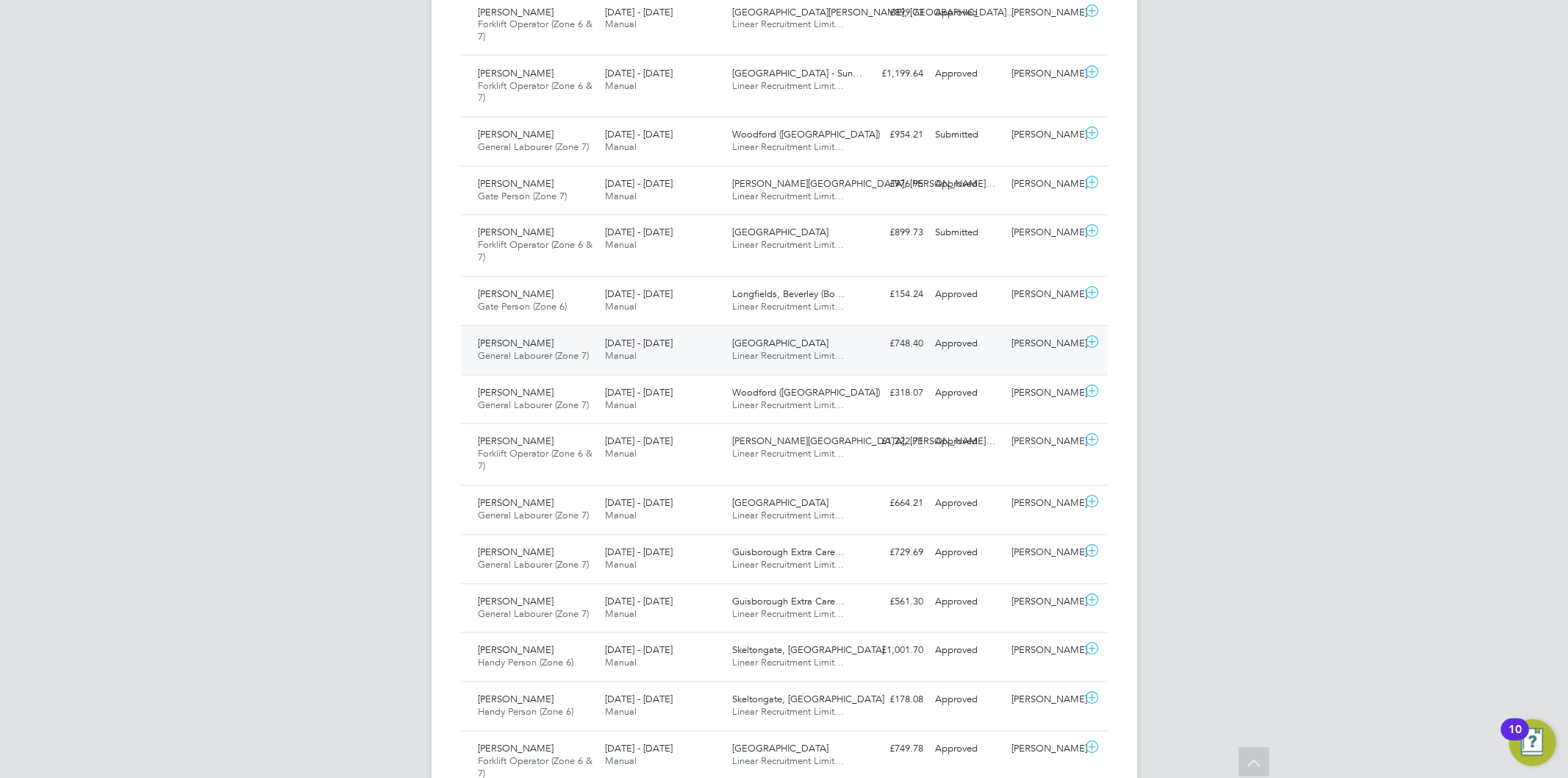
scroll to position [2256, 0]
click at [765, 393] on span "Woodford ([GEOGRAPHIC_DATA])" at bounding box center [806, 390] width 148 height 13
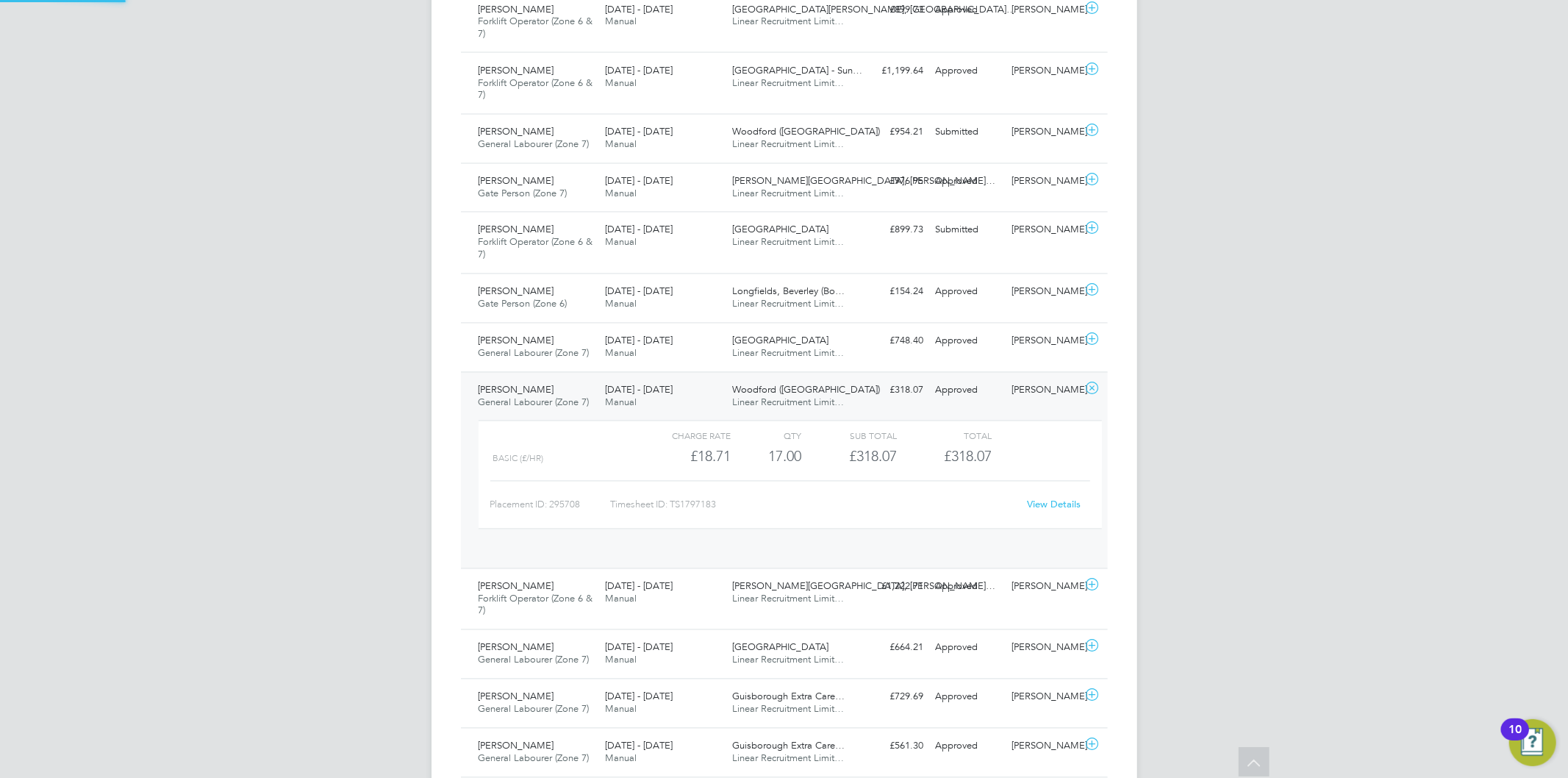
scroll to position [24, 143]
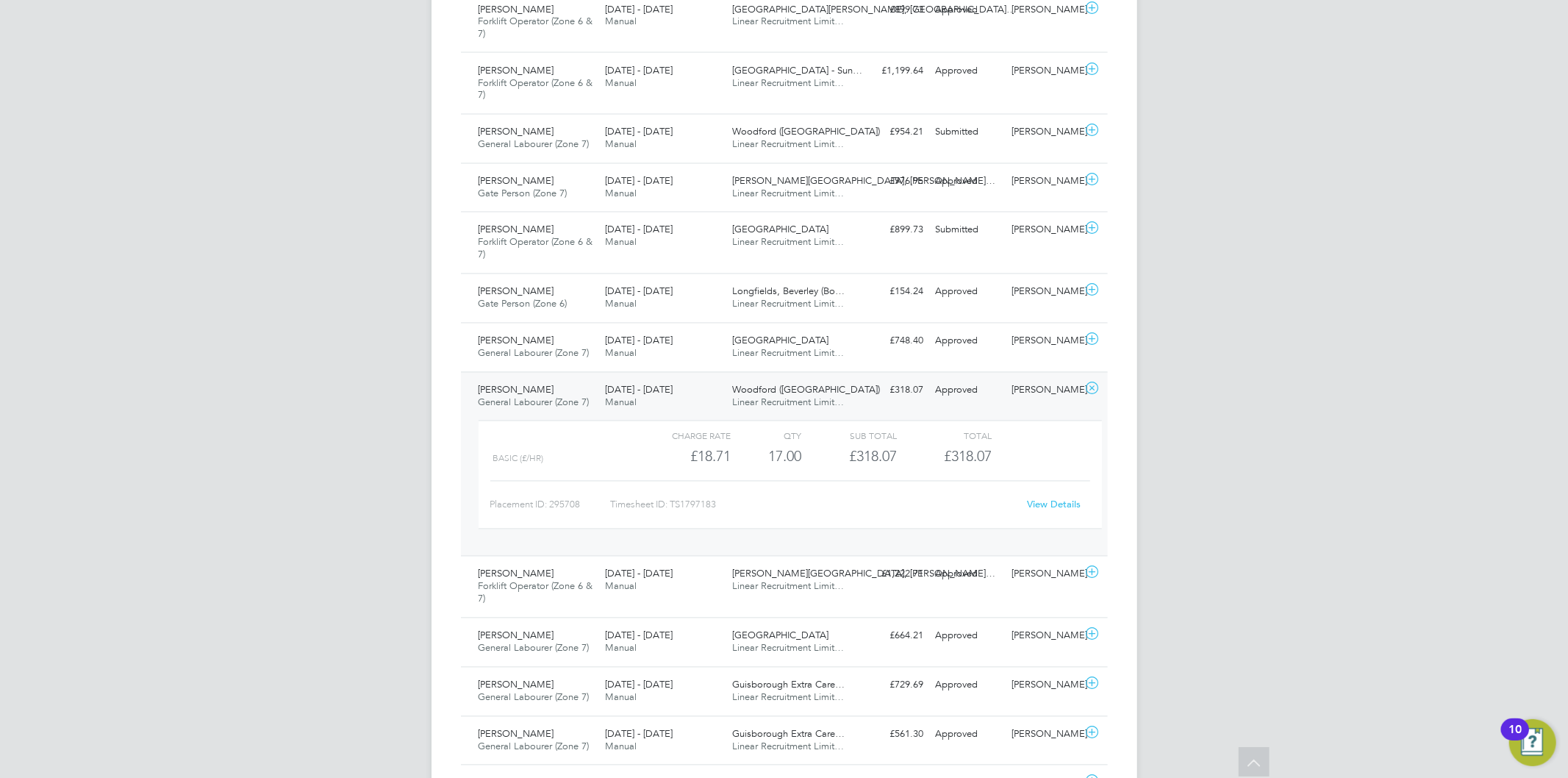
click at [1039, 504] on link "View Details" at bounding box center [1053, 505] width 54 height 13
